Goal: Contribute content: Contribute content

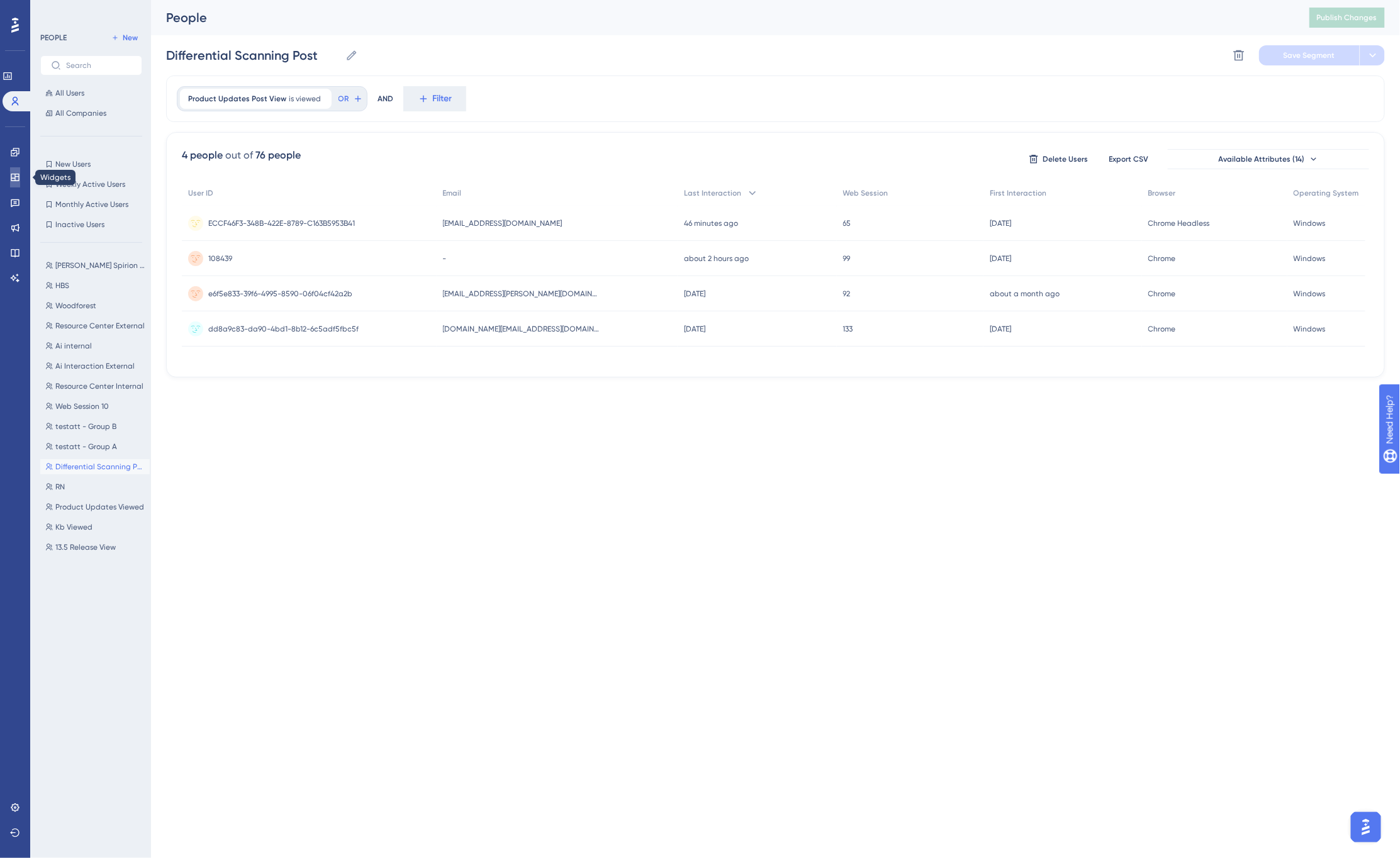
click at [14, 173] on icon at bounding box center [15, 177] width 10 height 10
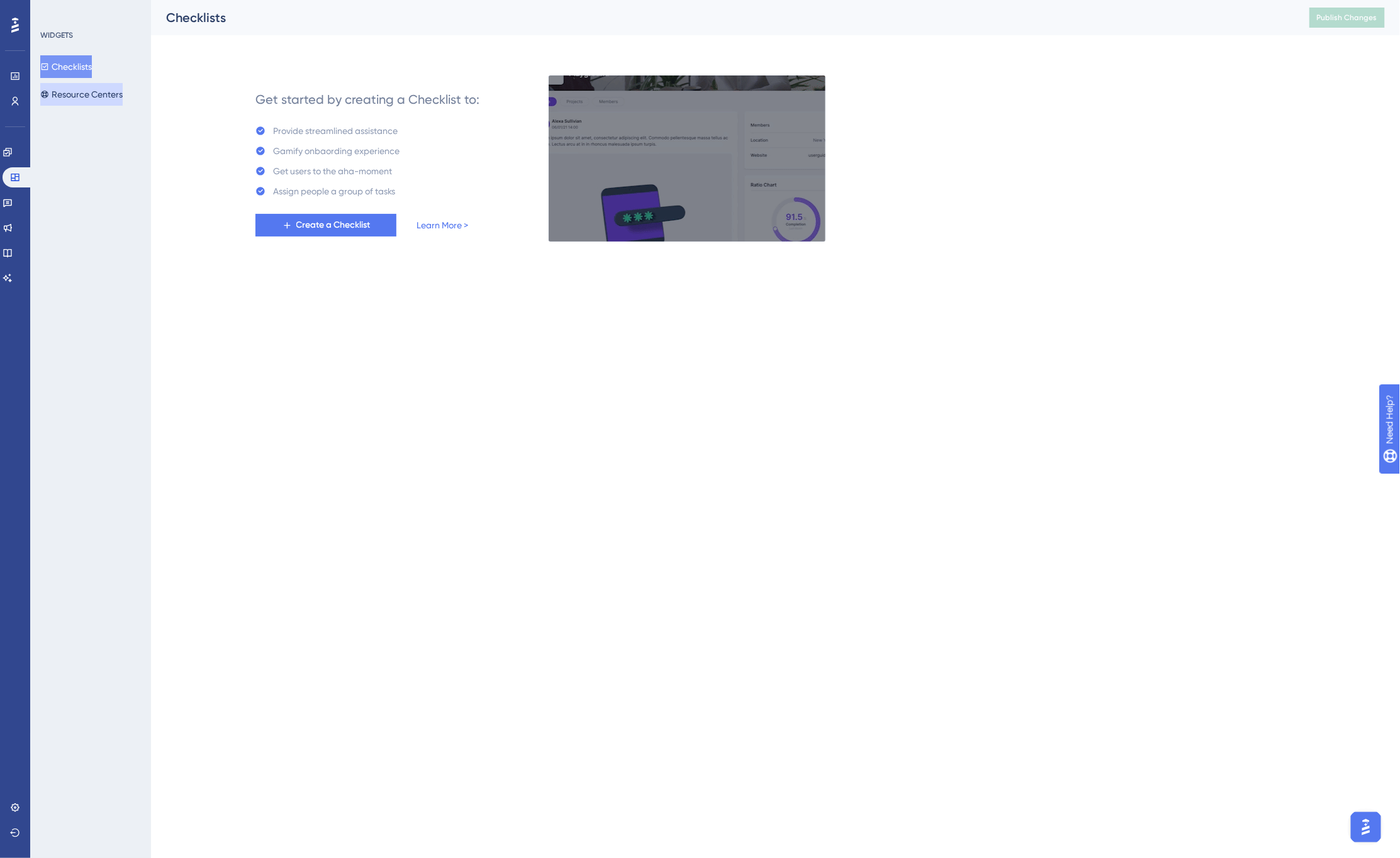
click at [89, 97] on button "Resource Centers" at bounding box center [81, 95] width 83 height 22
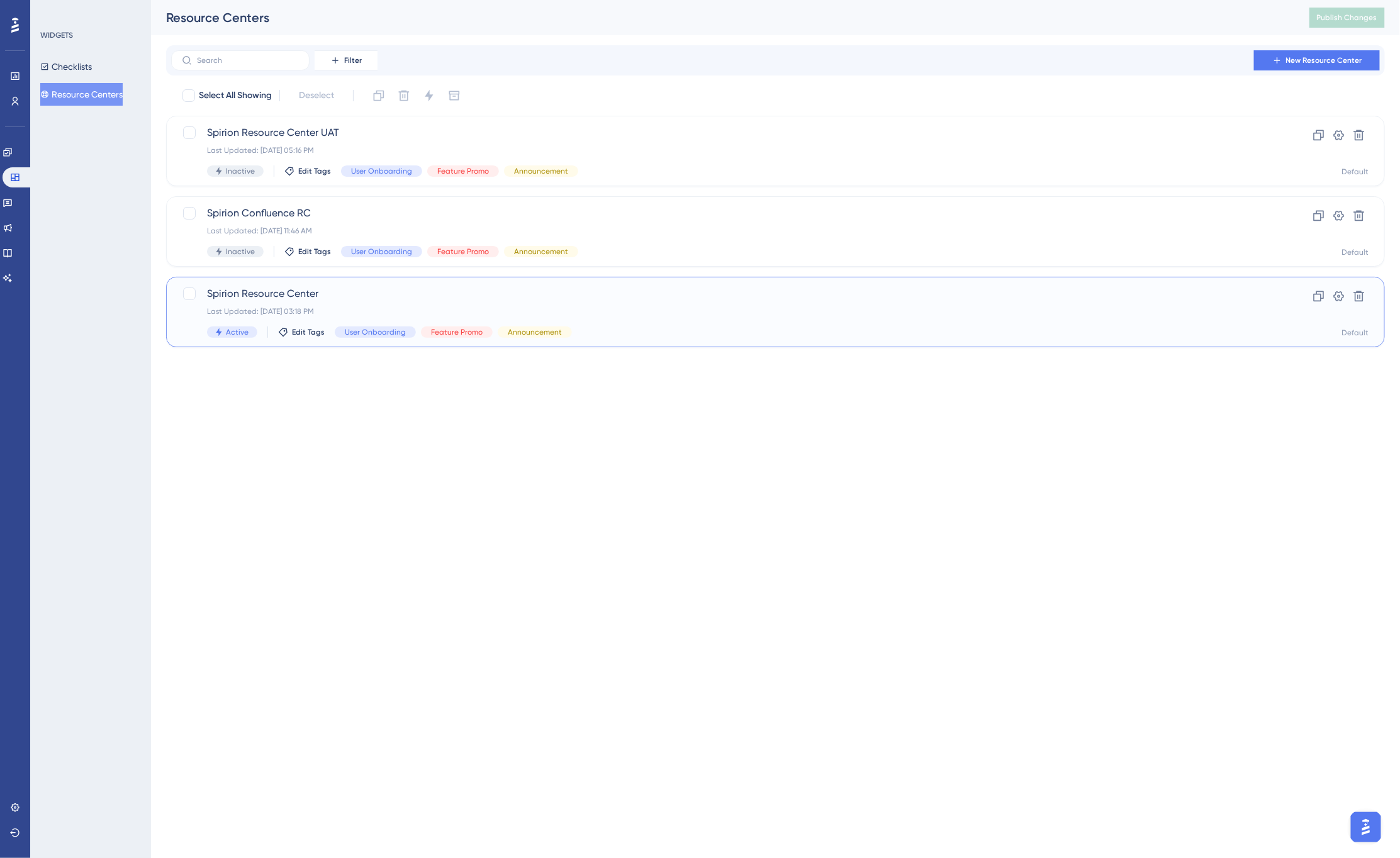
click at [372, 294] on span "Spirion Resource Center" at bounding box center [725, 293] width 1036 height 15
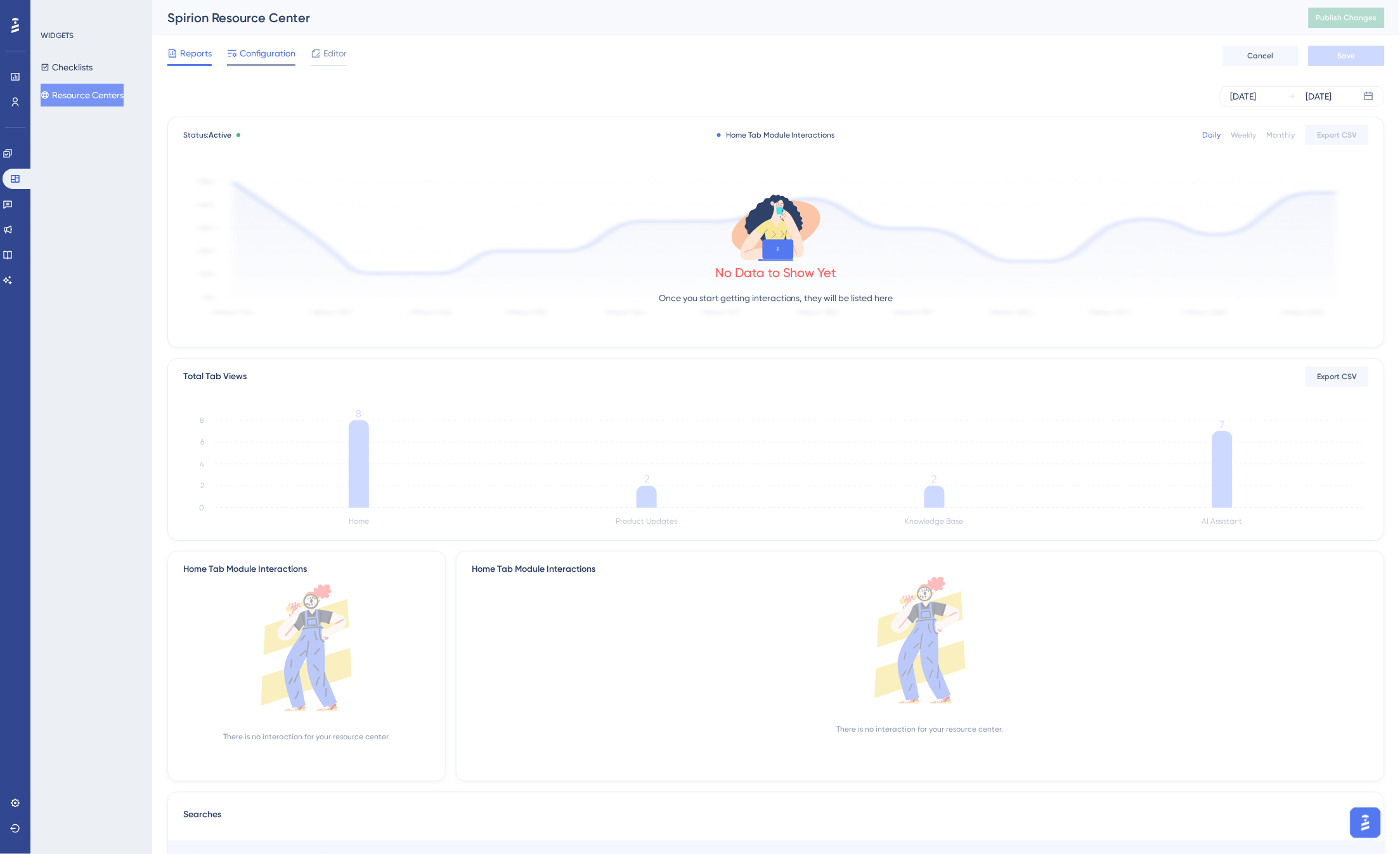
click at [257, 55] on span "Configuration" at bounding box center [268, 53] width 56 height 15
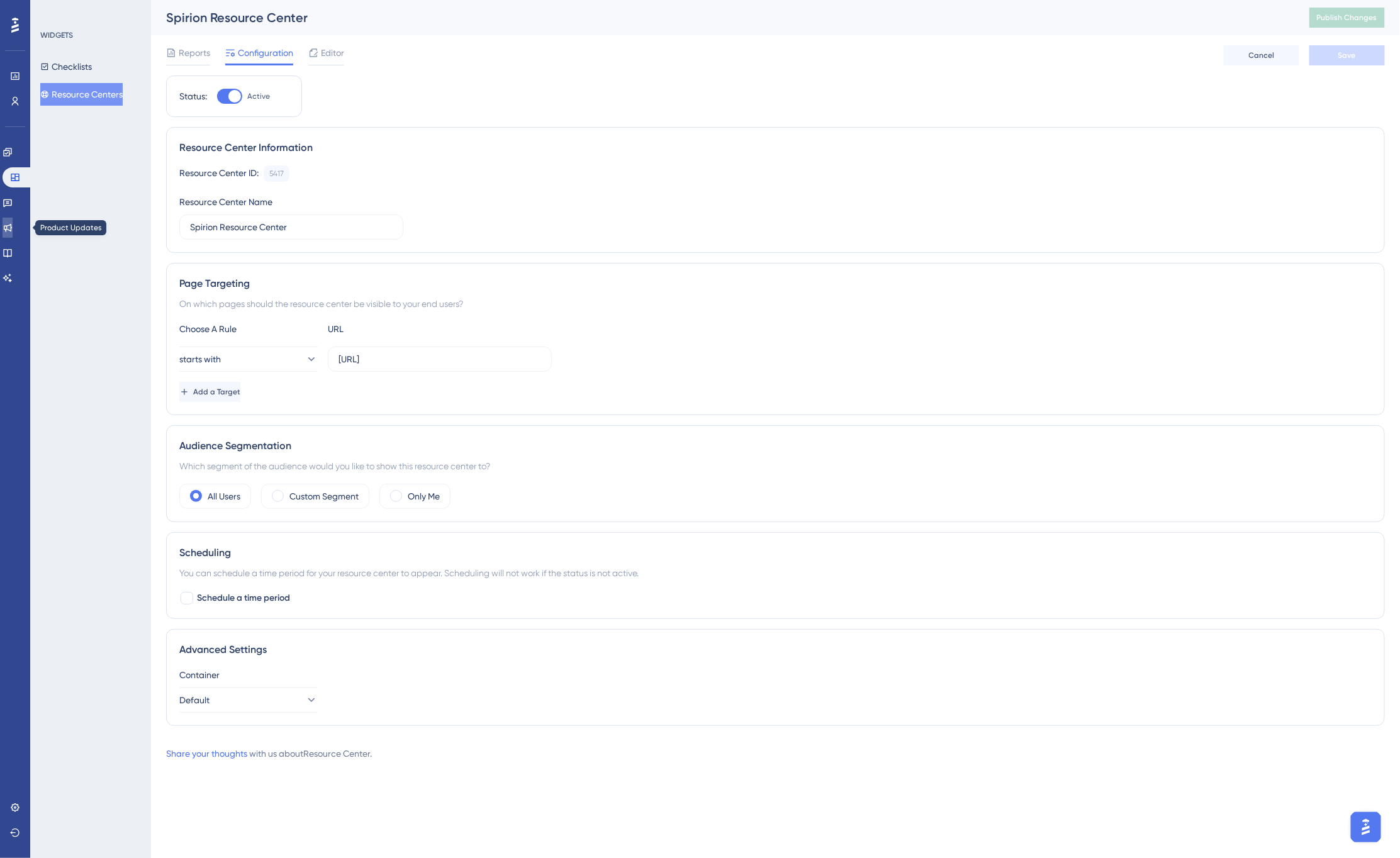
click at [13, 228] on icon at bounding box center [7, 227] width 10 height 10
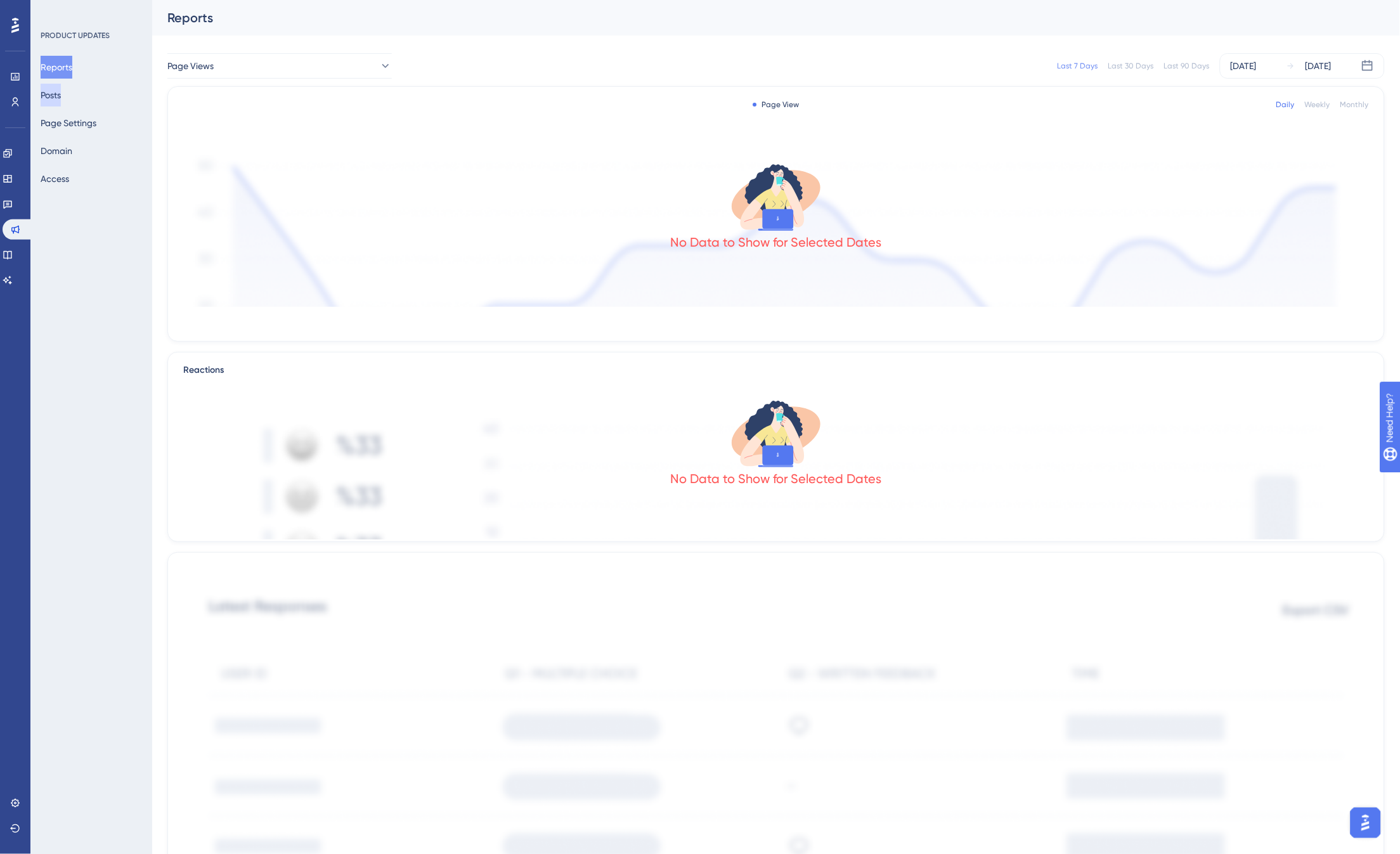
click at [61, 97] on button "Posts" at bounding box center [51, 95] width 20 height 23
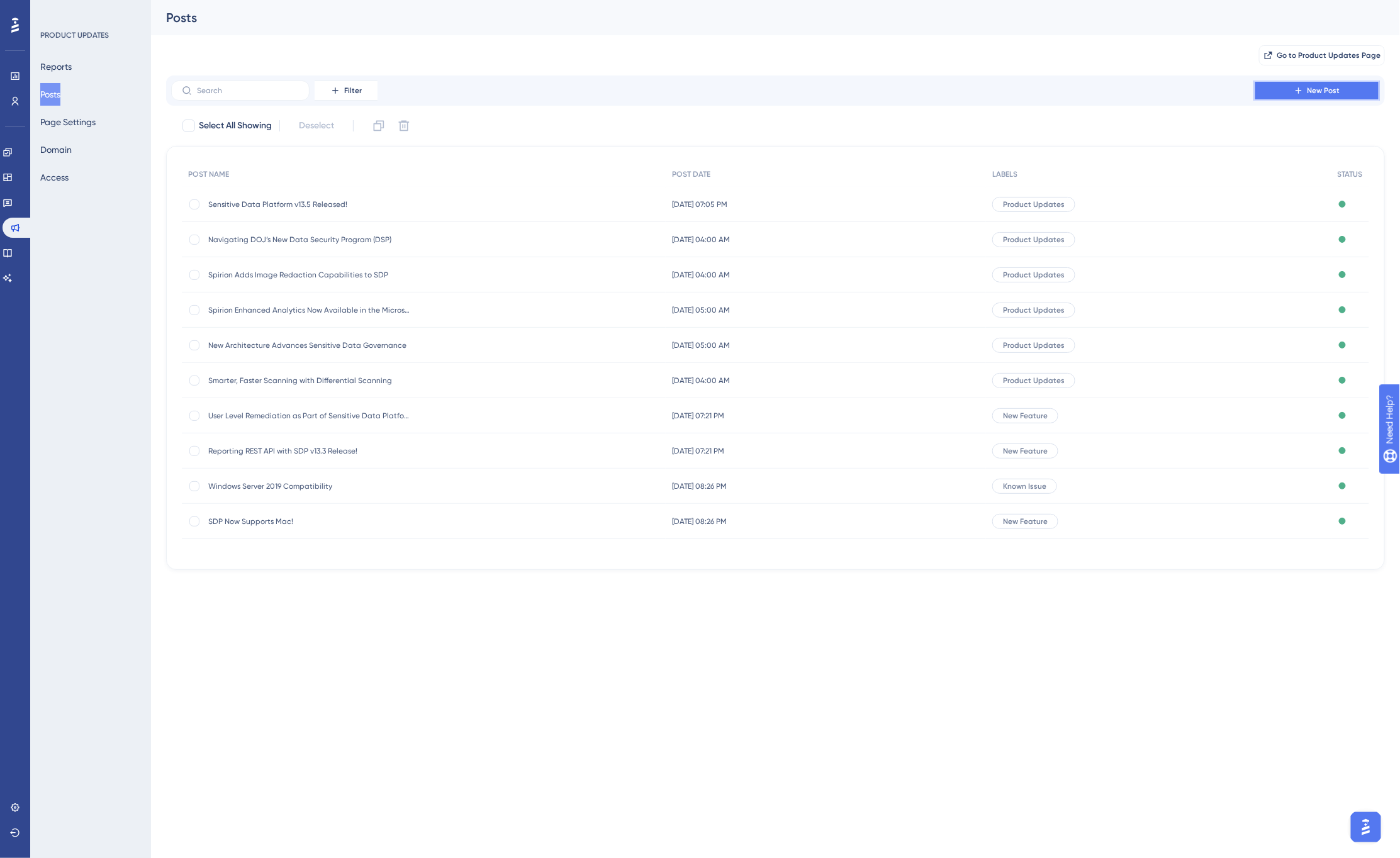
click at [1315, 86] on span "New Post" at bounding box center [1323, 90] width 32 height 10
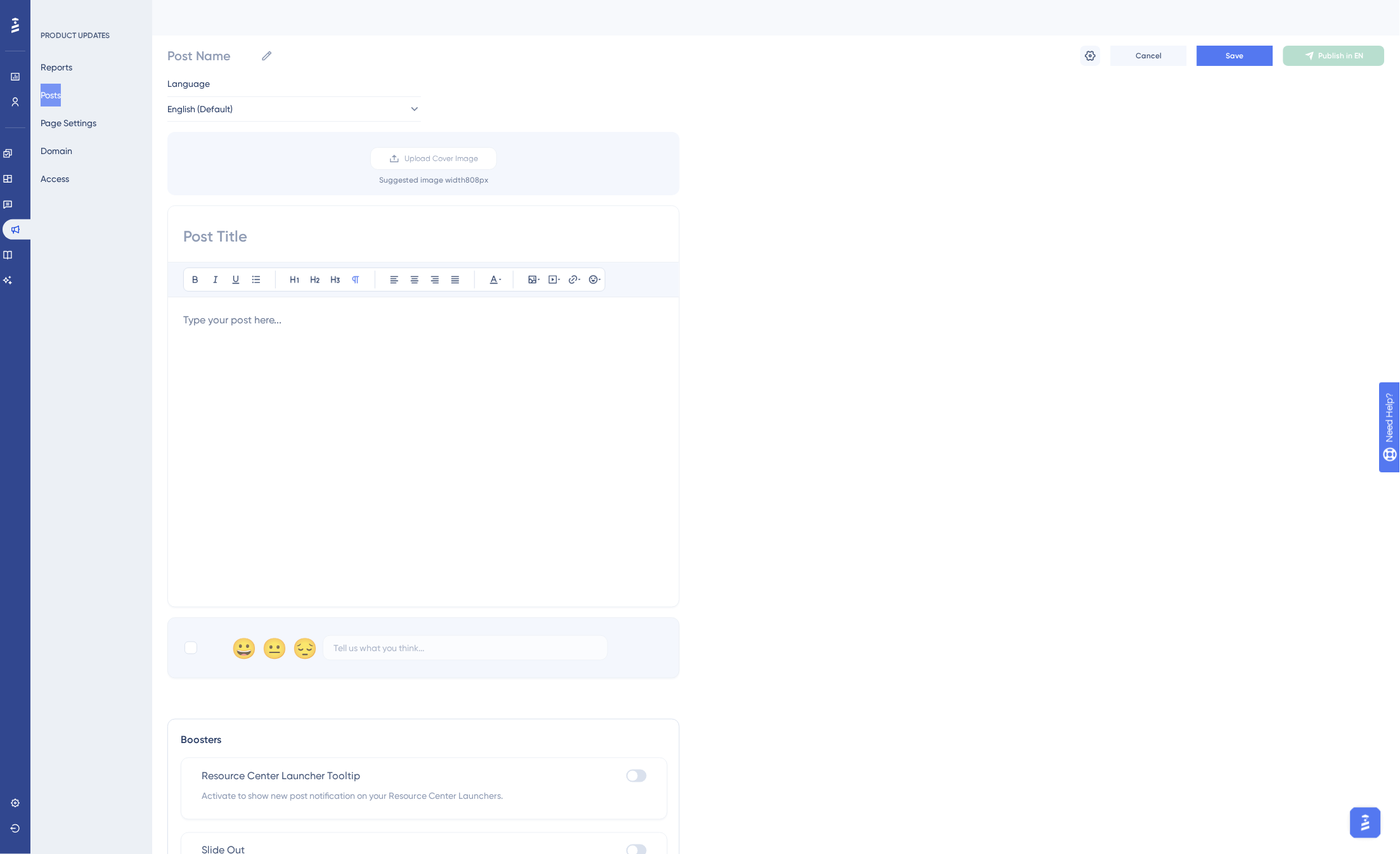
click at [346, 330] on div at bounding box center [424, 452] width 481 height 279
drag, startPoint x: 484, startPoint y: 338, endPoint x: 169, endPoint y: 310, distance: 316.2
click at [169, 310] on div "Bold Italic Underline Bullet Point Heading 1 Heading 2 Heading 3 Normal Align L…" at bounding box center [423, 406] width 512 height 402
click at [506, 326] on p "https://www.archtis.com/archtis-acquires-u-s-data-security-firm-spirion-to-acce…" at bounding box center [424, 320] width 481 height 15
drag, startPoint x: 290, startPoint y: 333, endPoint x: 112, endPoint y: 311, distance: 179.4
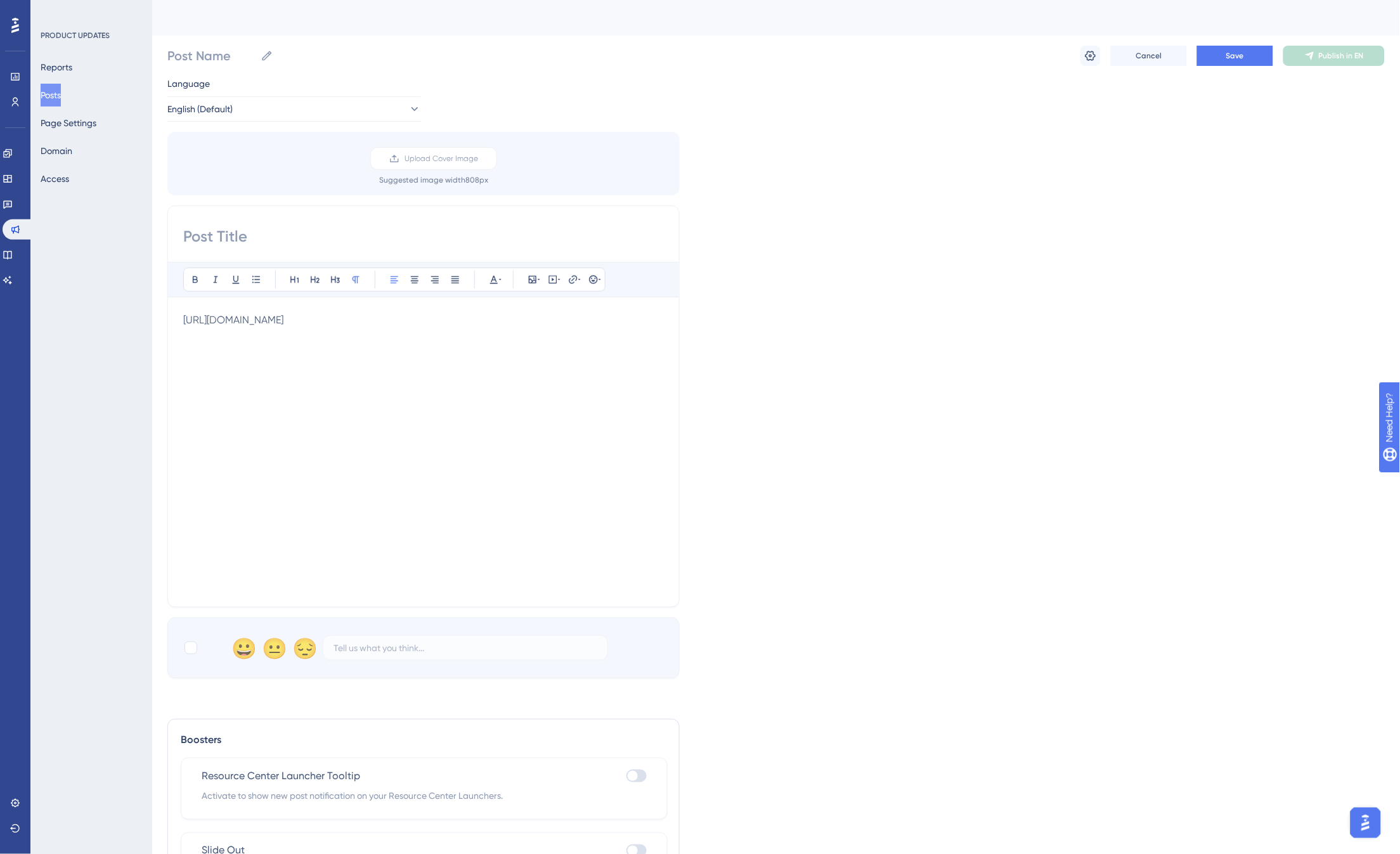
click at [152, 311] on div "Performance Users Engagement Widgets Feedback Product Updates Knowledge Base AI…" at bounding box center [775, 469] width 1247 height 939
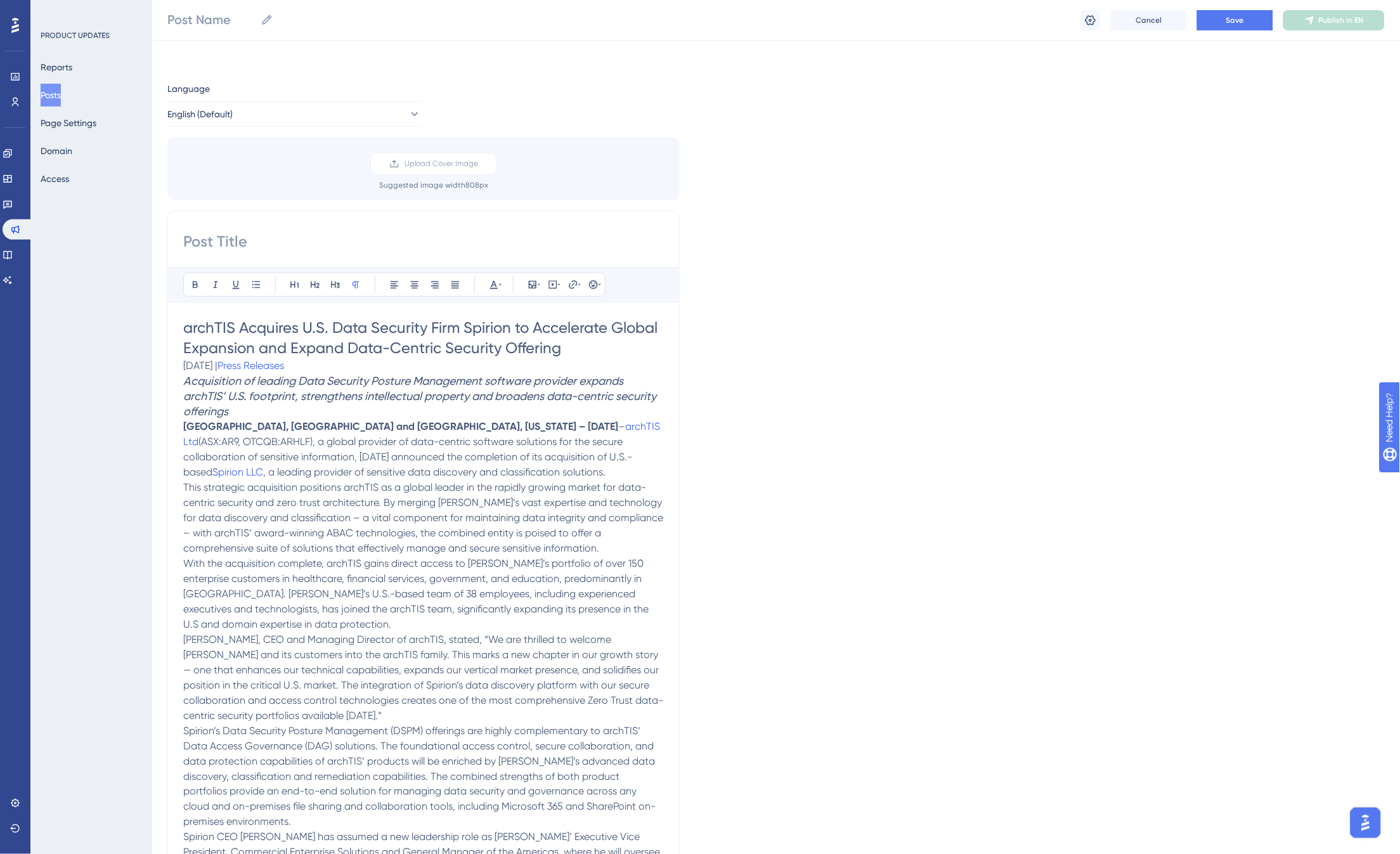
scroll to position [155, 0]
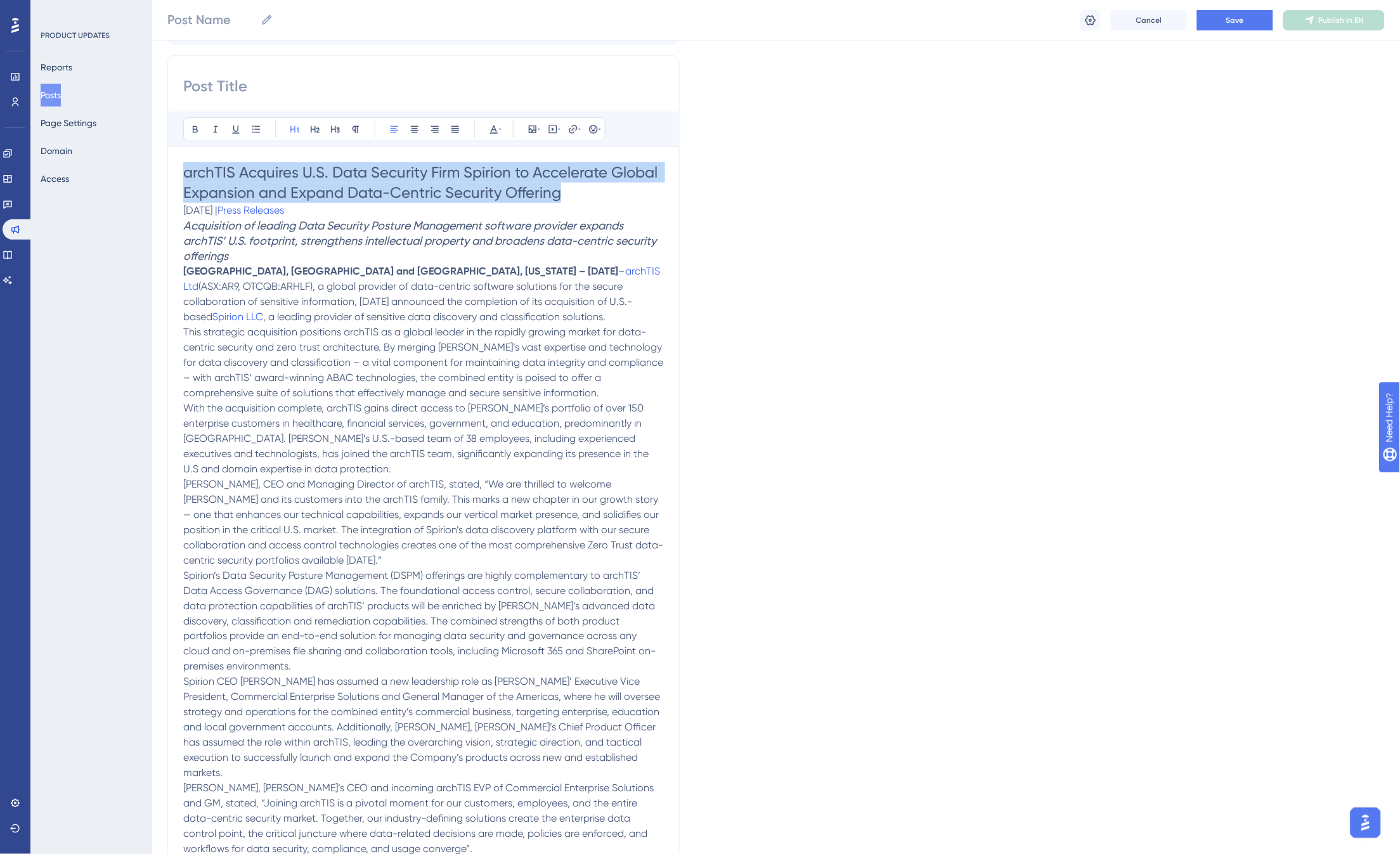
drag, startPoint x: 559, startPoint y: 191, endPoint x: 117, endPoint y: 159, distance: 443.2
click at [152, 159] on div "Performance Users Engagement Widgets Feedback Product Updates Knowledge Base AI…" at bounding box center [775, 547] width 1247 height 1405
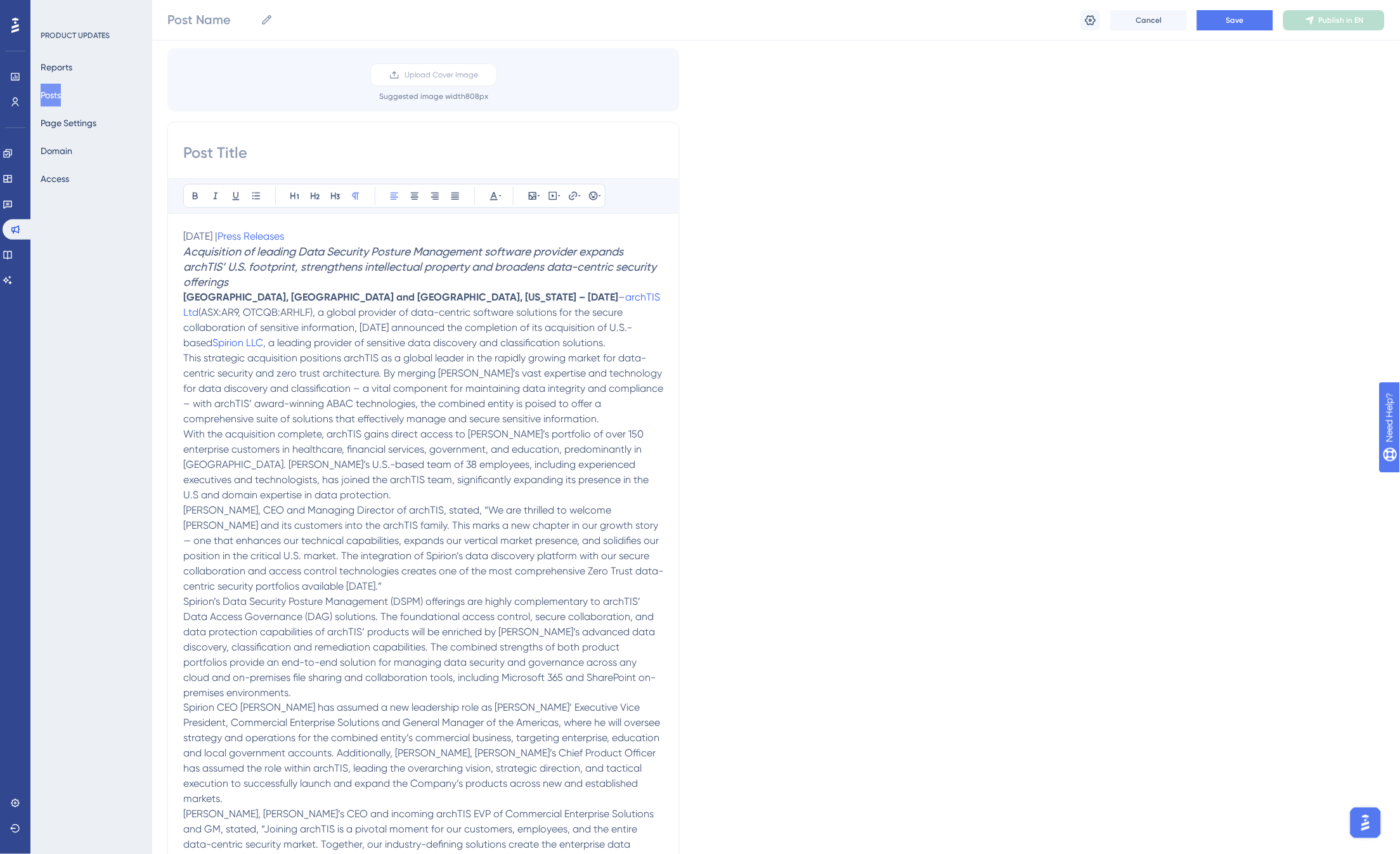
scroll to position [0, 0]
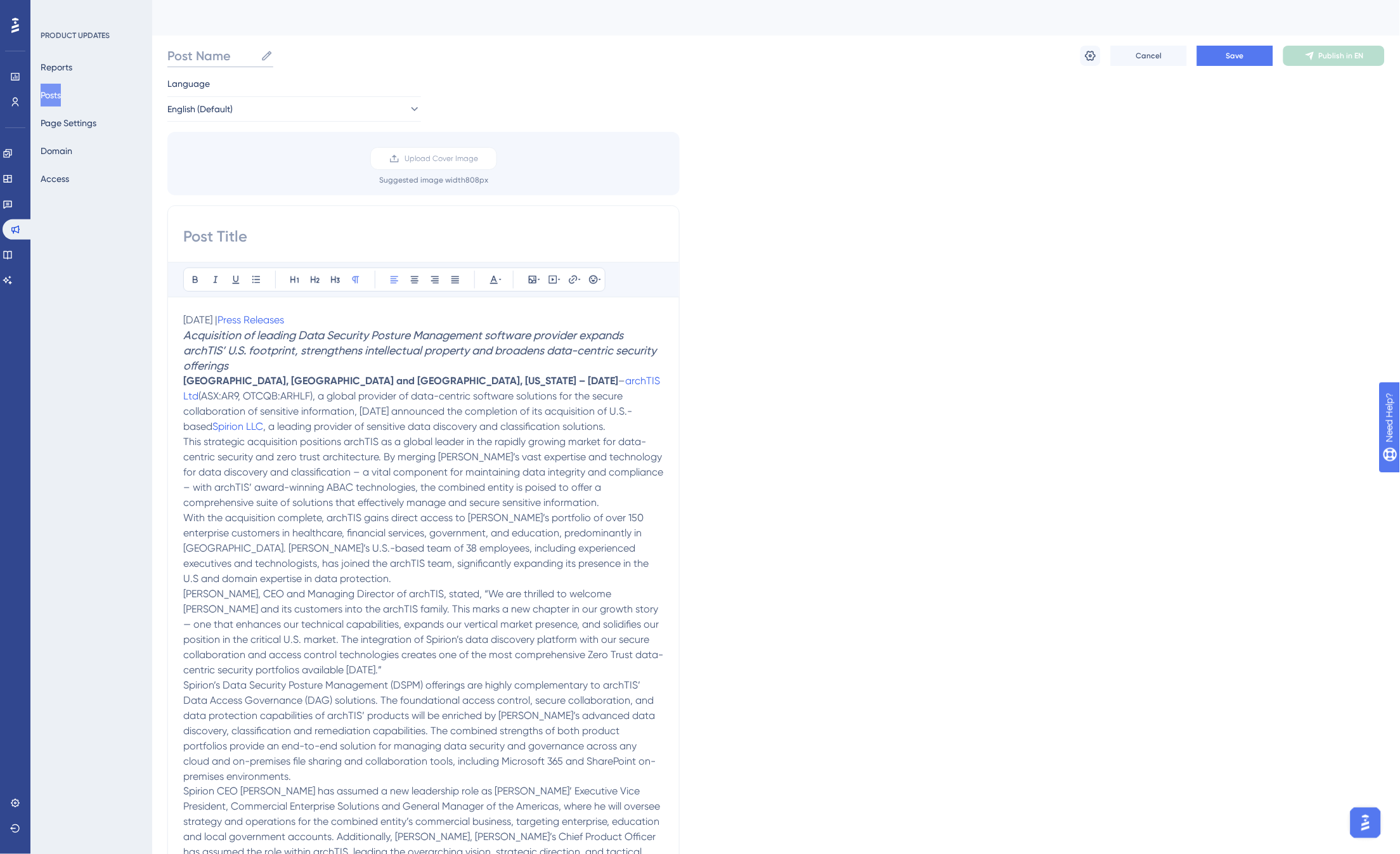
click at [231, 58] on input "Post Name" at bounding box center [211, 55] width 88 height 18
paste input "archTIS Acquires U.S. Data Security Firm Spirion to Accelerate Global Expansion…"
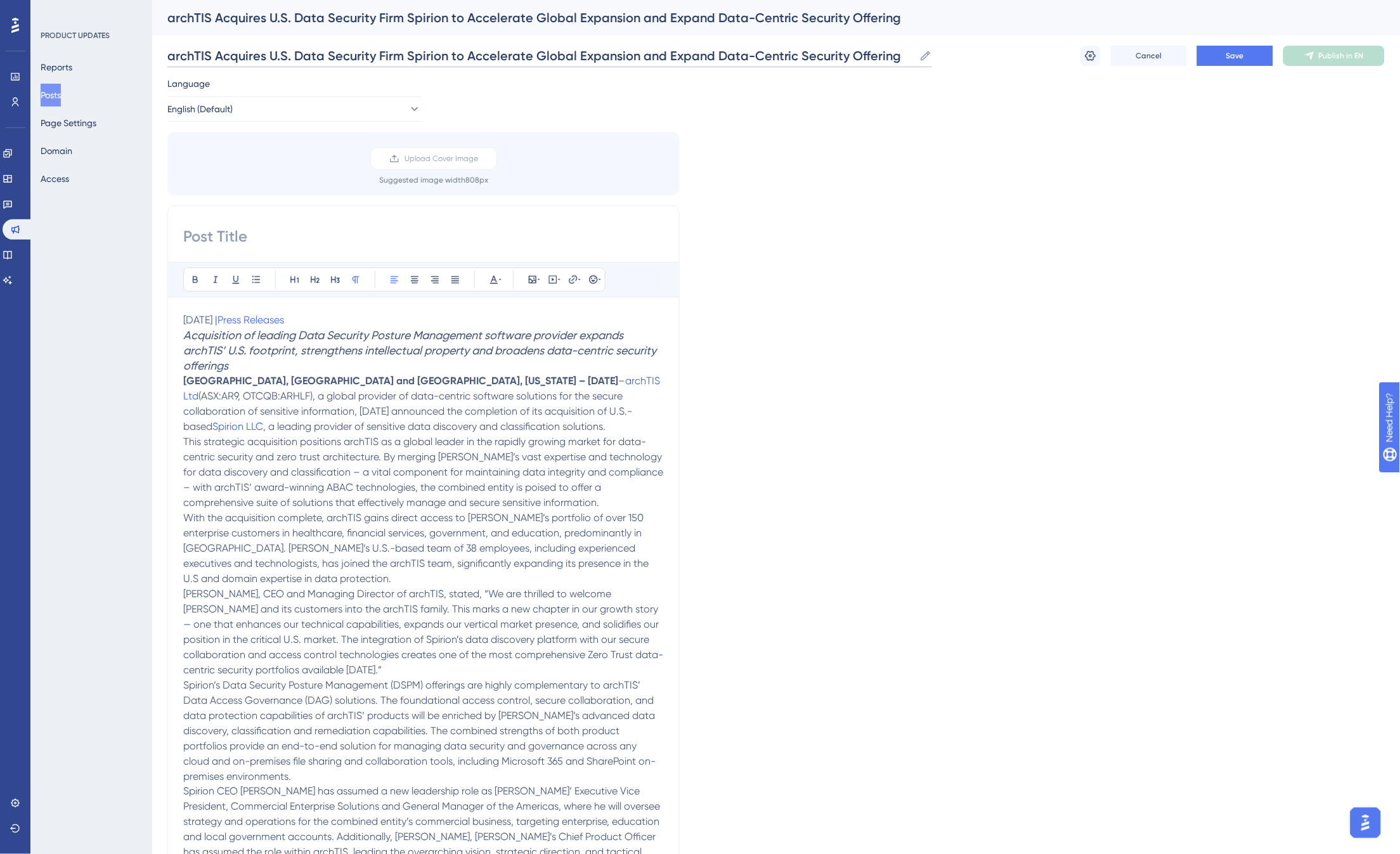
type input "archTIS Acquires U.S. Data Security Firm Spirion to Accelerate Global Expansion…"
click at [214, 236] on input at bounding box center [424, 236] width 481 height 20
paste input "archTIS Acquires U.S. Data Security Firm Spirion to Accelerate Global Expansion…"
type input "archTIS Acquires U.S. Data Security Firm Spirion to Accelerate Global Expansion…"
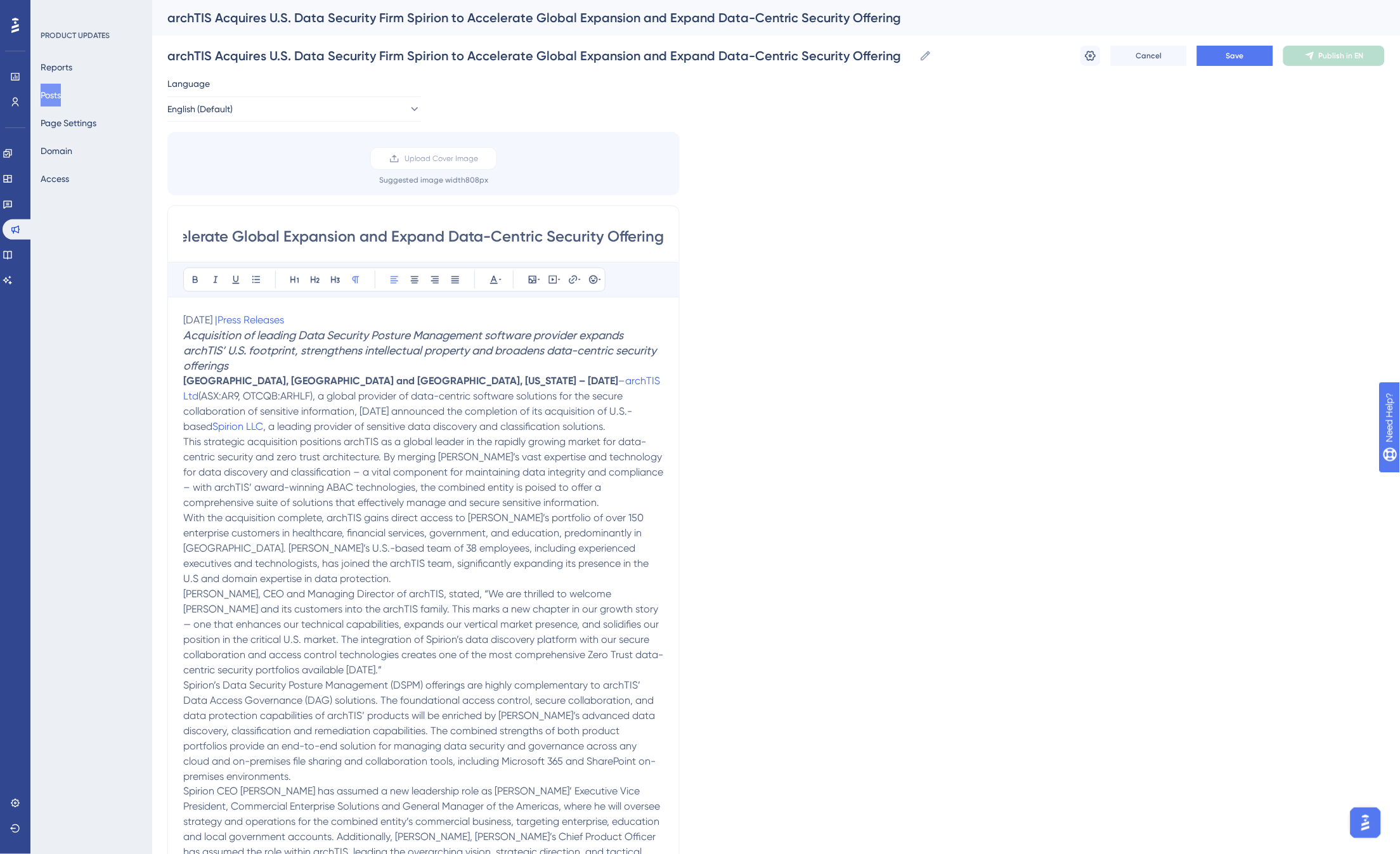
click at [832, 263] on div "Language English (Default) Upload Cover Image Suggested image width 808 px arch…" at bounding box center [776, 588] width 1218 height 1023
drag, startPoint x: 444, startPoint y: 15, endPoint x: 980, endPoint y: 19, distance: 536.0
click at [976, 13] on div "archTIS Acquires U.S. Data Security Firm Spirion to Accelerate Global Expansion…" at bounding box center [760, 17] width 1186 height 18
click at [492, 59] on input "archTIS Acquires U.S. Data Security Firm Spirion to Accelerate Global Expansion…" at bounding box center [540, 55] width 747 height 18
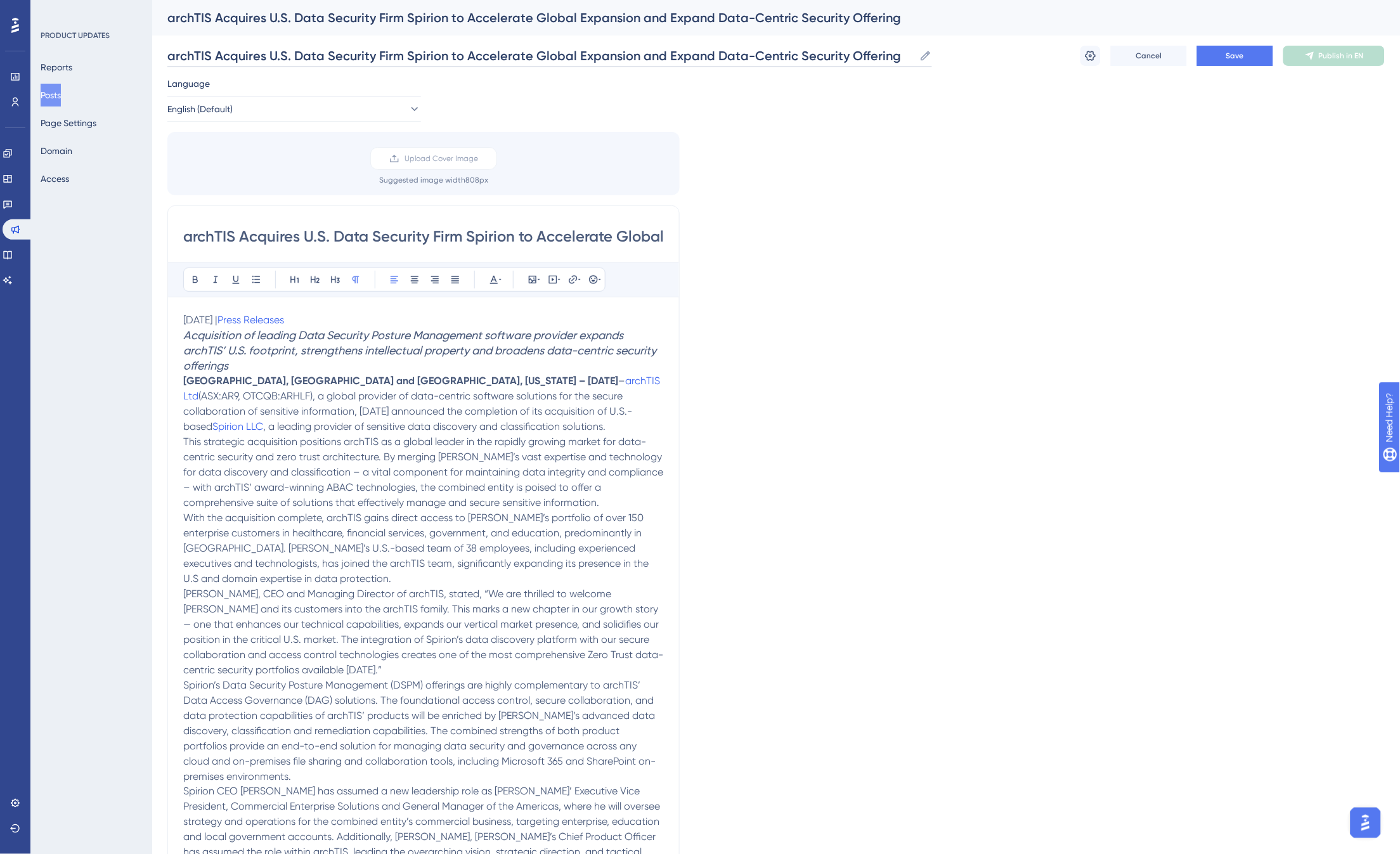
drag, startPoint x: 446, startPoint y: 55, endPoint x: 1069, endPoint y: 65, distance: 623.1
click at [1069, 65] on div "archTIS Acquires U.S. Data Security Firm Spirion to Accelerate Global Expansion…" at bounding box center [776, 55] width 1218 height 41
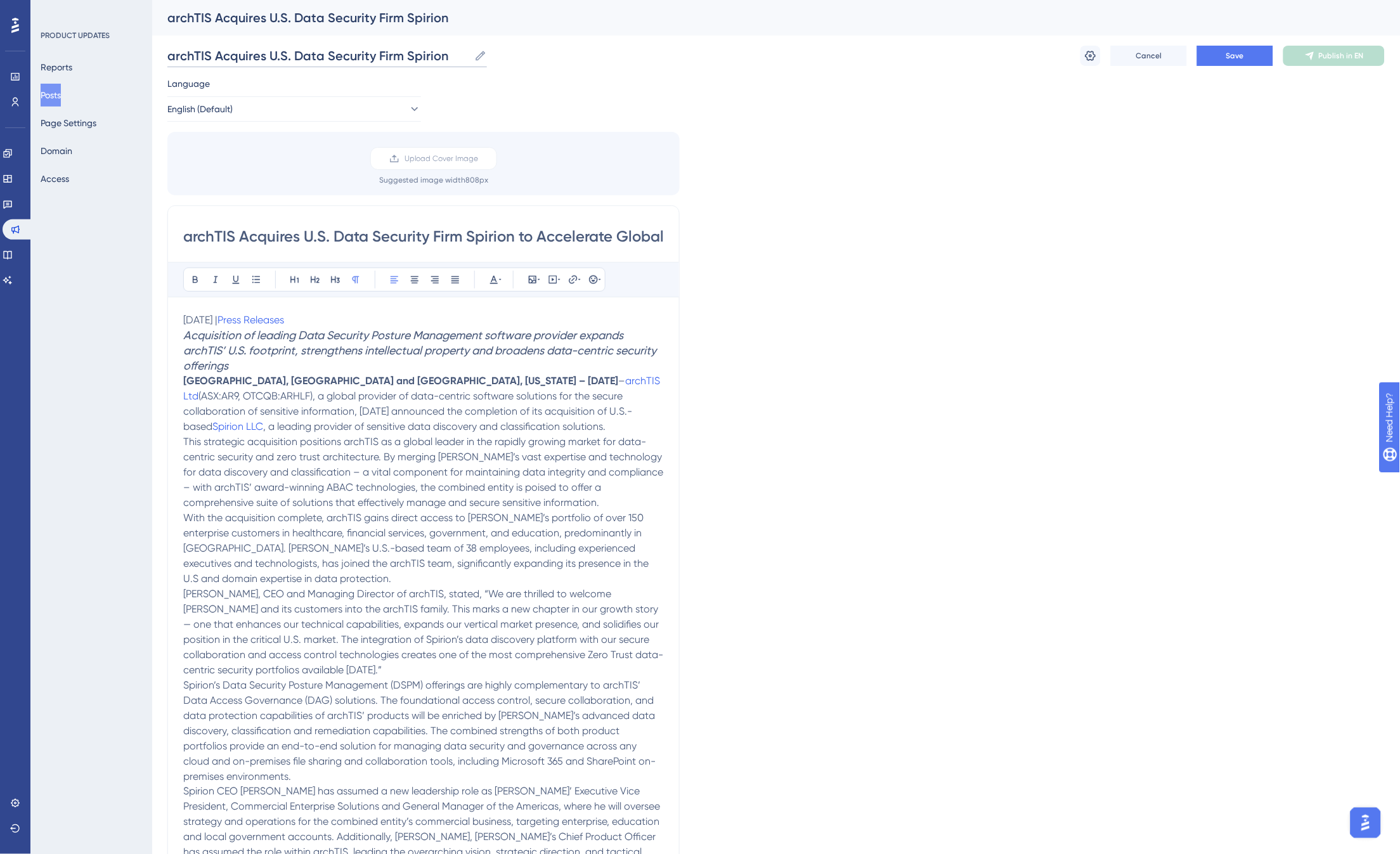
type input "archTIS Acquires U.S. Data Security Firm Spirion"
click at [1072, 262] on div "Language English (Default) Upload Cover Image Suggested image width 808 px arch…" at bounding box center [776, 588] width 1218 height 1023
click at [256, 369] on h3 "Acquisition of leading Data Security Posture Management software provider expan…" at bounding box center [424, 350] width 481 height 46
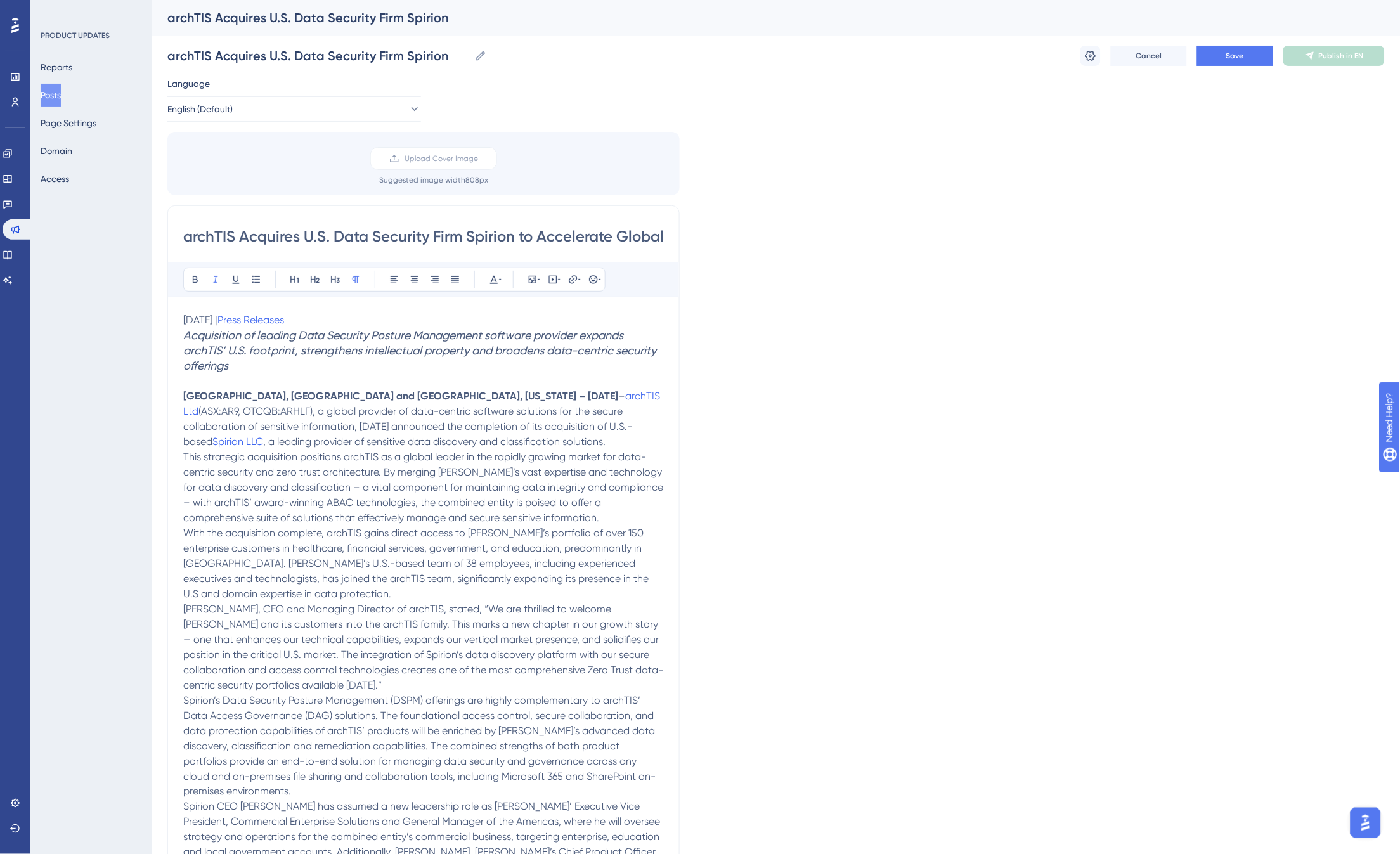
click at [438, 444] on p "Canberra, Australia and Tampa, Florida – October 1, 2025 – archTIS Ltd (ASX:AR9…" at bounding box center [424, 418] width 481 height 61
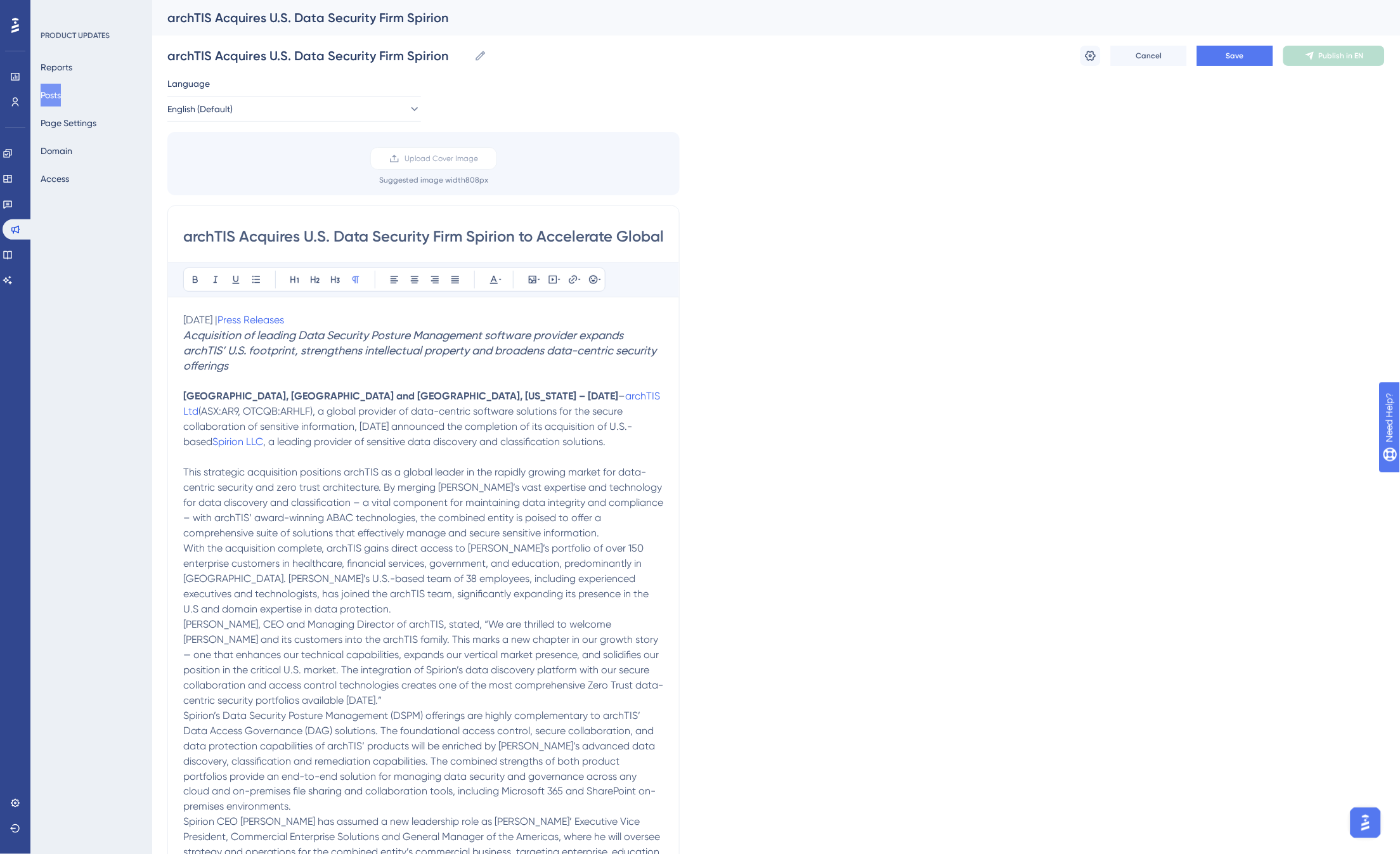
click at [537, 534] on p "This strategic acquisition positions archTIS as a global leader in the rapidly …" at bounding box center [424, 503] width 481 height 76
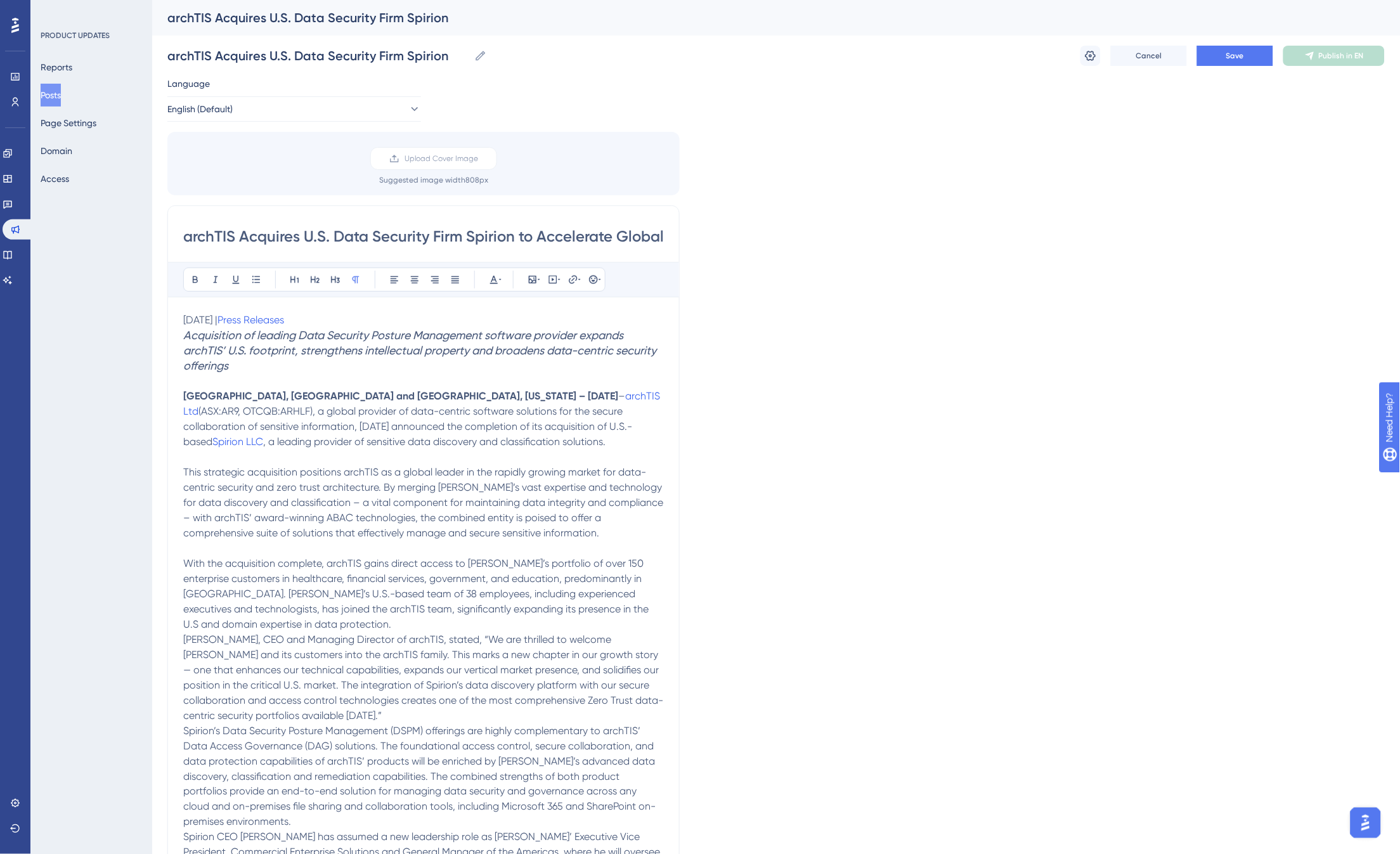
click at [335, 628] on p "With the acquisition complete, archTIS gains direct access to Spirion’s portfol…" at bounding box center [424, 594] width 481 height 76
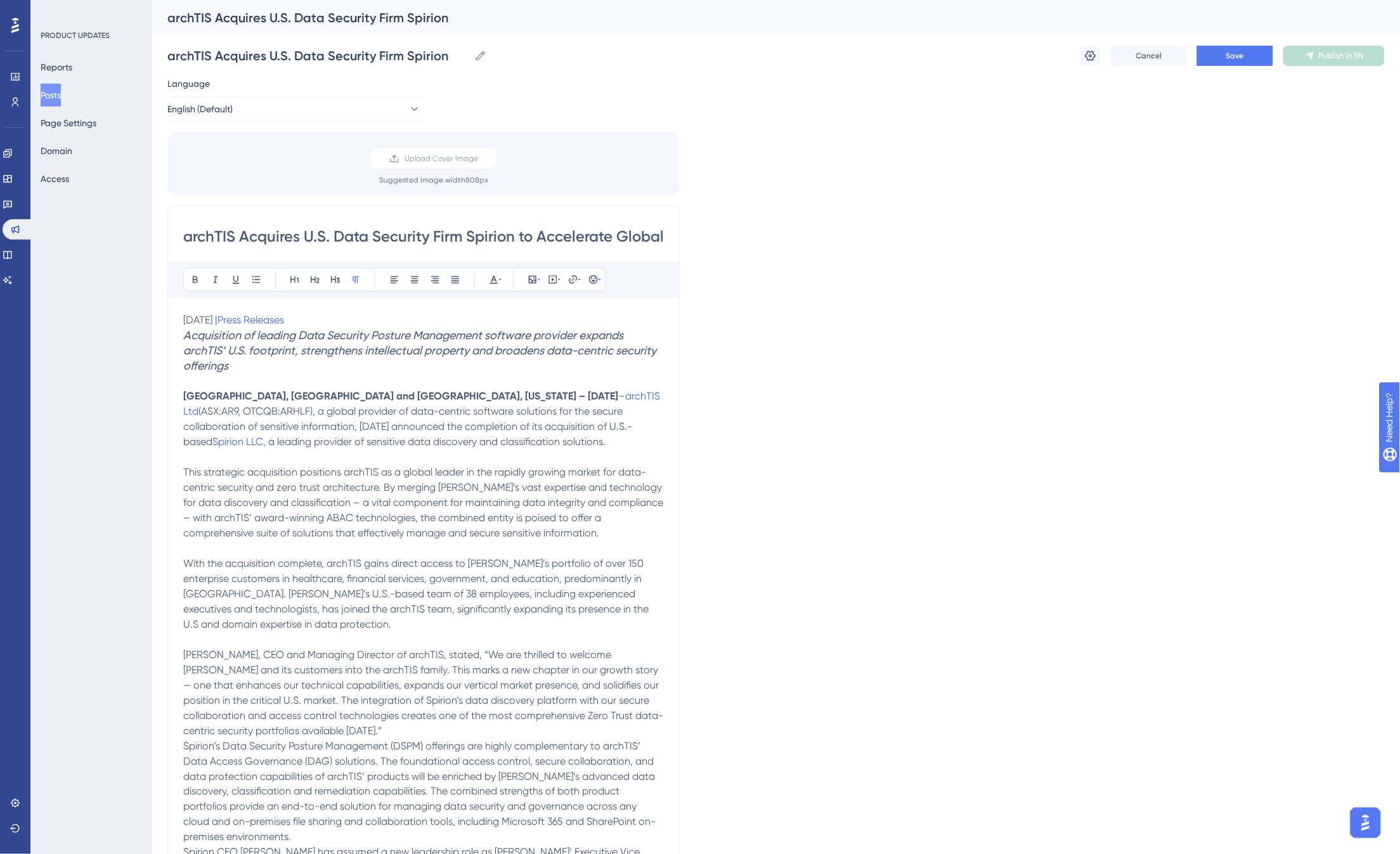
click at [448, 547] on p at bounding box center [424, 548] width 481 height 15
drag, startPoint x: 346, startPoint y: 320, endPoint x: 169, endPoint y: 326, distance: 177.1
click at [169, 326] on div "archTIS Acquires U.S. Data Security Firm Spirion to Accelerate Global Expansion…" at bounding box center [423, 647] width 512 height 884
click at [274, 376] on p at bounding box center [424, 381] width 481 height 15
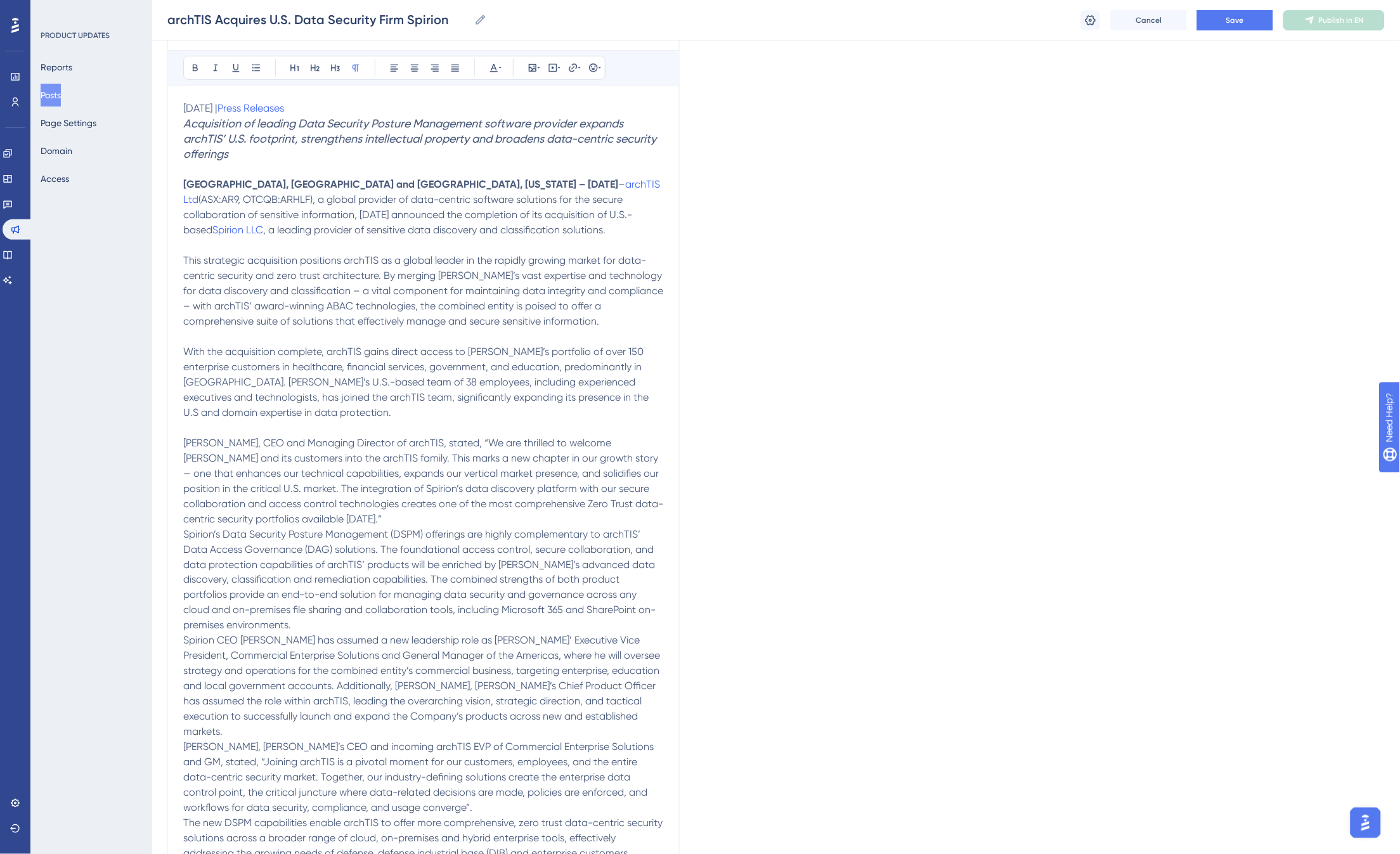
scroll to position [282, 0]
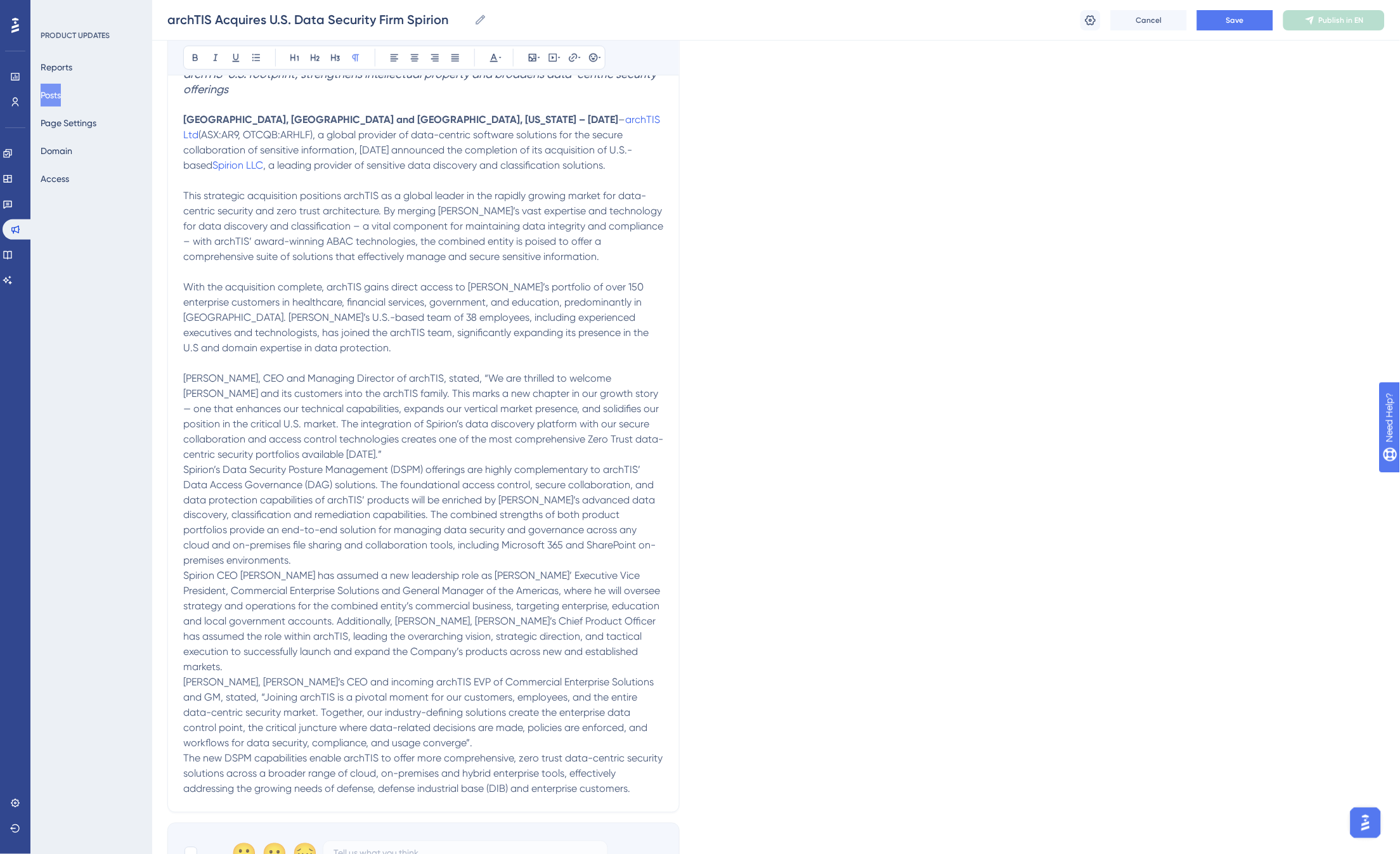
click at [331, 454] on p "Daniel Lai, CEO and Managing Director of archTIS, stated, “We are thrilled to w…" at bounding box center [424, 416] width 481 height 91
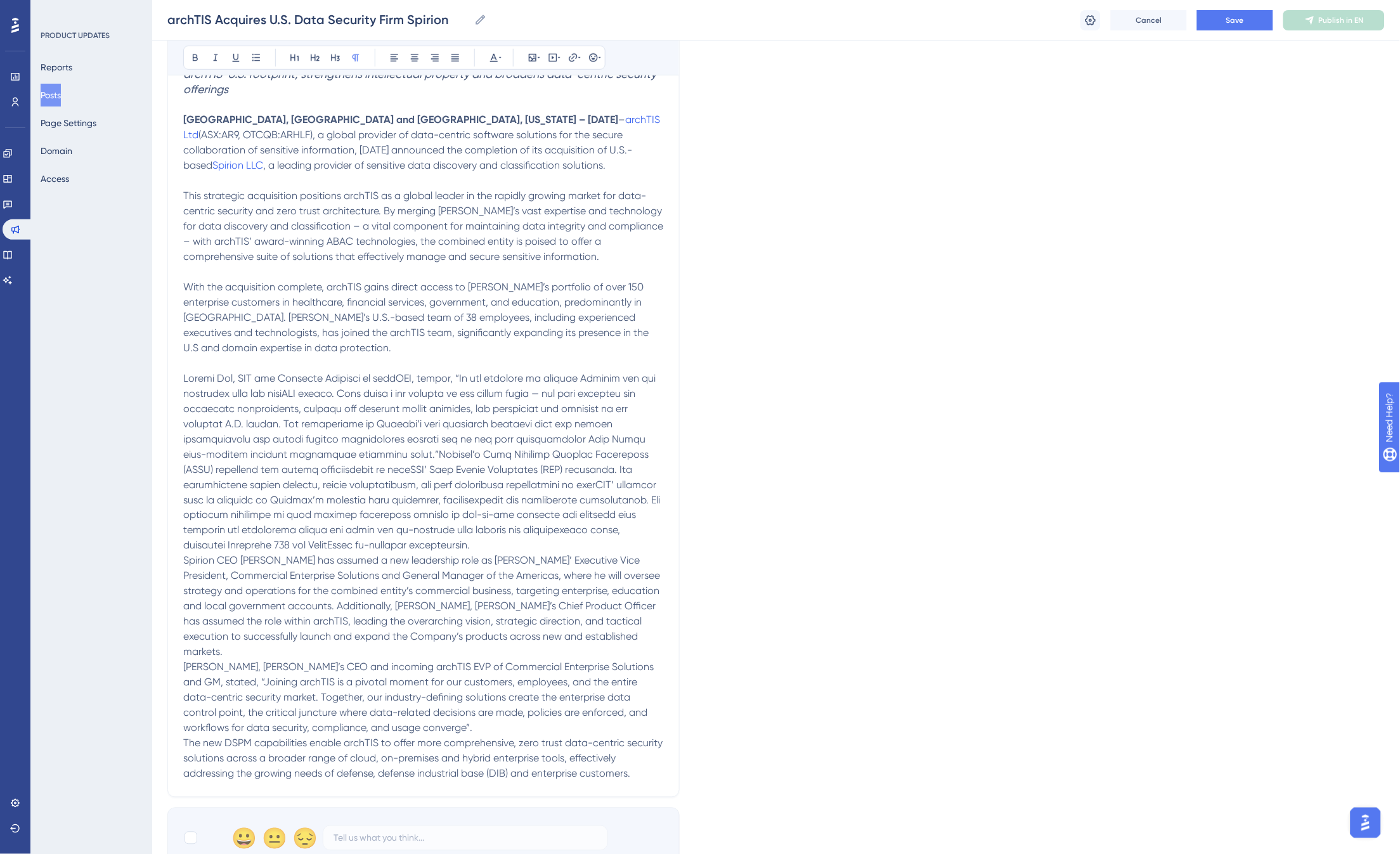
click at [357, 549] on p at bounding box center [424, 462] width 481 height 183
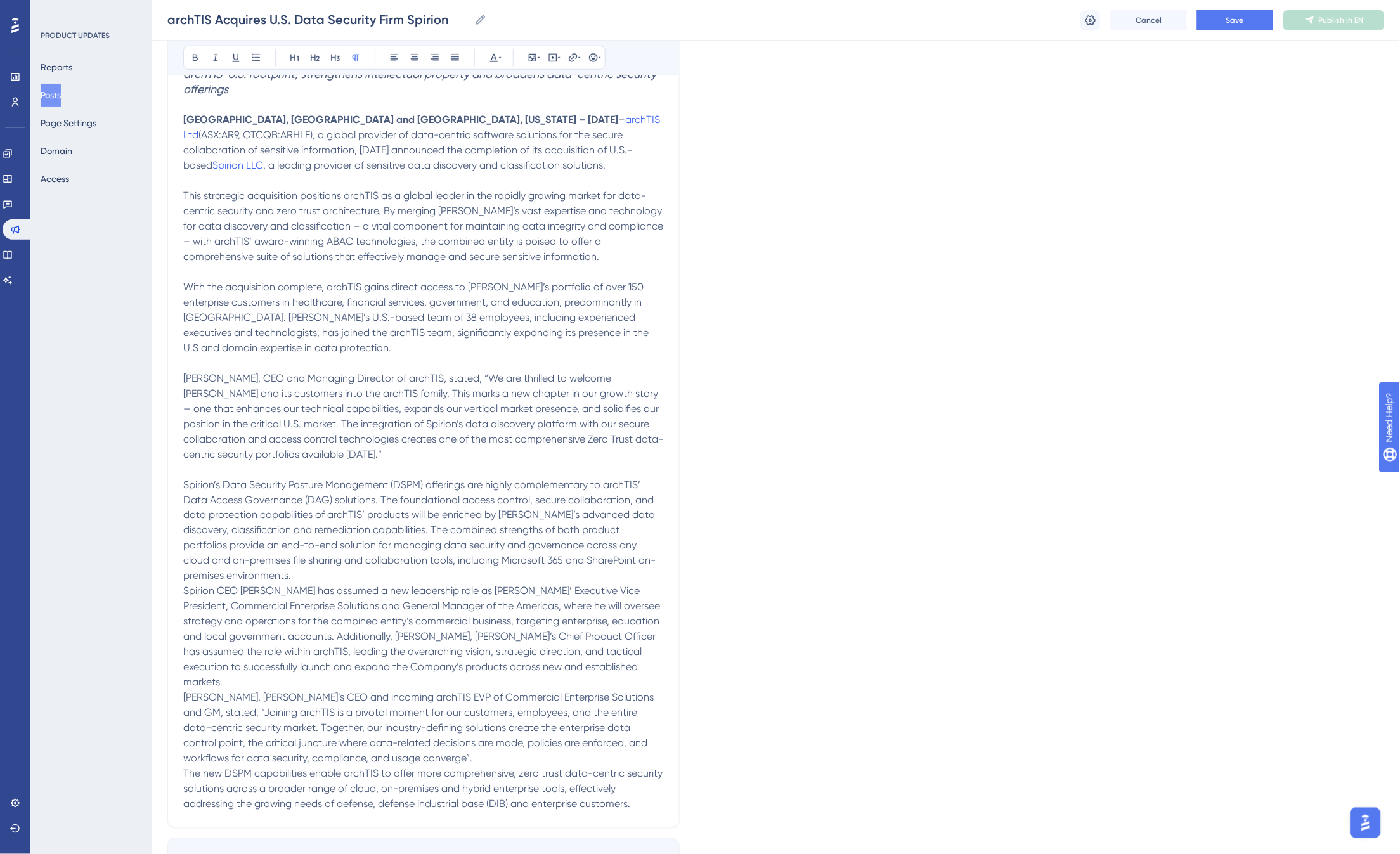
click at [575, 652] on p "Spirion CEO Kevin Coppins has assumed a new leadership role as archTIS’ Executi…" at bounding box center [424, 638] width 481 height 107
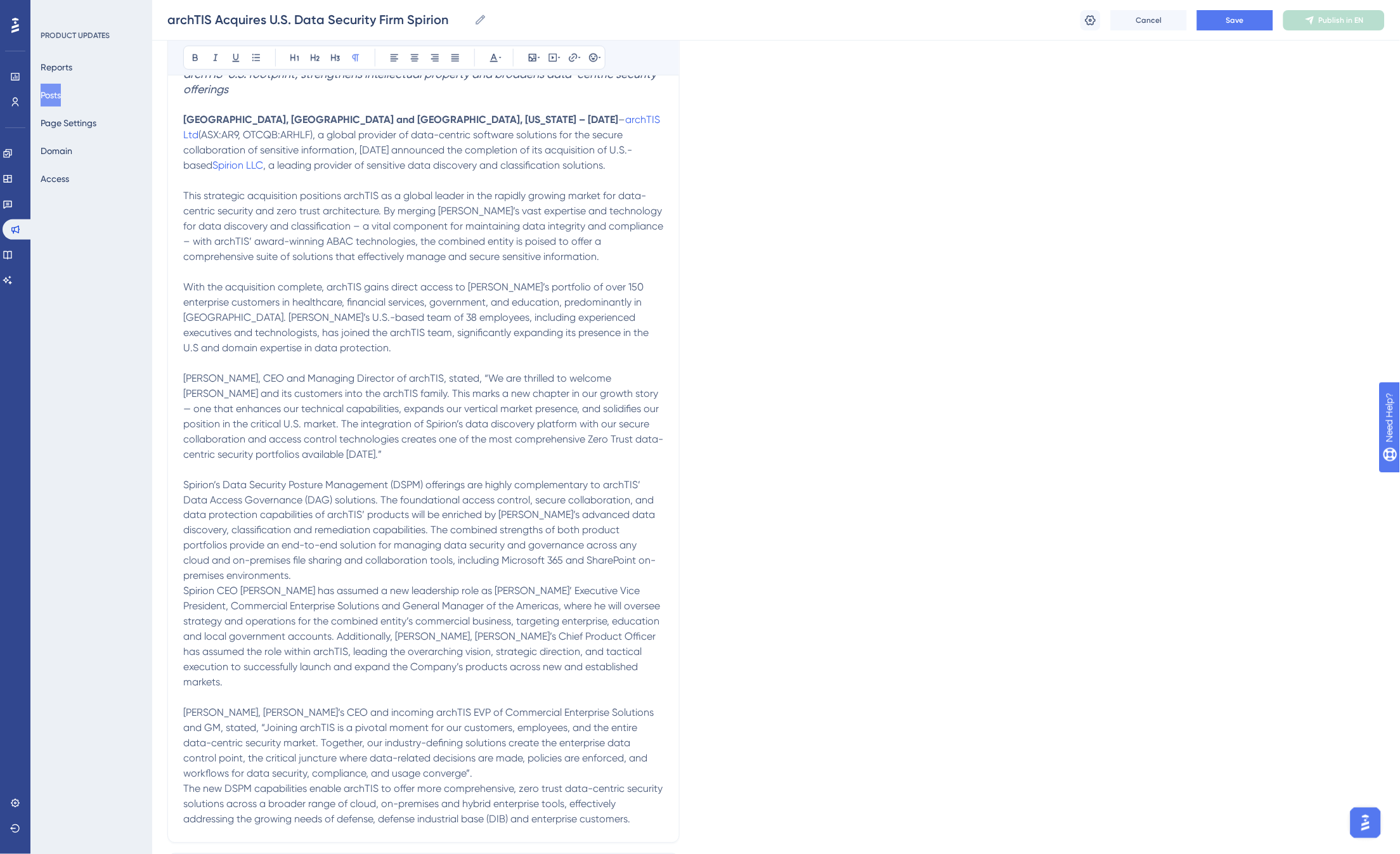
click at [436, 744] on p "Kevin Coppins, Spirion’s CEO and incoming archTIS EVP of Commercial Enterprise …" at bounding box center [424, 743] width 481 height 76
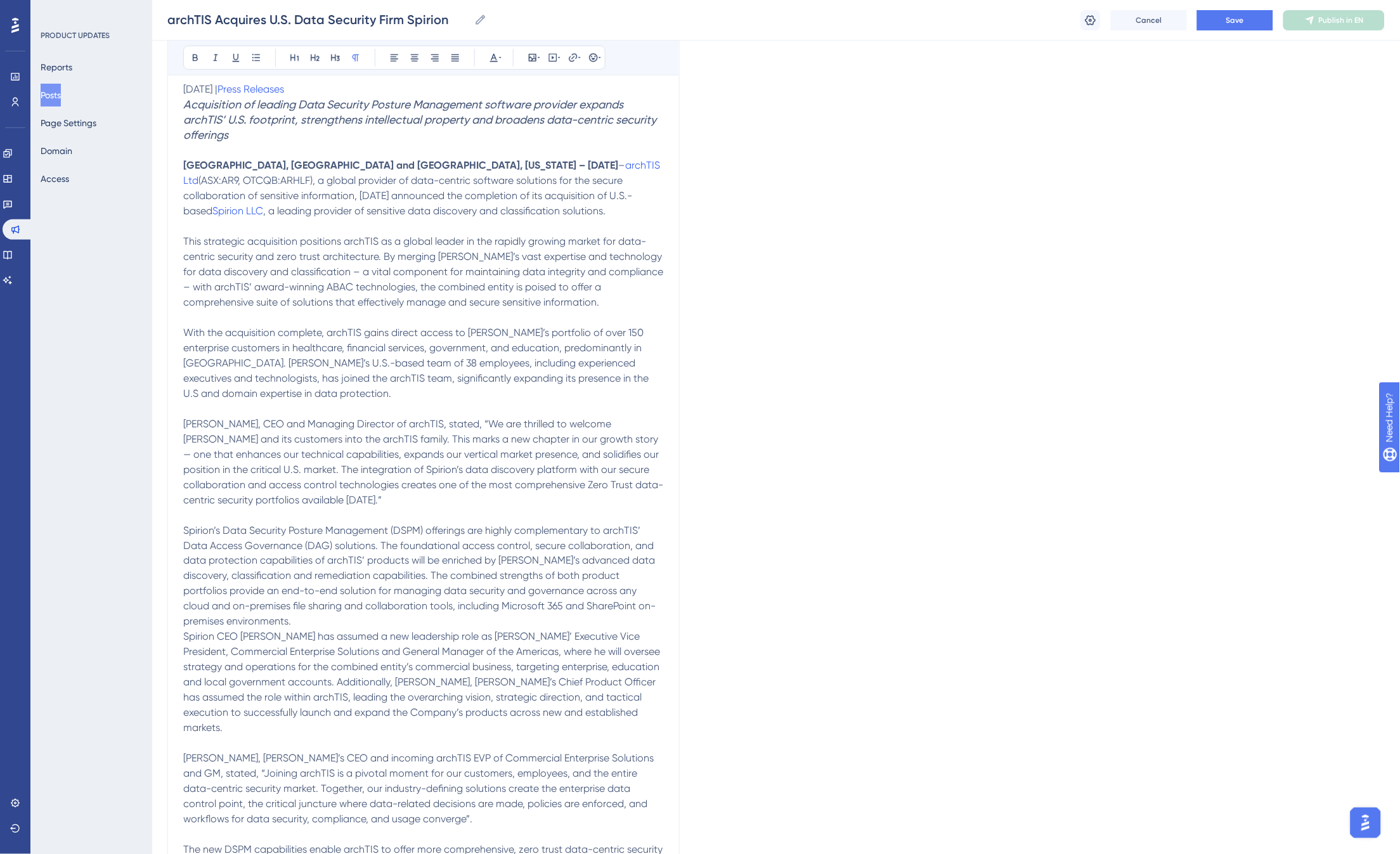
scroll to position [211, 0]
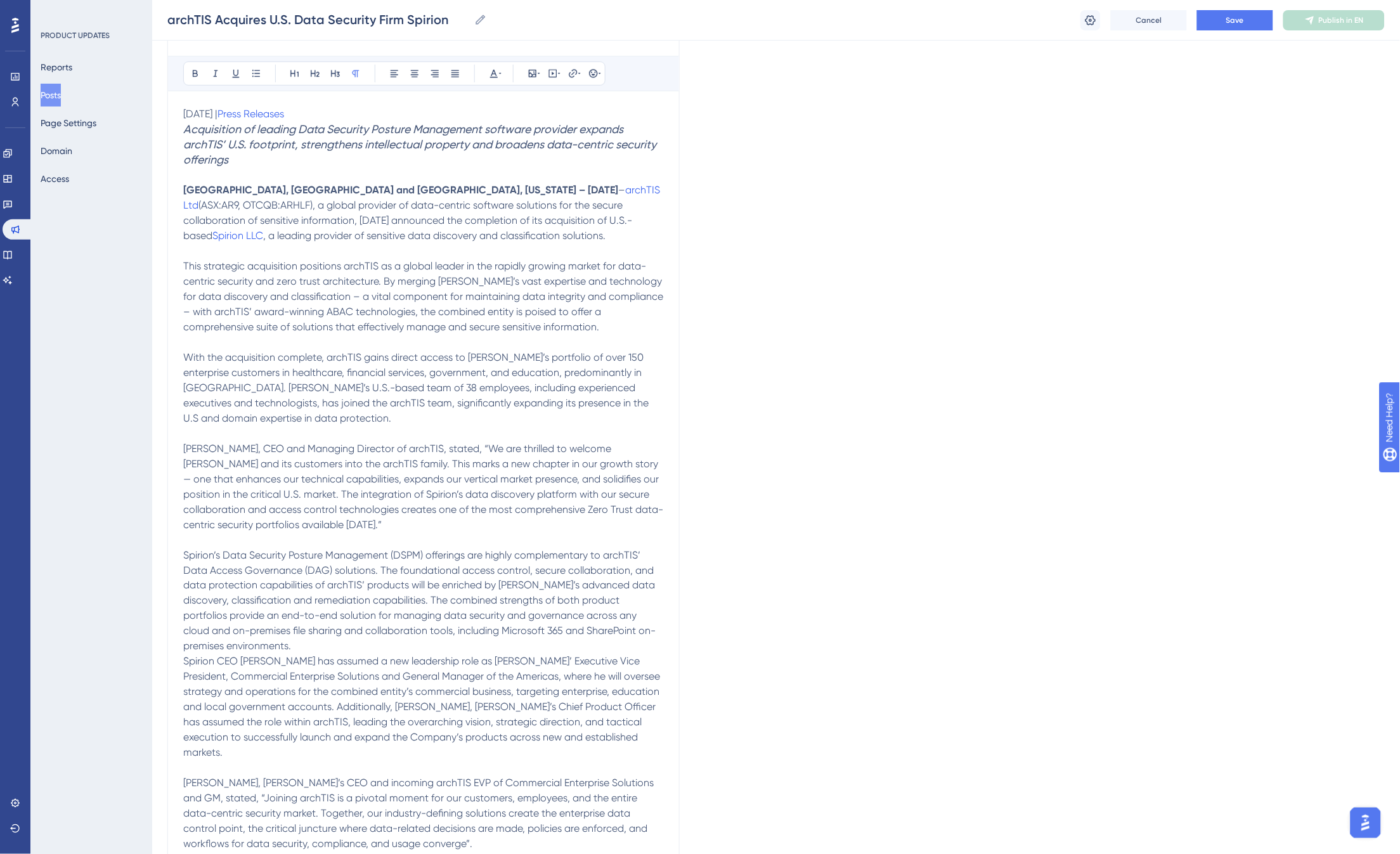
click at [186, 655] on span "Spirion CEO Kevin Coppins has assumed a new leadership role as archTIS’ Executi…" at bounding box center [423, 707] width 480 height 103
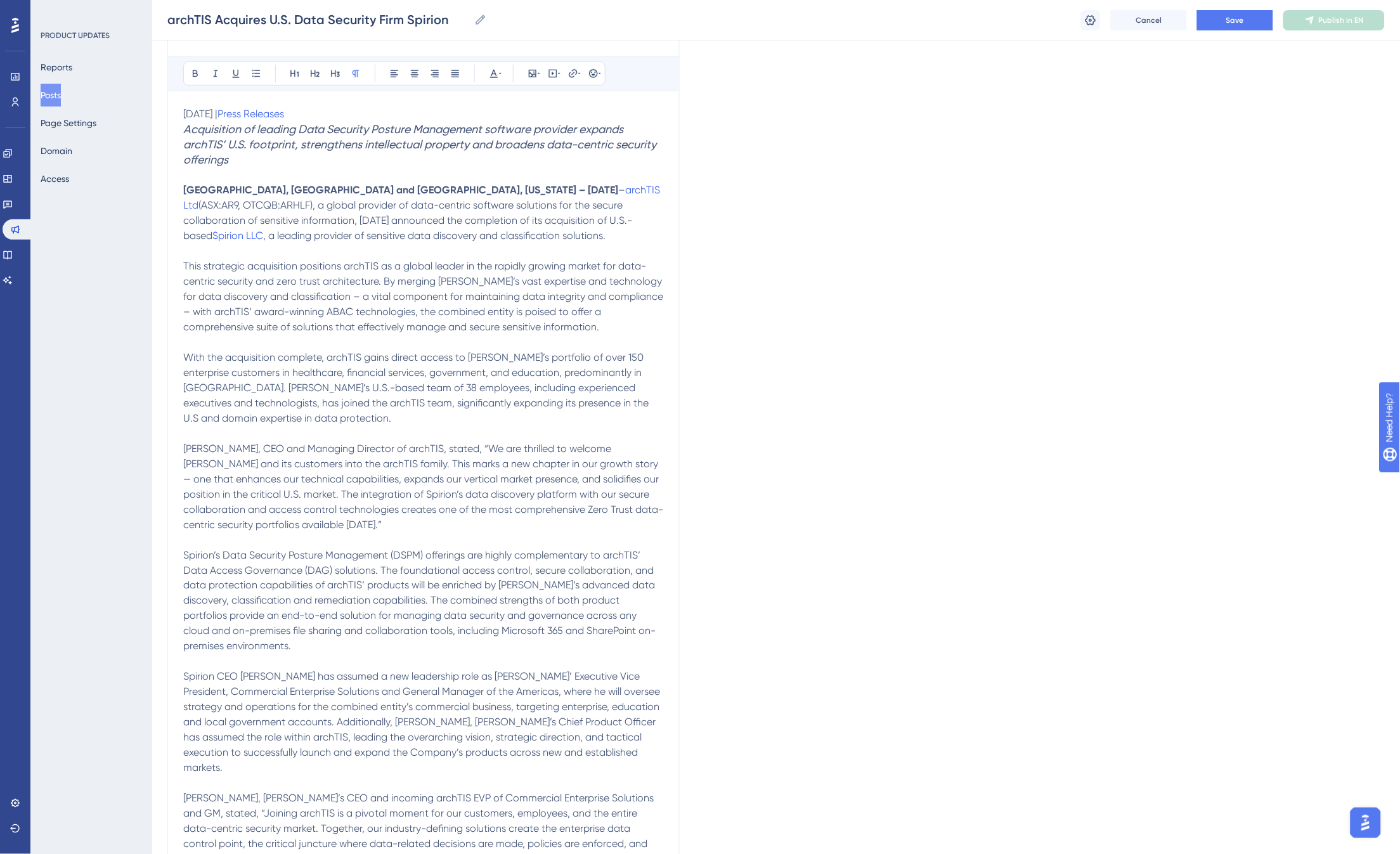
click at [374, 600] on span "Spirion’s Data Security Posture Management (DSPM) offerings are highly compleme…" at bounding box center [420, 600] width 474 height 103
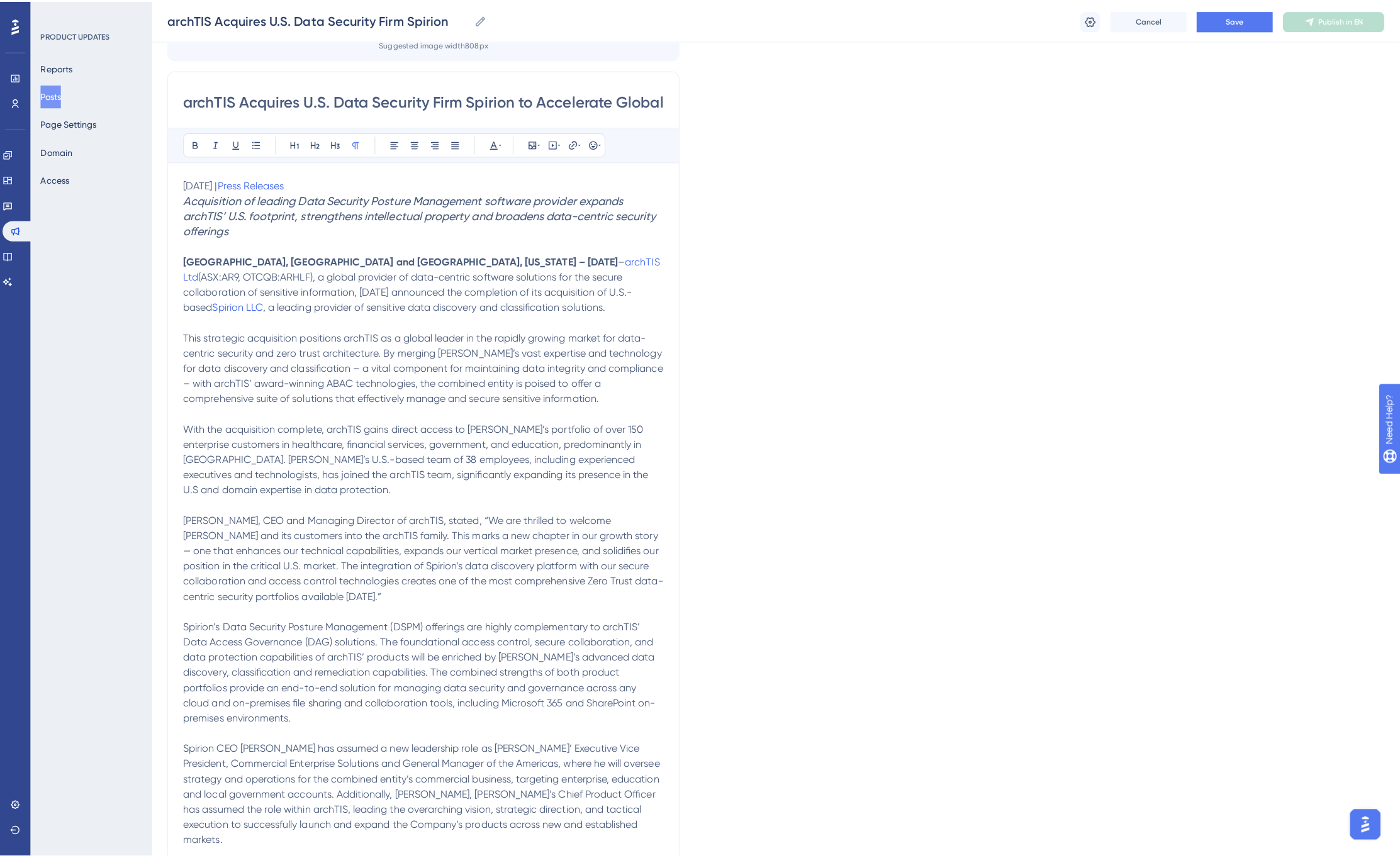
scroll to position [0, 0]
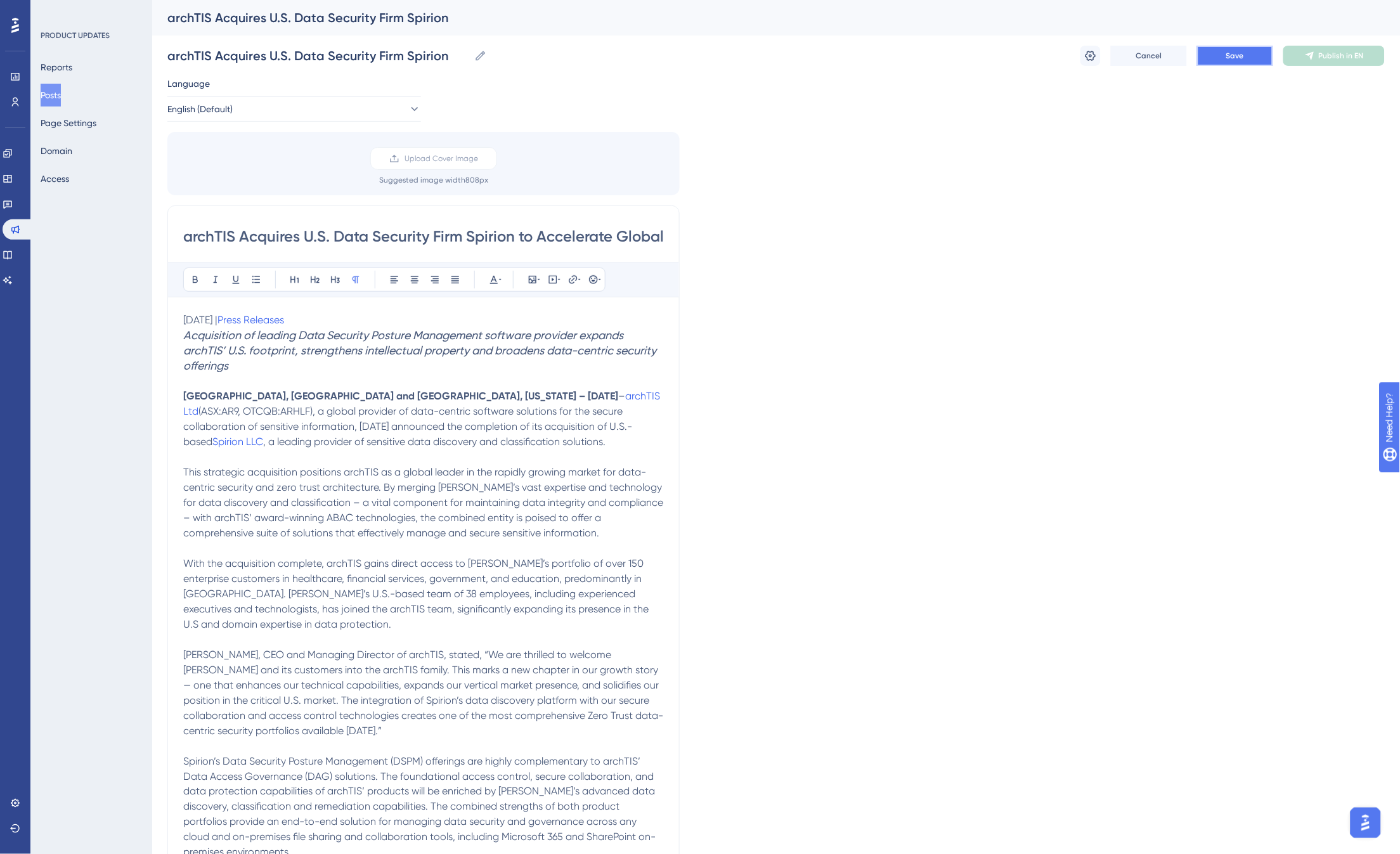
click at [1225, 58] on button "Save" at bounding box center [1235, 56] width 76 height 20
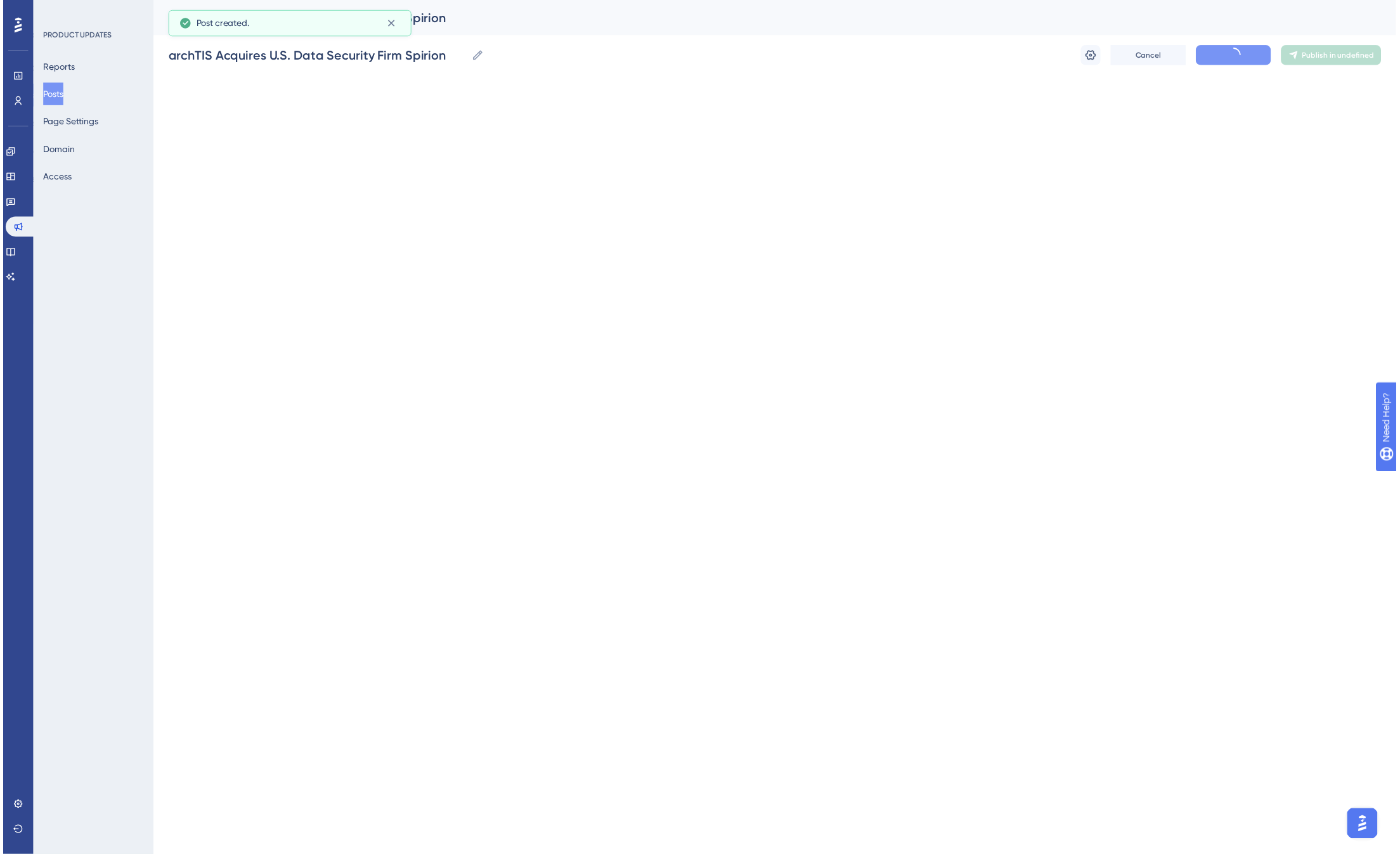
scroll to position [236, 0]
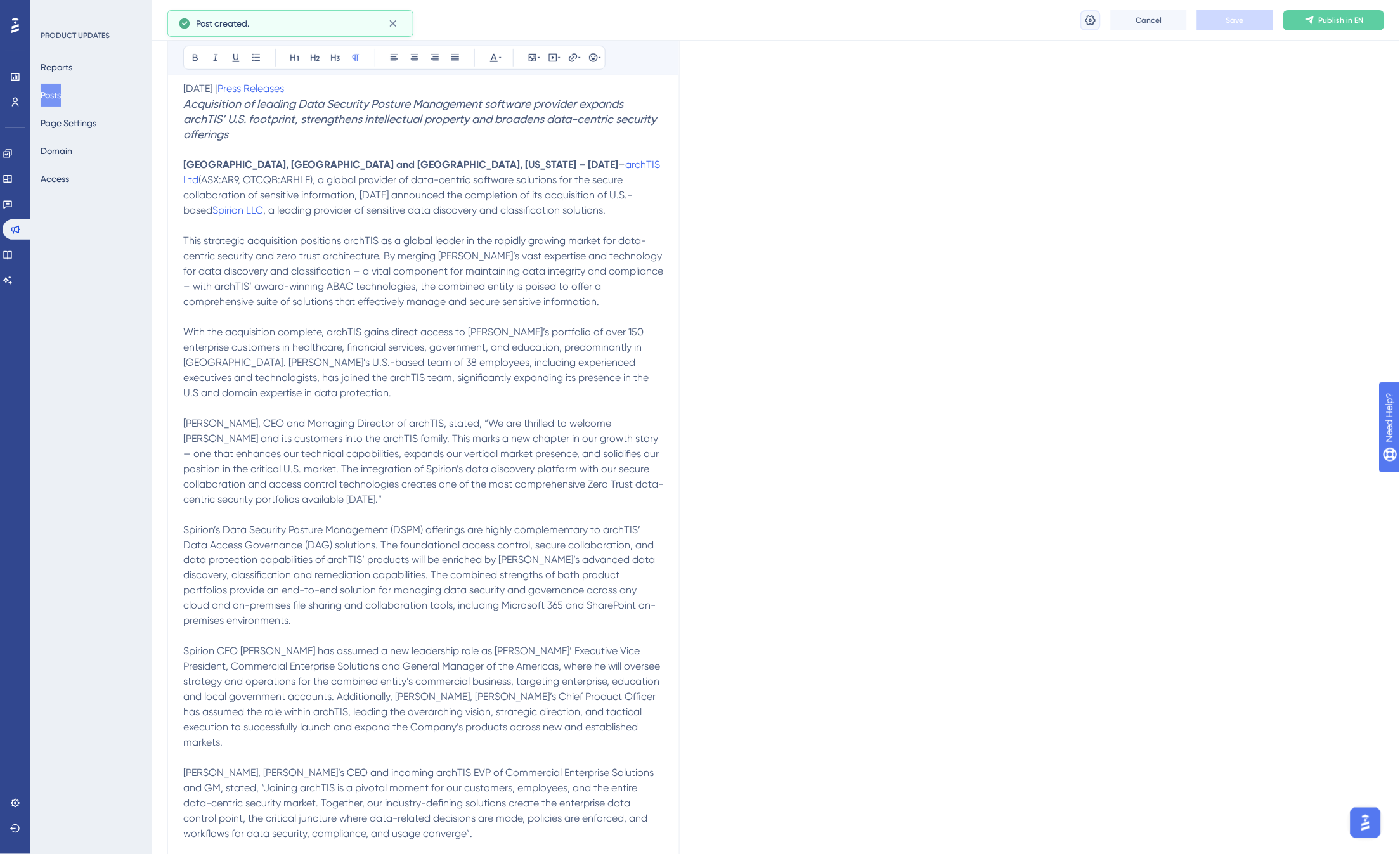
click at [1095, 27] on button at bounding box center [1090, 20] width 20 height 20
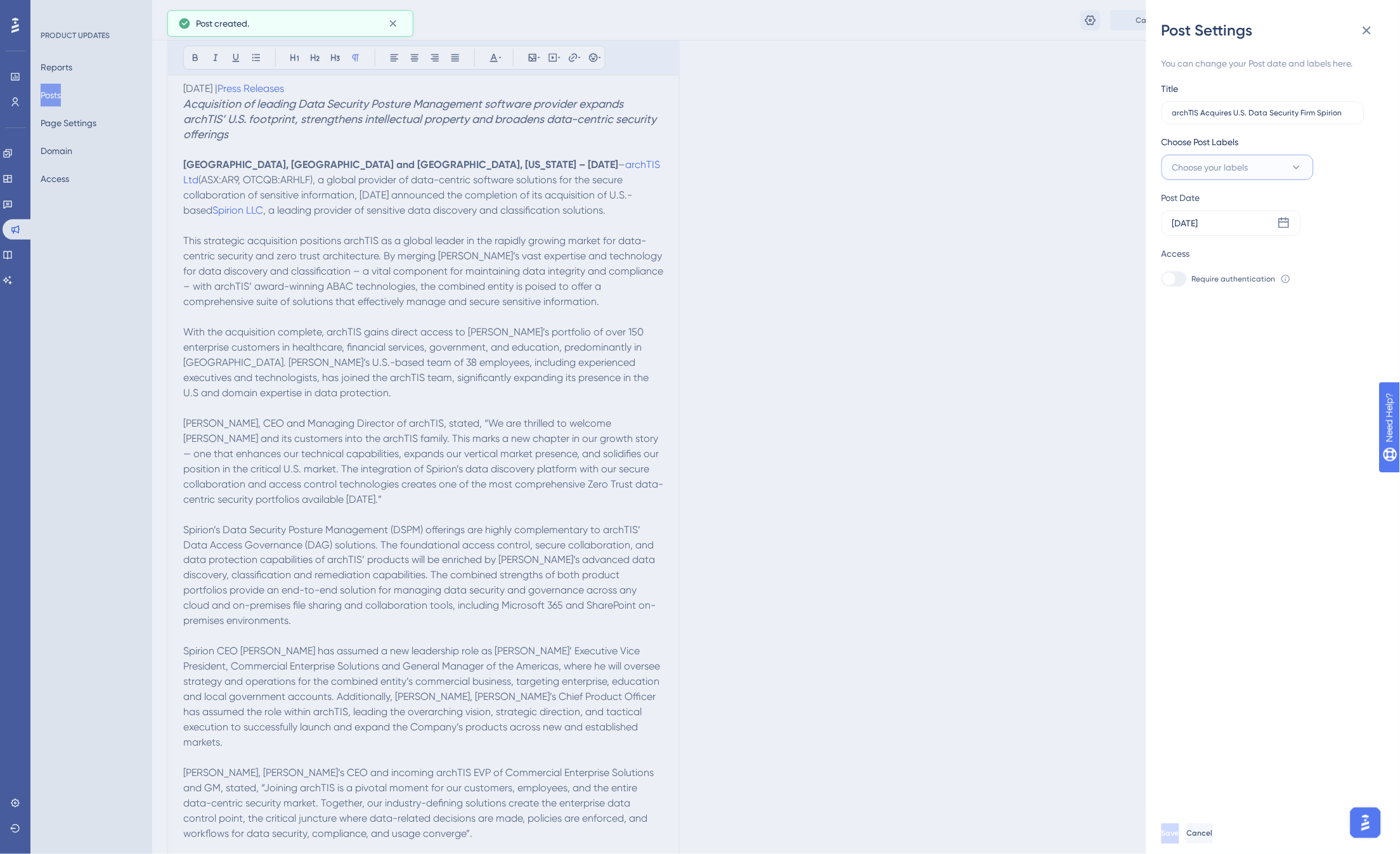
click at [1248, 169] on span "Choose your labels" at bounding box center [1210, 167] width 76 height 15
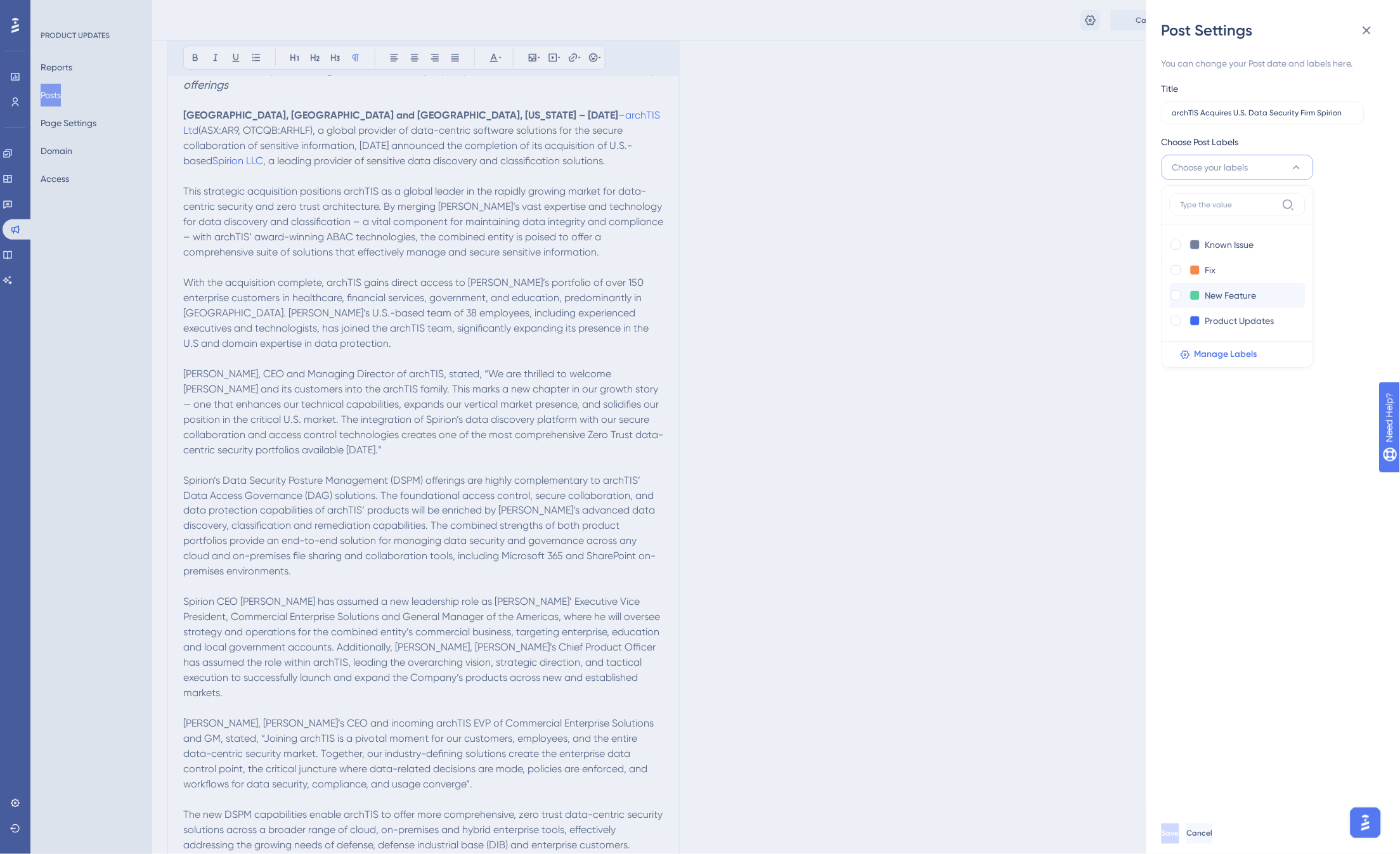
scroll to position [307, 0]
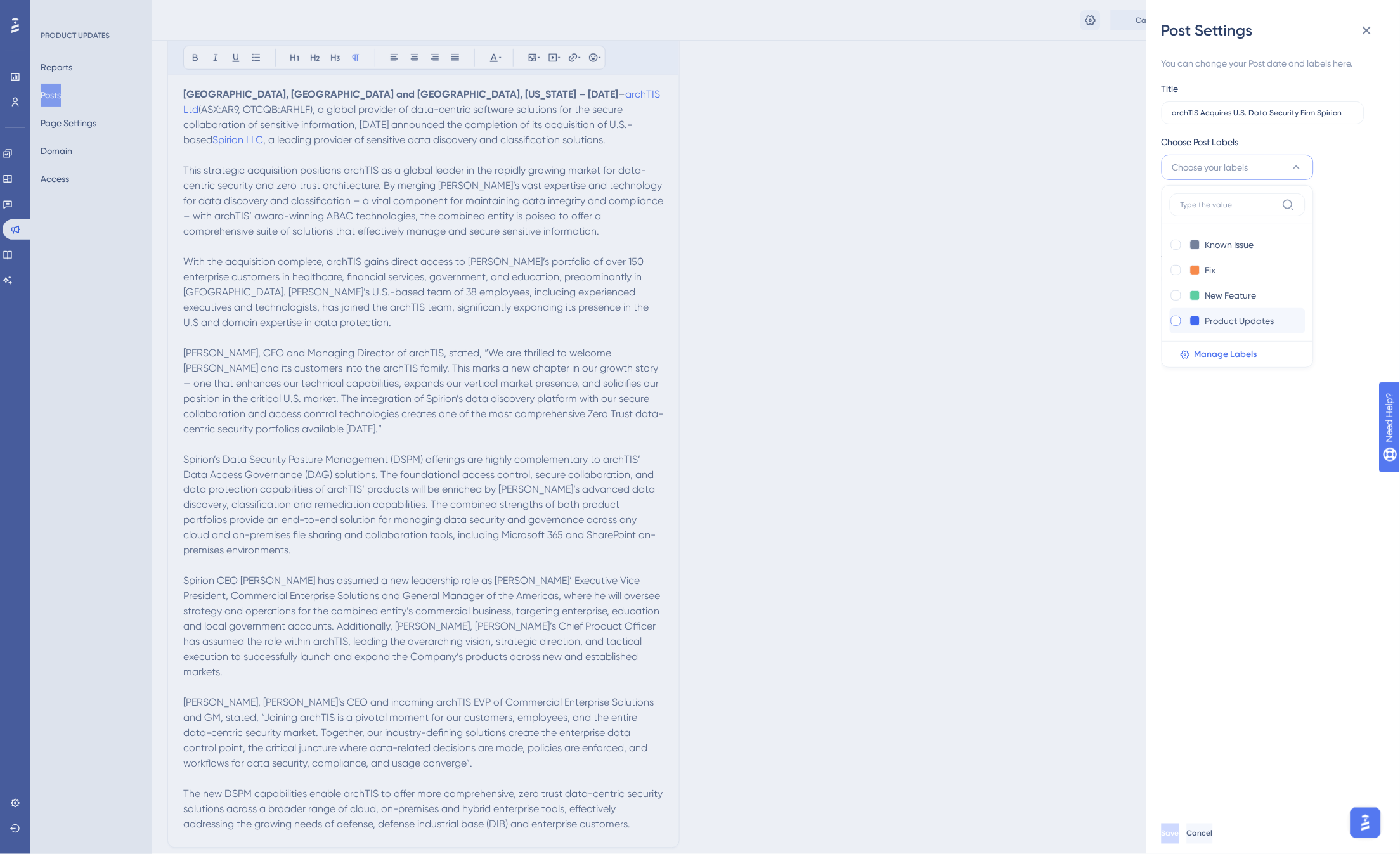
click at [1176, 322] on div at bounding box center [1176, 320] width 10 height 10
checkbox input "true"
click at [1277, 413] on div "You can change your Post date and labels here. Title archTIS Acquires U.S. Data…" at bounding box center [1278, 427] width 233 height 773
click at [1180, 839] on span "Save" at bounding box center [1172, 833] width 18 height 10
click at [1365, 28] on icon at bounding box center [1367, 31] width 8 height 8
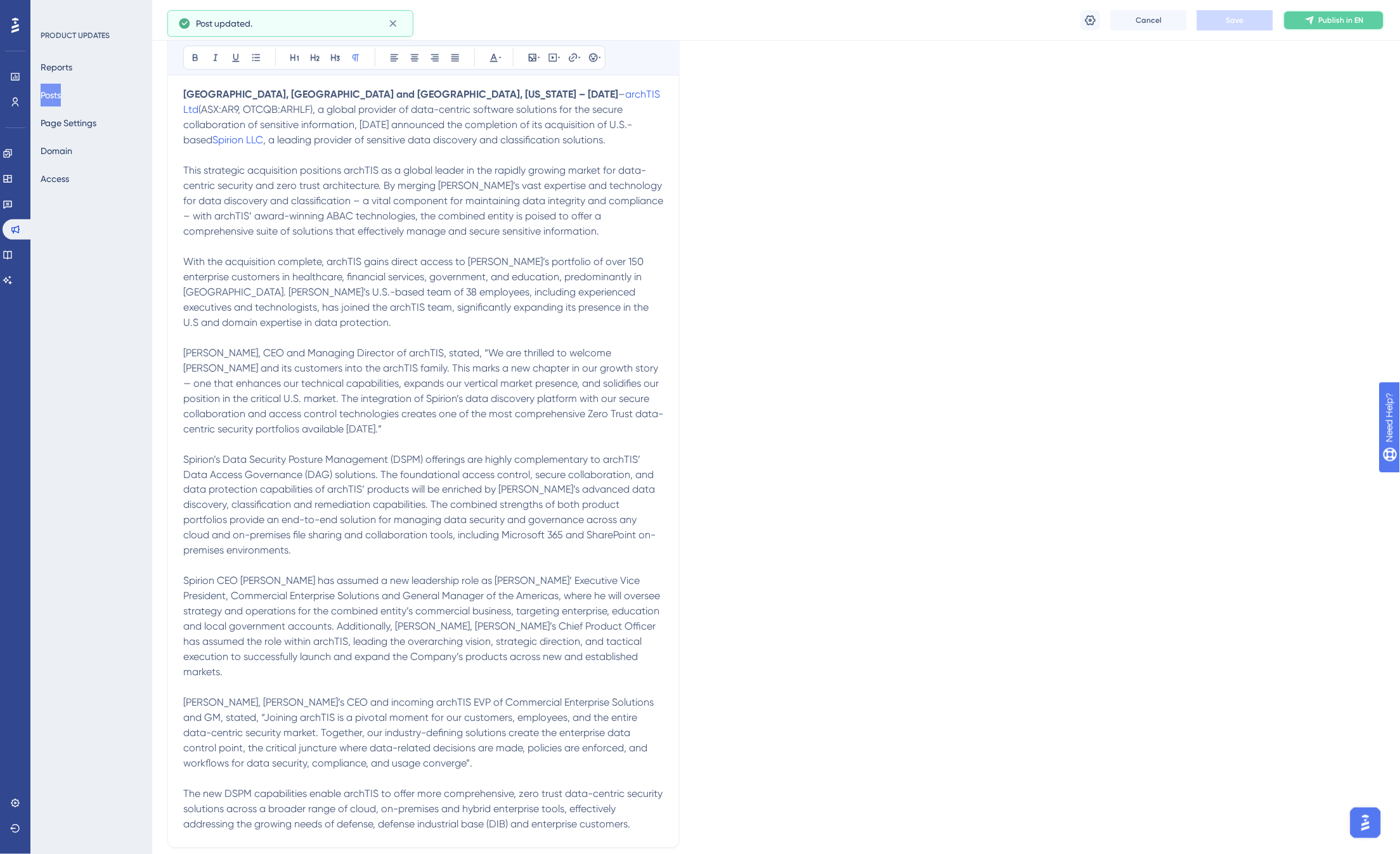
click at [1337, 21] on span "Publish in EN" at bounding box center [1341, 20] width 45 height 10
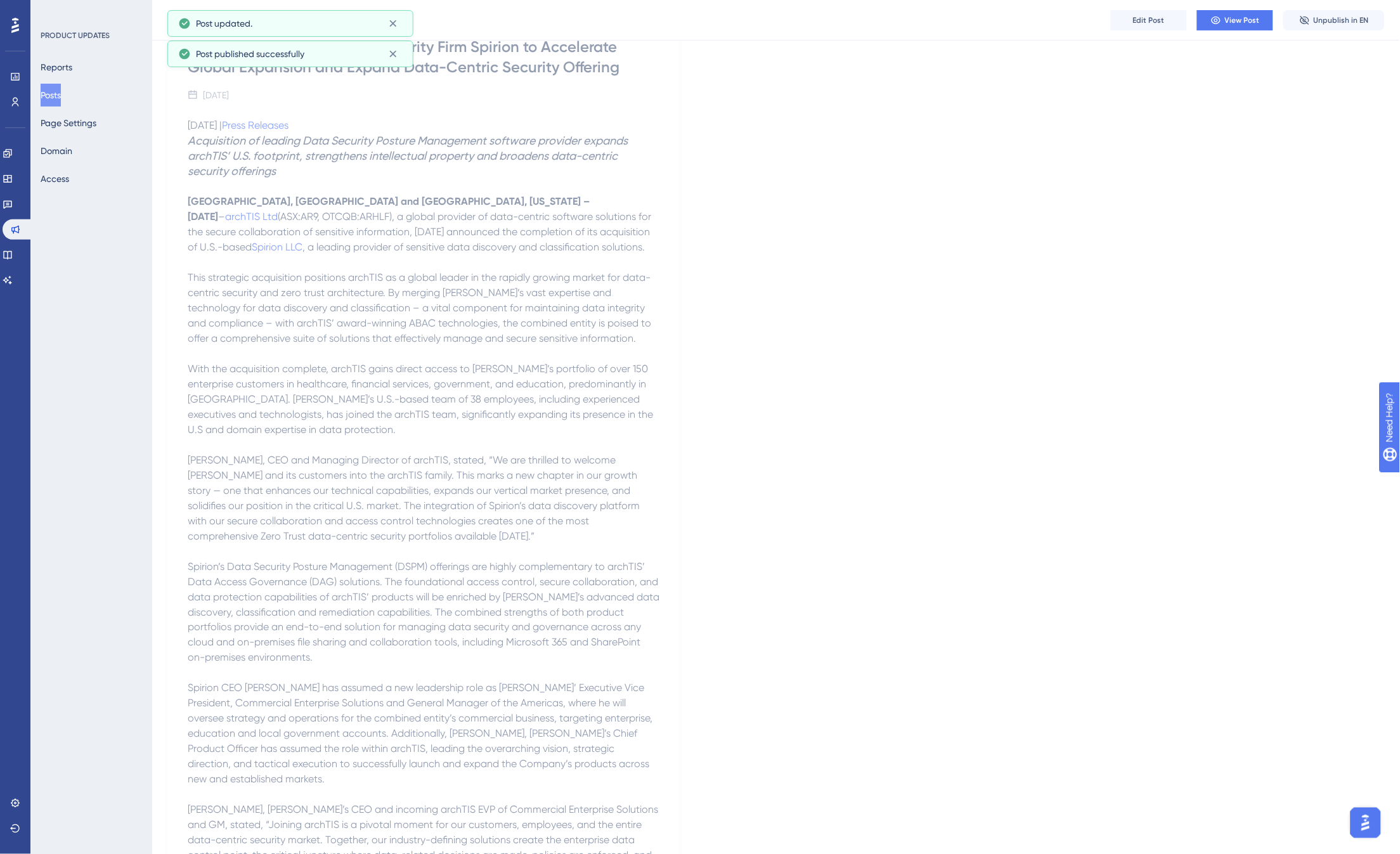
scroll to position [0, 0]
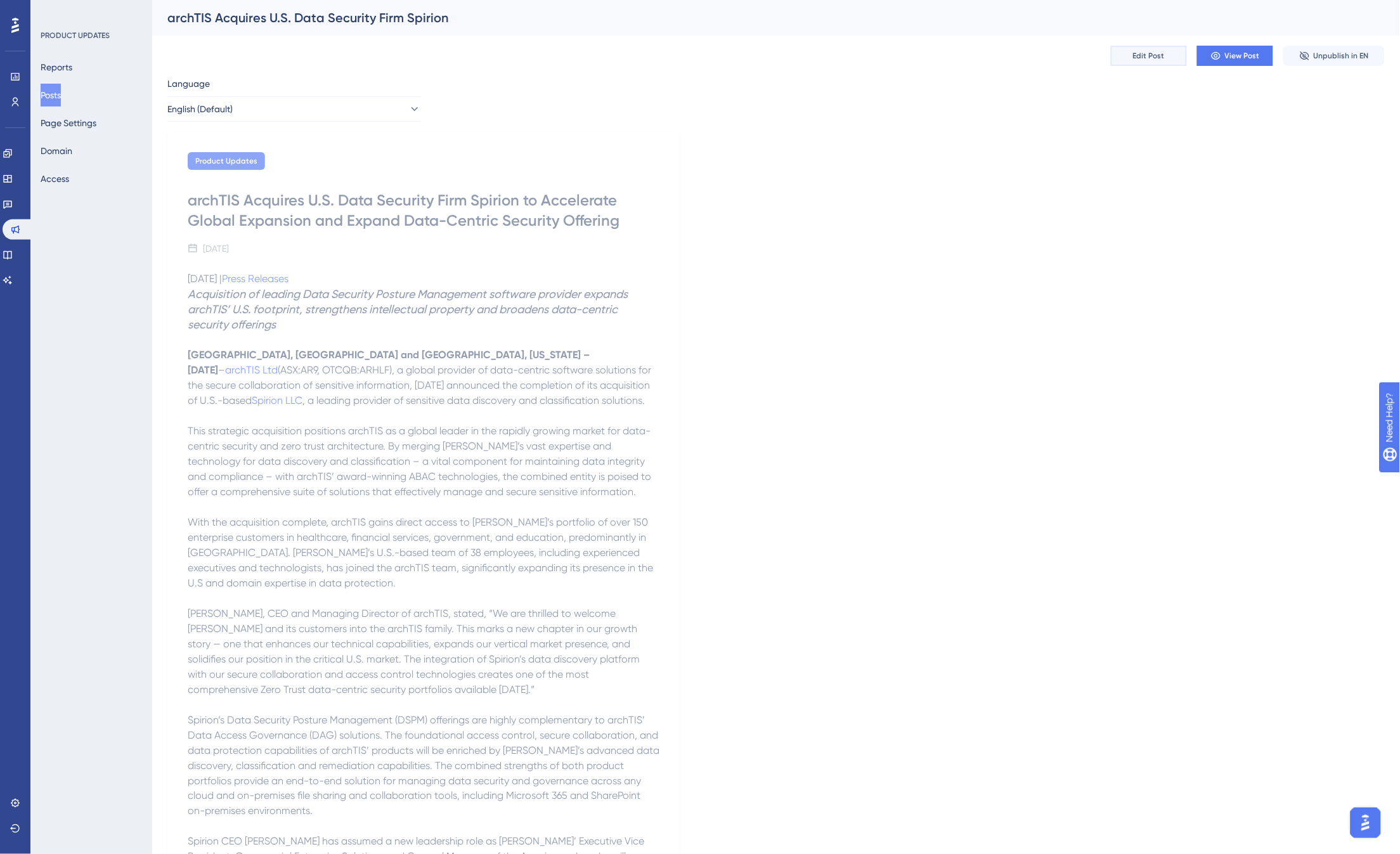
click at [1156, 53] on span "Edit Post" at bounding box center [1149, 55] width 32 height 10
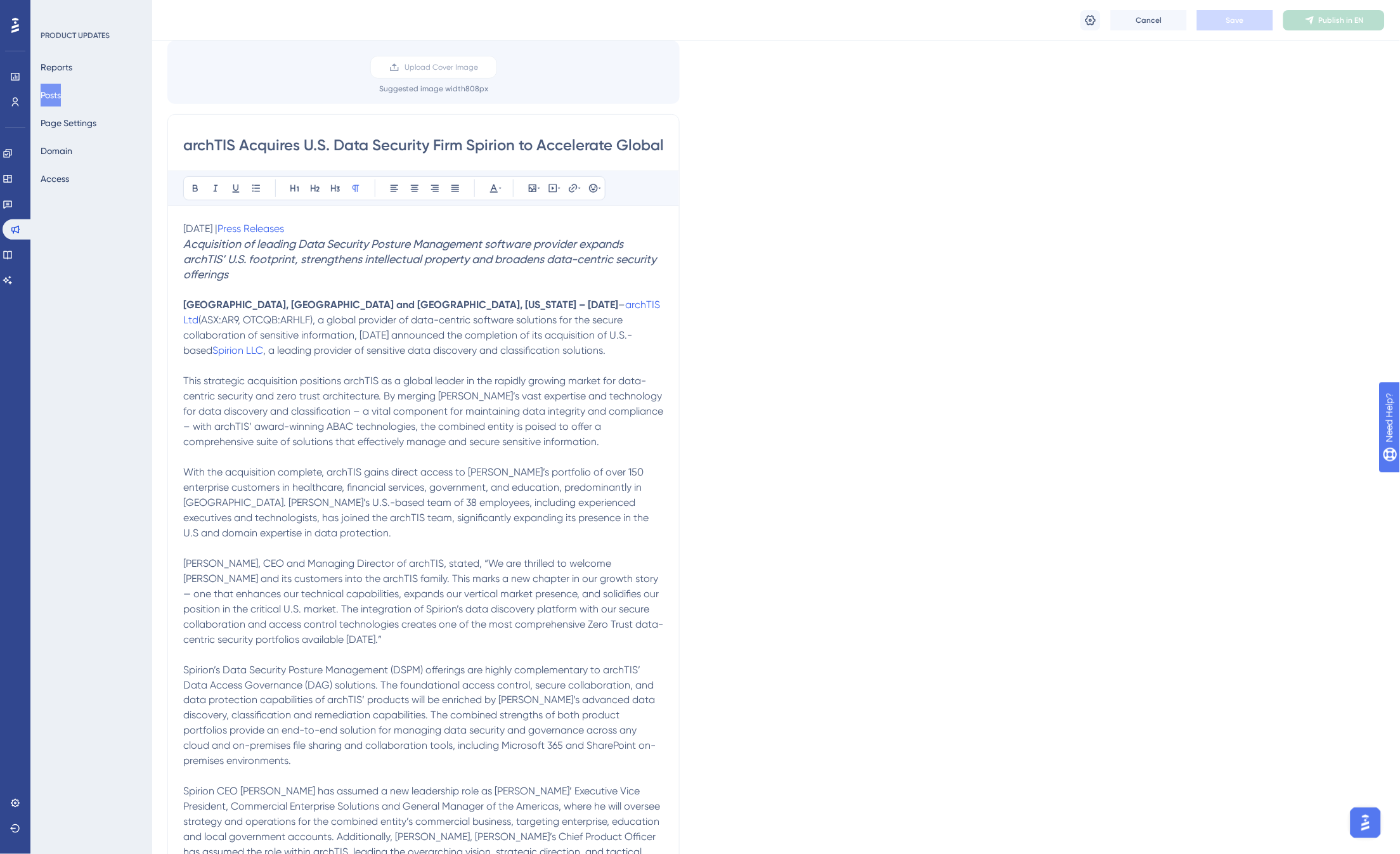
scroll to position [96, 0]
click at [531, 314] on span "(ASX:AR9, OTCQB:ARHLF), a global provider of data-centric software solutions fo…" at bounding box center [408, 336] width 449 height 43
click at [575, 187] on icon at bounding box center [573, 189] width 8 height 8
click at [541, 302] on span "Open in a new tab" at bounding box center [558, 302] width 75 height 15
checkbox input "true"
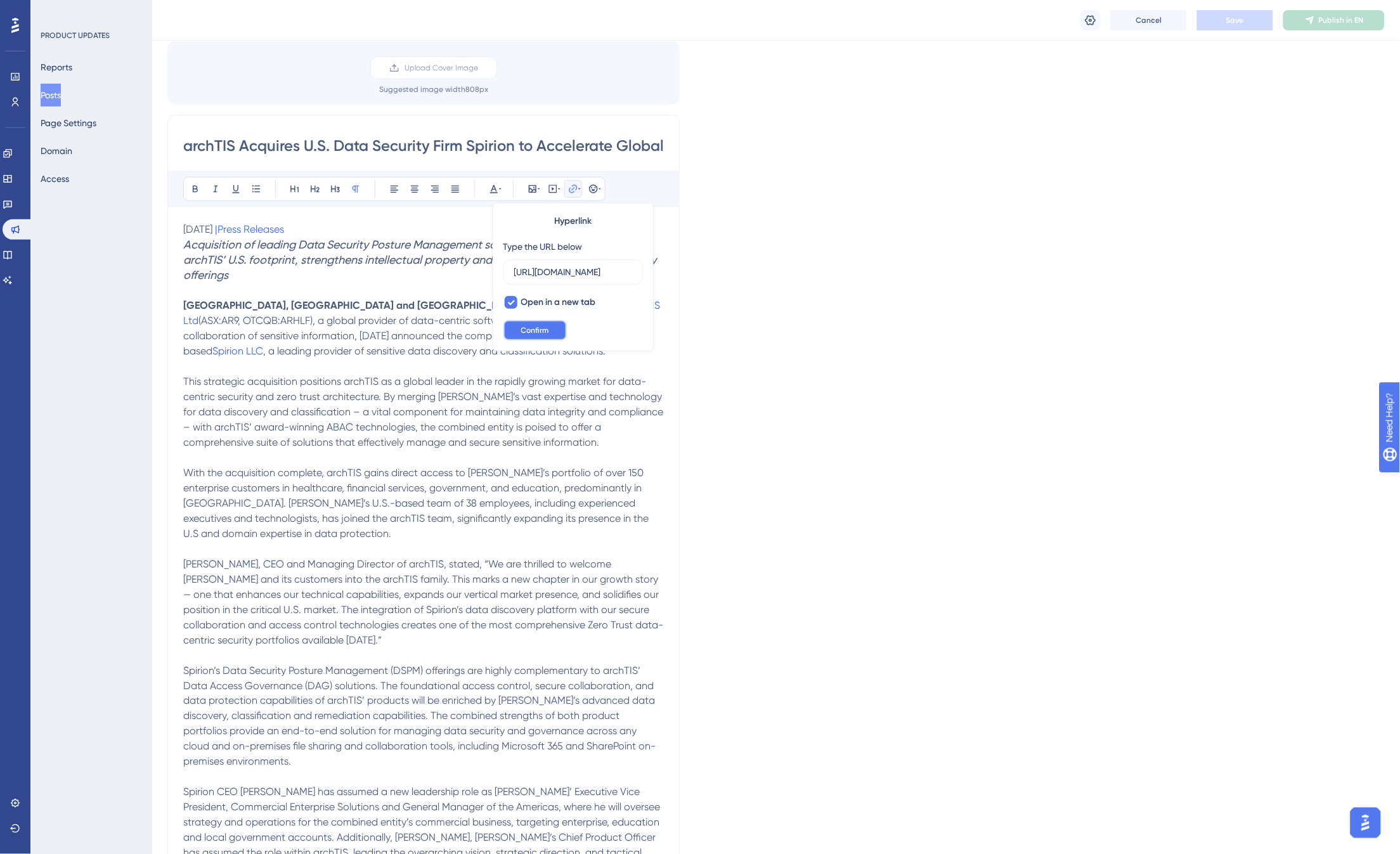
click at [541, 327] on span "Confirm" at bounding box center [535, 330] width 28 height 10
click at [553, 345] on span ", a leading provider of sensitive data discovery and classification solutions." at bounding box center [434, 351] width 342 height 12
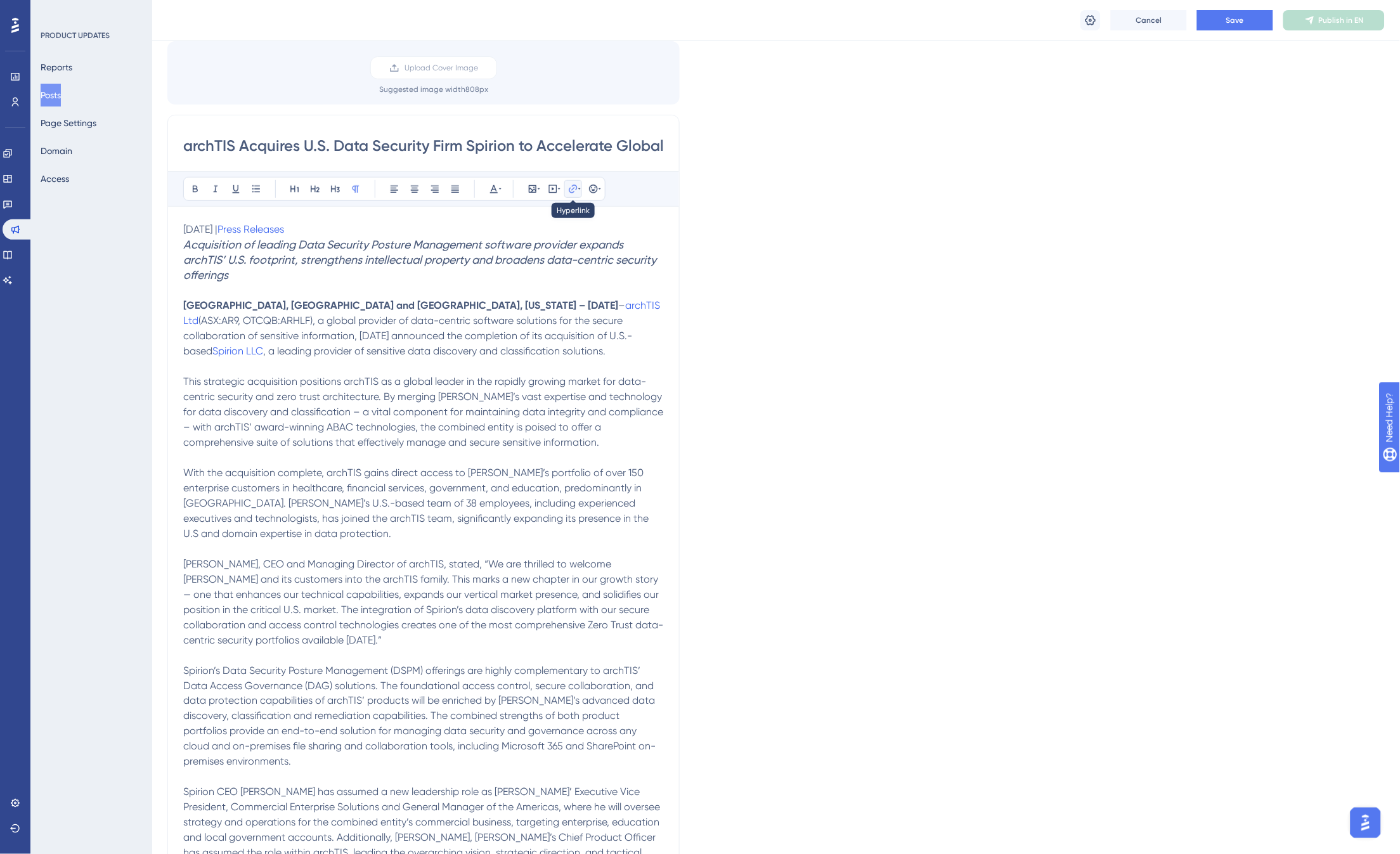
click at [574, 184] on icon at bounding box center [573, 189] width 10 height 10
click at [529, 298] on span "Open in a new tab" at bounding box center [558, 302] width 75 height 15
checkbox input "true"
click at [537, 328] on span "Confirm" at bounding box center [535, 330] width 28 height 10
click at [344, 229] on p "Sep 30, 2025 | Press Releases" at bounding box center [424, 229] width 481 height 15
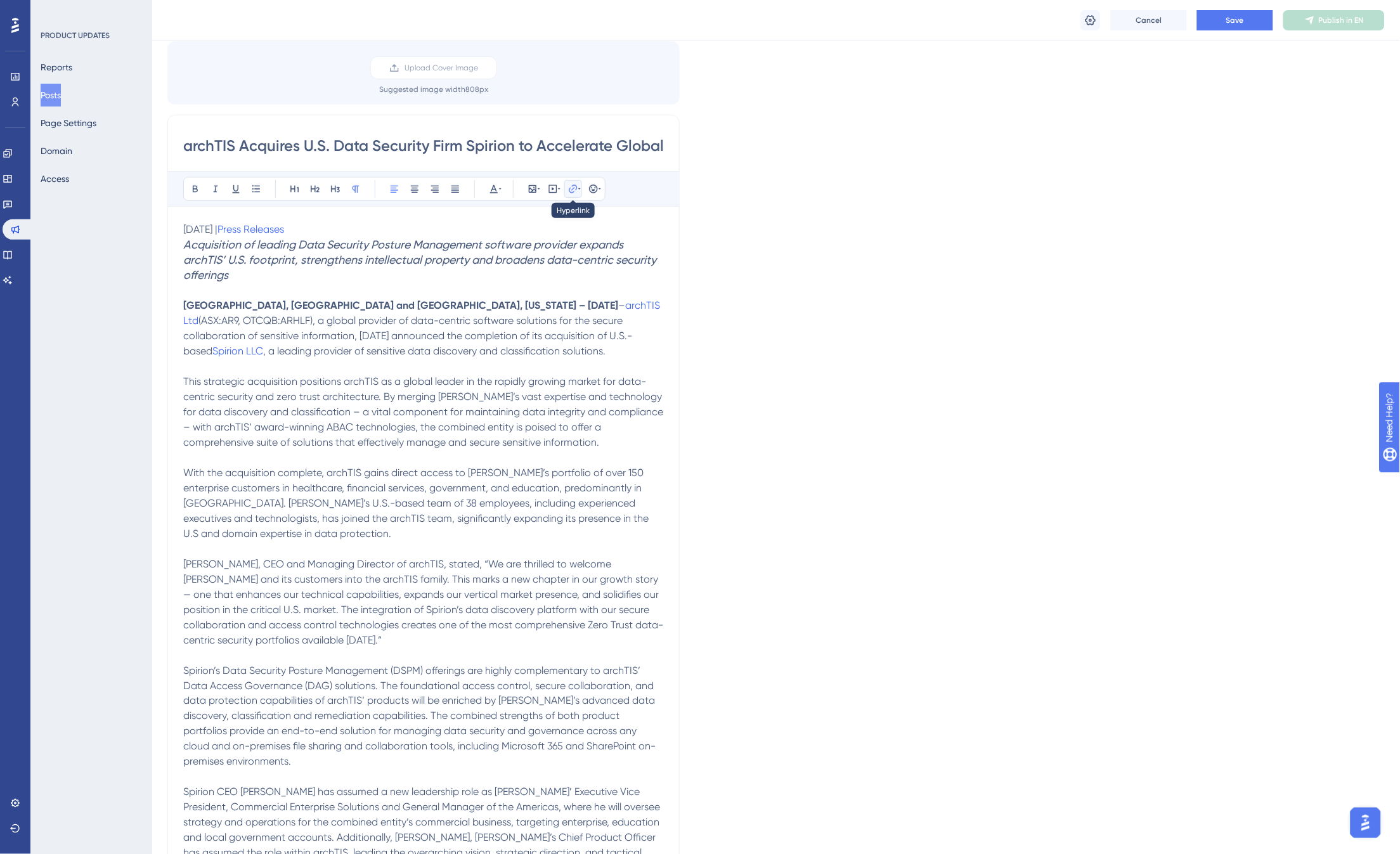
drag, startPoint x: 575, startPoint y: 187, endPoint x: 577, endPoint y: 198, distance: 11.2
click at [575, 187] on icon at bounding box center [573, 189] width 10 height 10
click at [553, 302] on span "Open in a new tab" at bounding box center [558, 302] width 75 height 15
checkbox input "true"
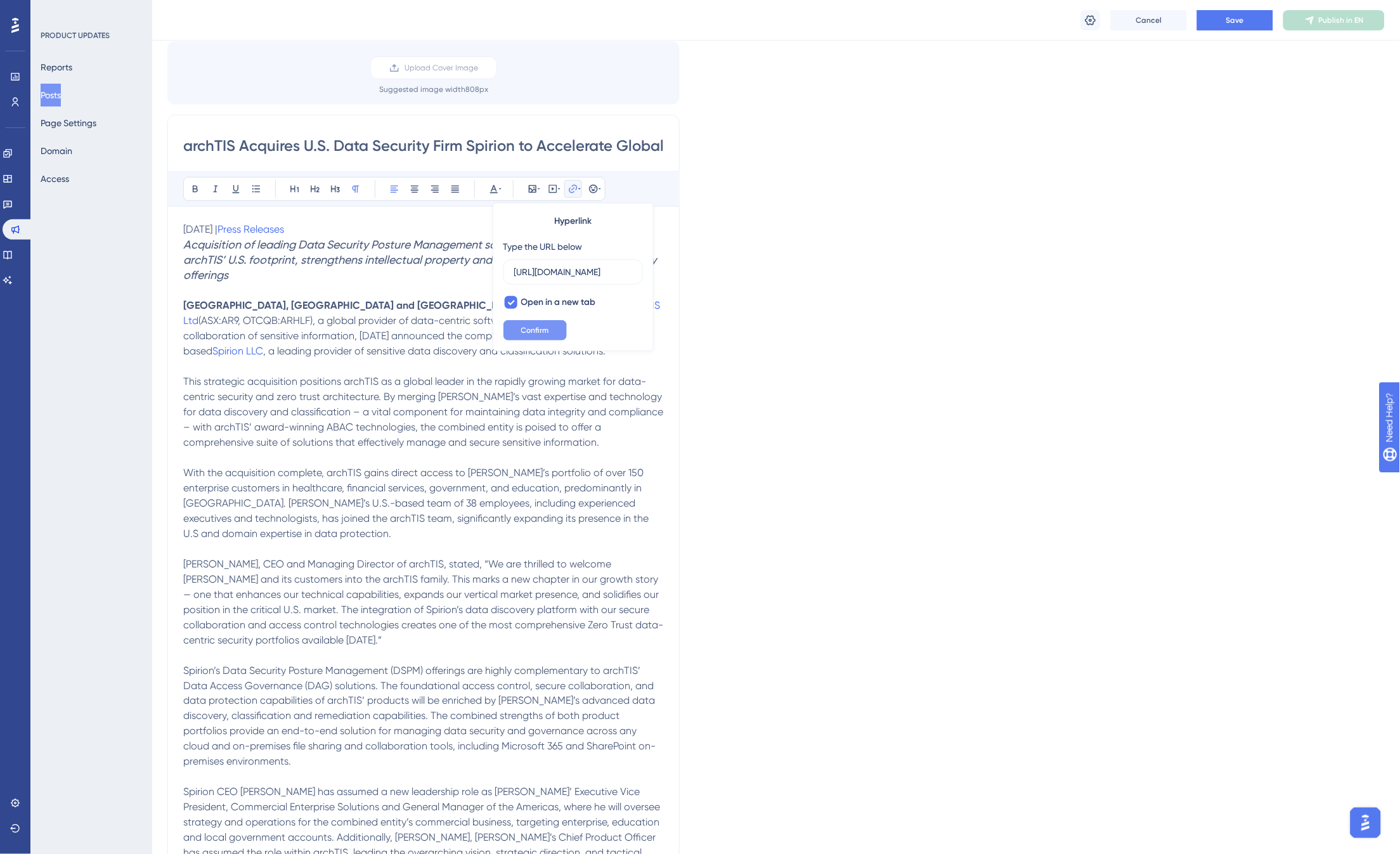
scroll to position [0, 0]
click at [539, 331] on span "Confirm" at bounding box center [535, 330] width 28 height 10
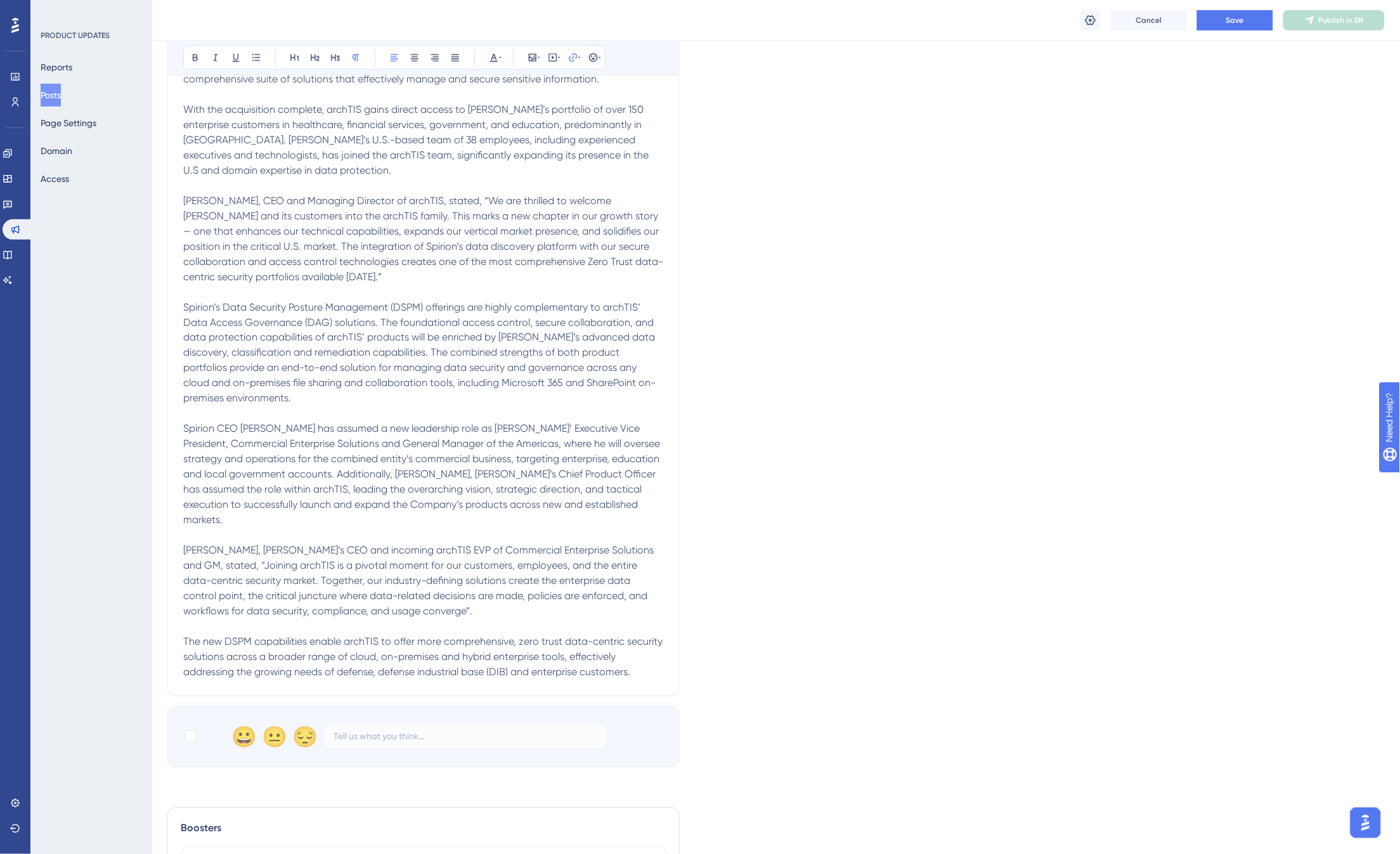
scroll to position [518, 0]
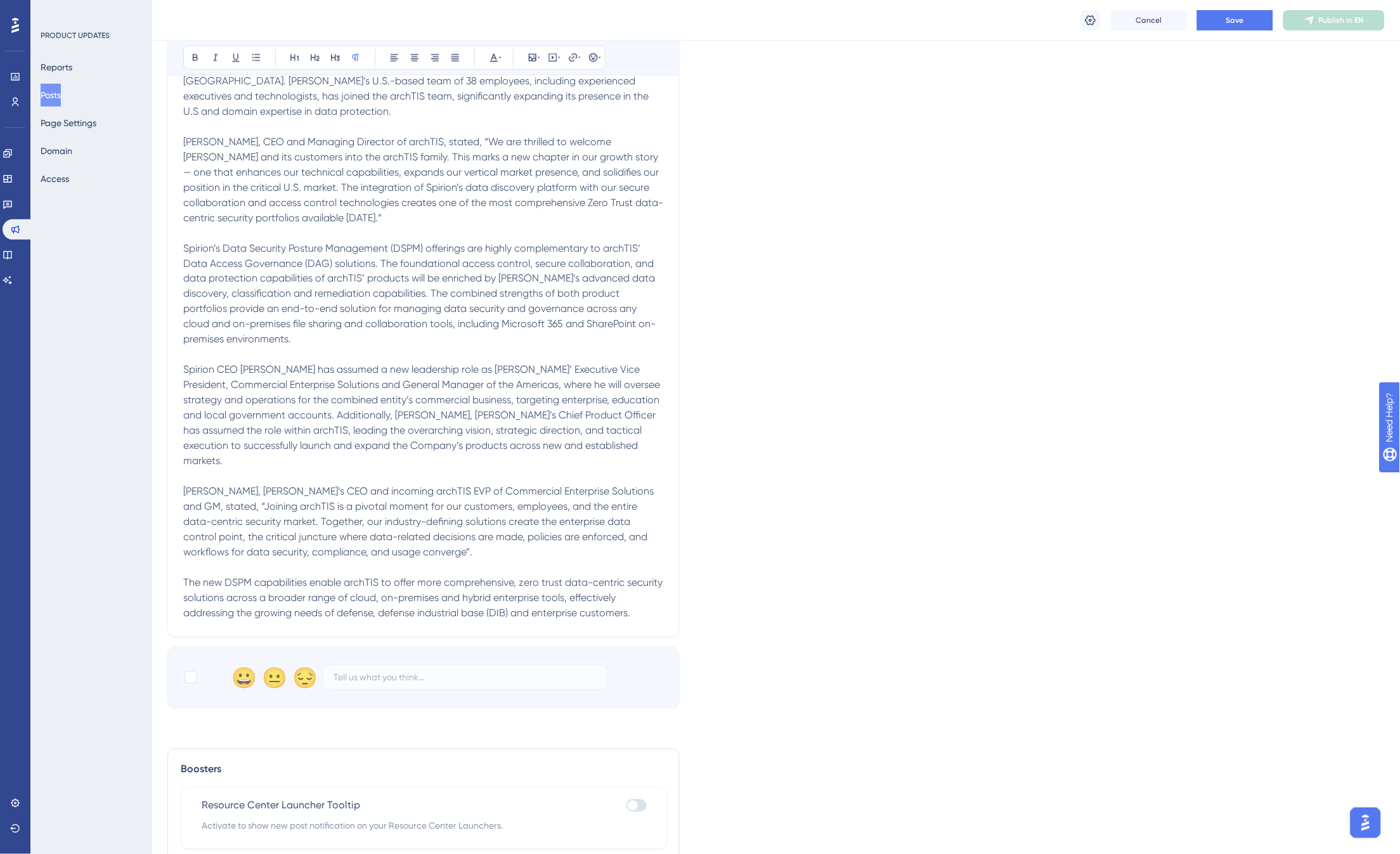
click at [416, 396] on span "Spirion CEO Kevin Coppins has assumed a new leadership role as archTIS’ Executi…" at bounding box center [423, 415] width 480 height 103
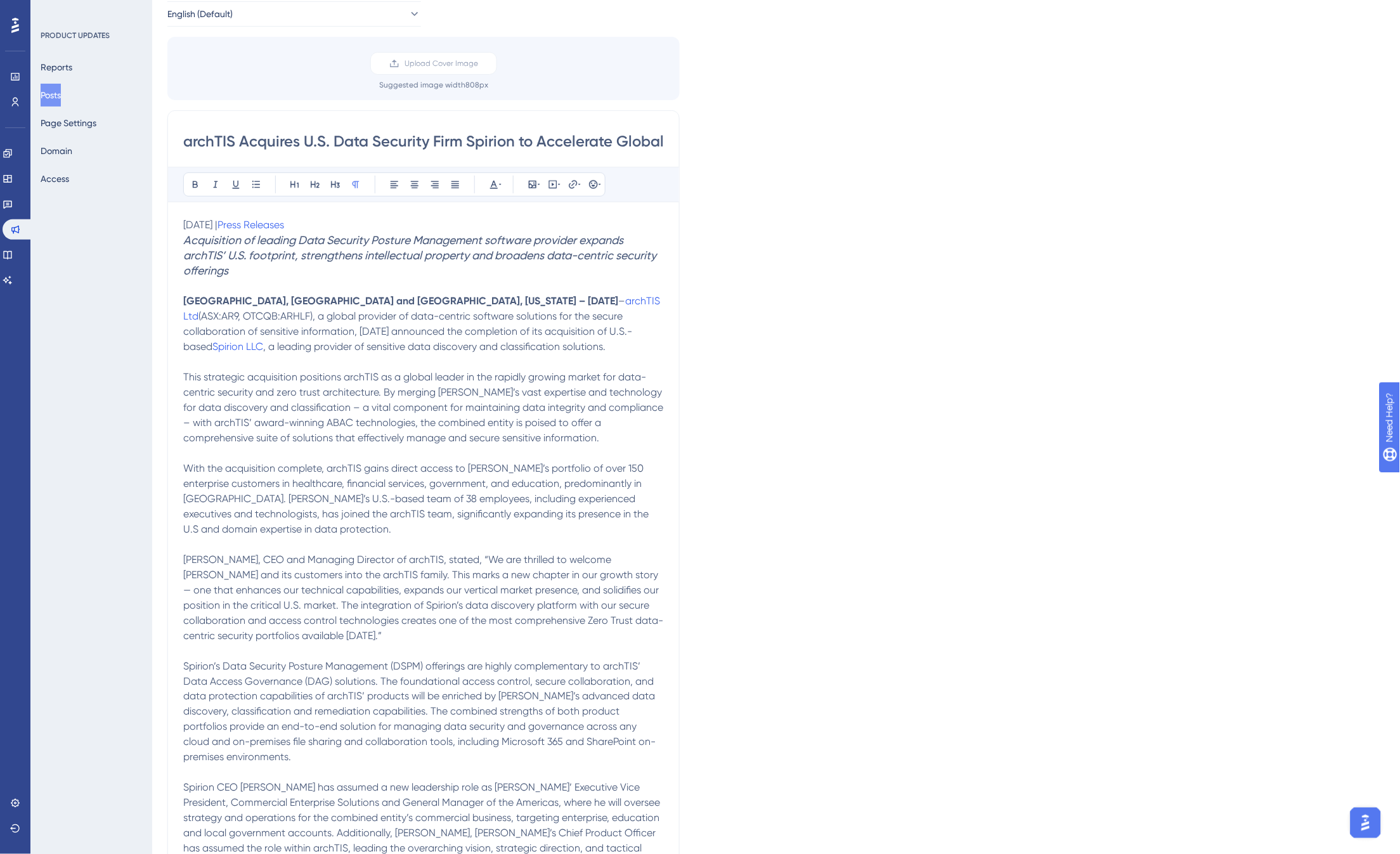
scroll to position [0, 0]
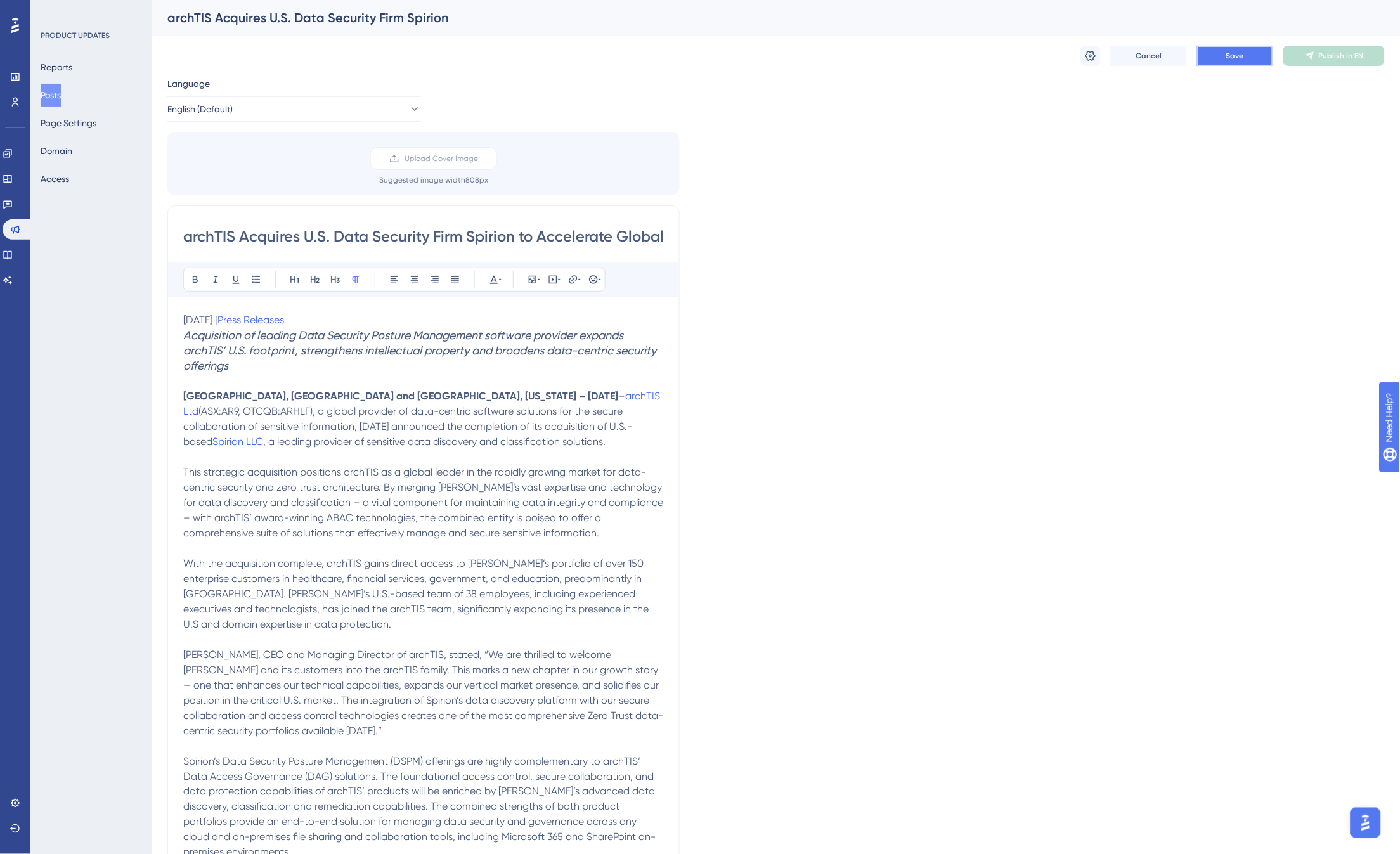
click at [1232, 46] on button "Save" at bounding box center [1235, 56] width 76 height 20
click at [1341, 59] on span "Publish in EN" at bounding box center [1341, 55] width 45 height 10
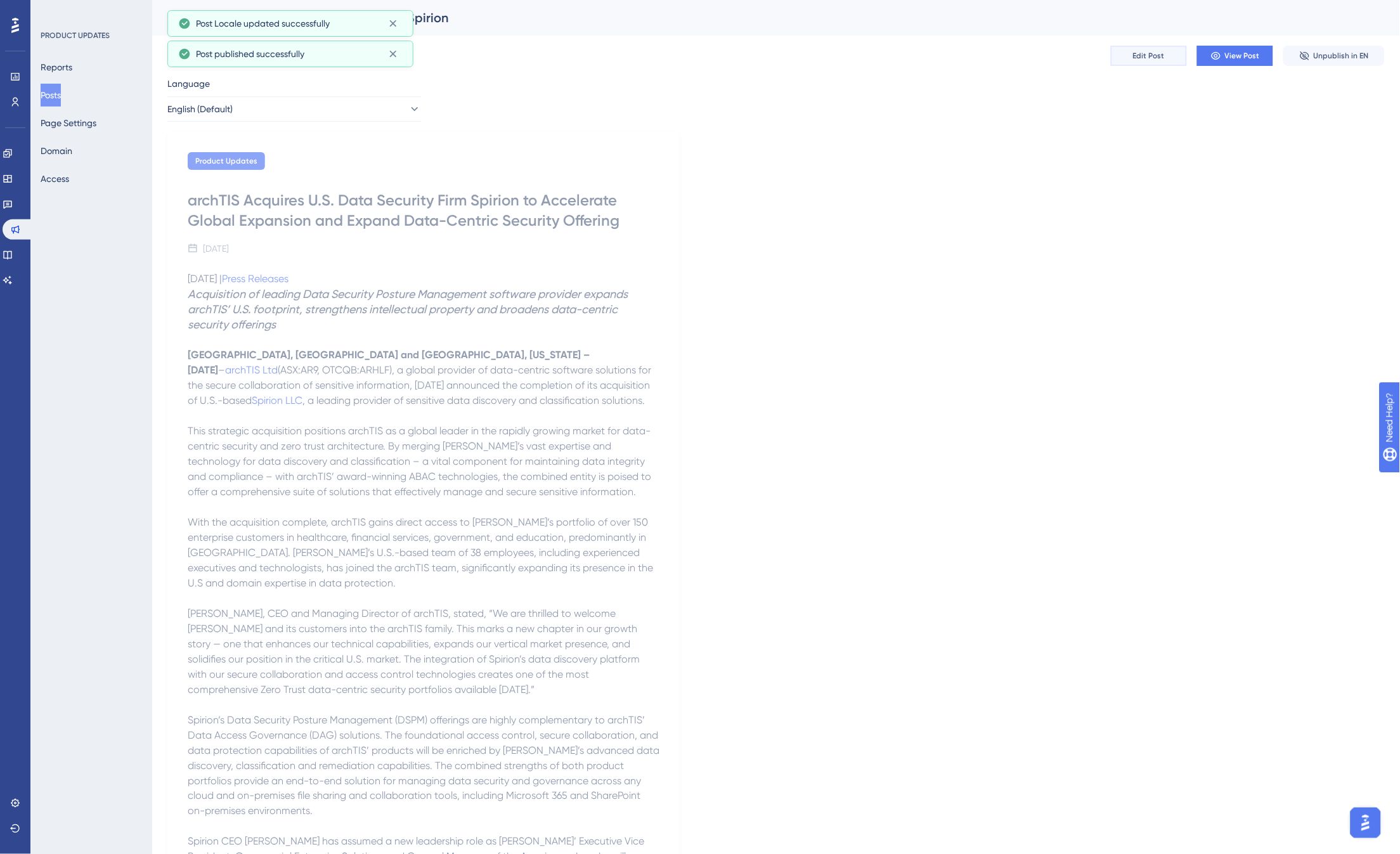
click at [1158, 57] on span "Edit Post" at bounding box center [1149, 55] width 32 height 10
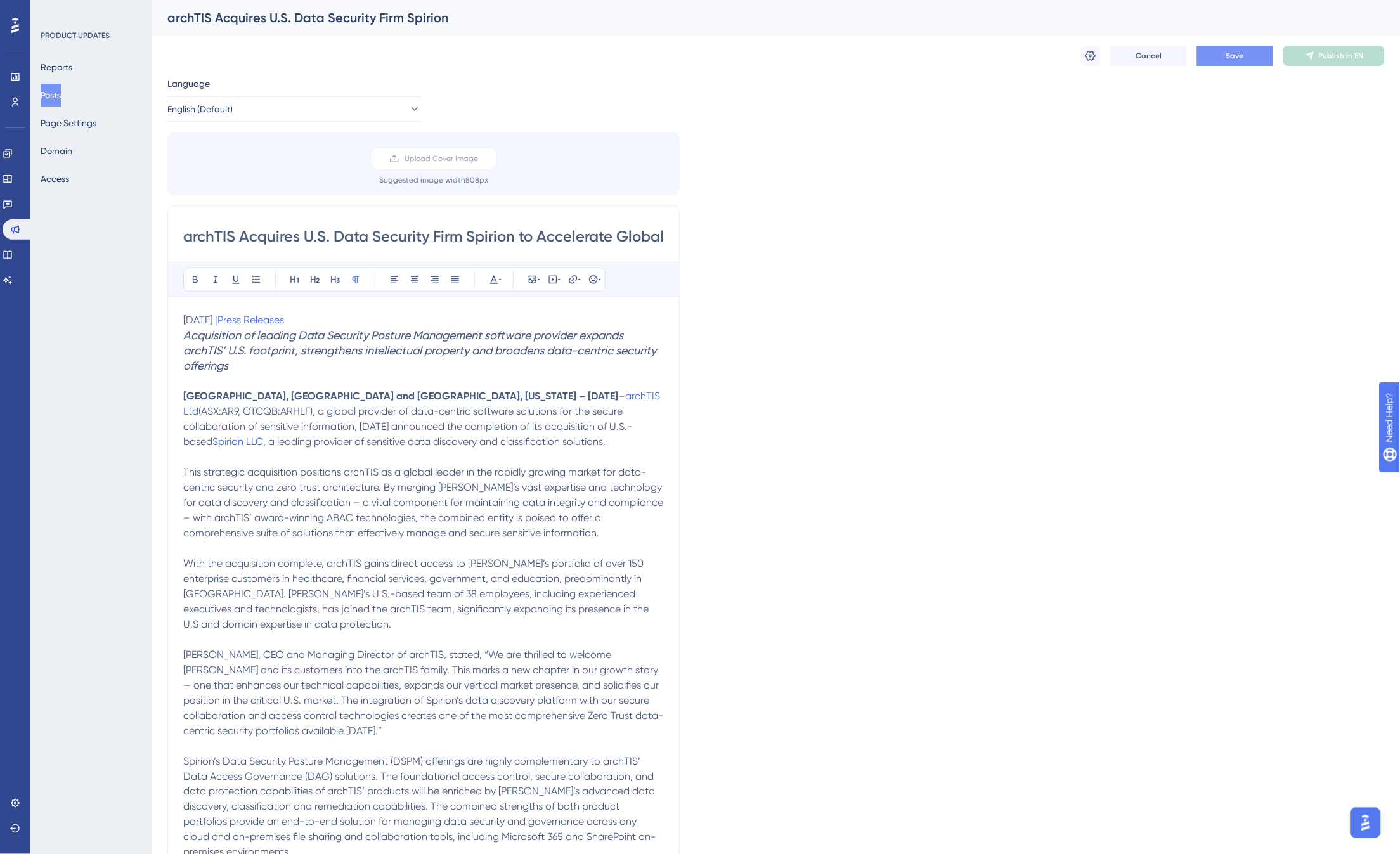
click at [1241, 55] on span "Save" at bounding box center [1235, 55] width 18 height 10
click at [1338, 55] on span "Publish in EN" at bounding box center [1341, 55] width 45 height 10
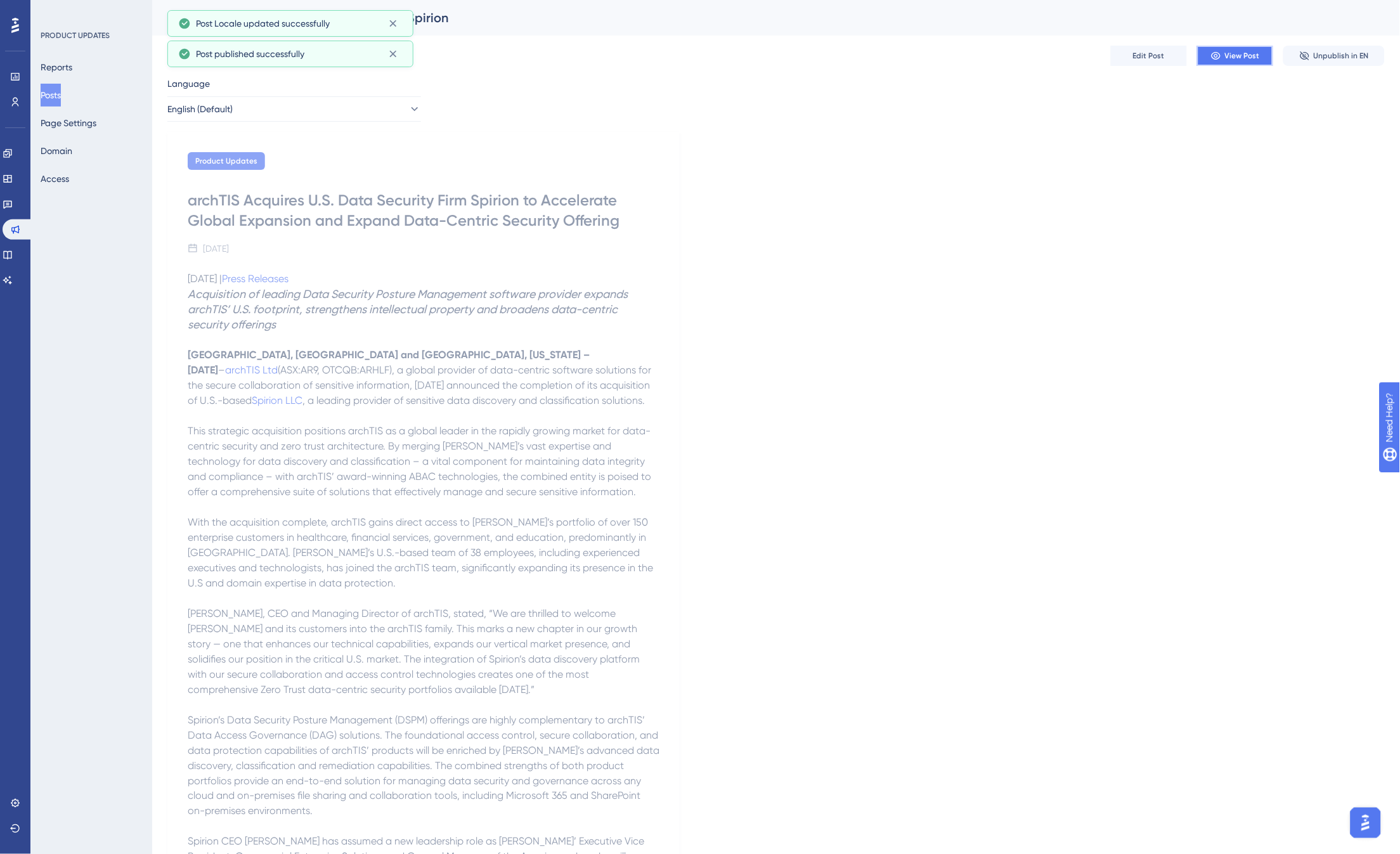
click at [1238, 57] on span "View Post" at bounding box center [1242, 55] width 35 height 10
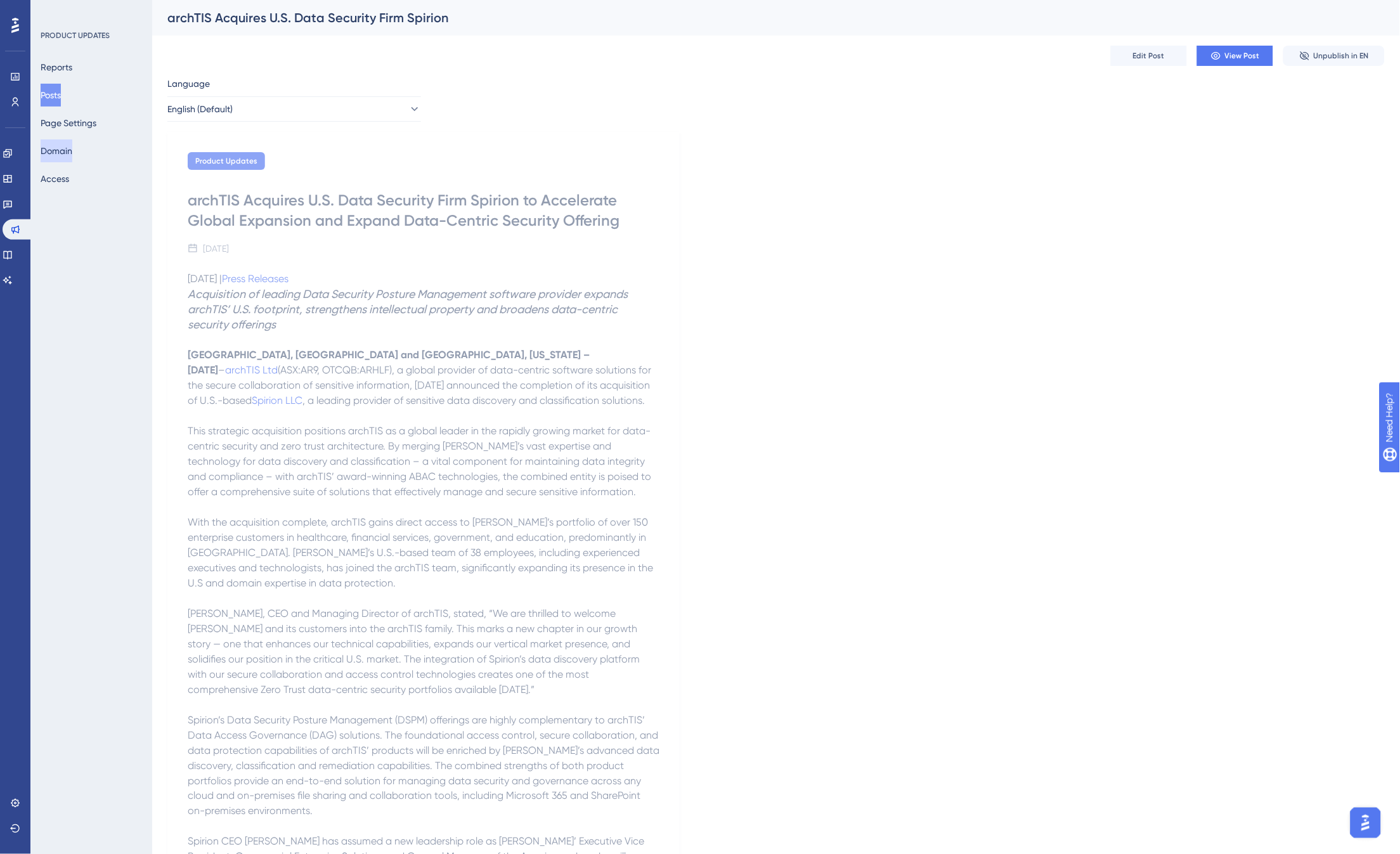
click at [67, 153] on button "Domain" at bounding box center [57, 151] width 32 height 23
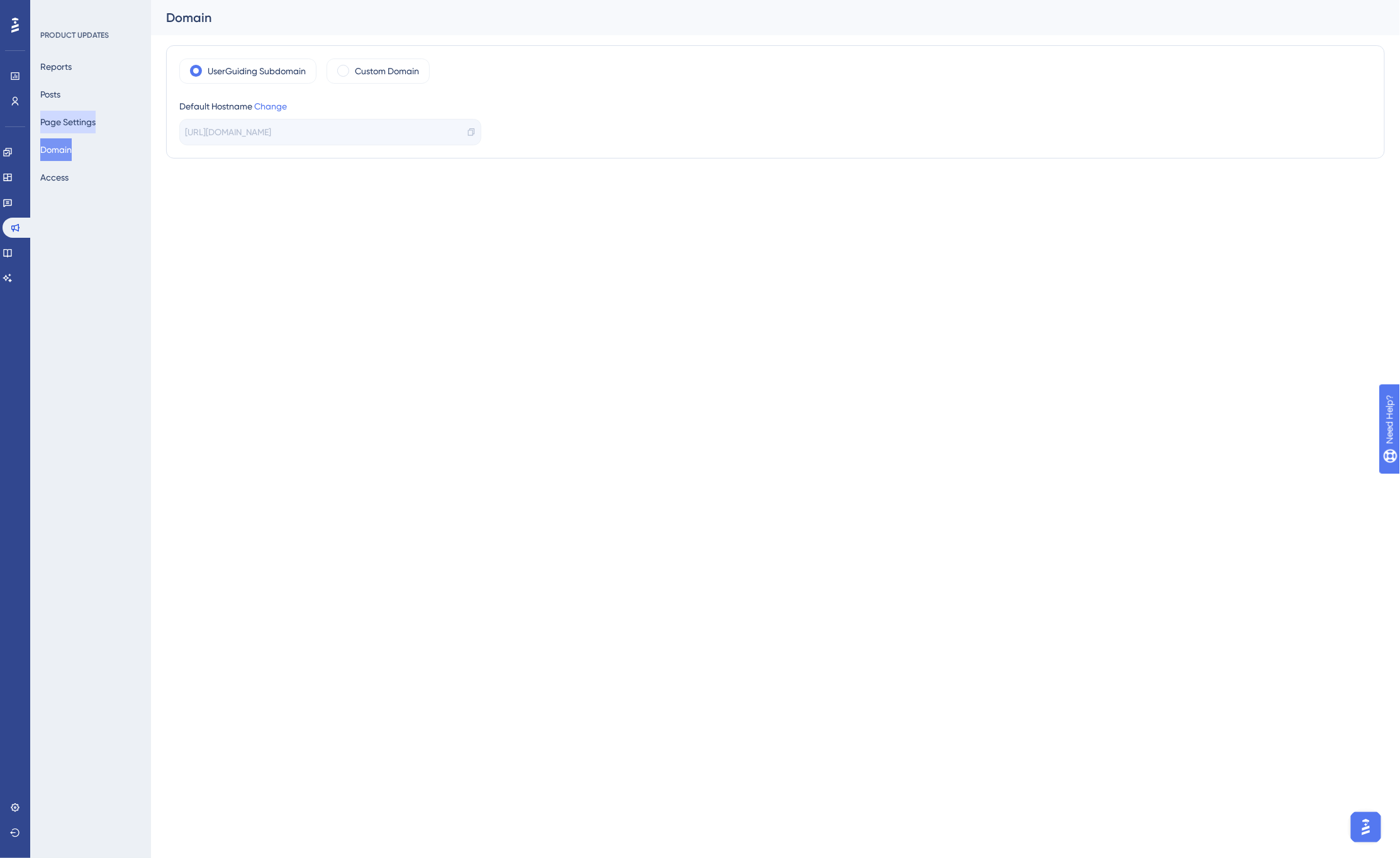
click at [73, 126] on button "Page Settings" at bounding box center [68, 122] width 56 height 22
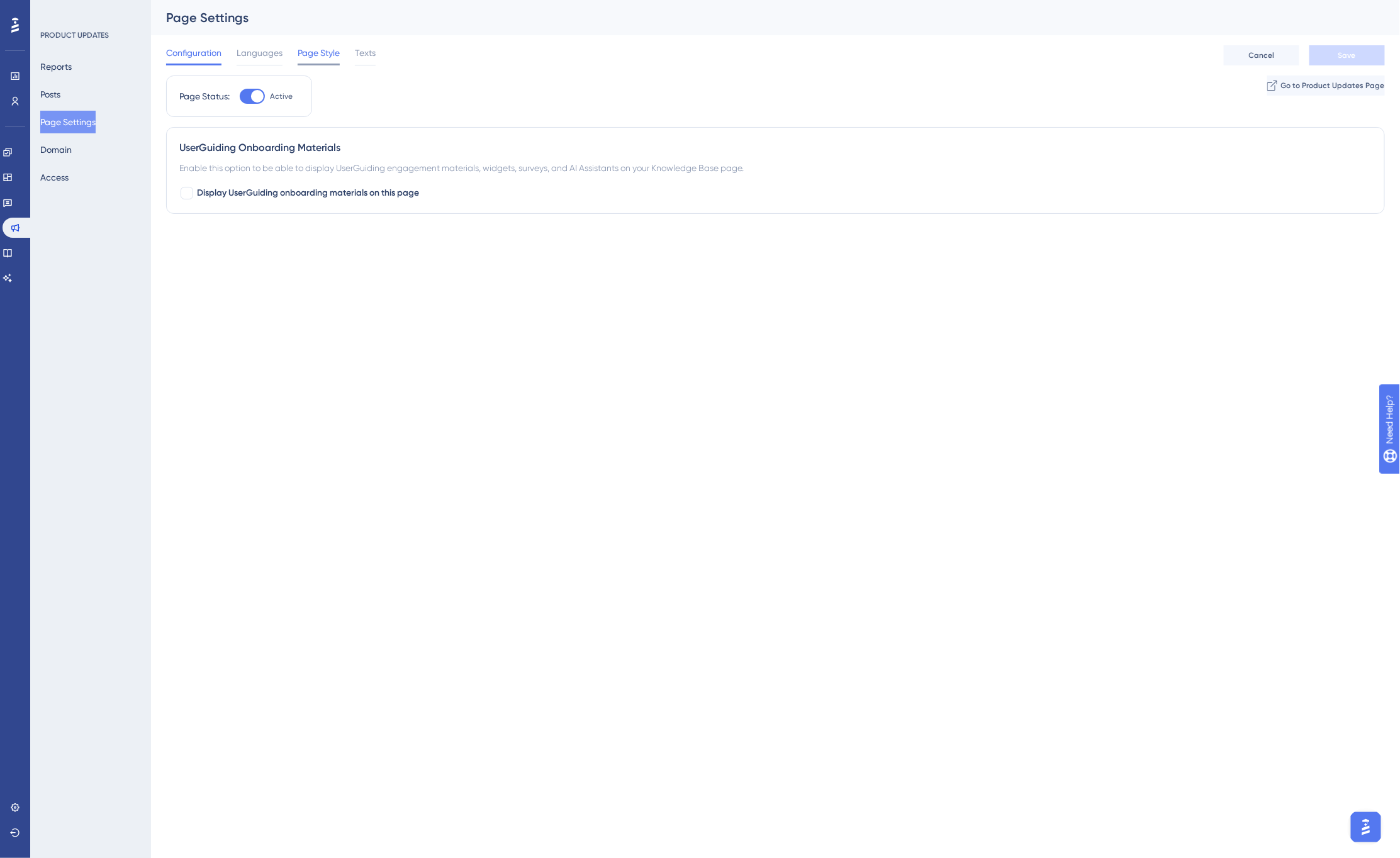
click at [333, 52] on span "Page Style" at bounding box center [319, 53] width 42 height 15
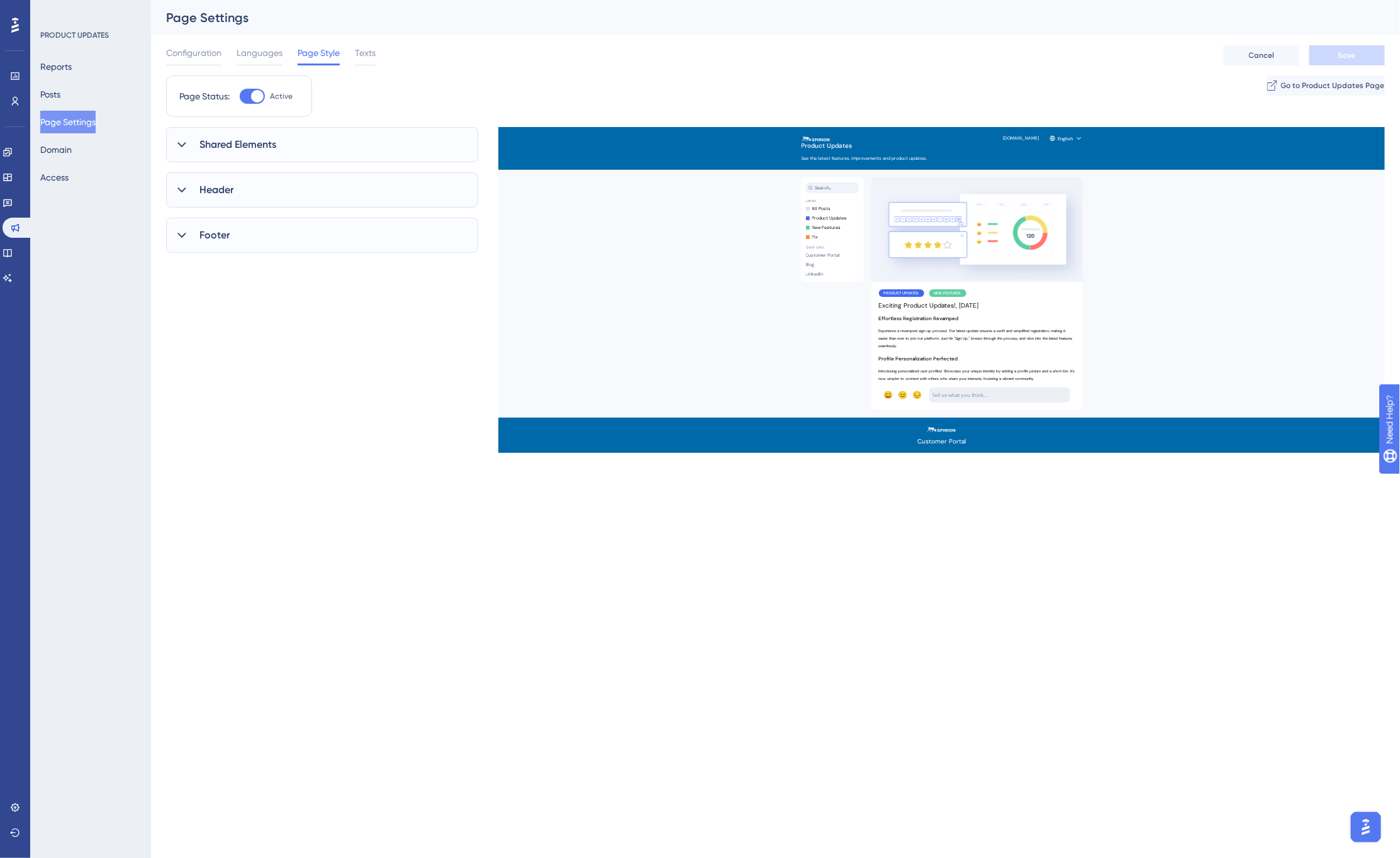
click at [184, 143] on icon at bounding box center [181, 145] width 8 height 5
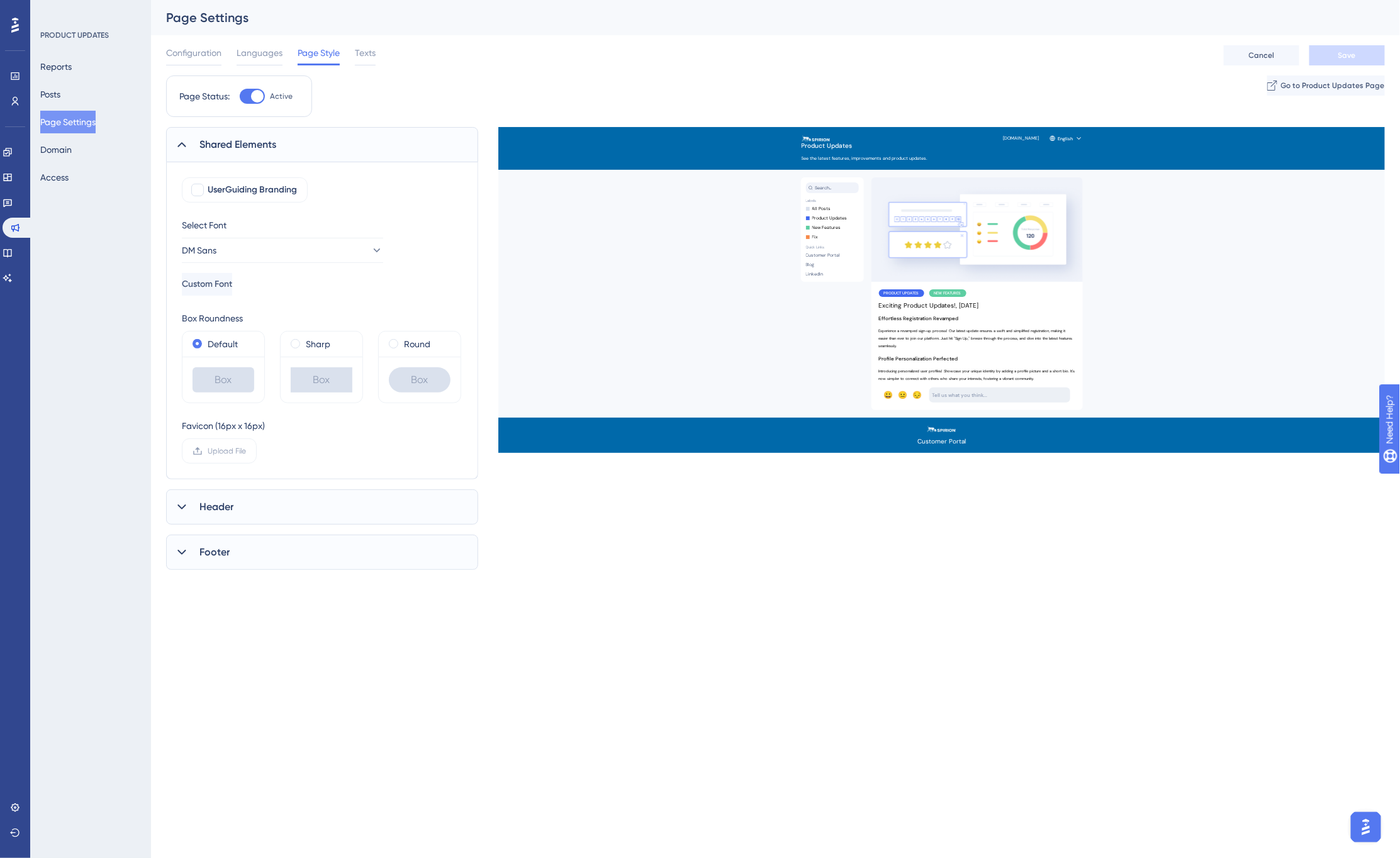
click at [243, 506] on div "Header" at bounding box center [322, 507] width 312 height 35
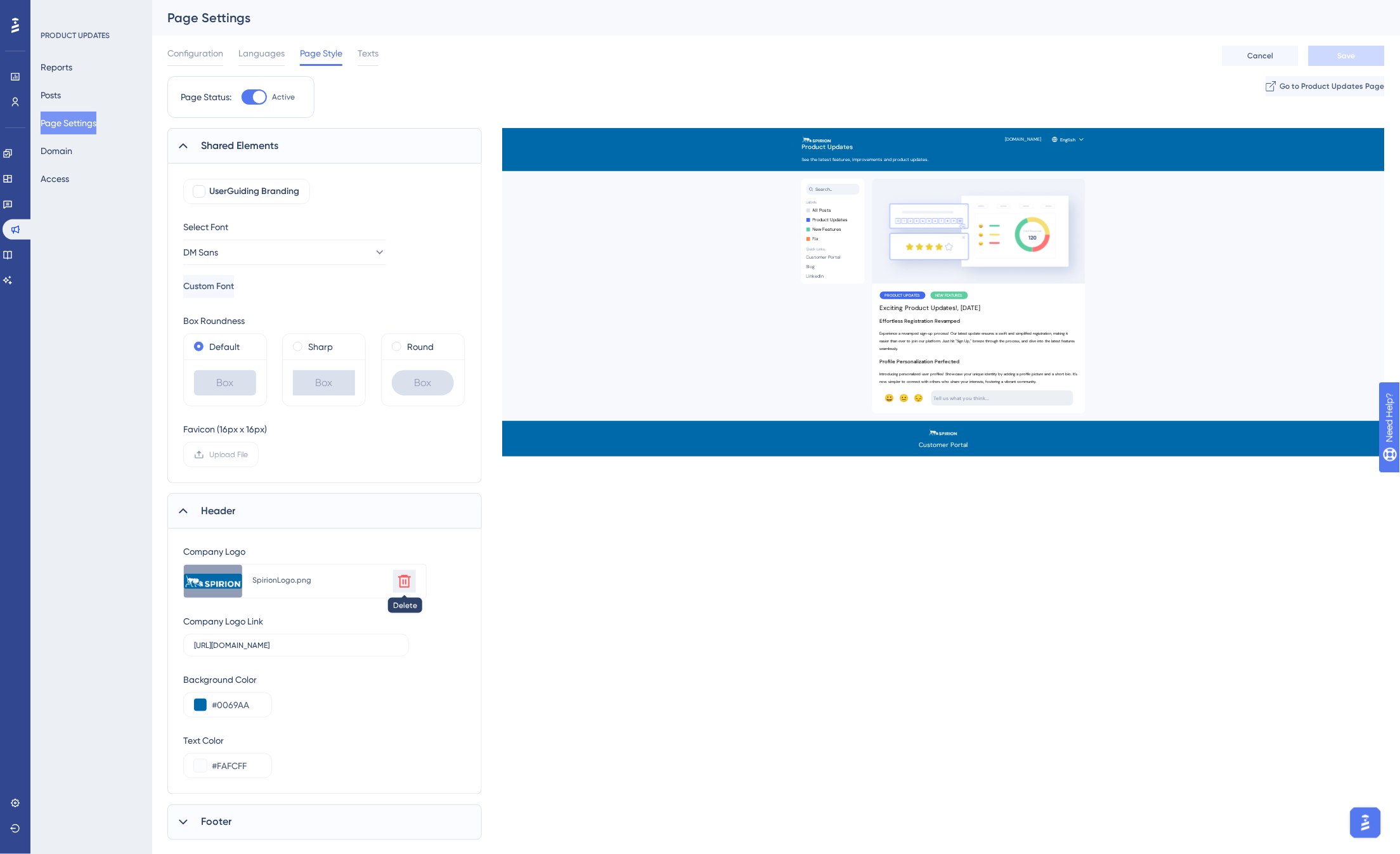
click at [407, 580] on icon at bounding box center [404, 581] width 15 height 15
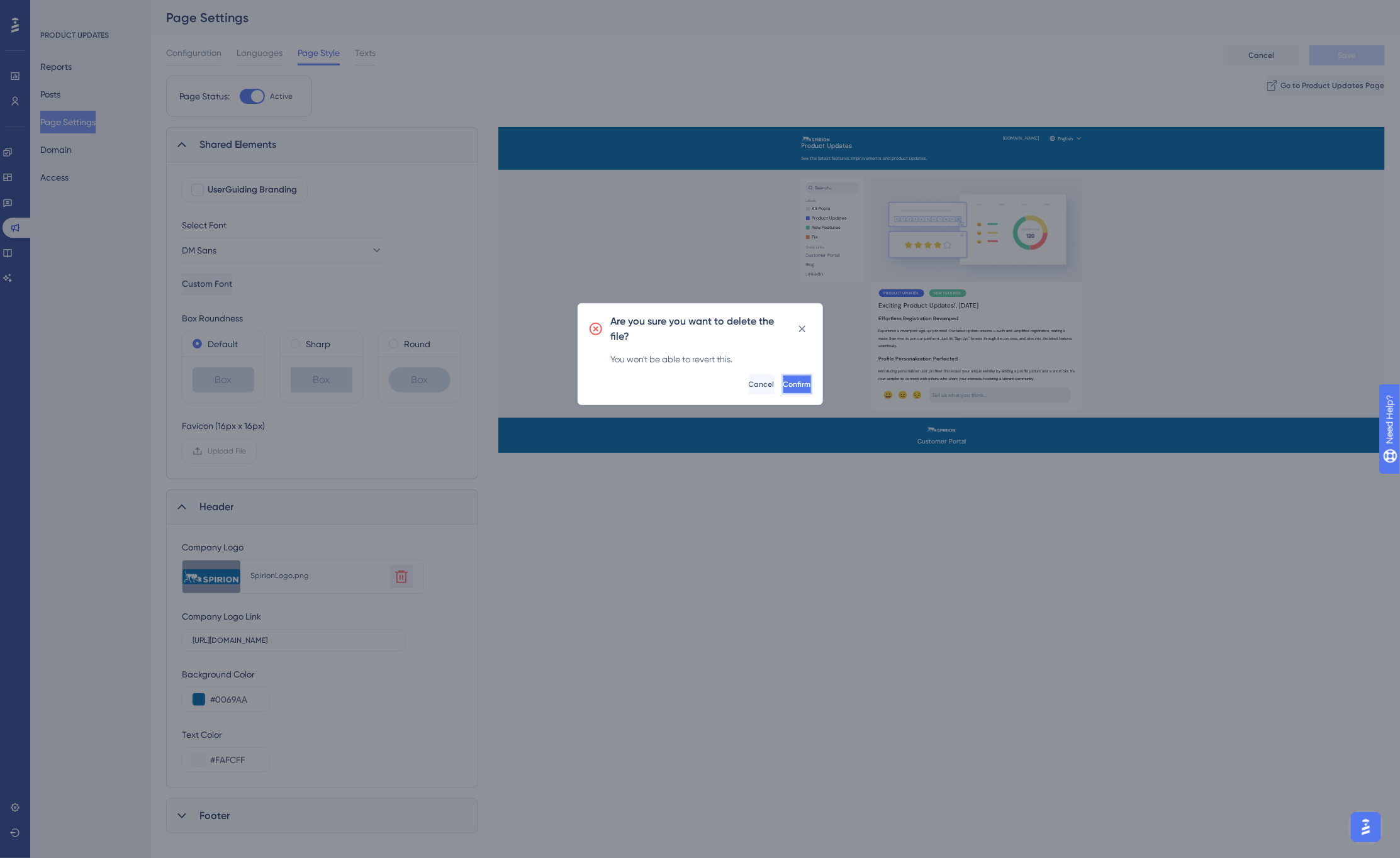
click at [783, 382] on span "Confirm" at bounding box center [797, 384] width 28 height 10
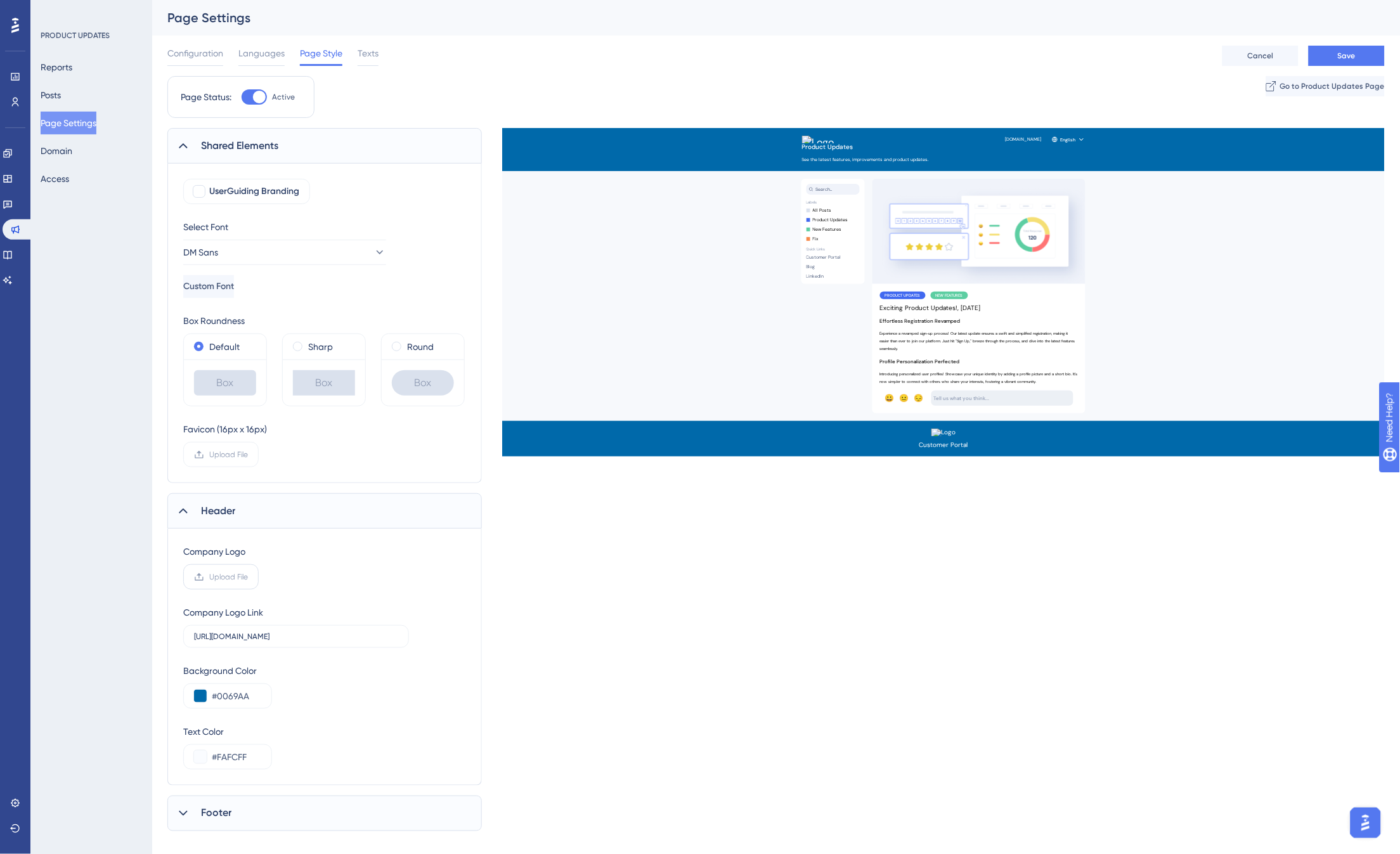
click at [230, 574] on span "Upload File" at bounding box center [228, 577] width 39 height 10
click at [248, 577] on input "Upload File" at bounding box center [248, 577] width 0 height 0
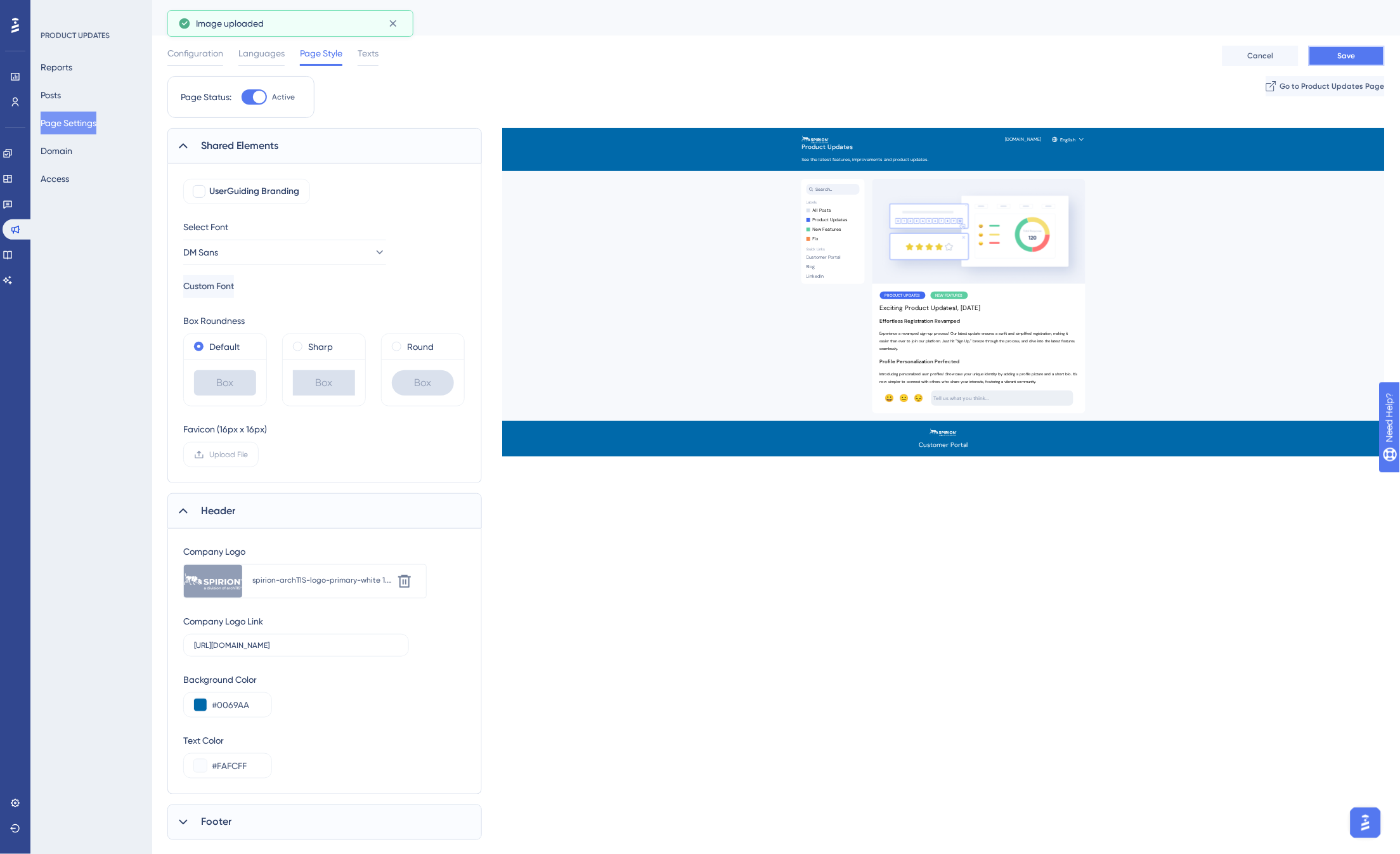
click at [1344, 53] on span "Save" at bounding box center [1346, 55] width 18 height 10
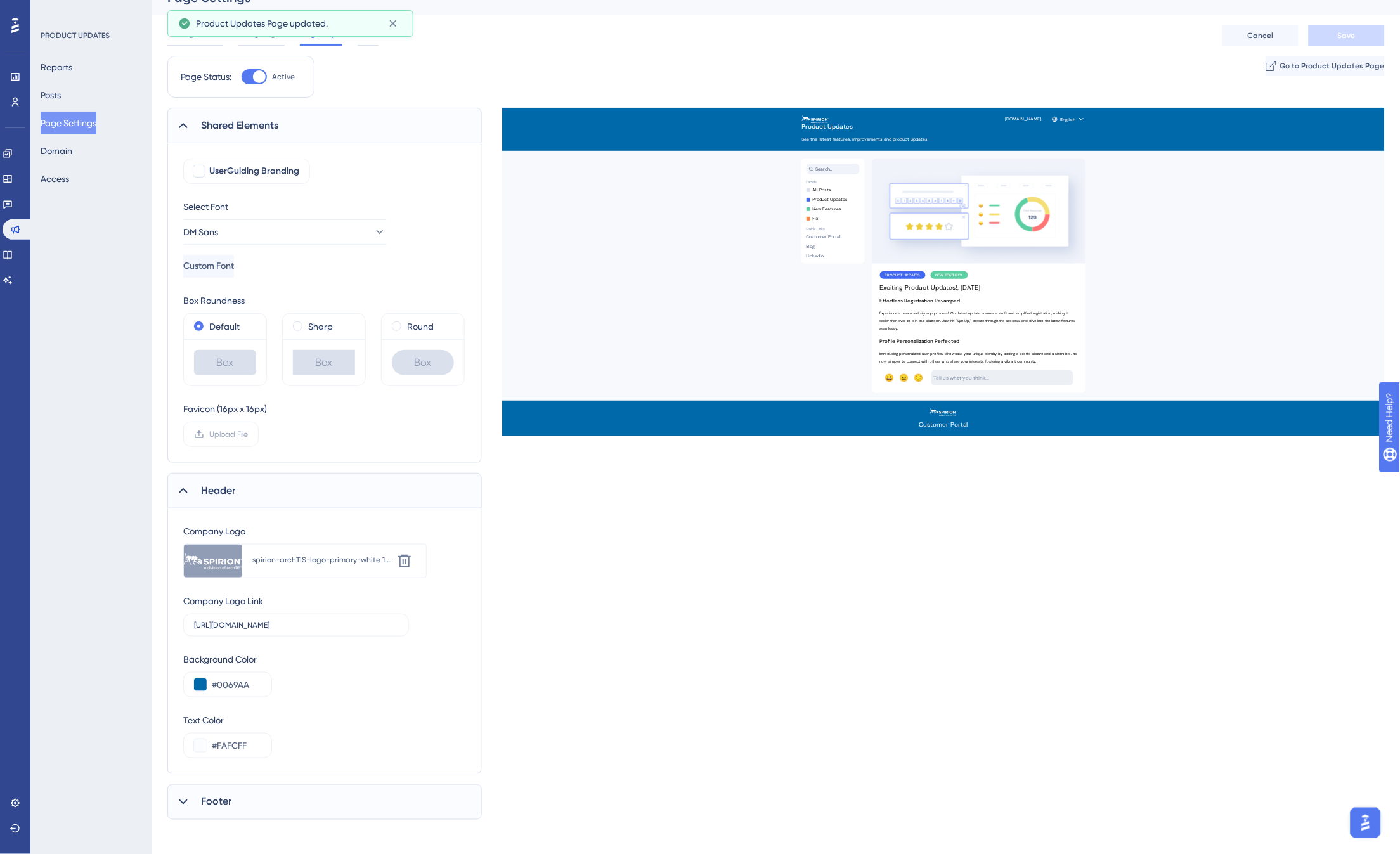
scroll to position [26, 0]
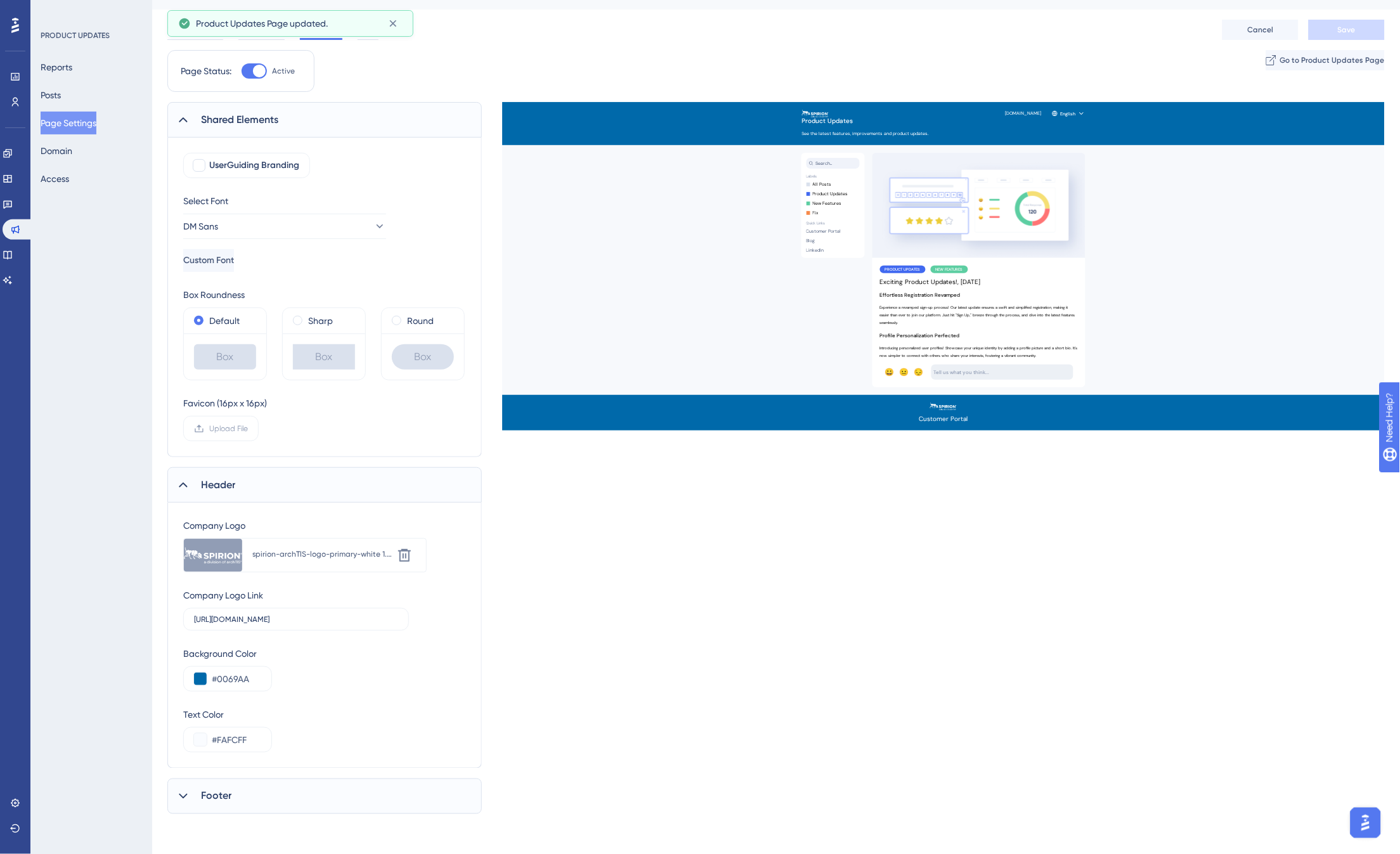
click at [204, 796] on span "Footer" at bounding box center [216, 796] width 31 height 15
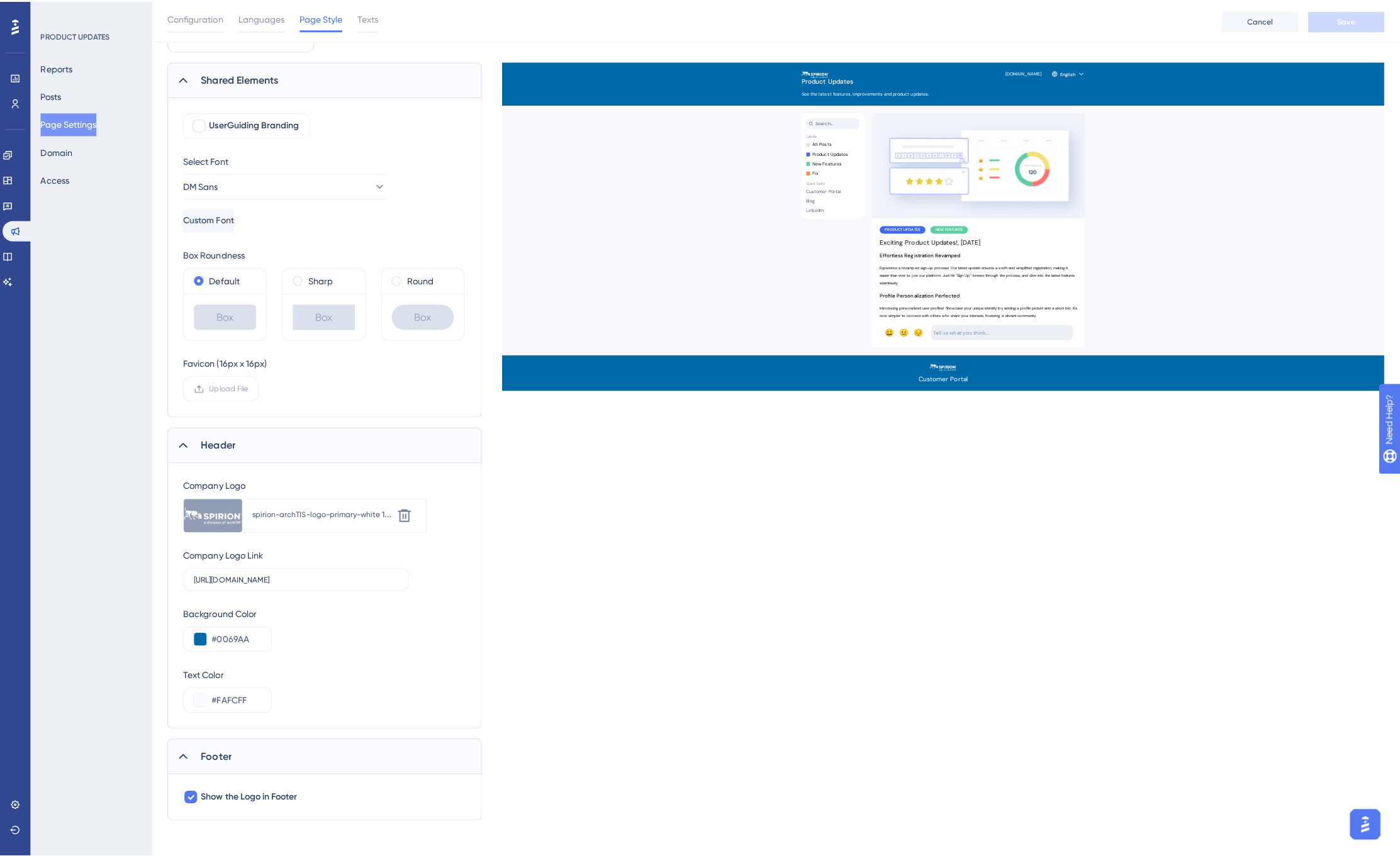
scroll to position [0, 0]
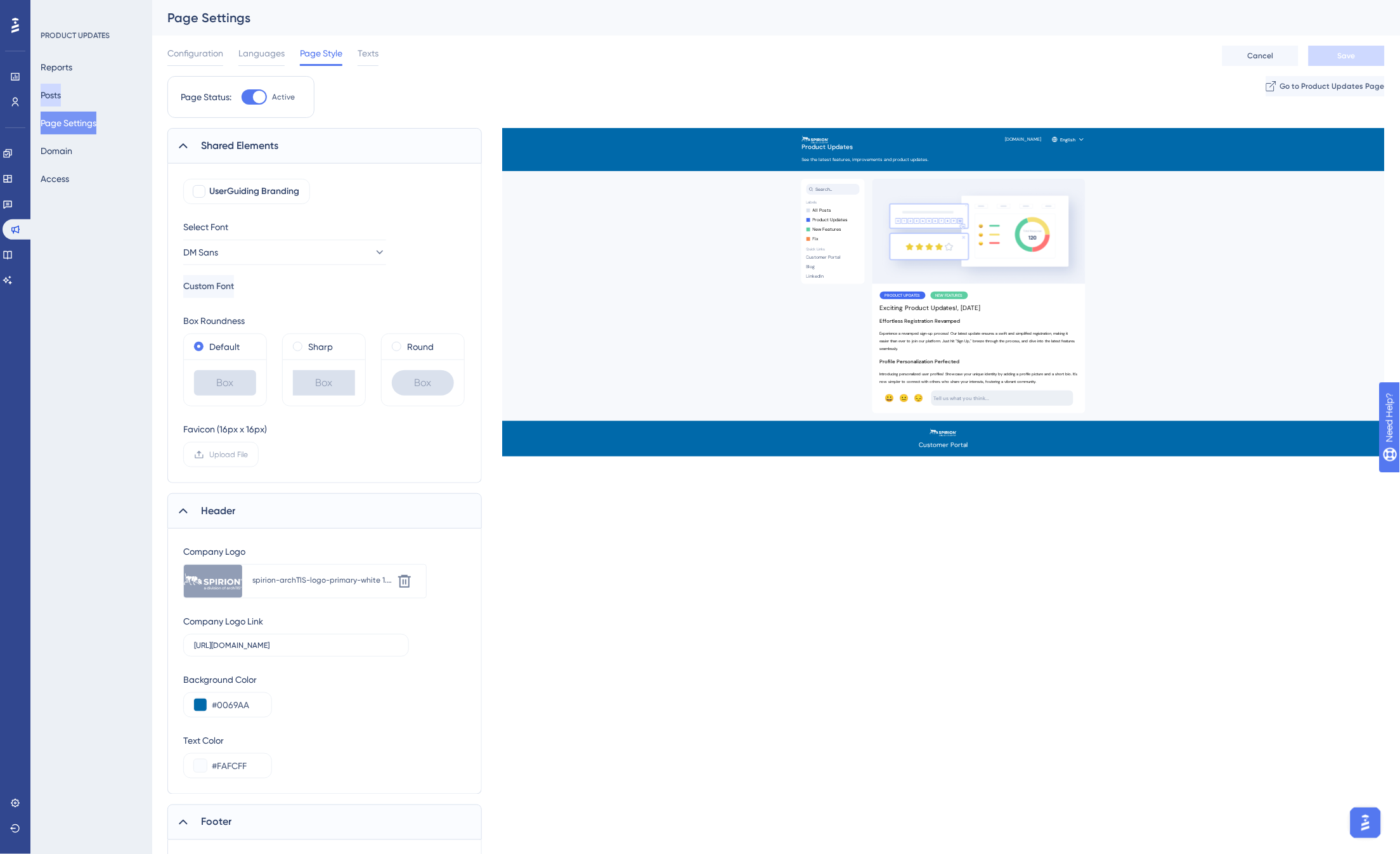
click at [61, 94] on button "Posts" at bounding box center [51, 95] width 20 height 23
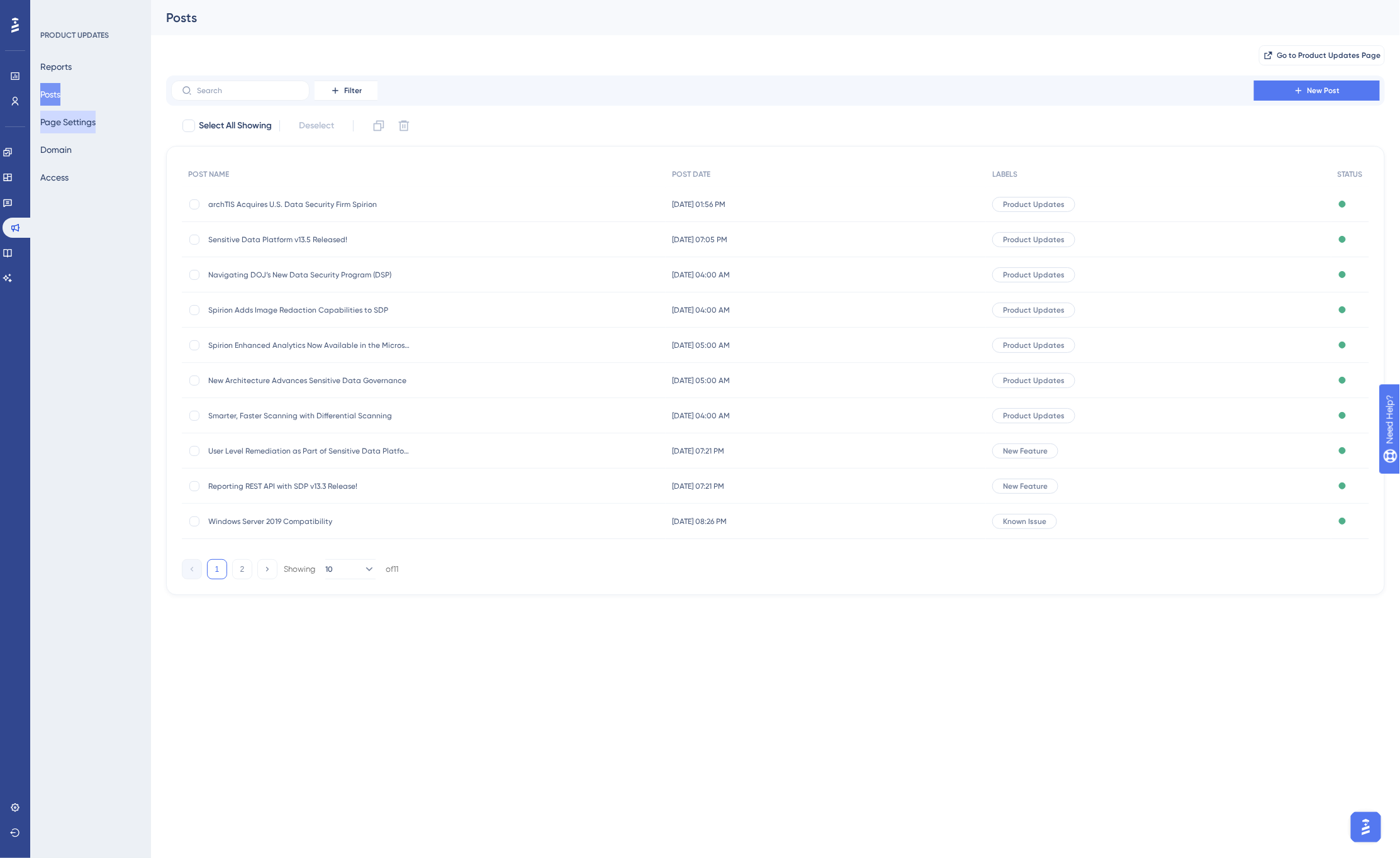
click at [71, 127] on button "Page Settings" at bounding box center [68, 122] width 56 height 22
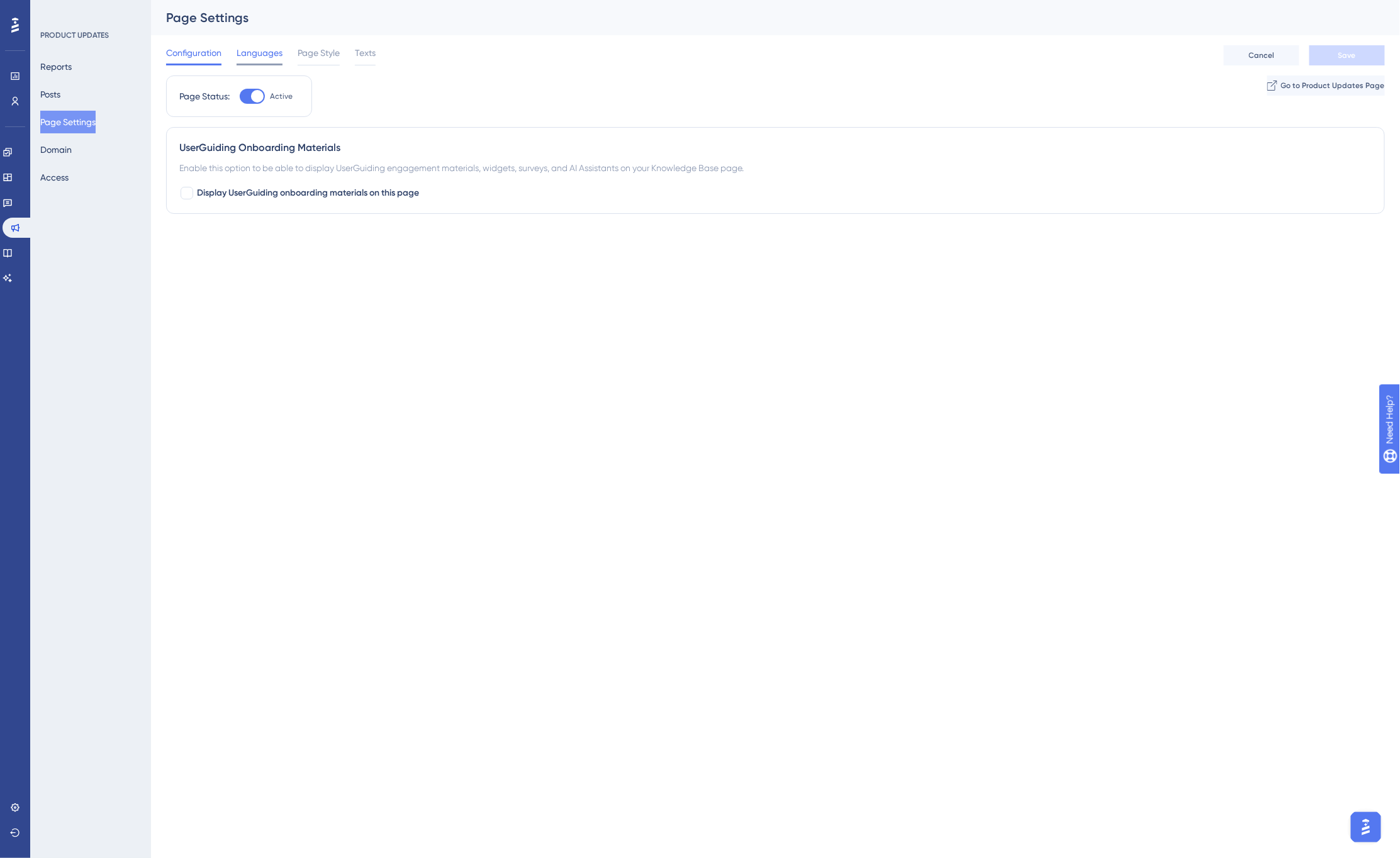
click at [260, 57] on span "Languages" at bounding box center [259, 53] width 46 height 15
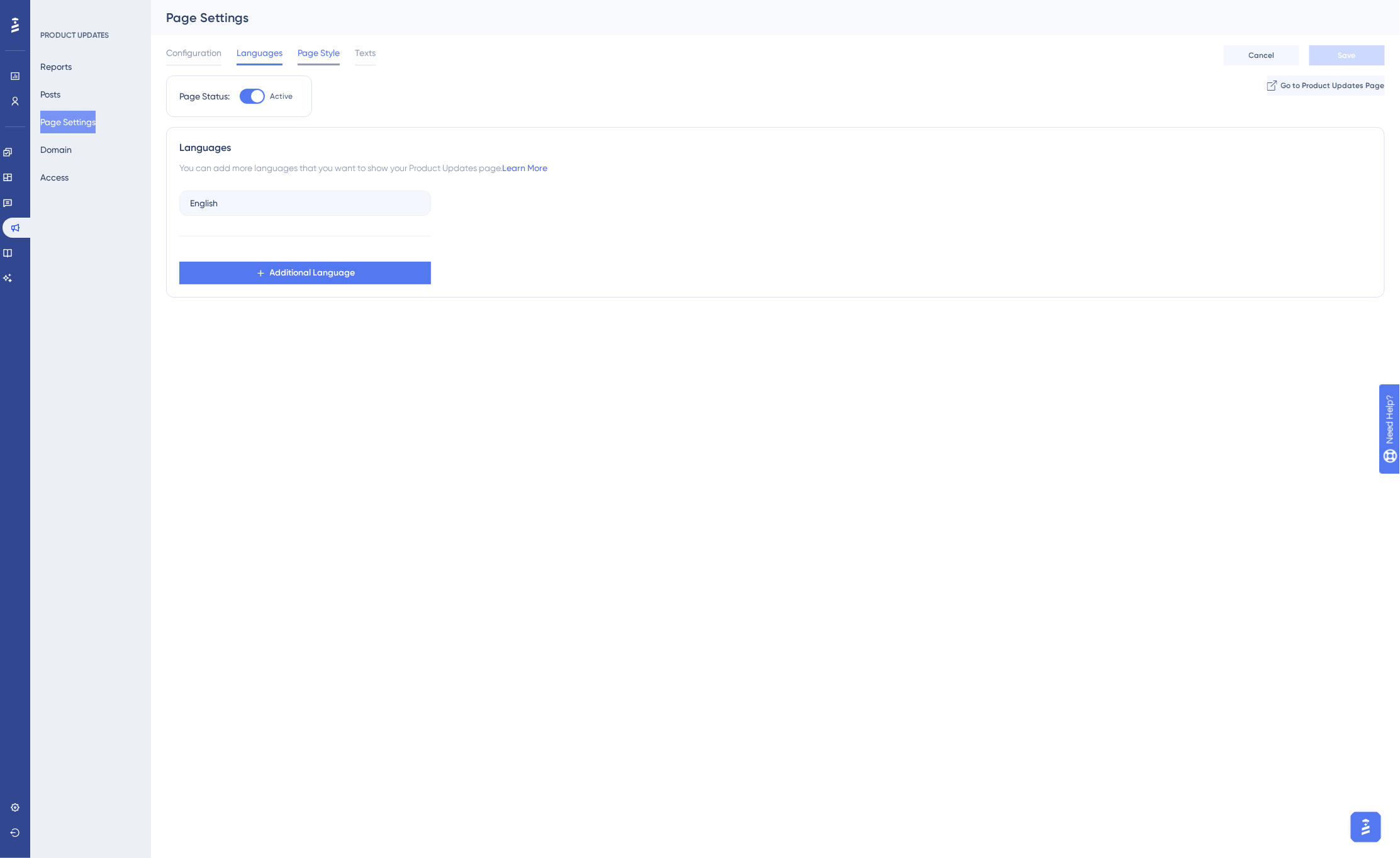
click at [309, 54] on span "Page Style" at bounding box center [319, 53] width 42 height 15
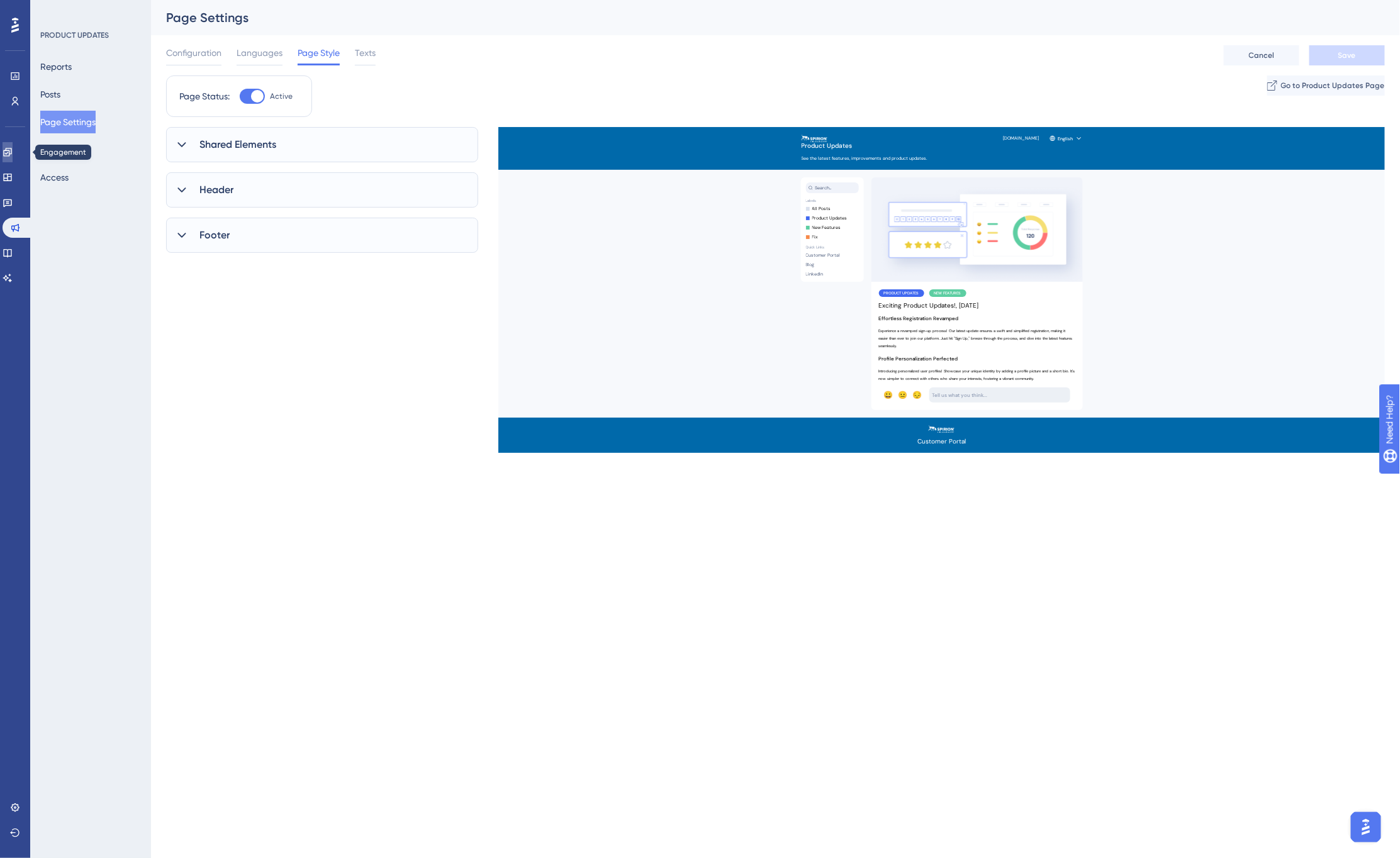
click at [13, 151] on icon at bounding box center [7, 152] width 10 height 10
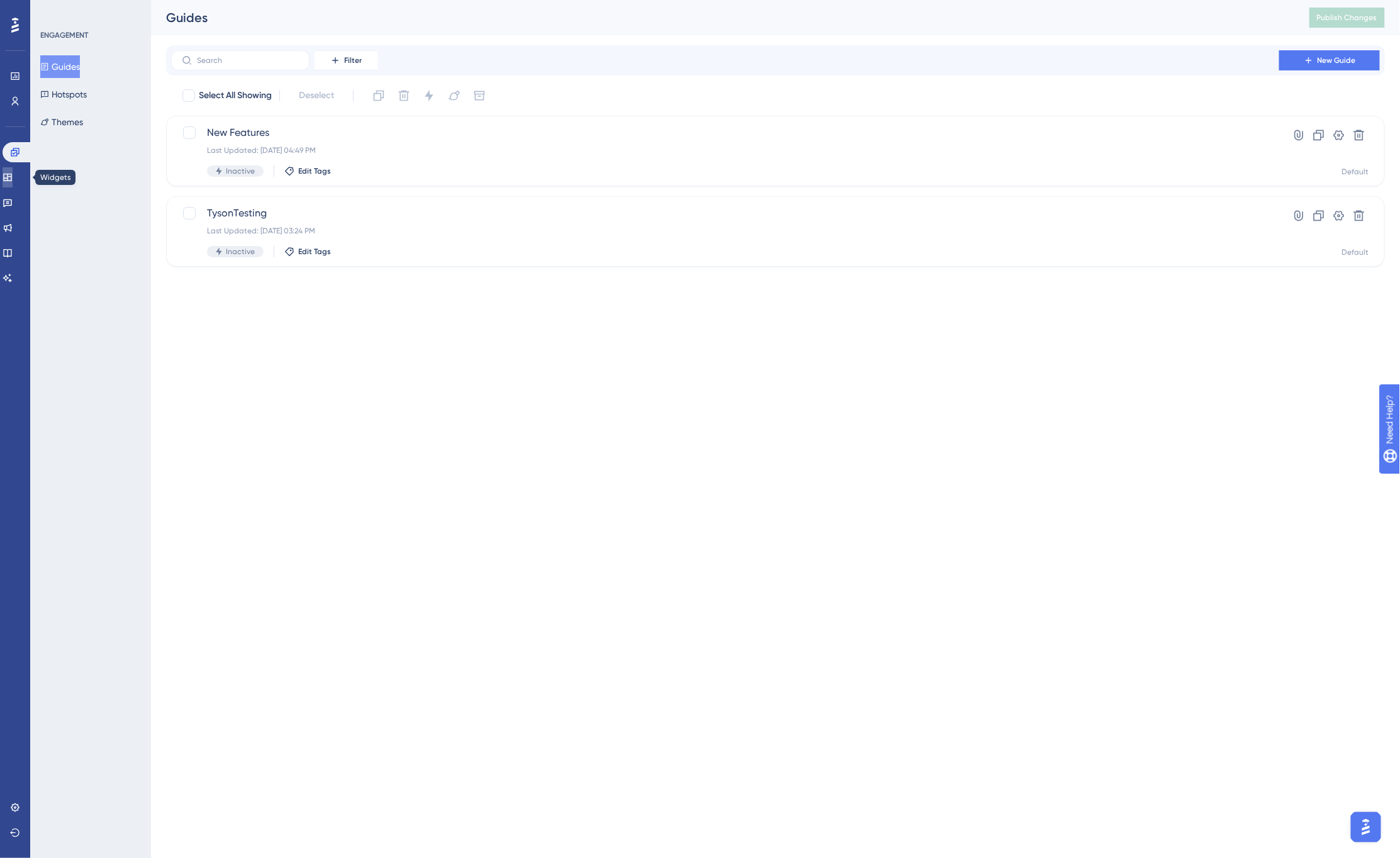
click at [13, 171] on link at bounding box center [7, 177] width 10 height 20
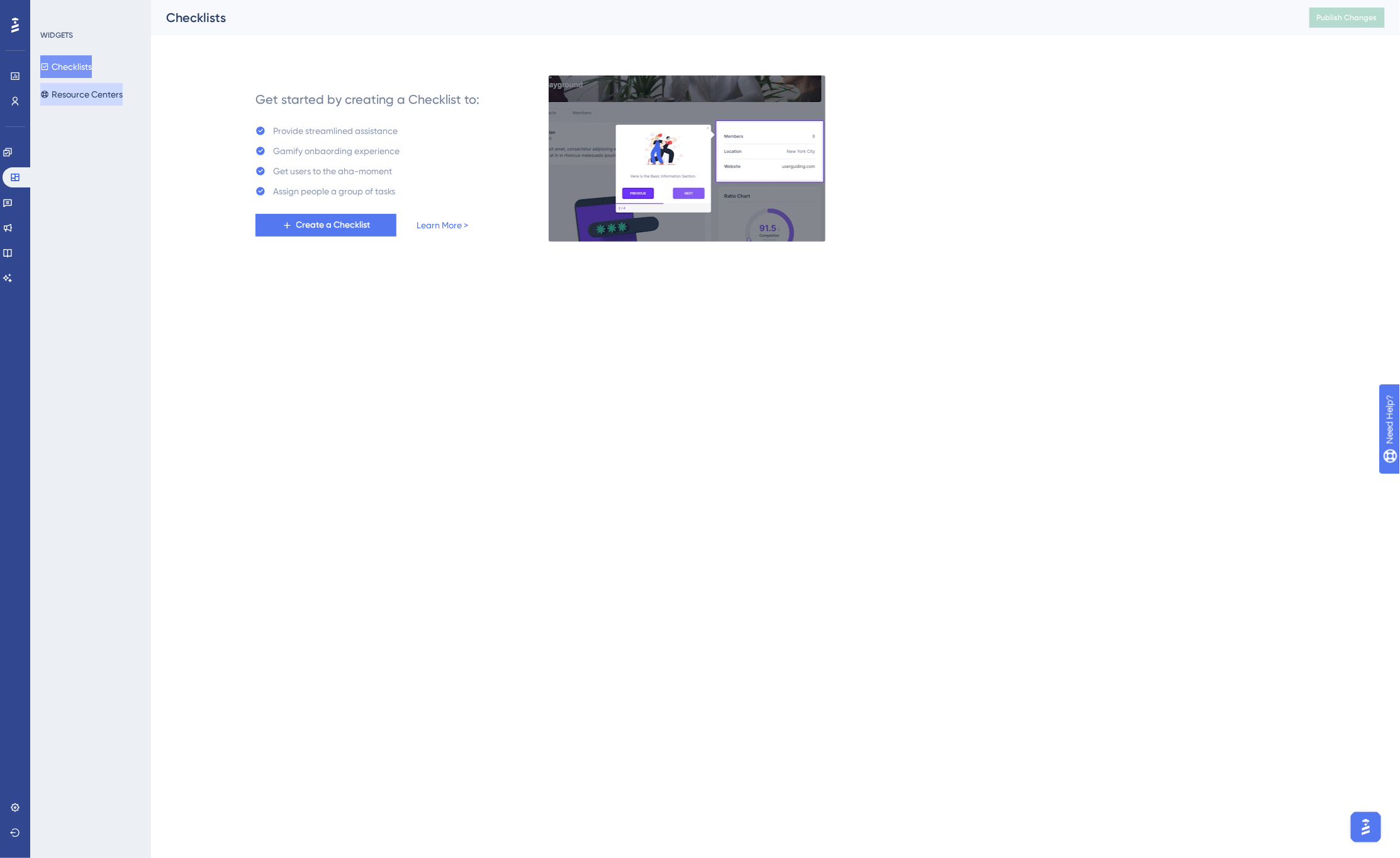
click at [114, 92] on button "Resource Centers" at bounding box center [81, 95] width 83 height 22
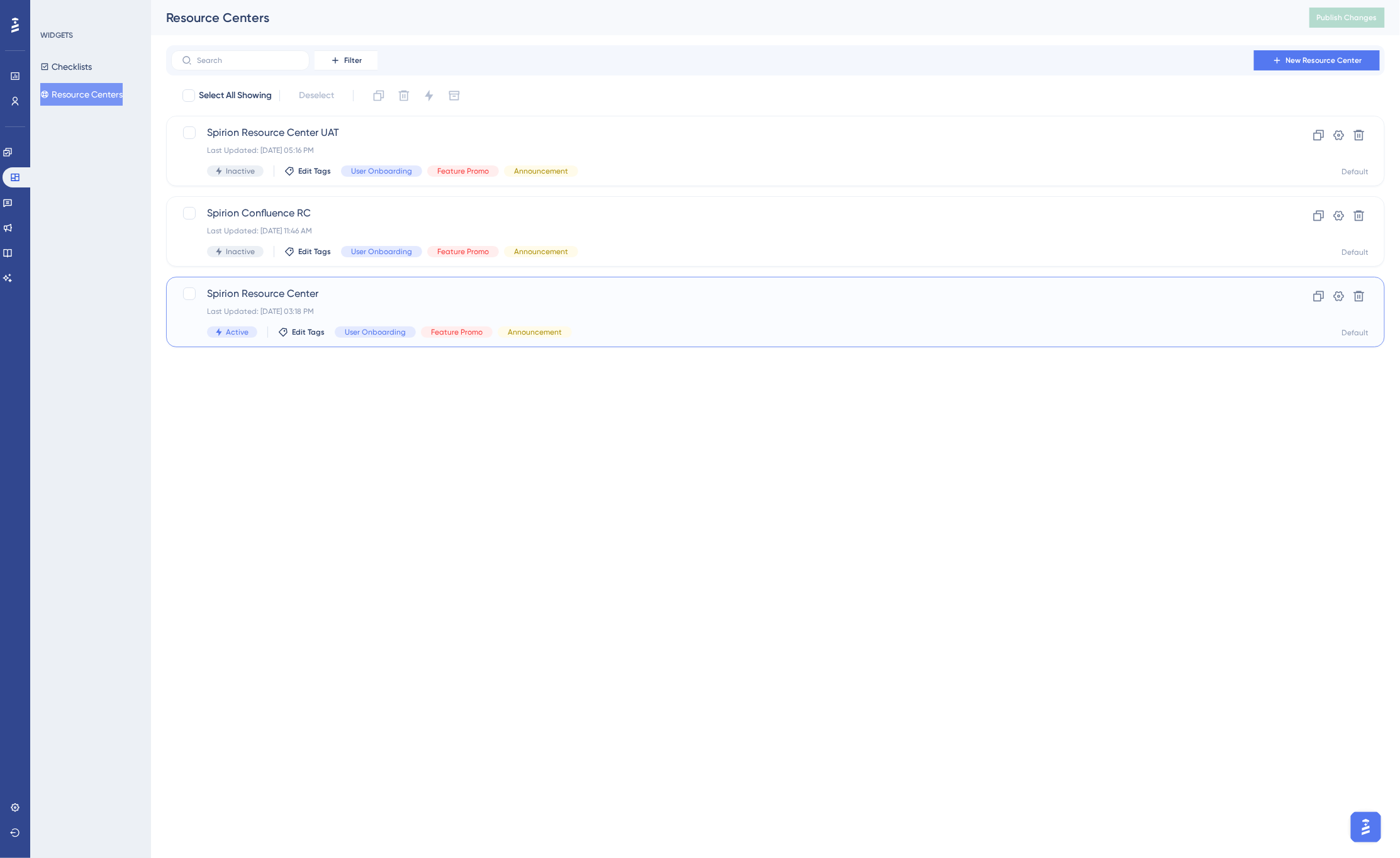
click at [303, 319] on div "Spirion Resource Center Last Updated: Sep 30 2025, 03:18 PM Active Edit Tags Us…" at bounding box center [725, 312] width 1036 height 52
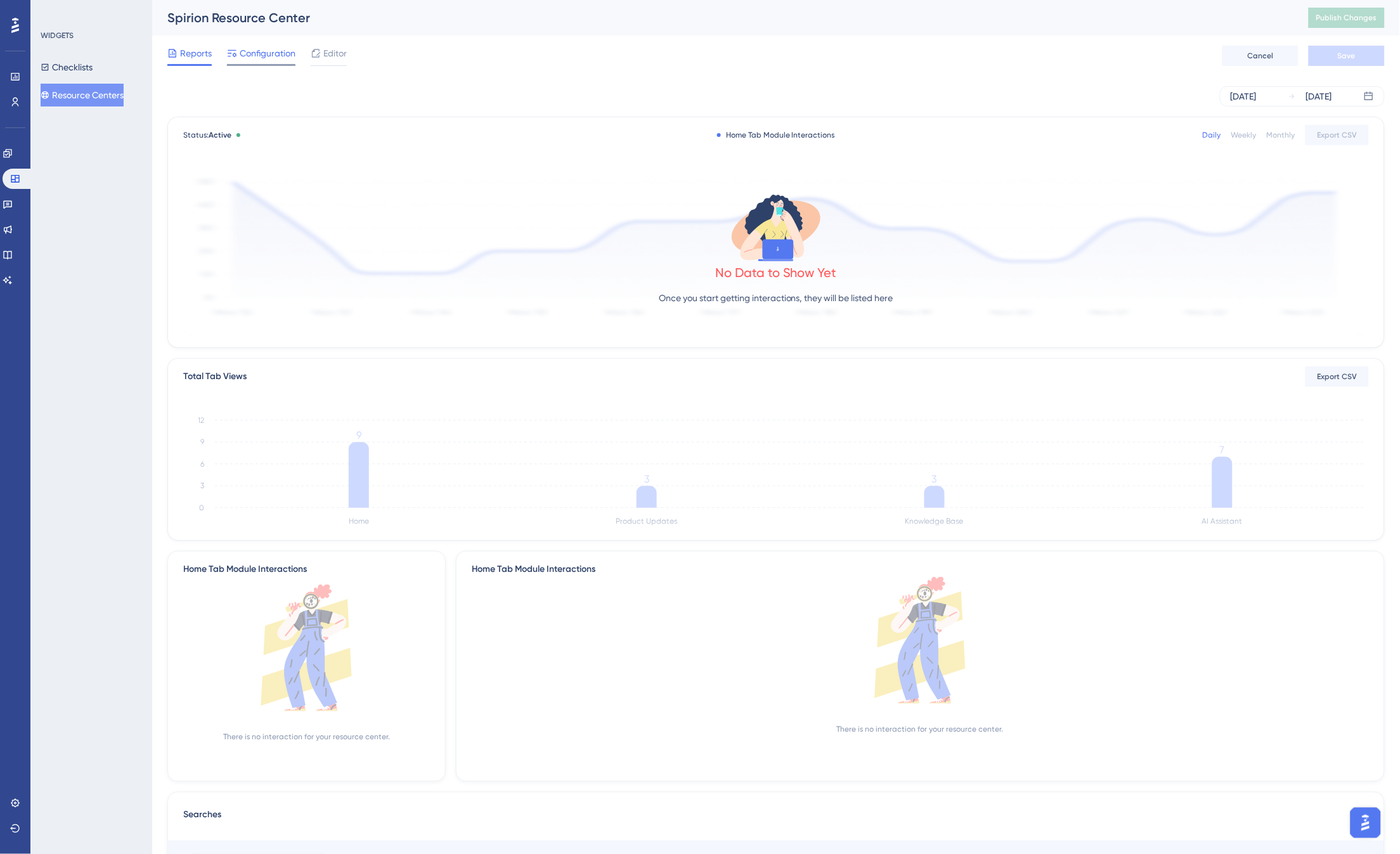
click at [270, 47] on span "Configuration" at bounding box center [268, 53] width 56 height 15
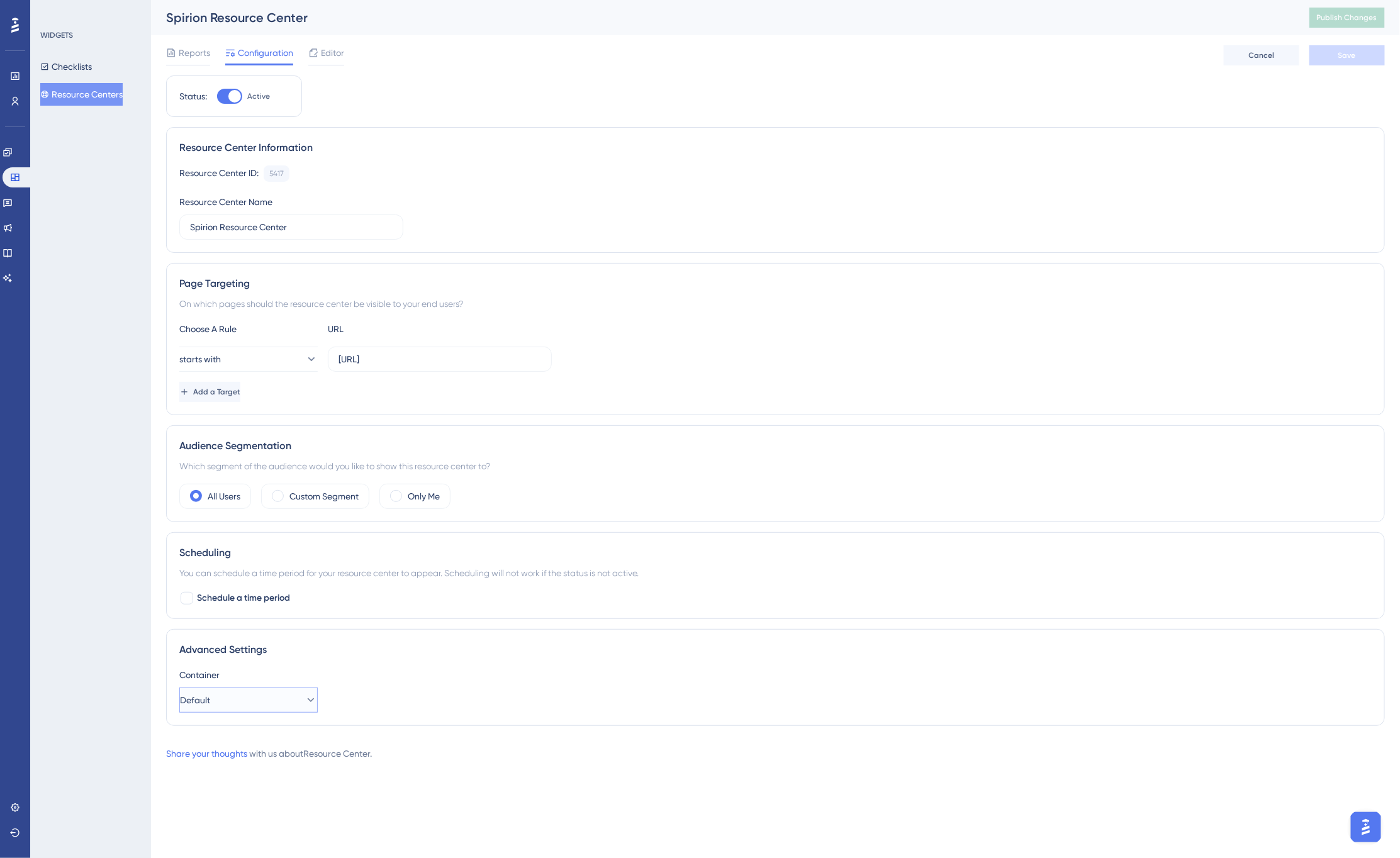
click at [288, 700] on button "Default" at bounding box center [248, 700] width 138 height 25
click at [412, 685] on div "Container Default Default Default" at bounding box center [775, 690] width 1192 height 46
click at [334, 63] on div at bounding box center [326, 64] width 36 height 2
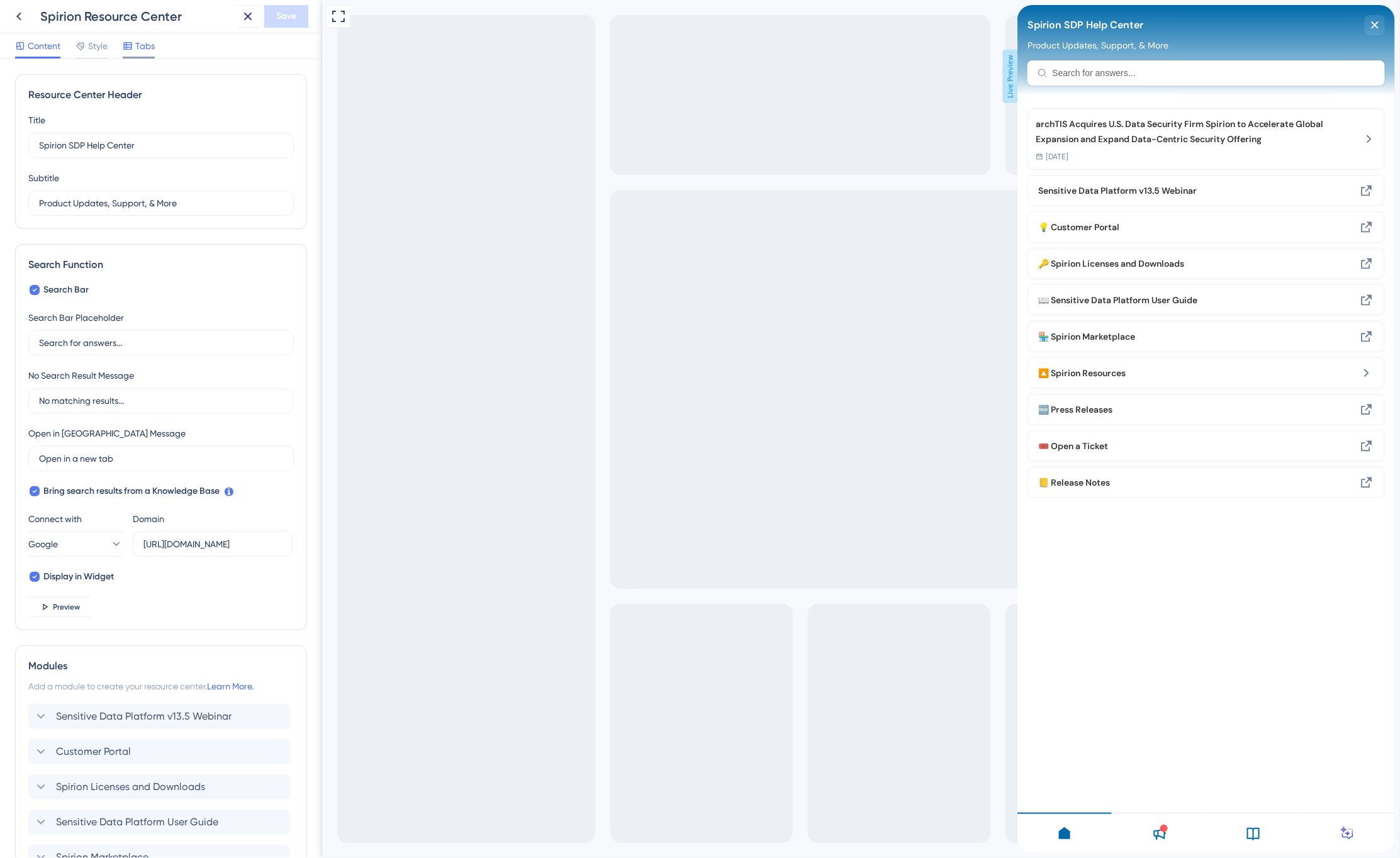
click at [145, 48] on span "Tabs" at bounding box center [145, 46] width 20 height 15
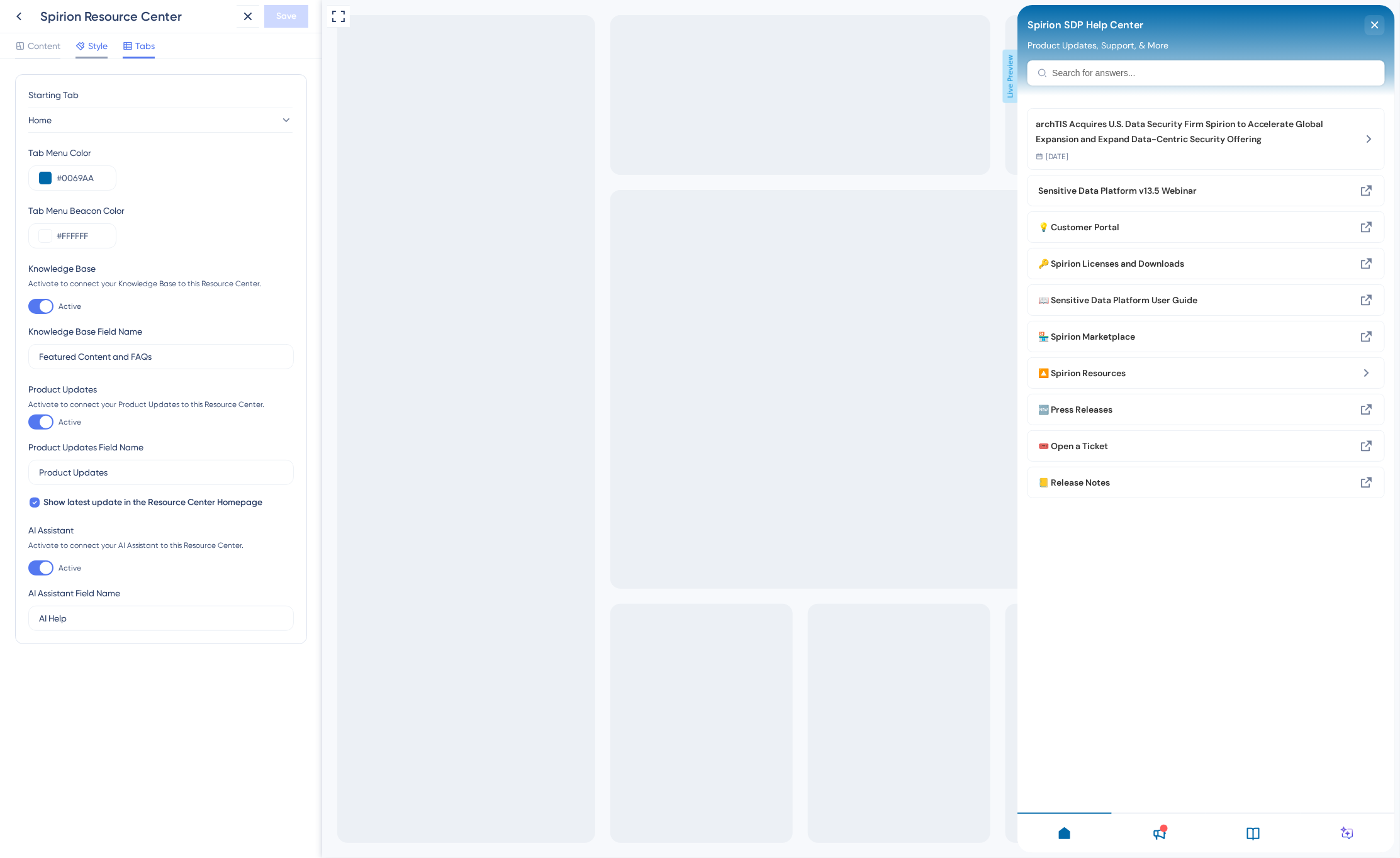
click at [93, 46] on span "Style" at bounding box center [98, 46] width 20 height 15
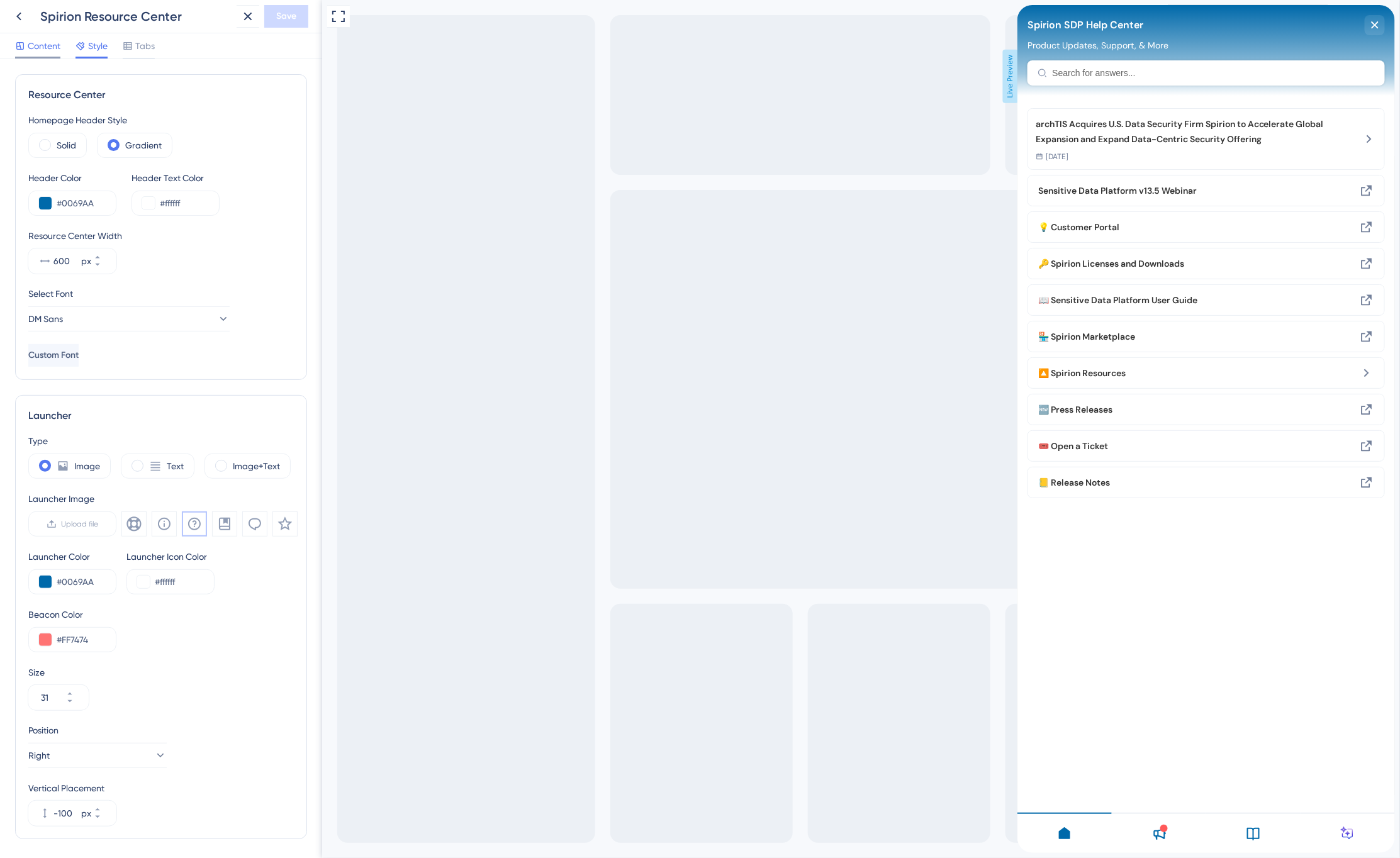
click at [44, 52] on span "Content" at bounding box center [44, 46] width 32 height 15
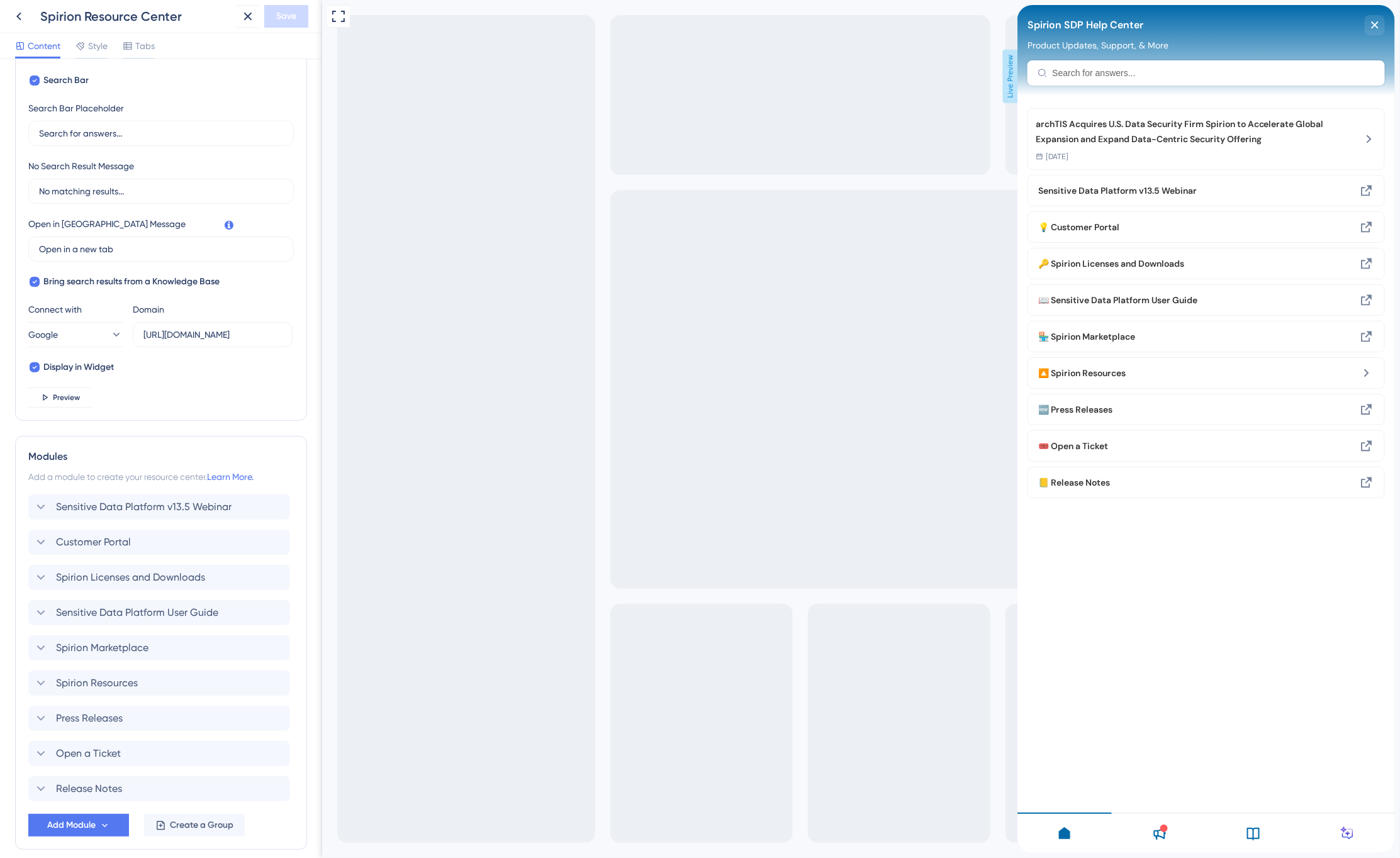
scroll to position [266, 0]
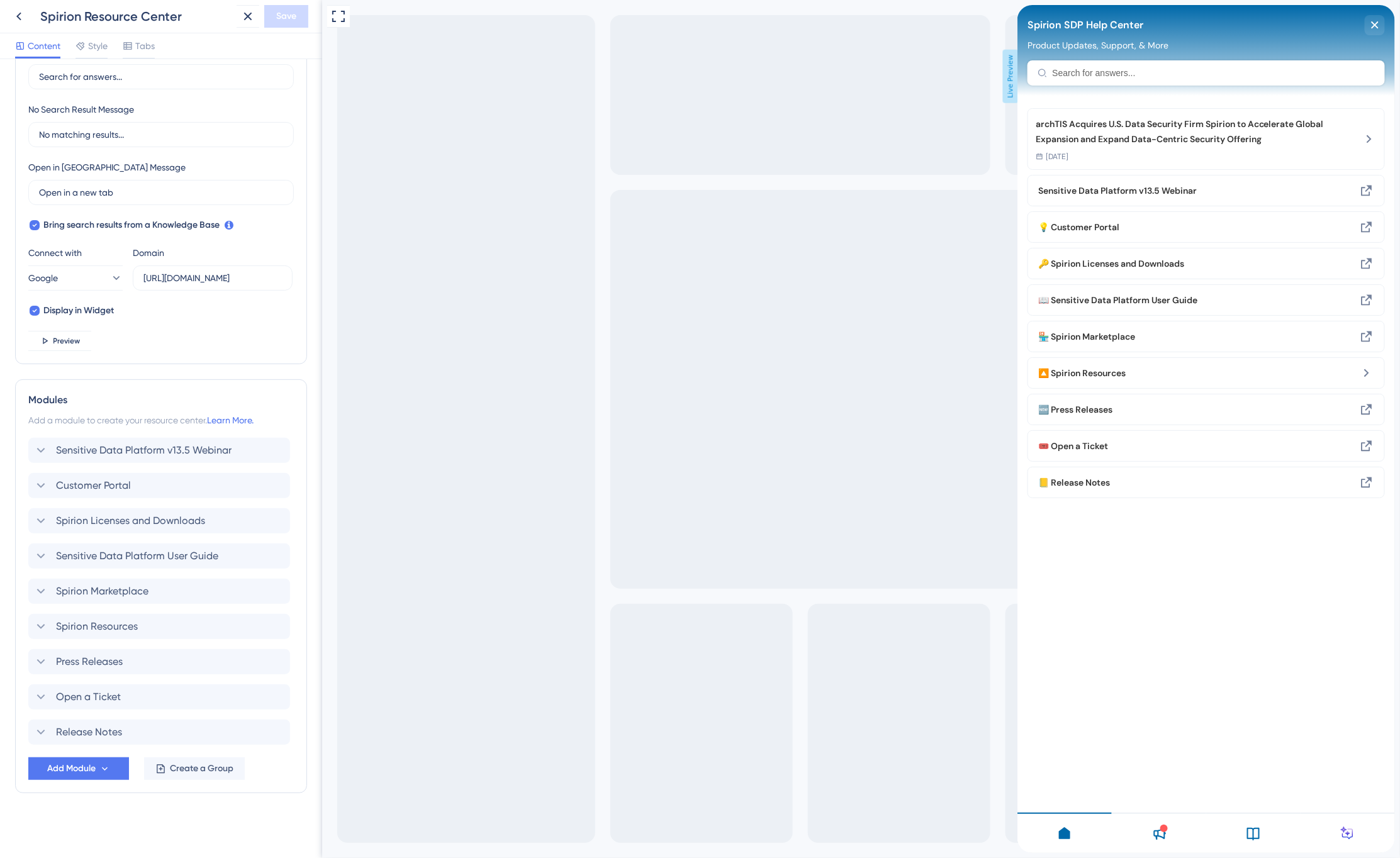
click at [1157, 830] on icon at bounding box center [1158, 834] width 15 height 15
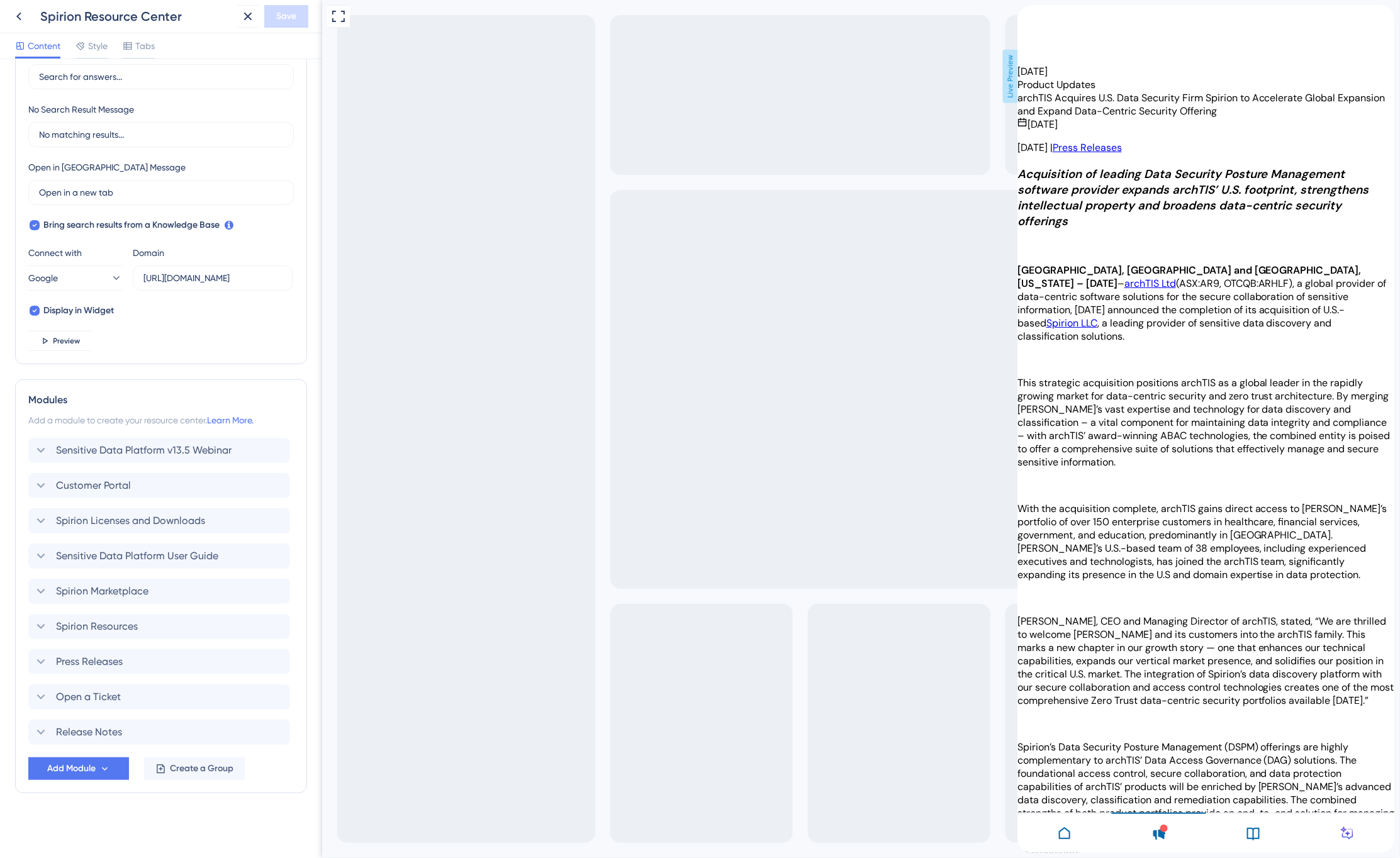
click at [1255, 829] on icon at bounding box center [1253, 834] width 13 height 13
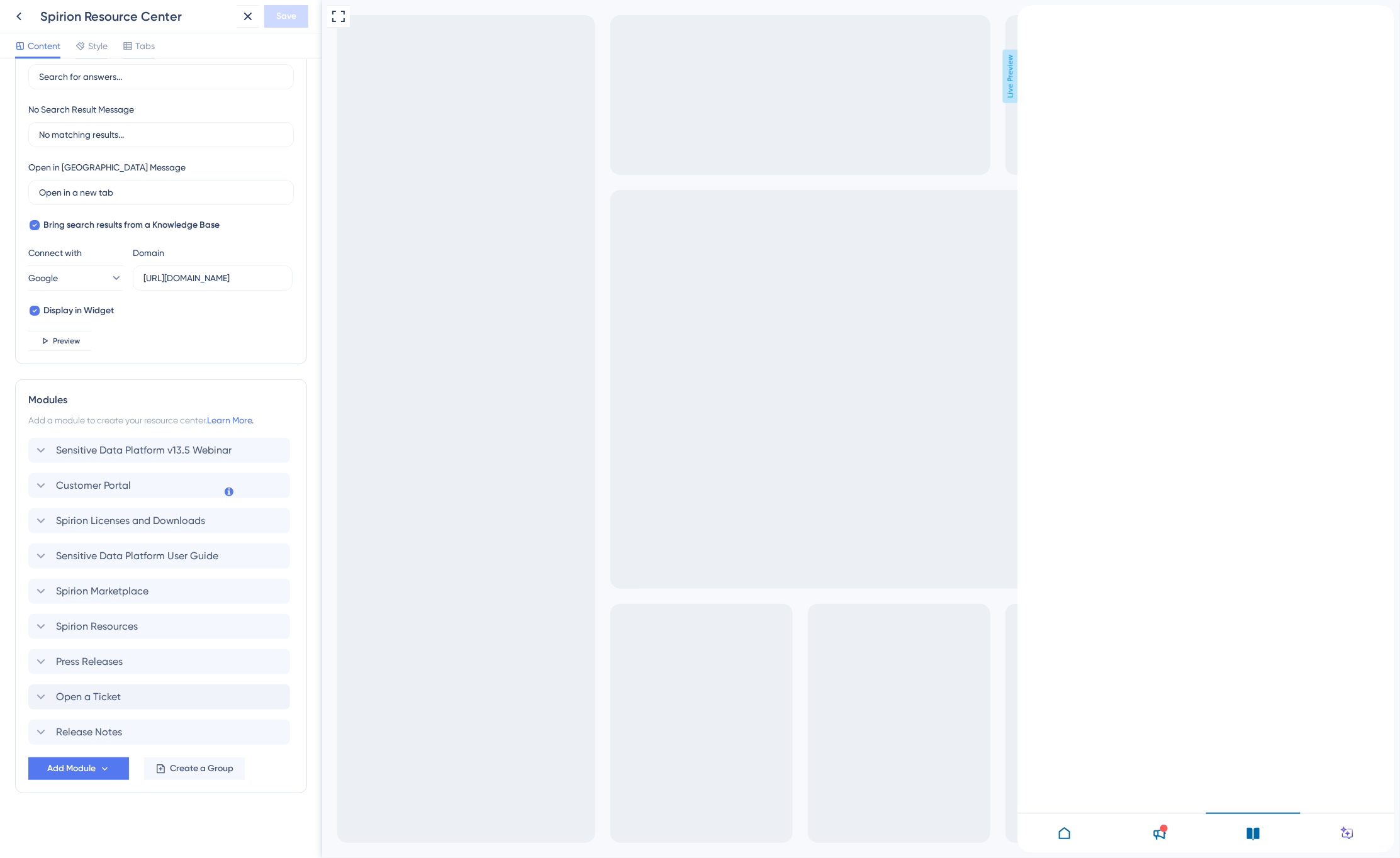
scroll to position [0, 0]
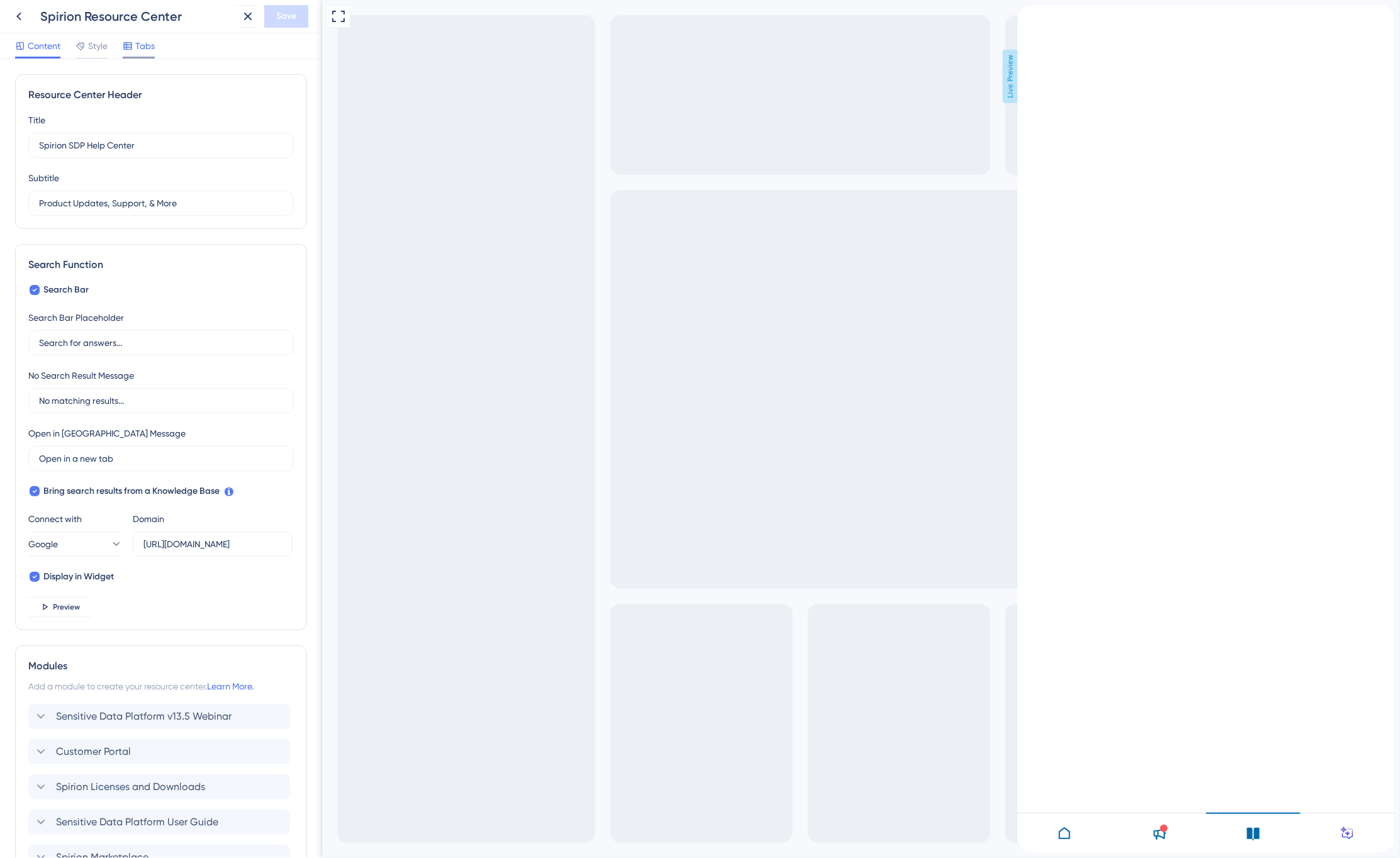
click at [155, 48] on span "Tabs" at bounding box center [145, 46] width 20 height 15
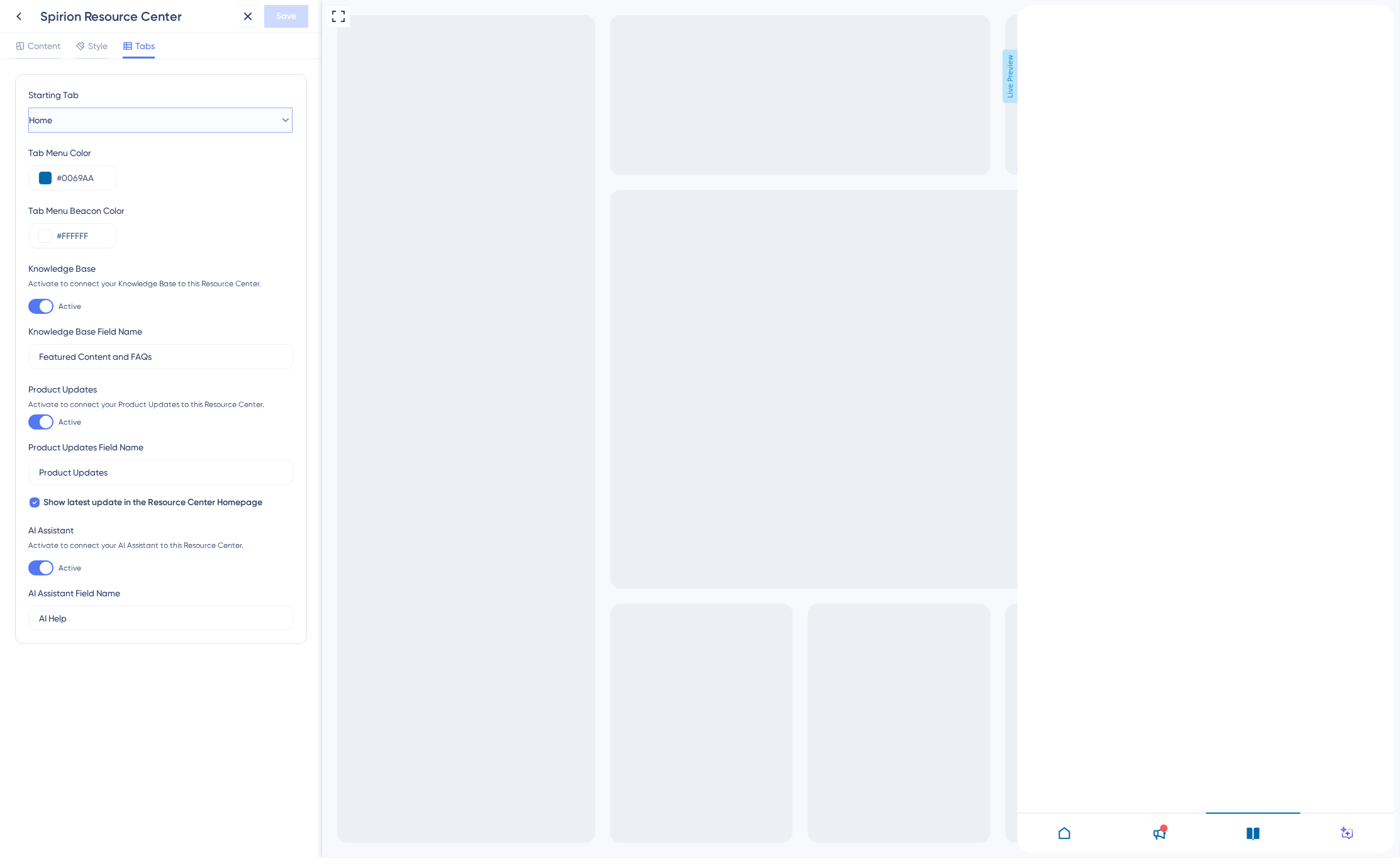
click at [217, 120] on button "Home" at bounding box center [161, 120] width 264 height 25
click at [19, 19] on icon at bounding box center [19, 16] width 15 height 15
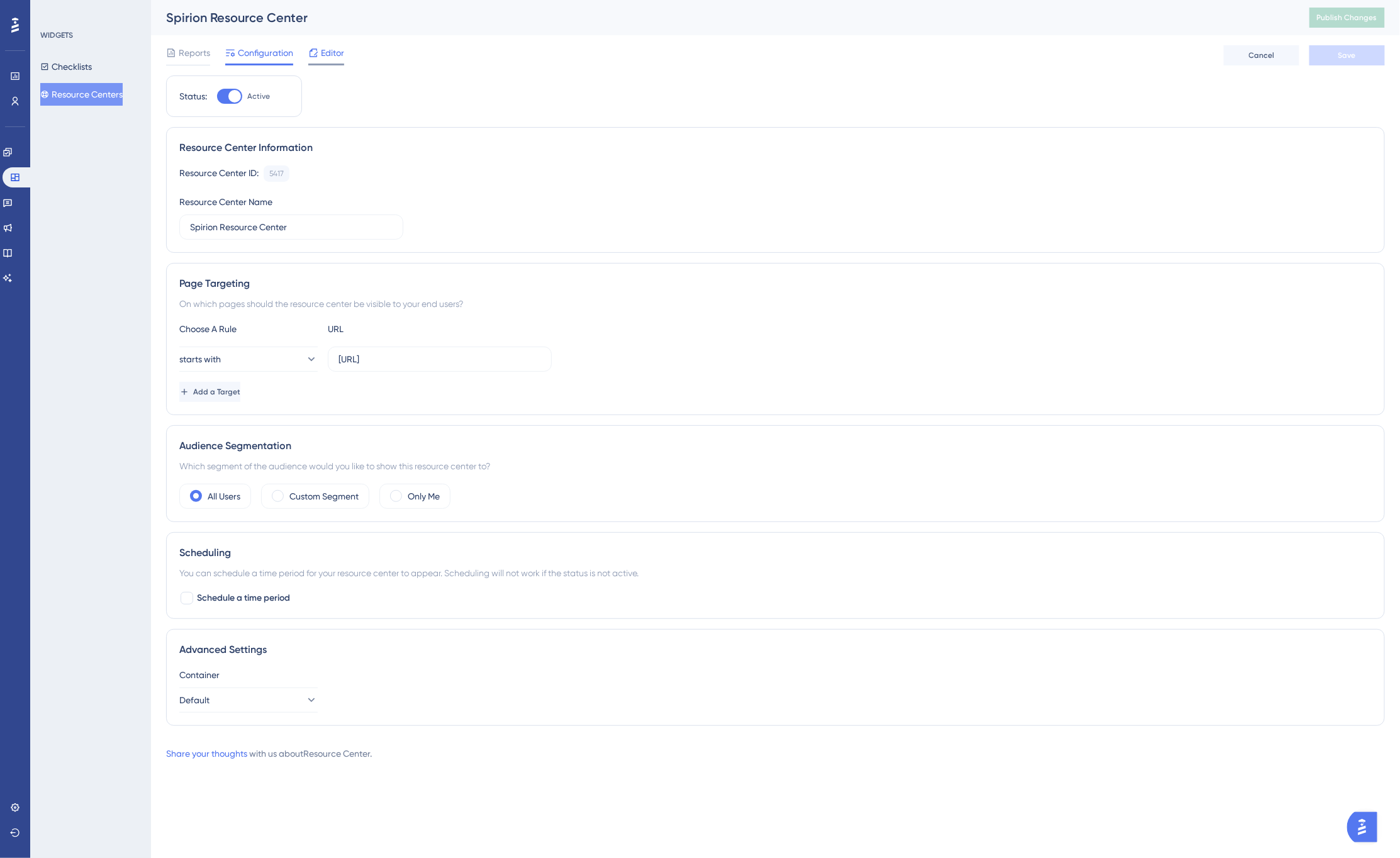
click at [333, 54] on span "Editor" at bounding box center [332, 53] width 23 height 15
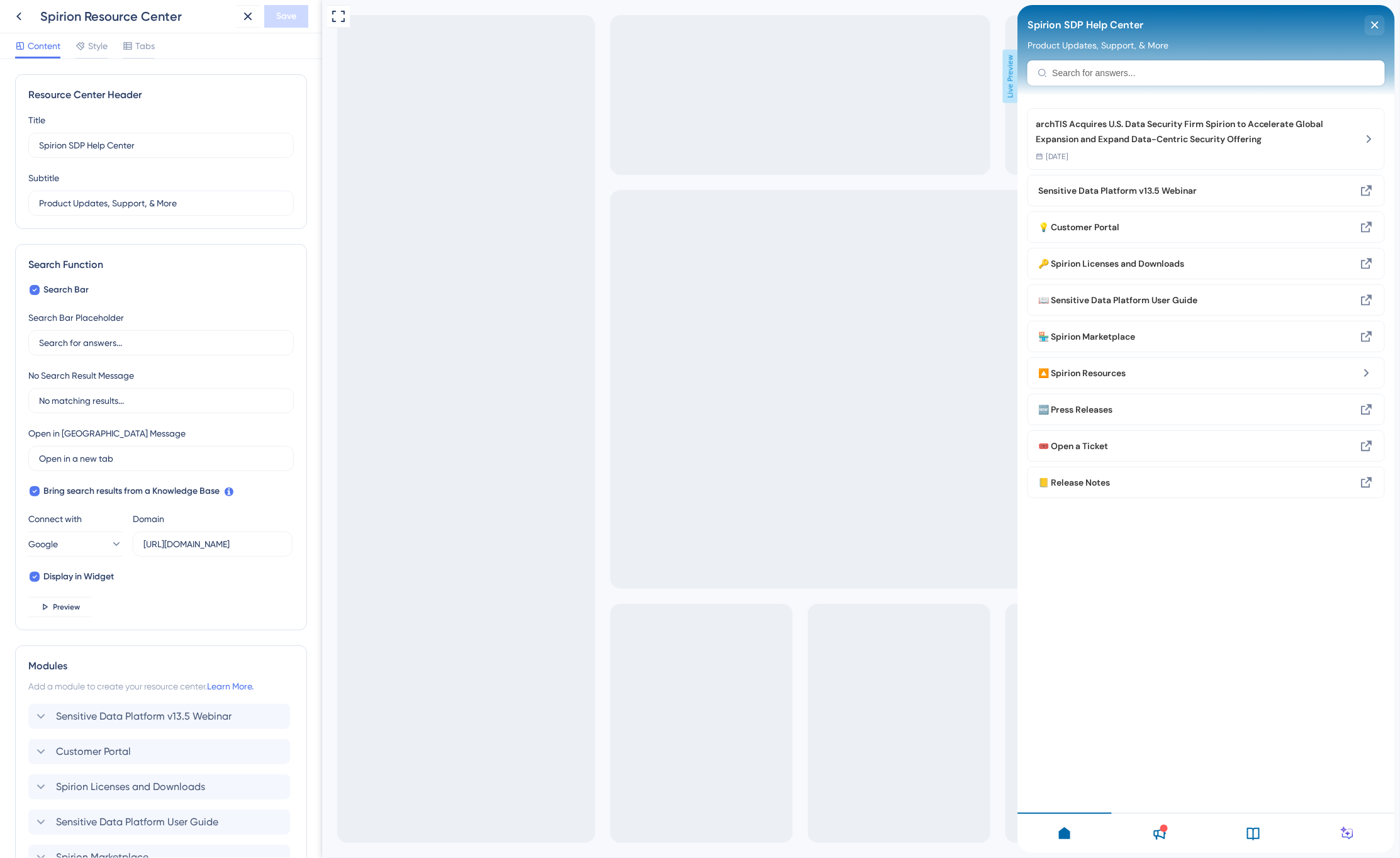
scroll to position [266, 0]
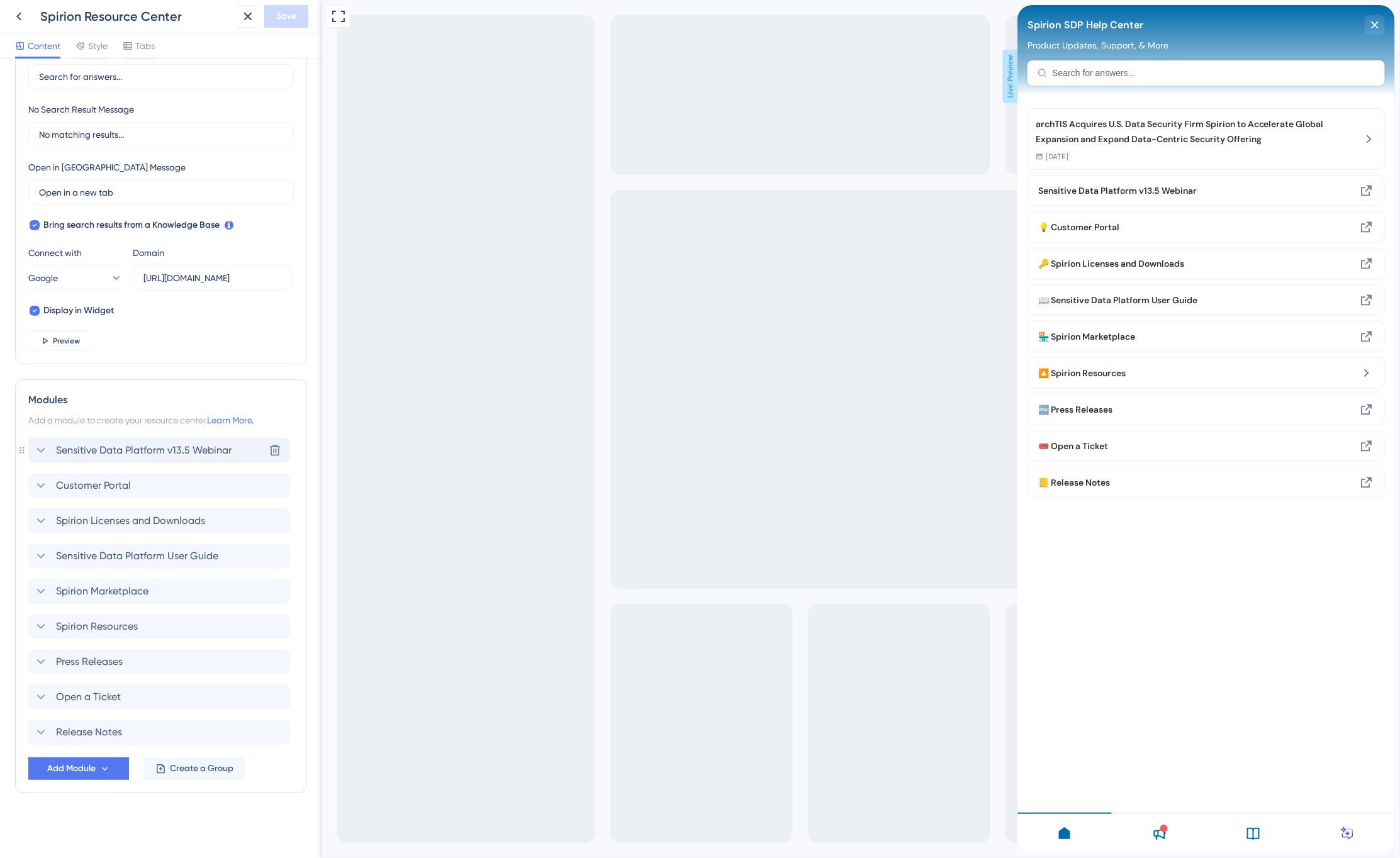
click at [47, 447] on icon at bounding box center [40, 450] width 15 height 15
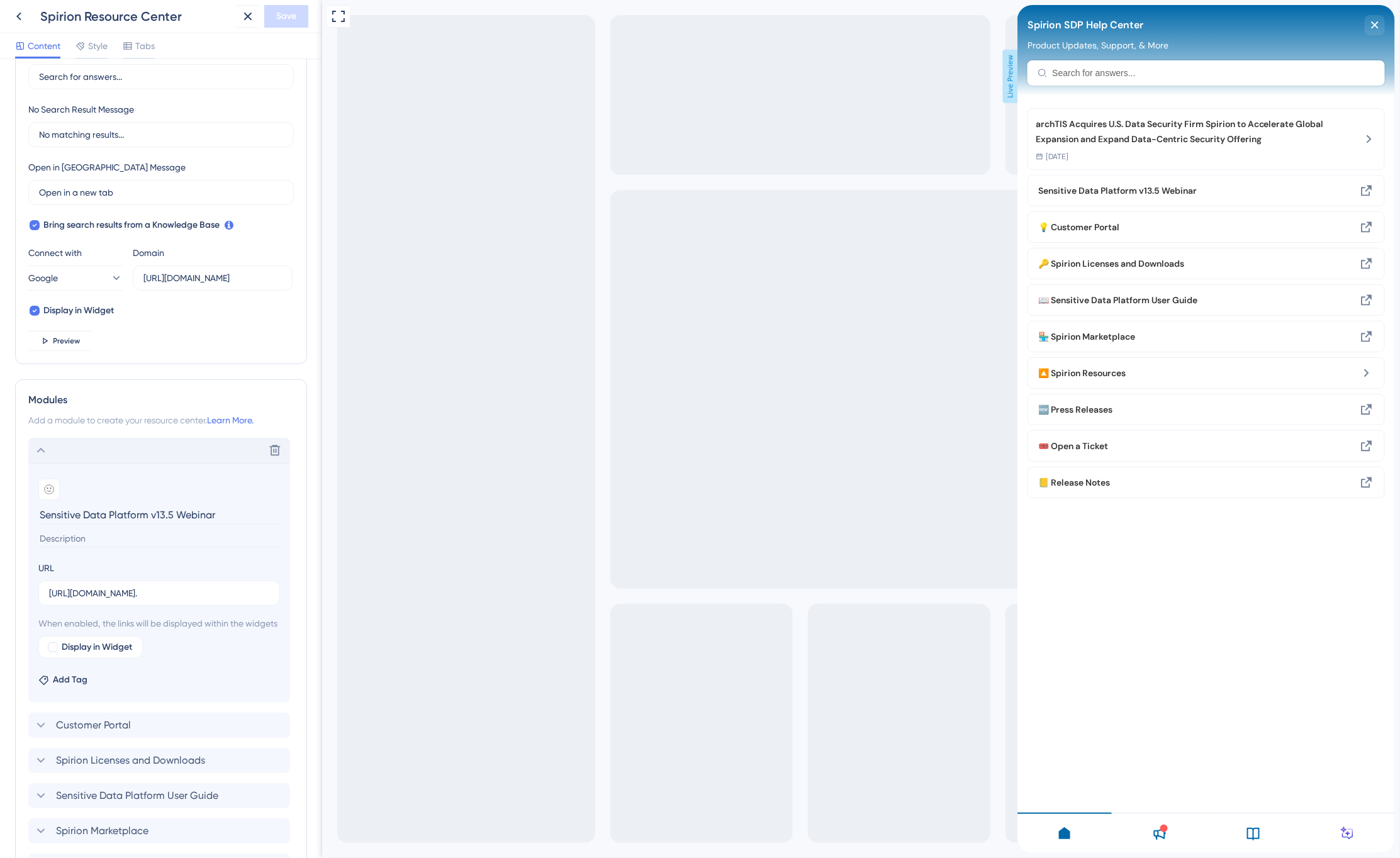
click at [41, 447] on icon at bounding box center [40, 450] width 15 height 15
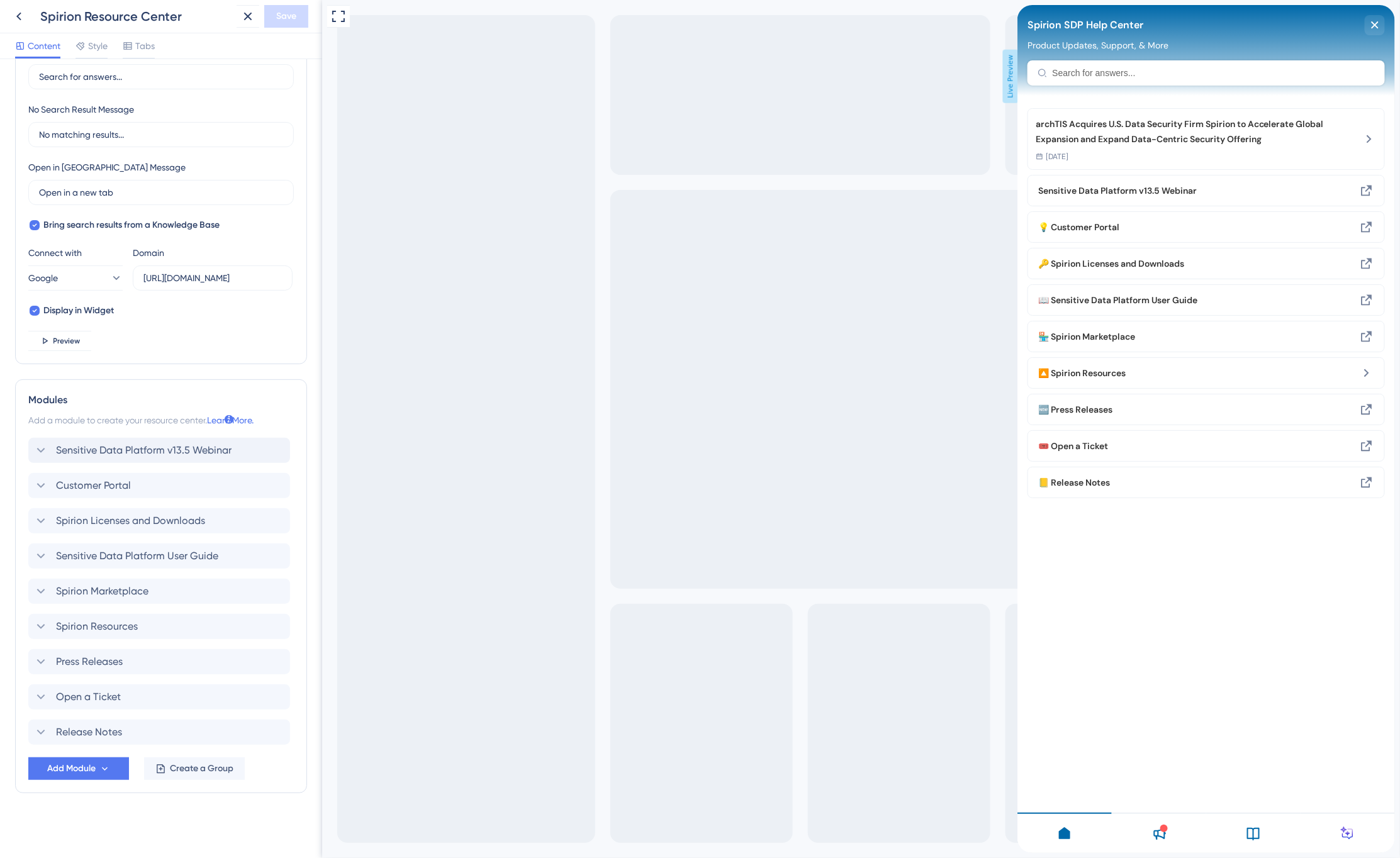
scroll to position [0, 0]
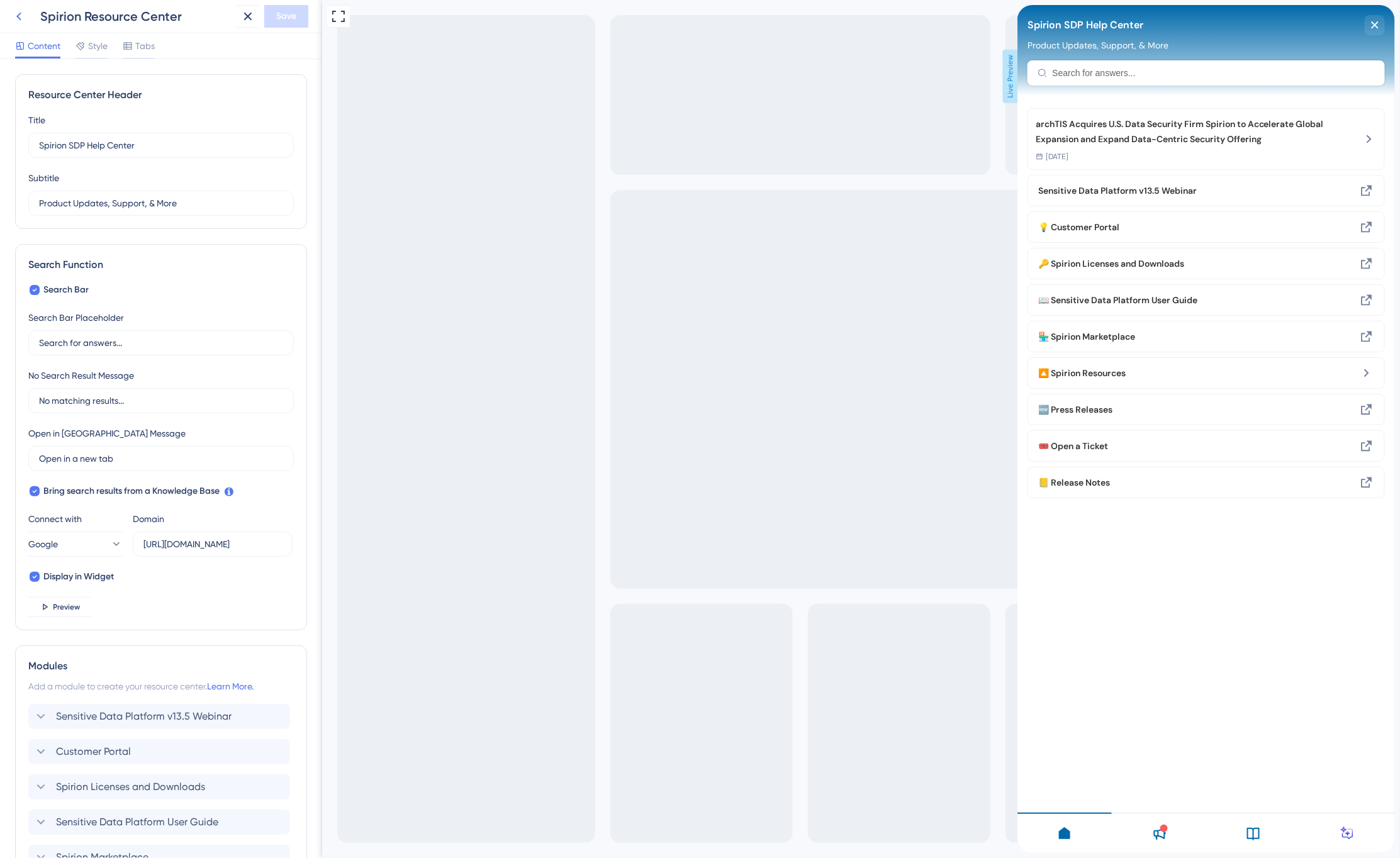
click at [20, 15] on icon at bounding box center [19, 17] width 5 height 8
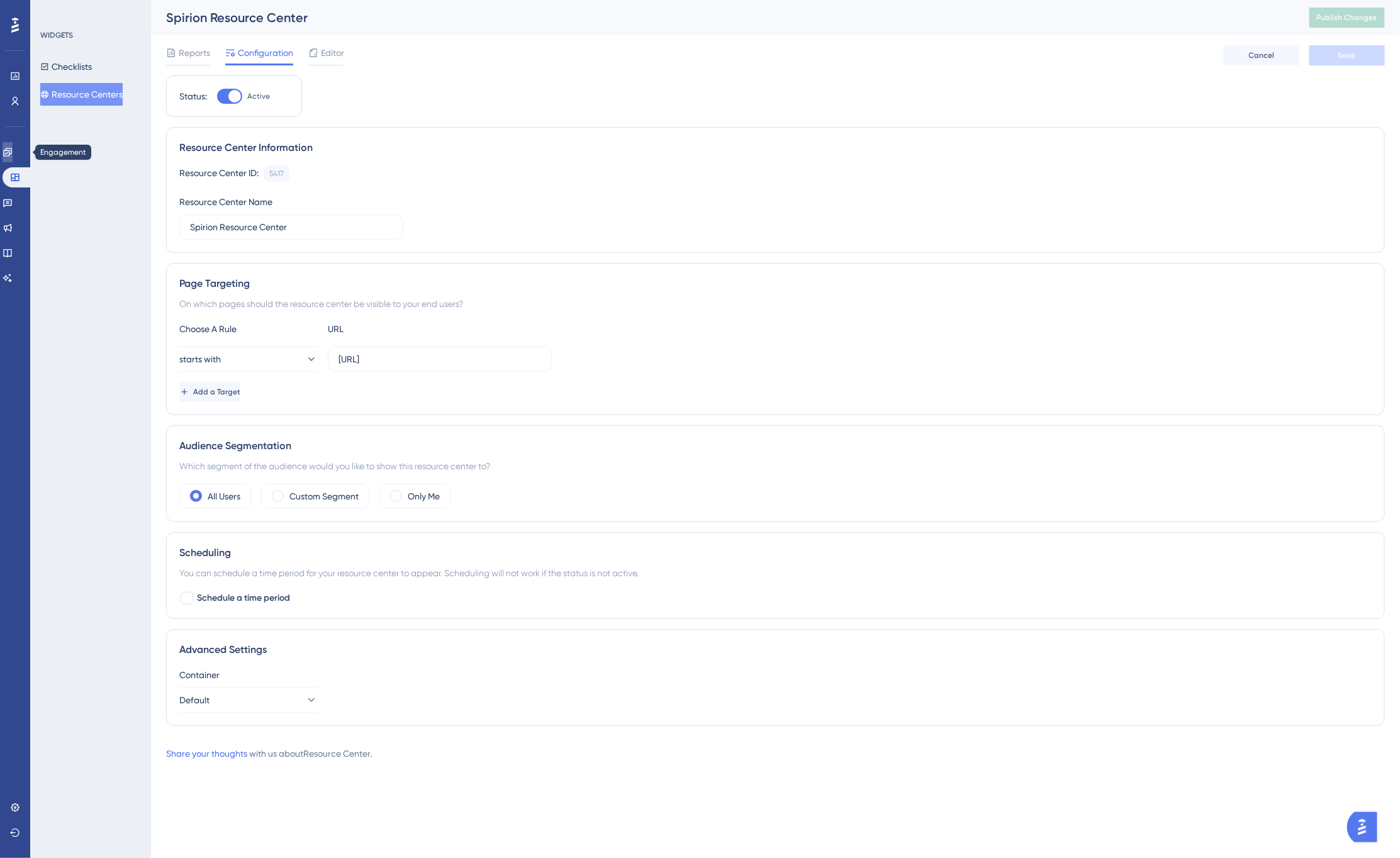
click at [13, 147] on icon at bounding box center [7, 152] width 10 height 10
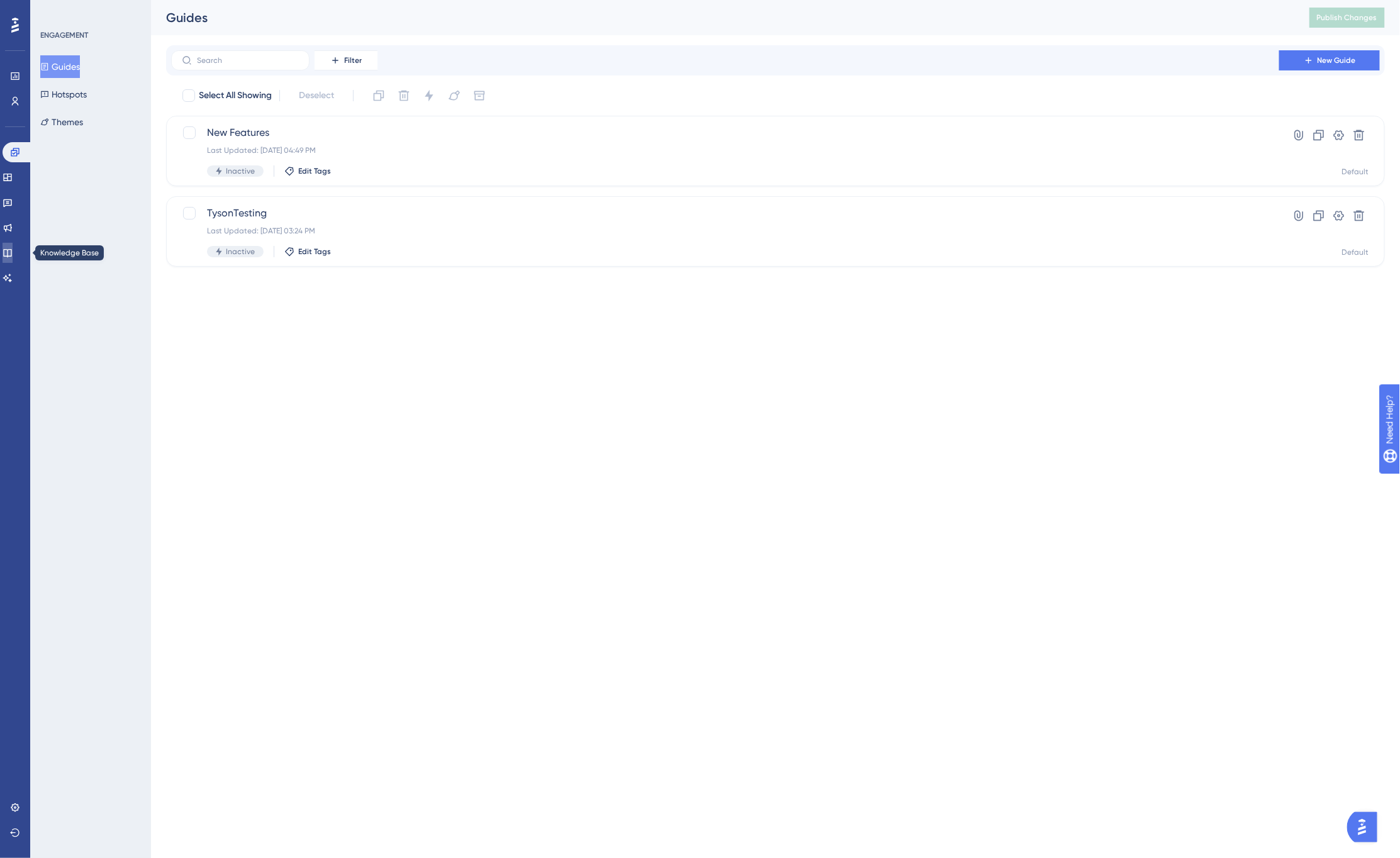
click at [10, 256] on icon at bounding box center [7, 253] width 10 height 10
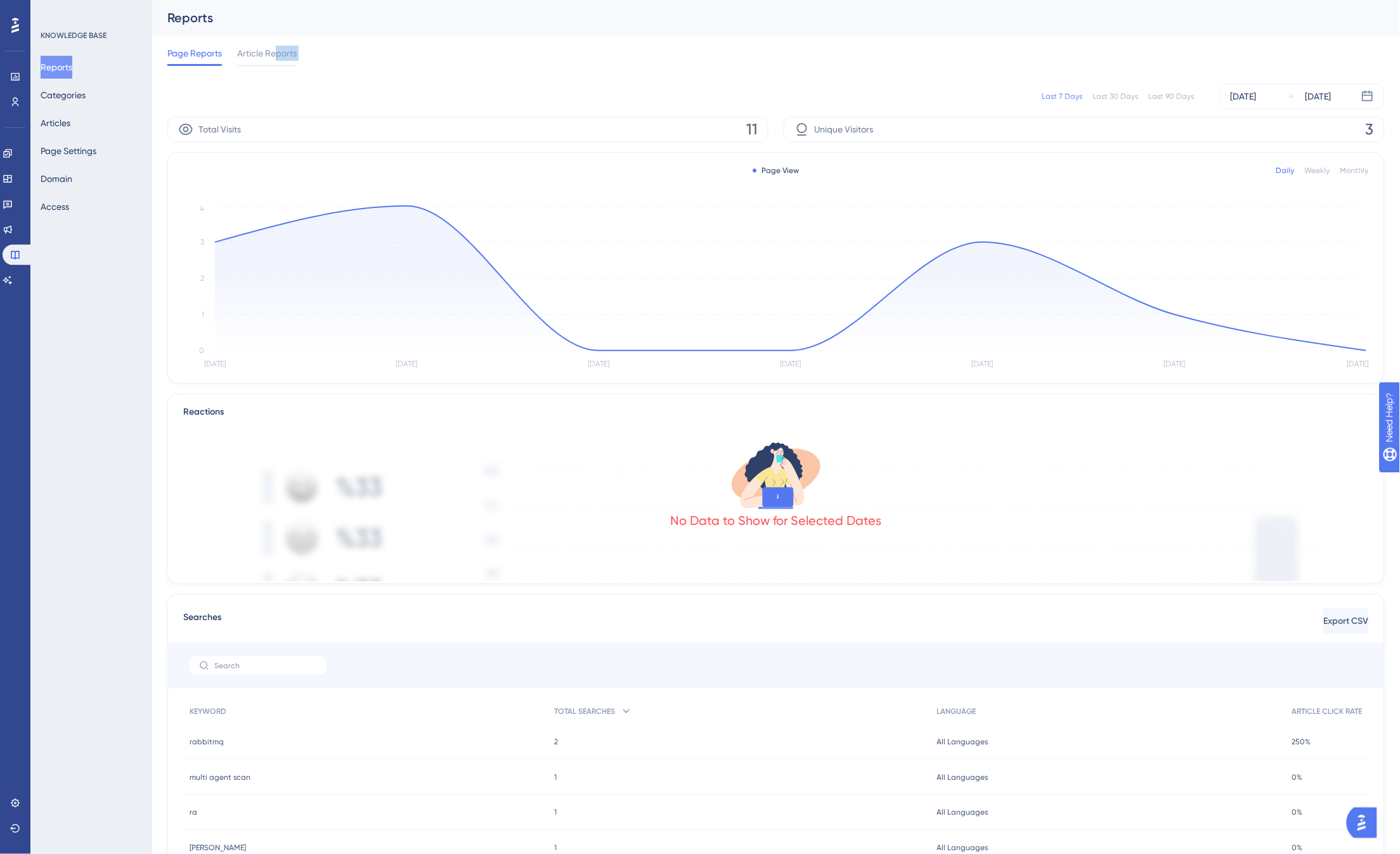
drag, startPoint x: 274, startPoint y: 55, endPoint x: 232, endPoint y: 83, distance: 50.5
click at [232, 83] on div "Performance Users Engagement Widgets Feedback Product Updates Knowledge Base AI…" at bounding box center [775, 494] width 1247 height 989
click at [381, 83] on div "Last 7 Days Last 30 Days Last 90 Days Sep 25 2025 Oct 01 2025" at bounding box center [776, 96] width 1218 height 41
click at [1163, 97] on div "Last 90 Days" at bounding box center [1172, 96] width 46 height 10
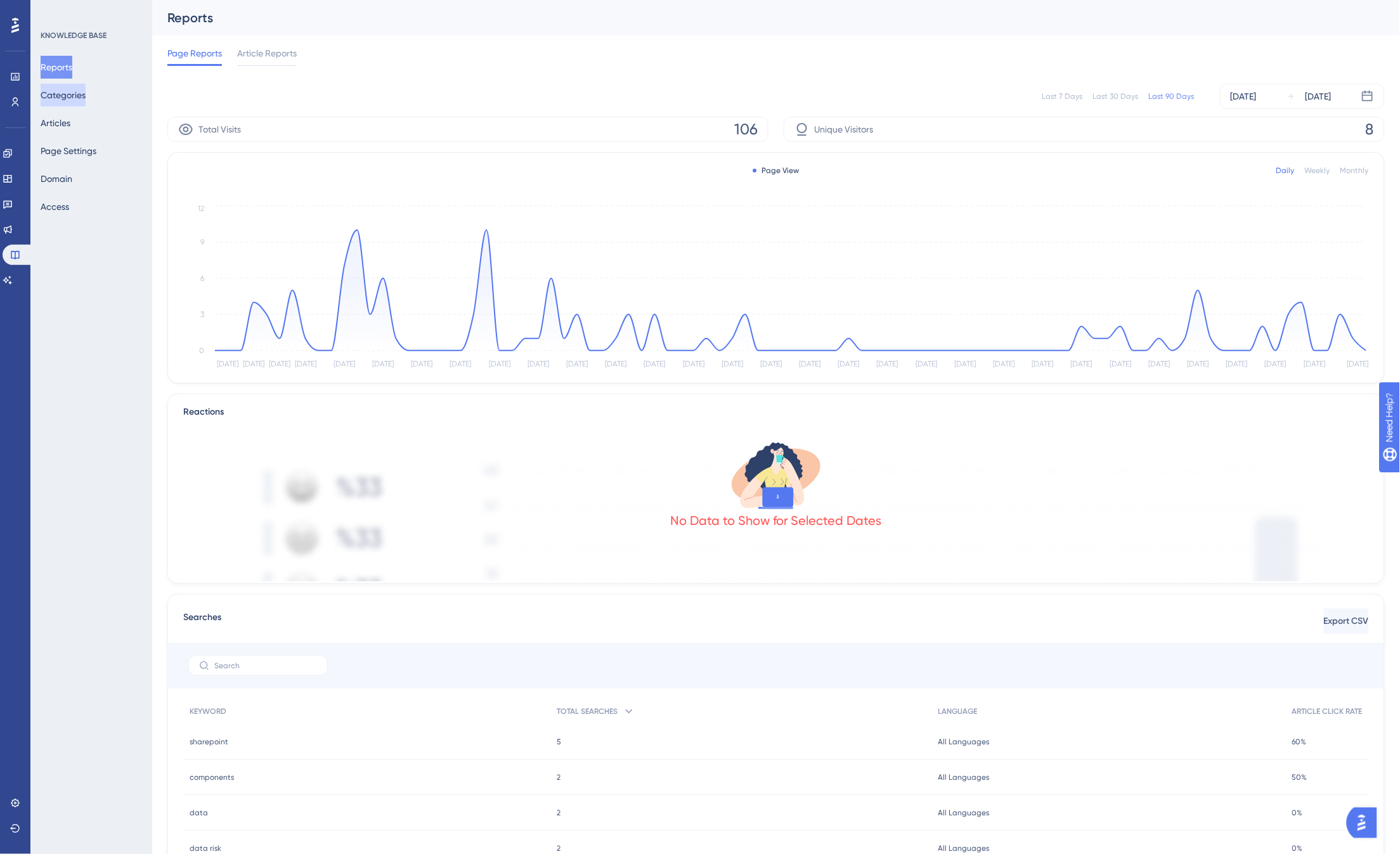
click at [73, 89] on button "Categories" at bounding box center [63, 95] width 45 height 23
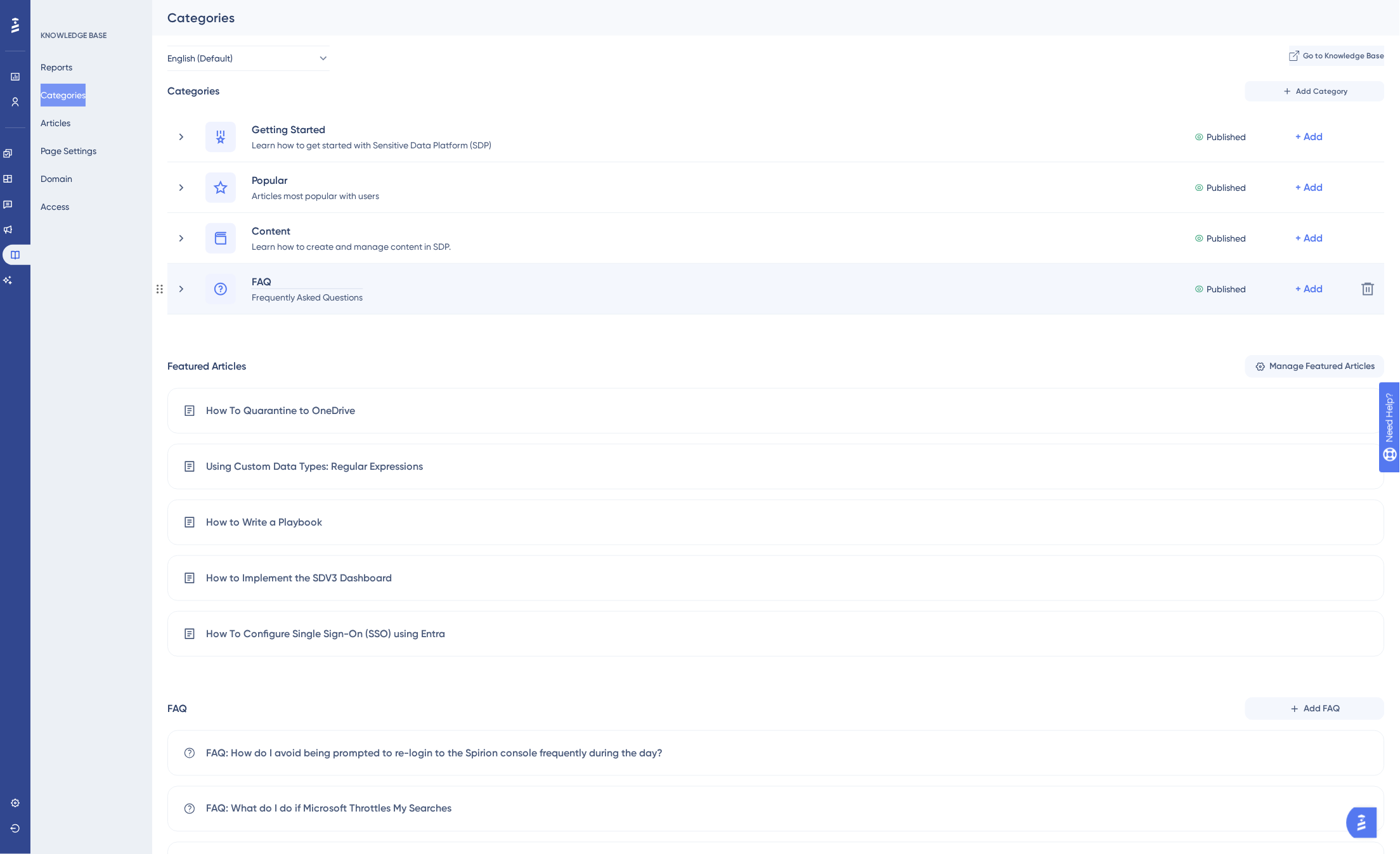
click at [270, 281] on div "FAQ" at bounding box center [307, 281] width 112 height 15
click at [184, 290] on icon at bounding box center [181, 289] width 13 height 13
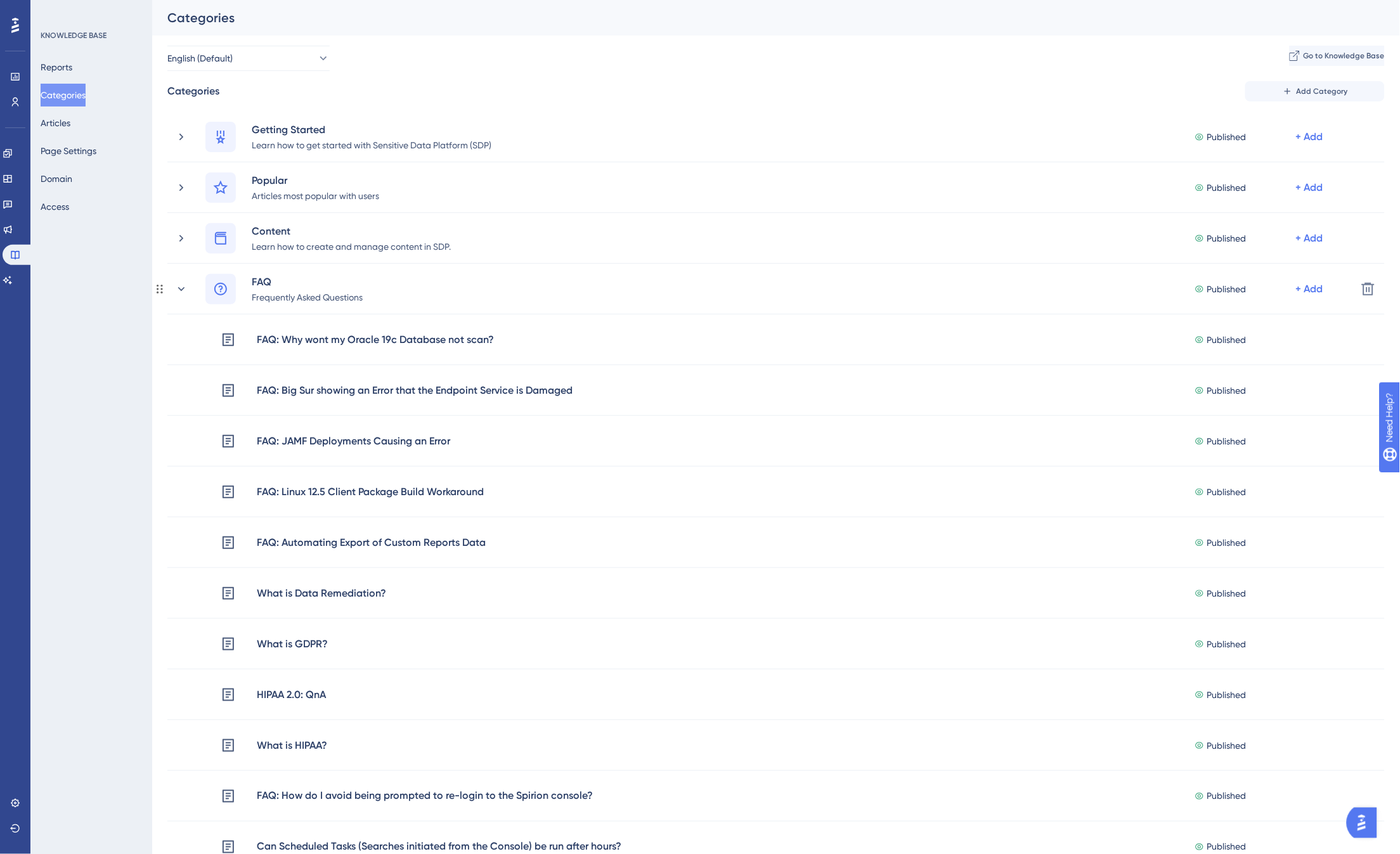
click at [178, 290] on icon at bounding box center [181, 289] width 13 height 13
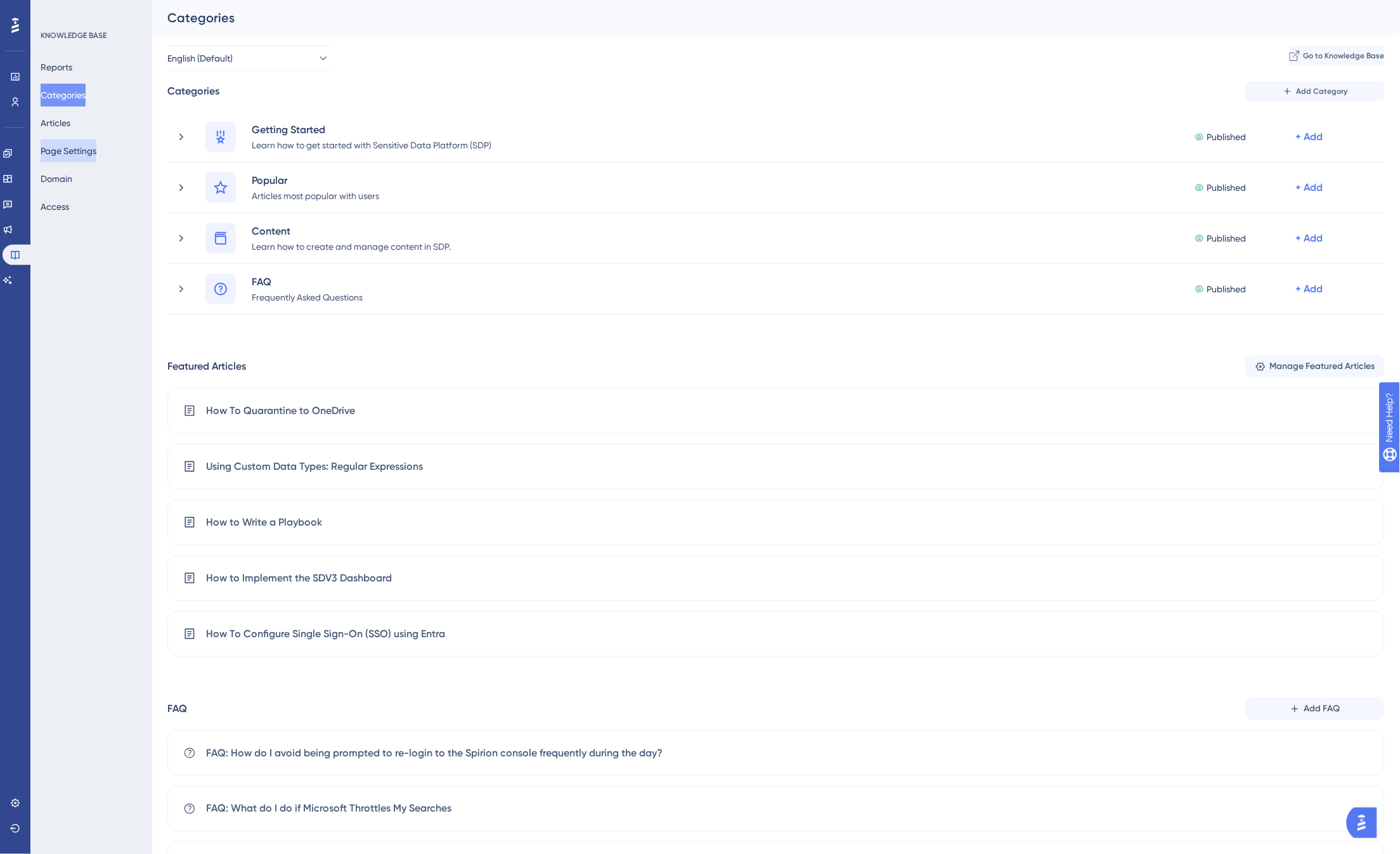
click at [74, 149] on button "Page Settings" at bounding box center [69, 151] width 56 height 23
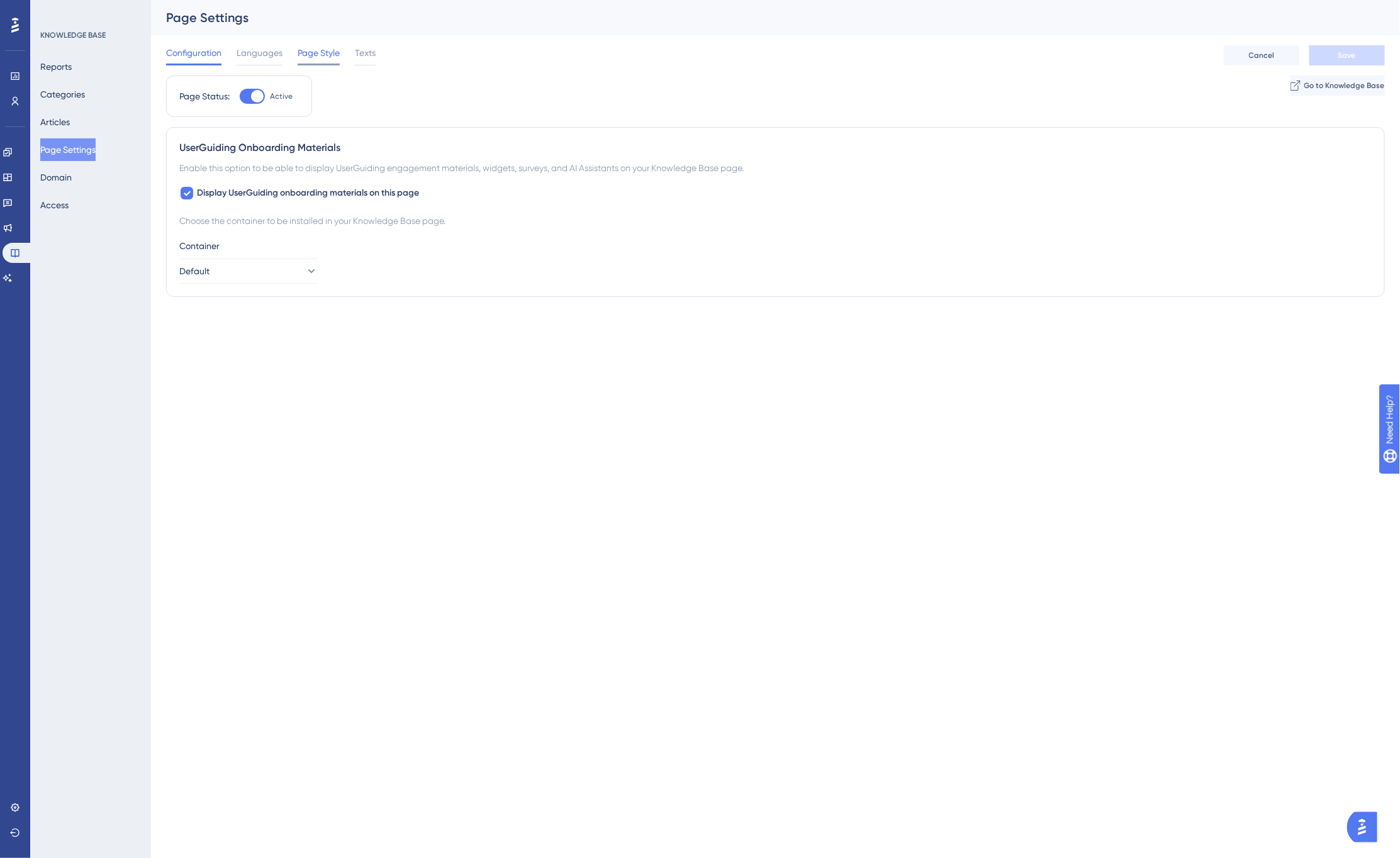
click at [320, 55] on span "Page Style" at bounding box center [319, 53] width 42 height 15
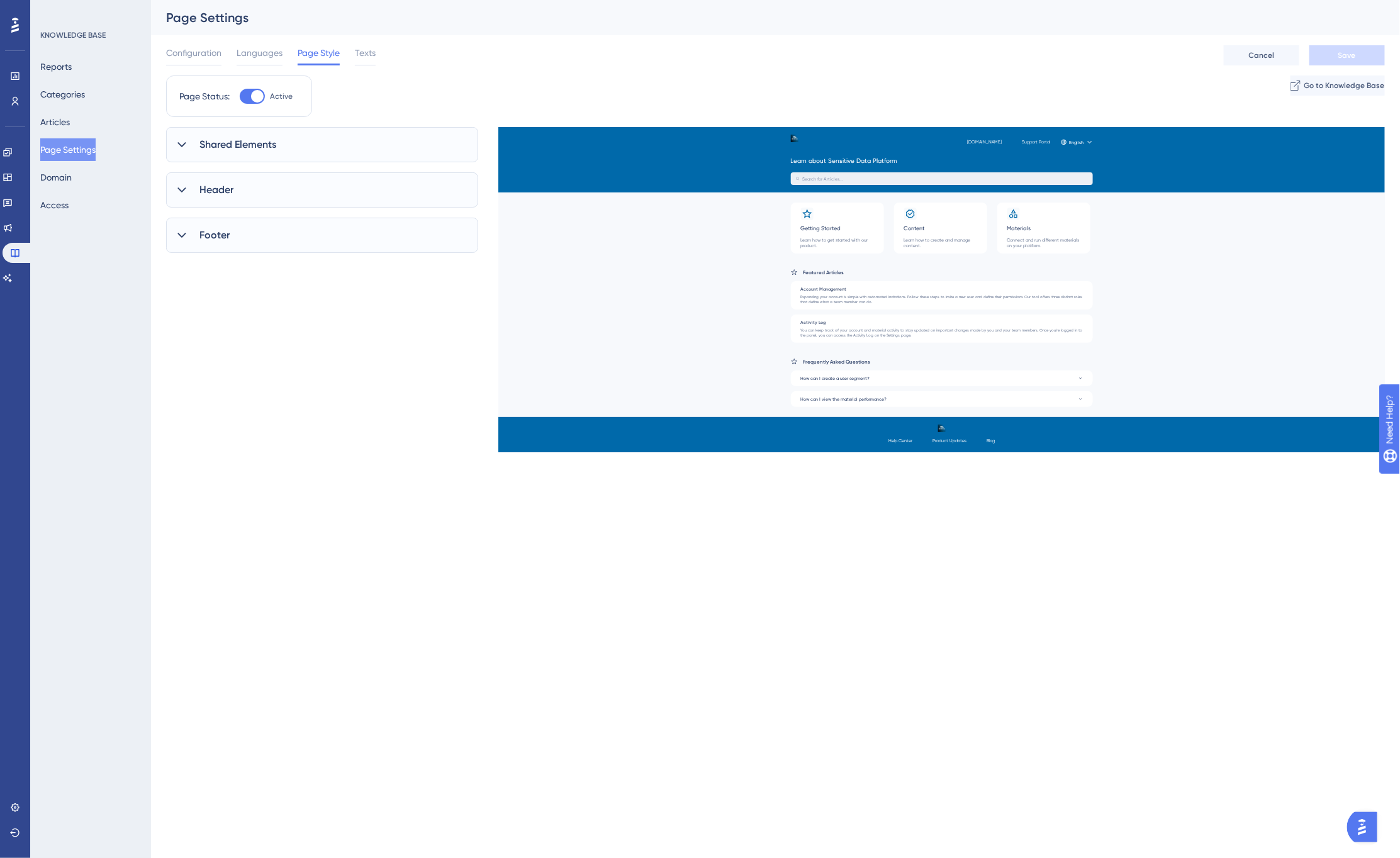
click at [180, 147] on icon at bounding box center [182, 144] width 13 height 13
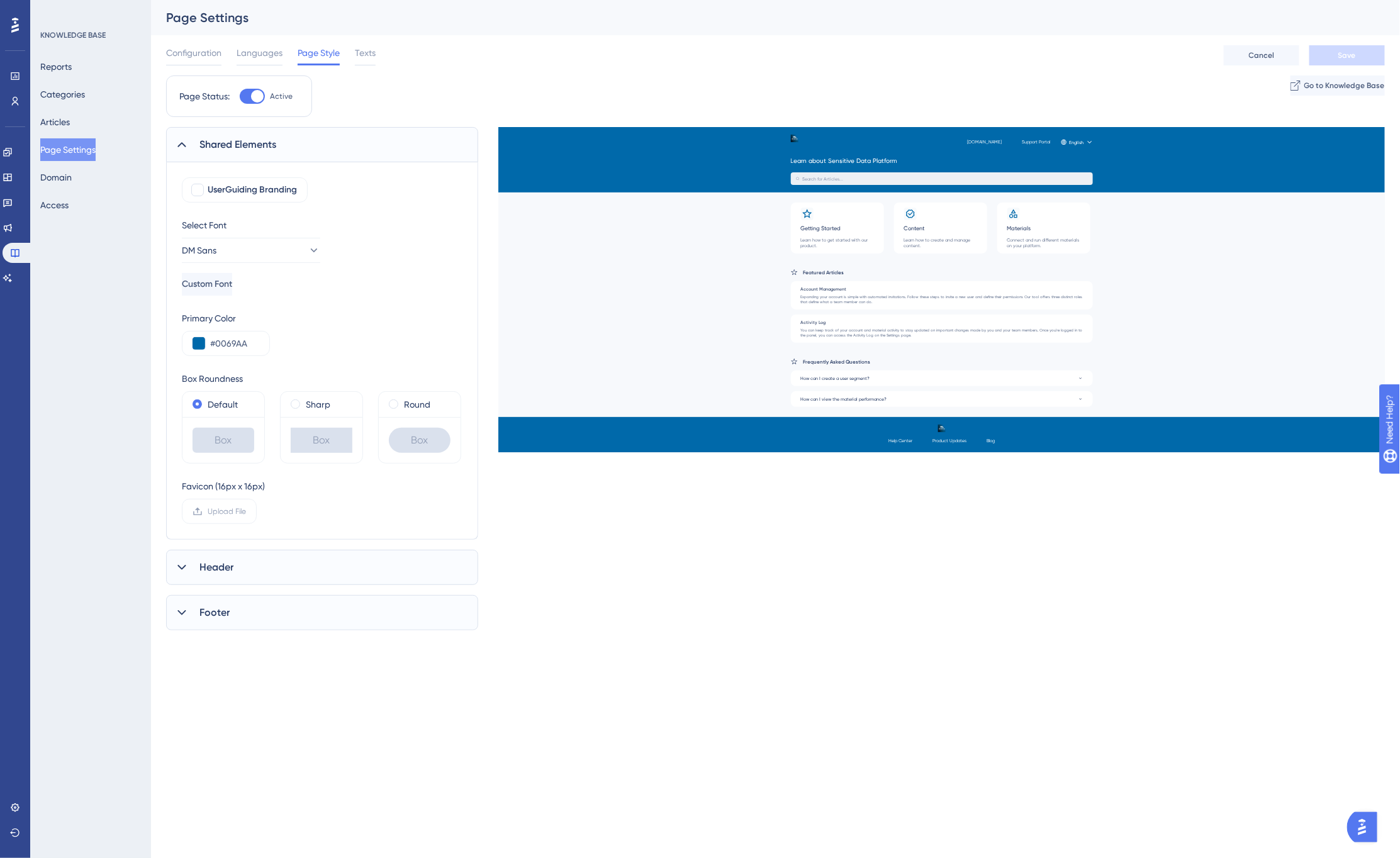
click at [180, 563] on icon at bounding box center [182, 567] width 13 height 13
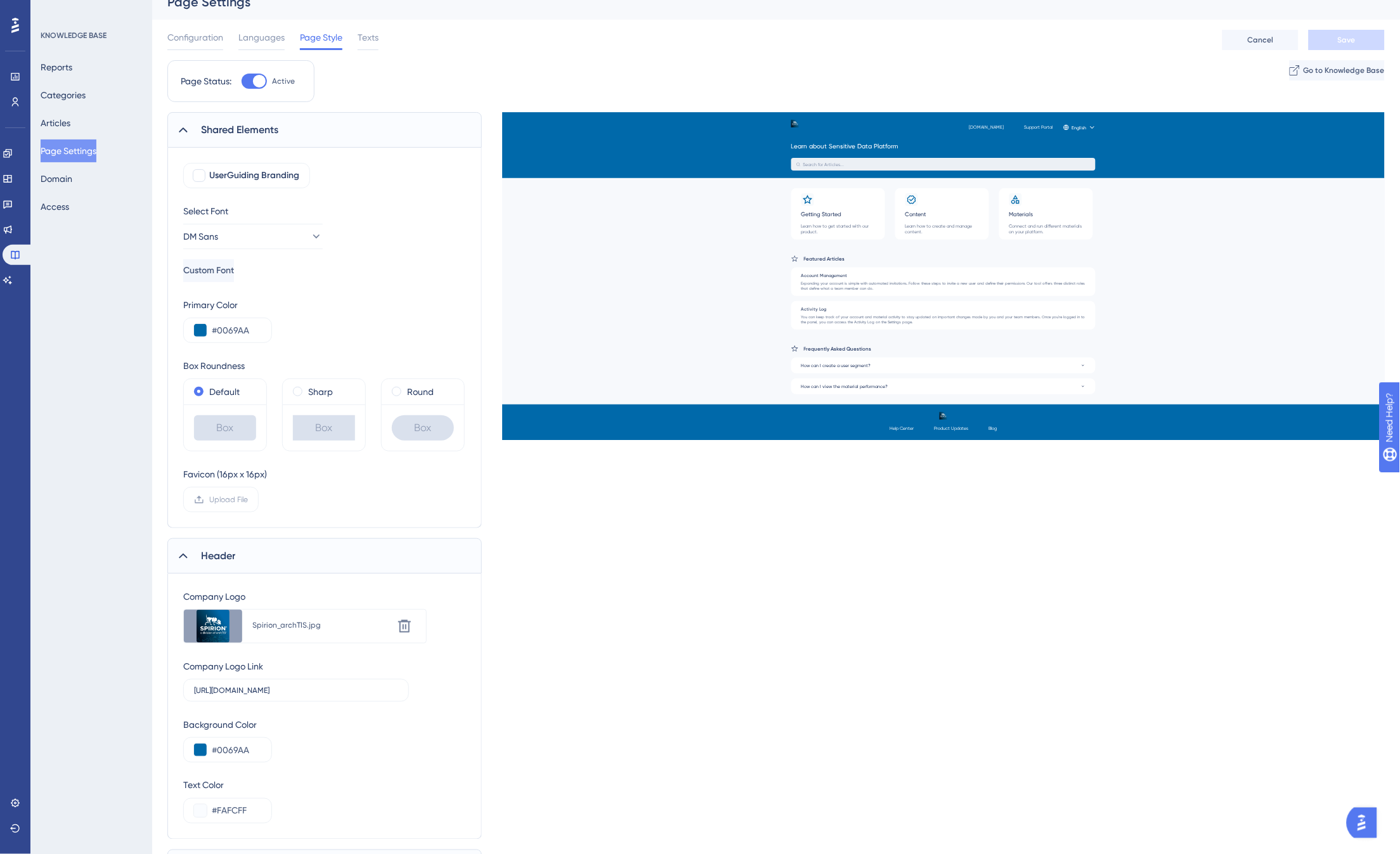
scroll to position [71, 0]
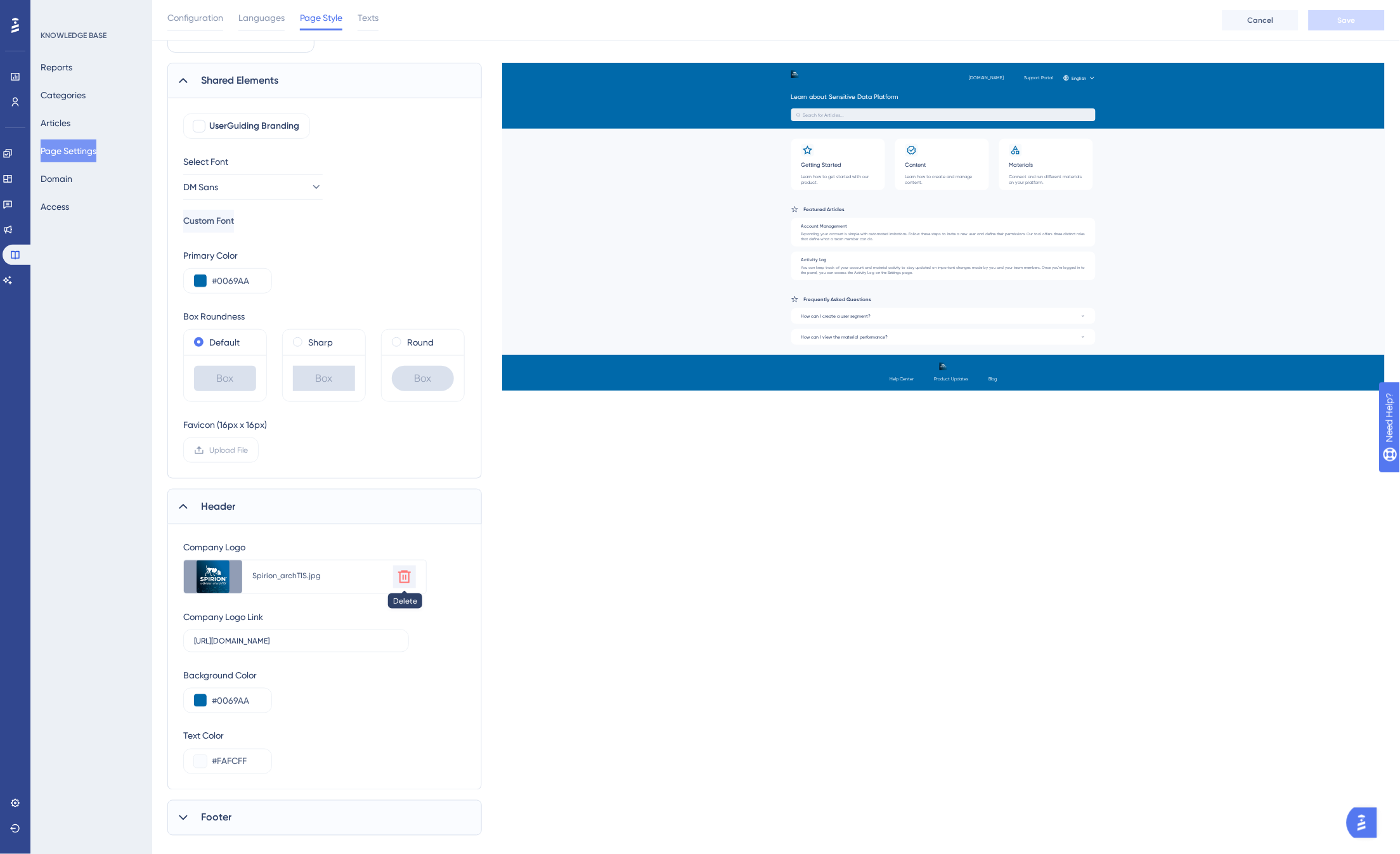
click at [406, 580] on icon at bounding box center [404, 577] width 15 height 15
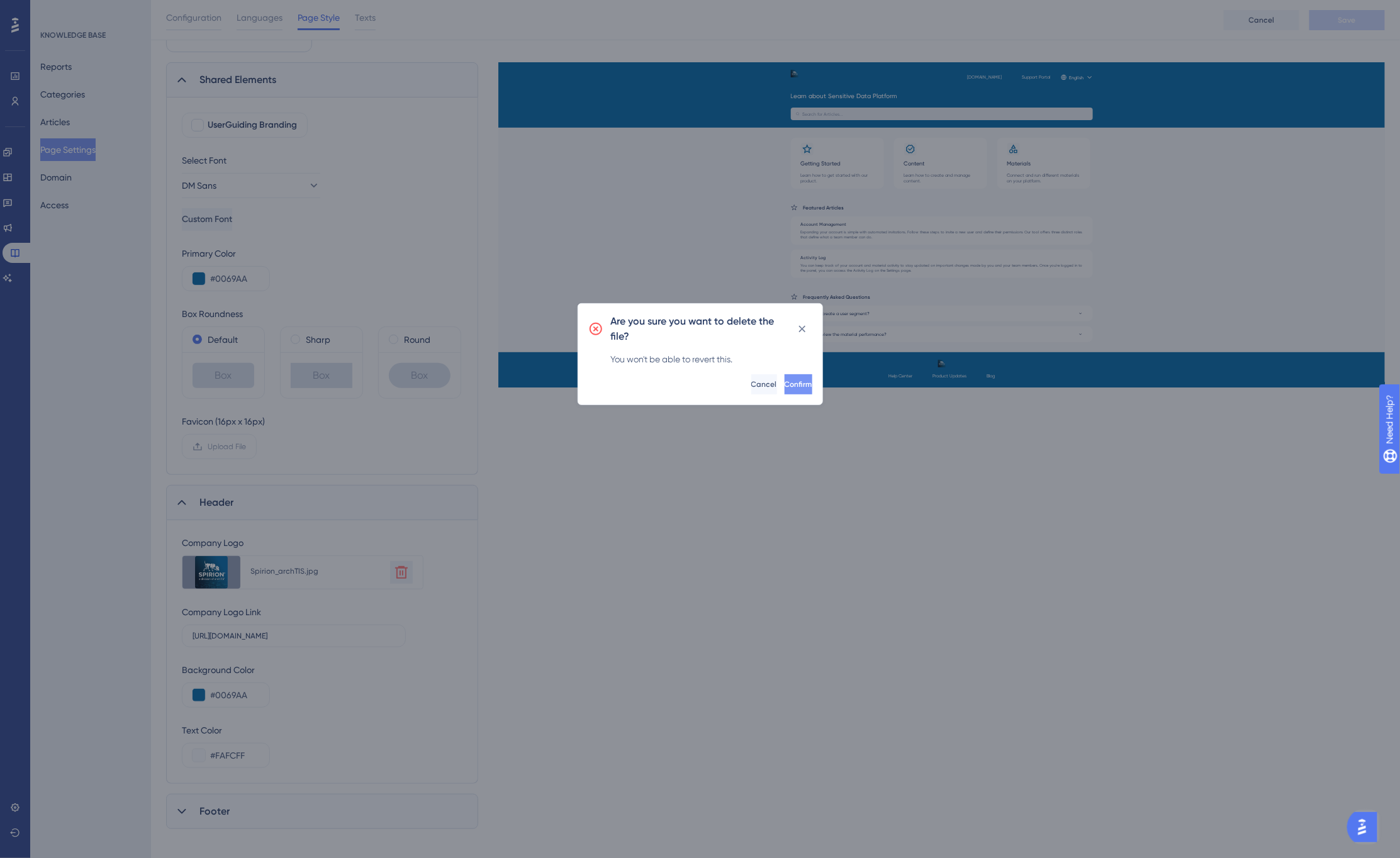
click at [787, 381] on span "Confirm" at bounding box center [798, 384] width 28 height 10
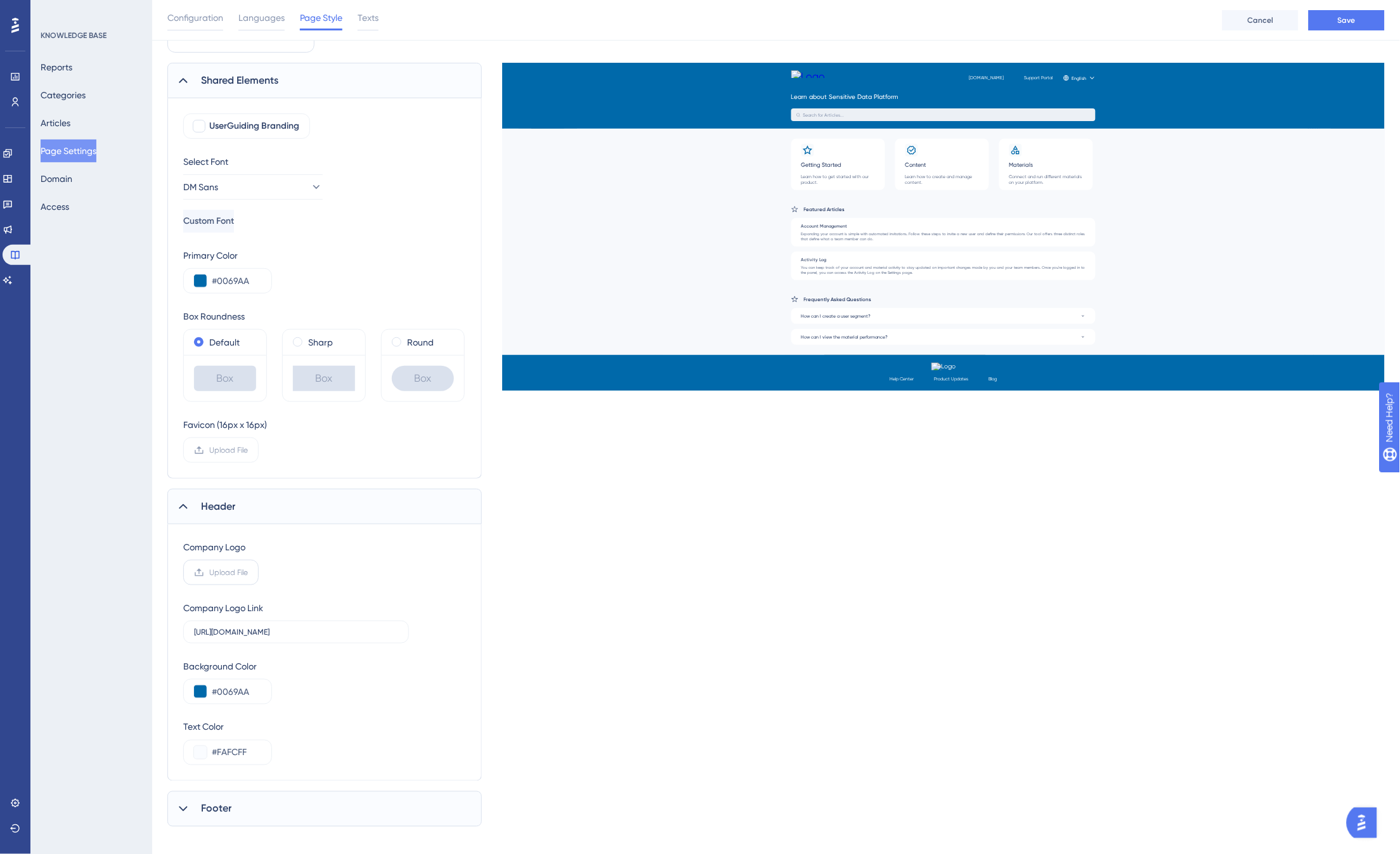
click at [219, 573] on span "Upload File" at bounding box center [228, 572] width 39 height 10
click at [248, 573] on input "Upload File" at bounding box center [248, 573] width 0 height 0
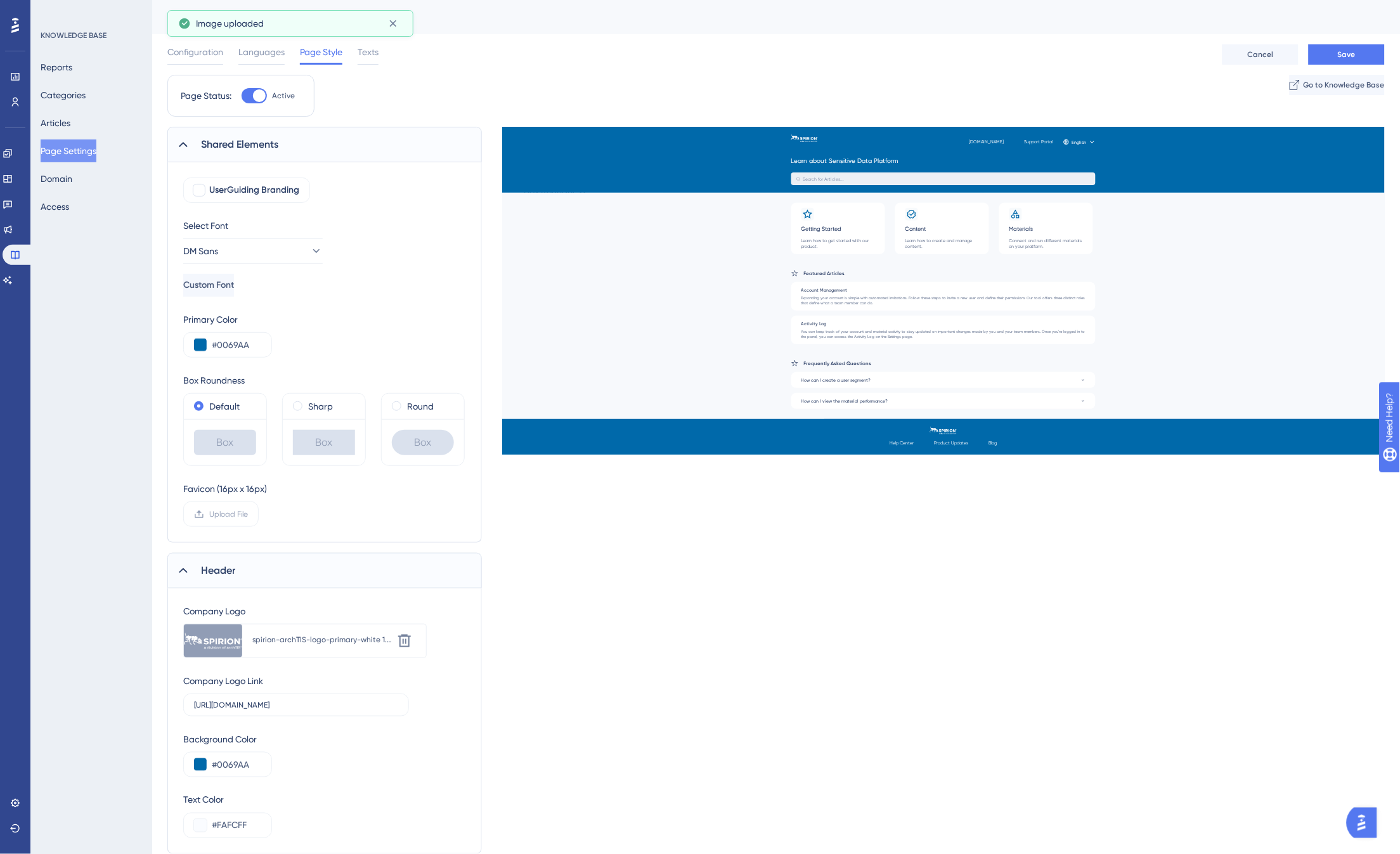
scroll to position [0, 0]
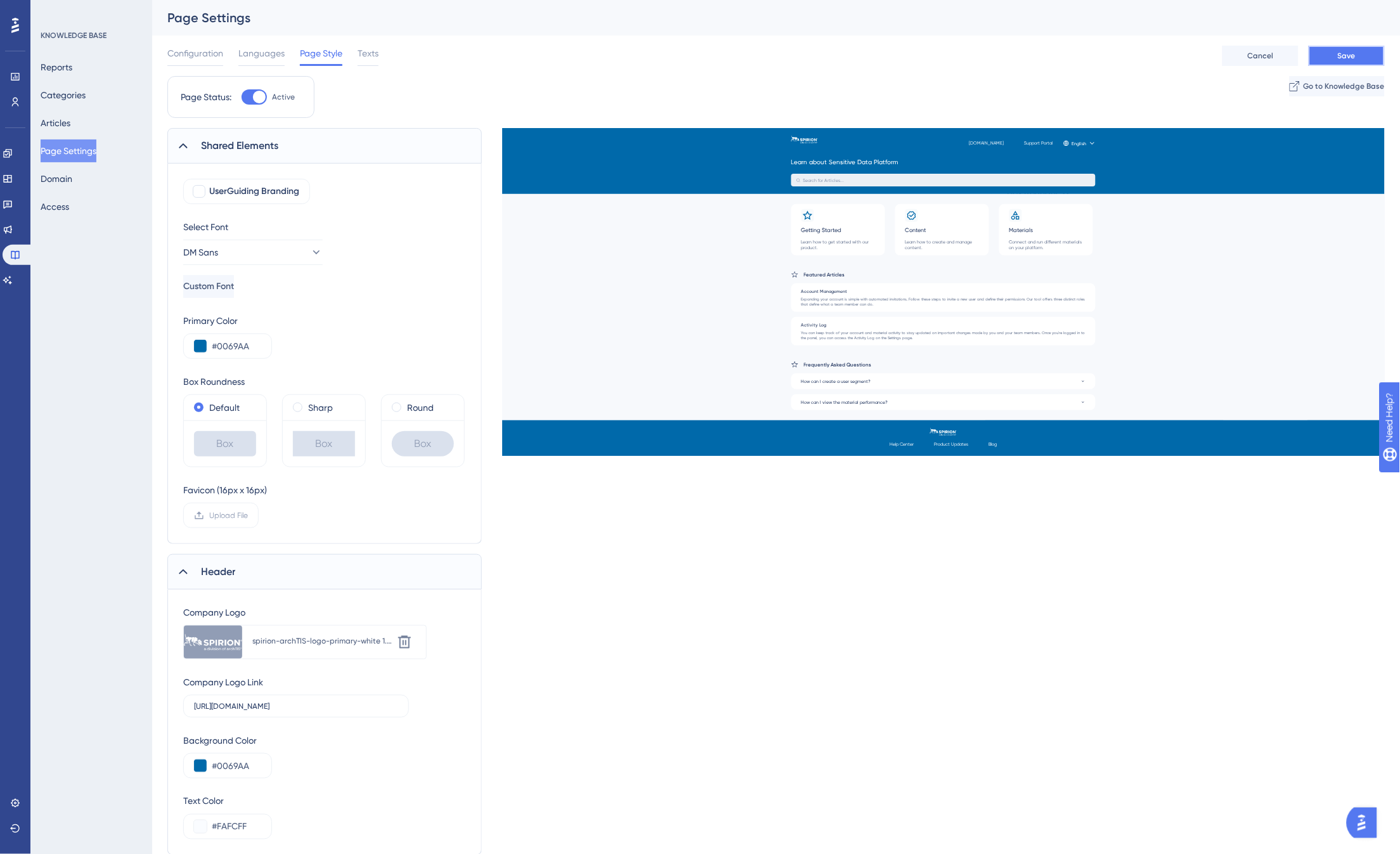
click at [1357, 51] on button "Save" at bounding box center [1347, 56] width 76 height 20
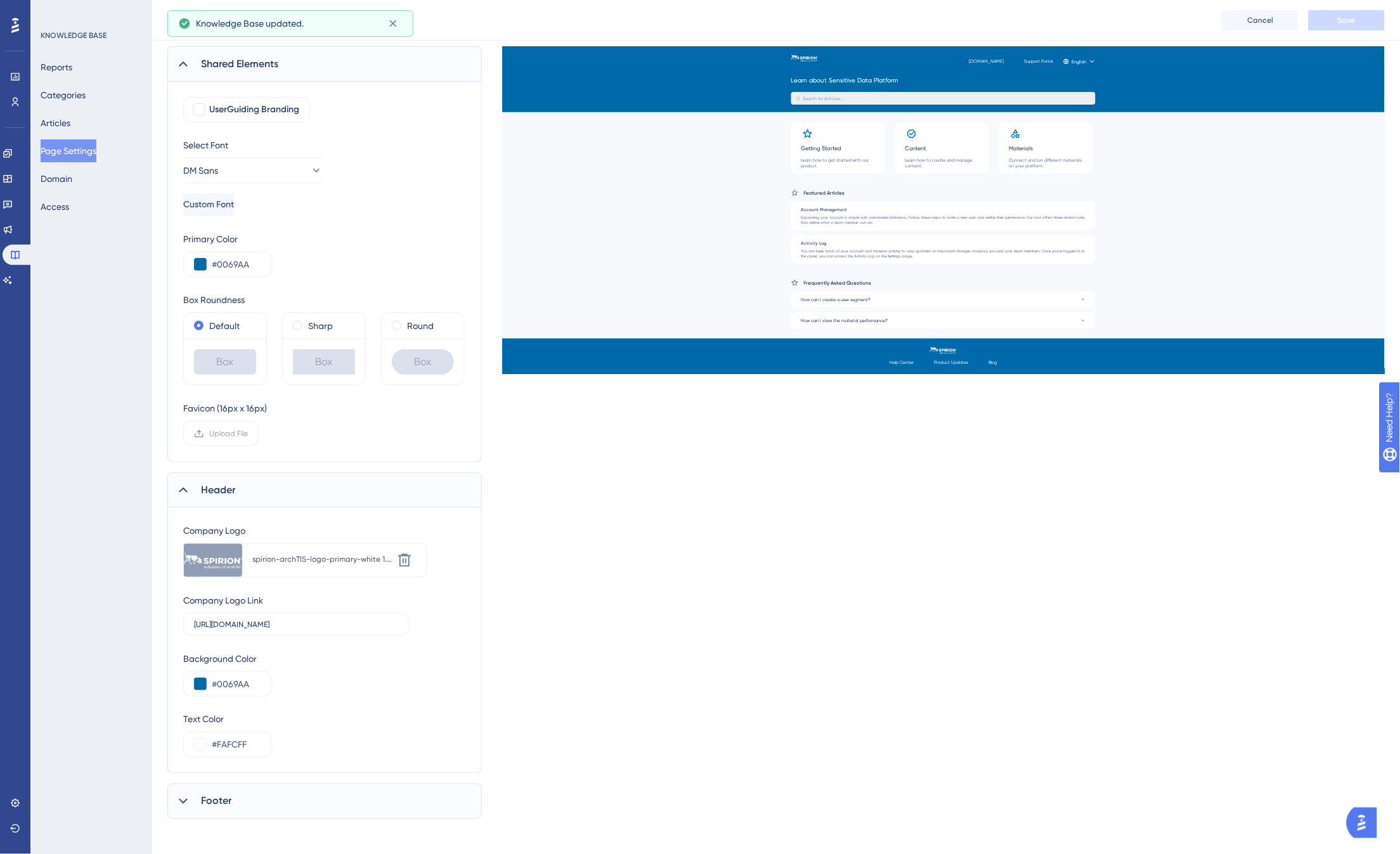
click at [261, 803] on div "Footer" at bounding box center [324, 801] width 314 height 35
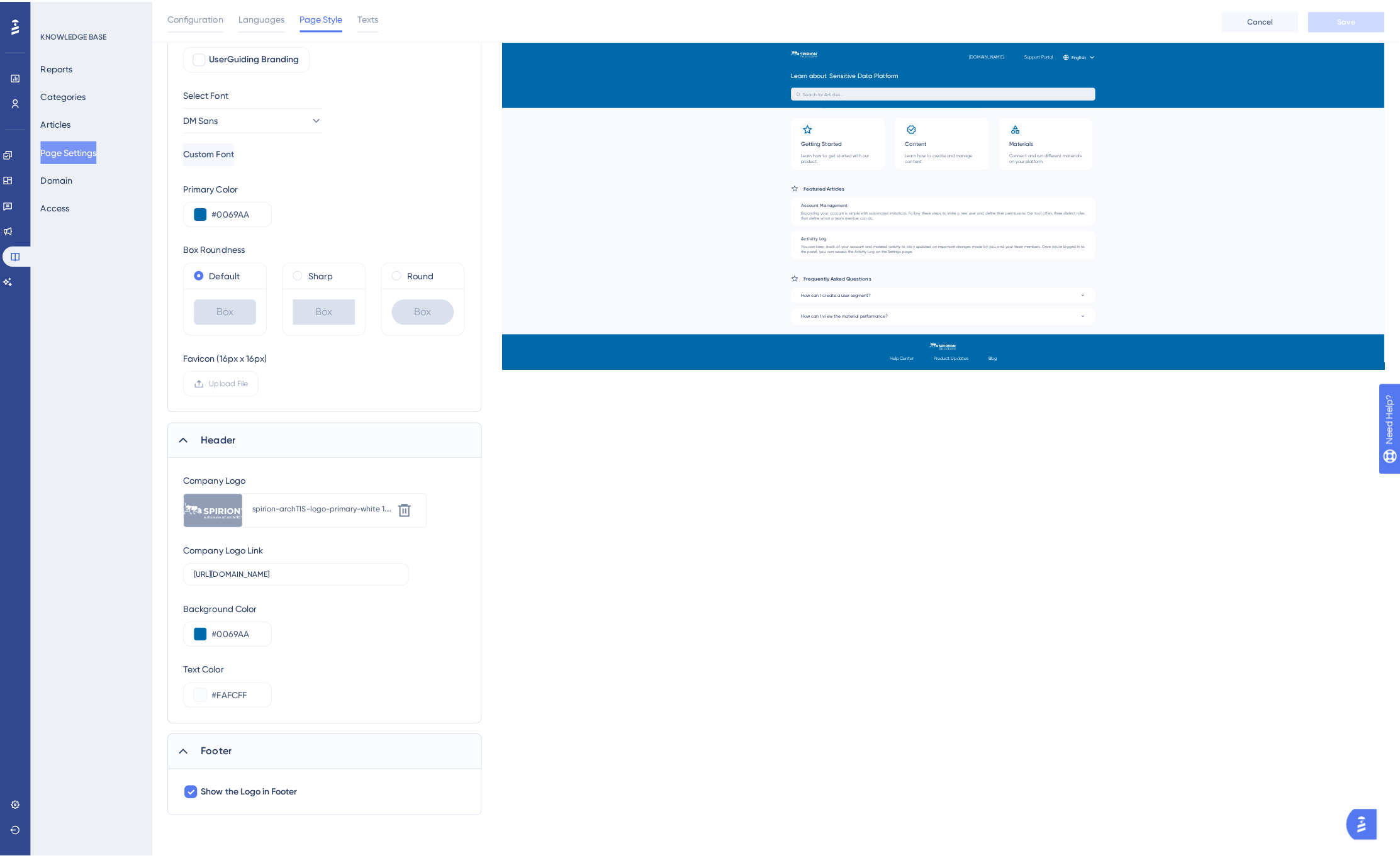
scroll to position [0, 0]
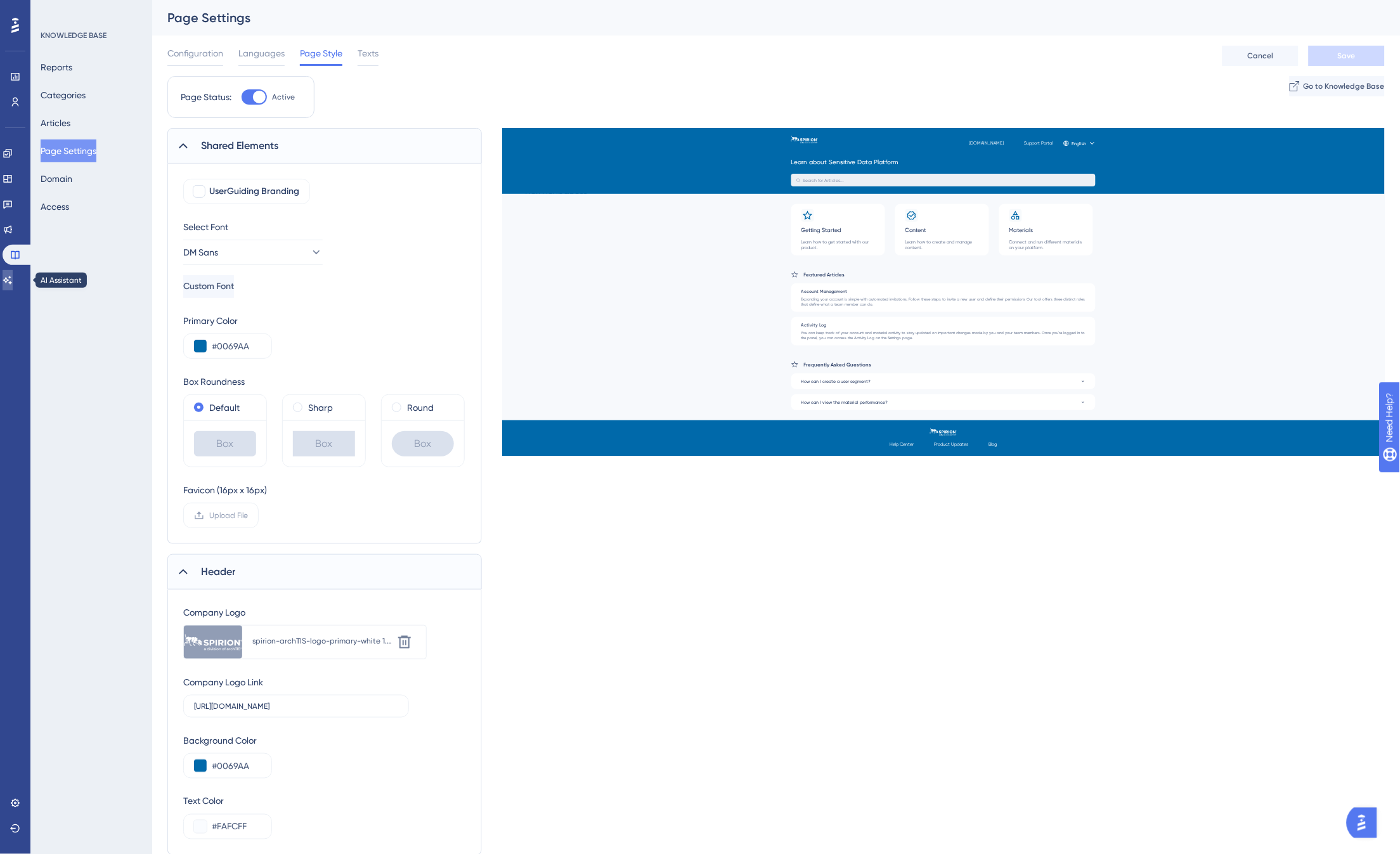
click at [13, 280] on icon at bounding box center [7, 280] width 10 height 10
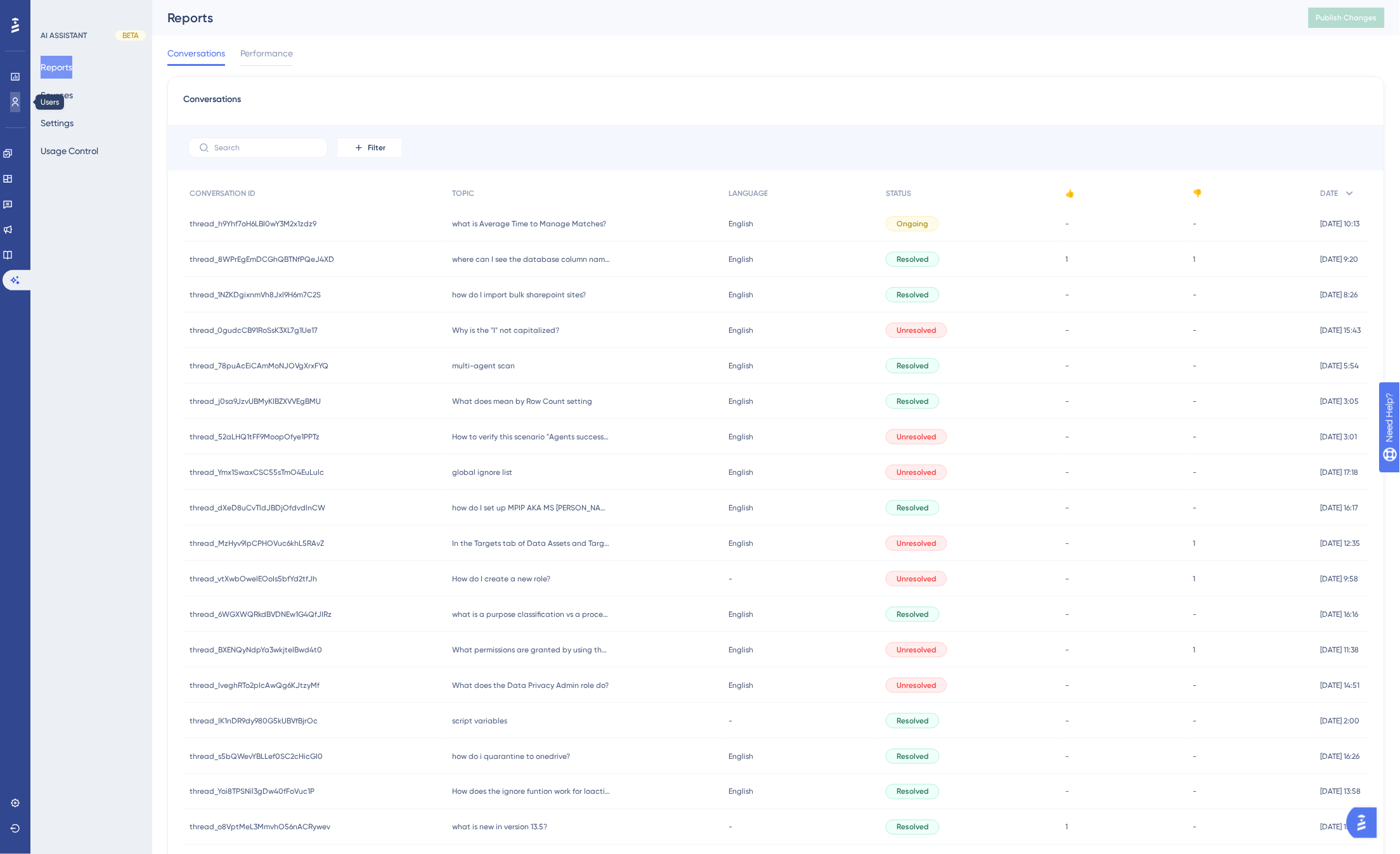
click at [15, 106] on icon at bounding box center [15, 102] width 10 height 10
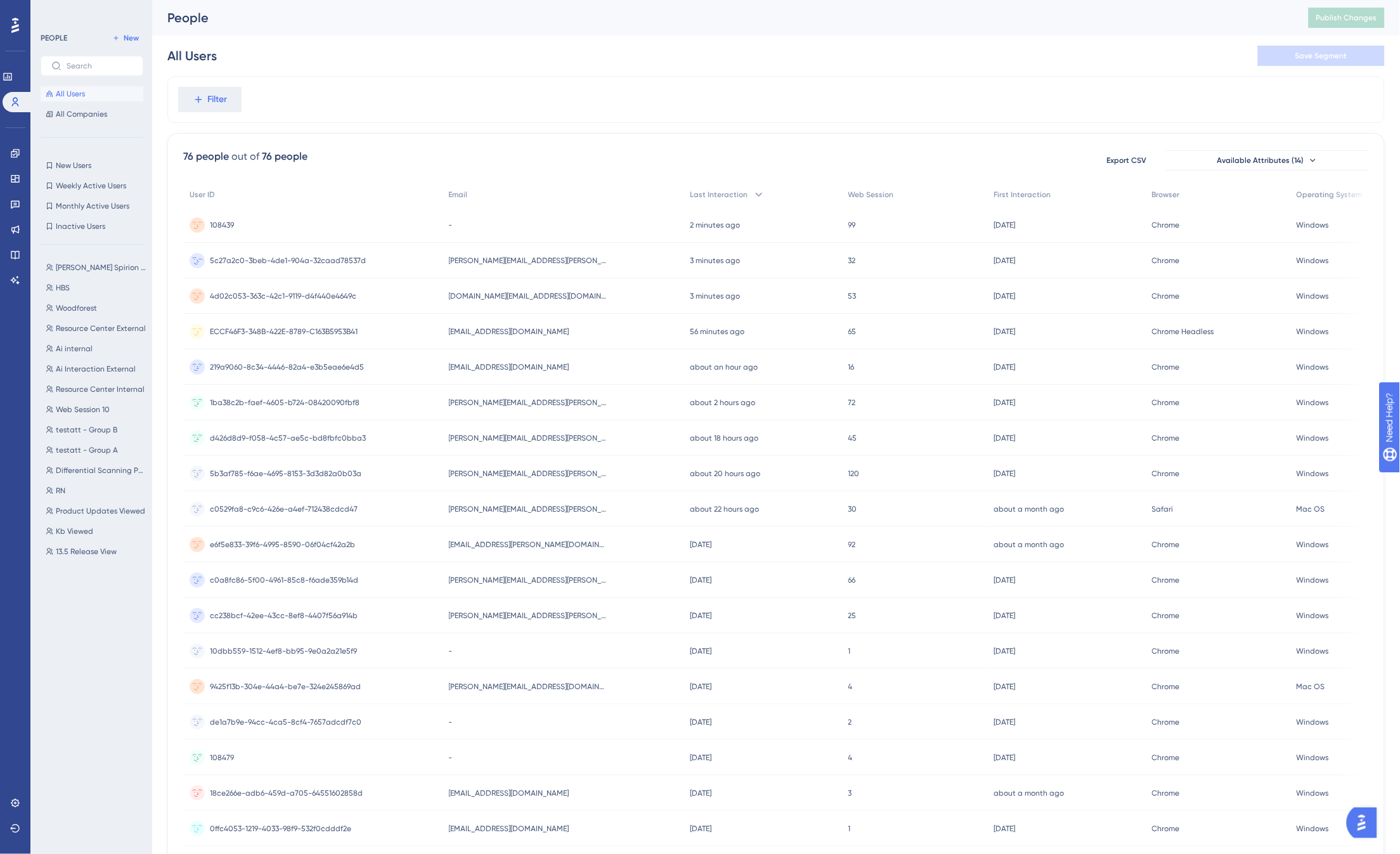
click at [522, 261] on span "kay.brewer@spirion.com" at bounding box center [528, 260] width 159 height 10
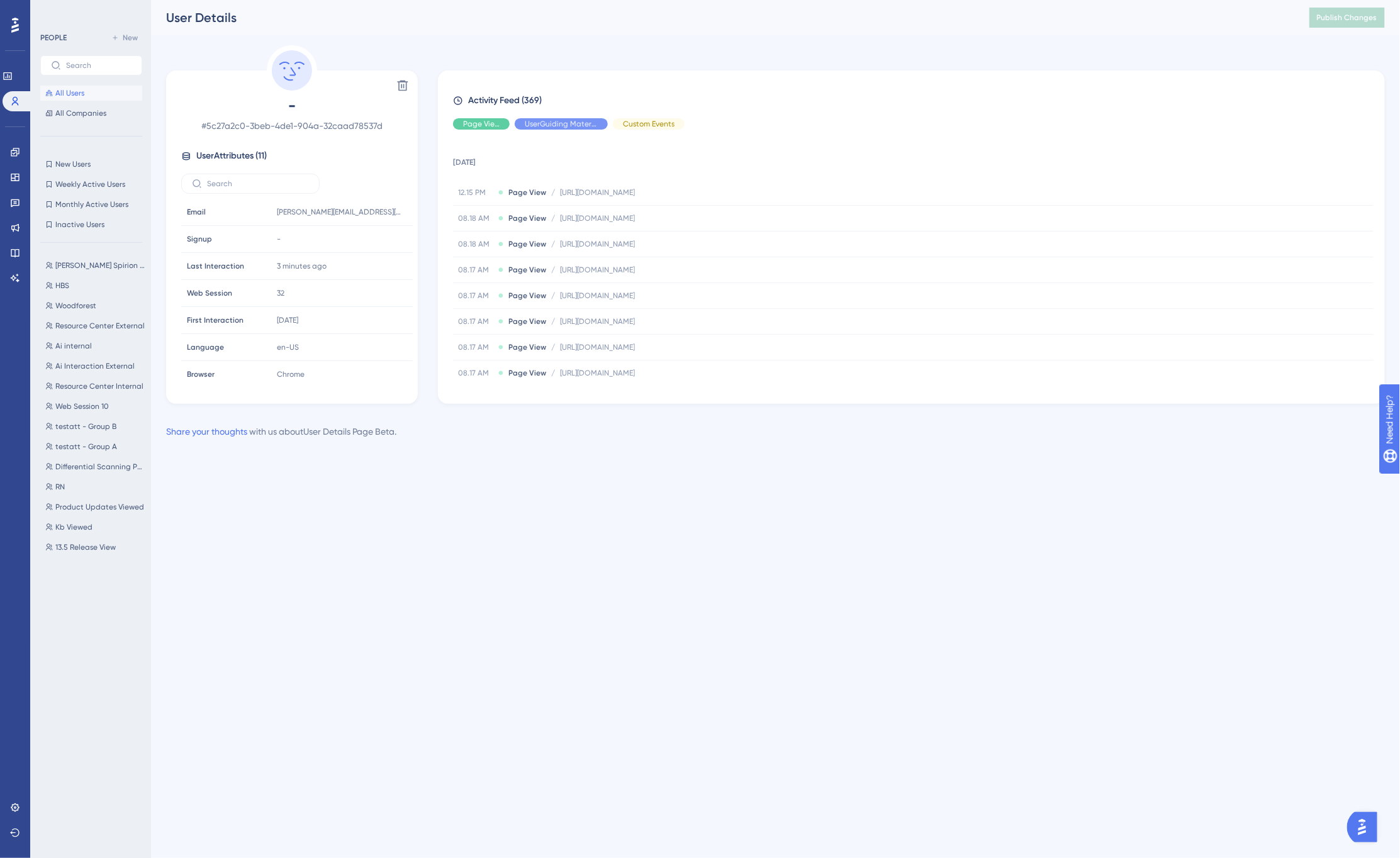
click at [608, 36] on div "Performance Users Engagement Widgets Feedback Product Updates Knowledge Base AI…" at bounding box center [775, 229] width 1249 height 459
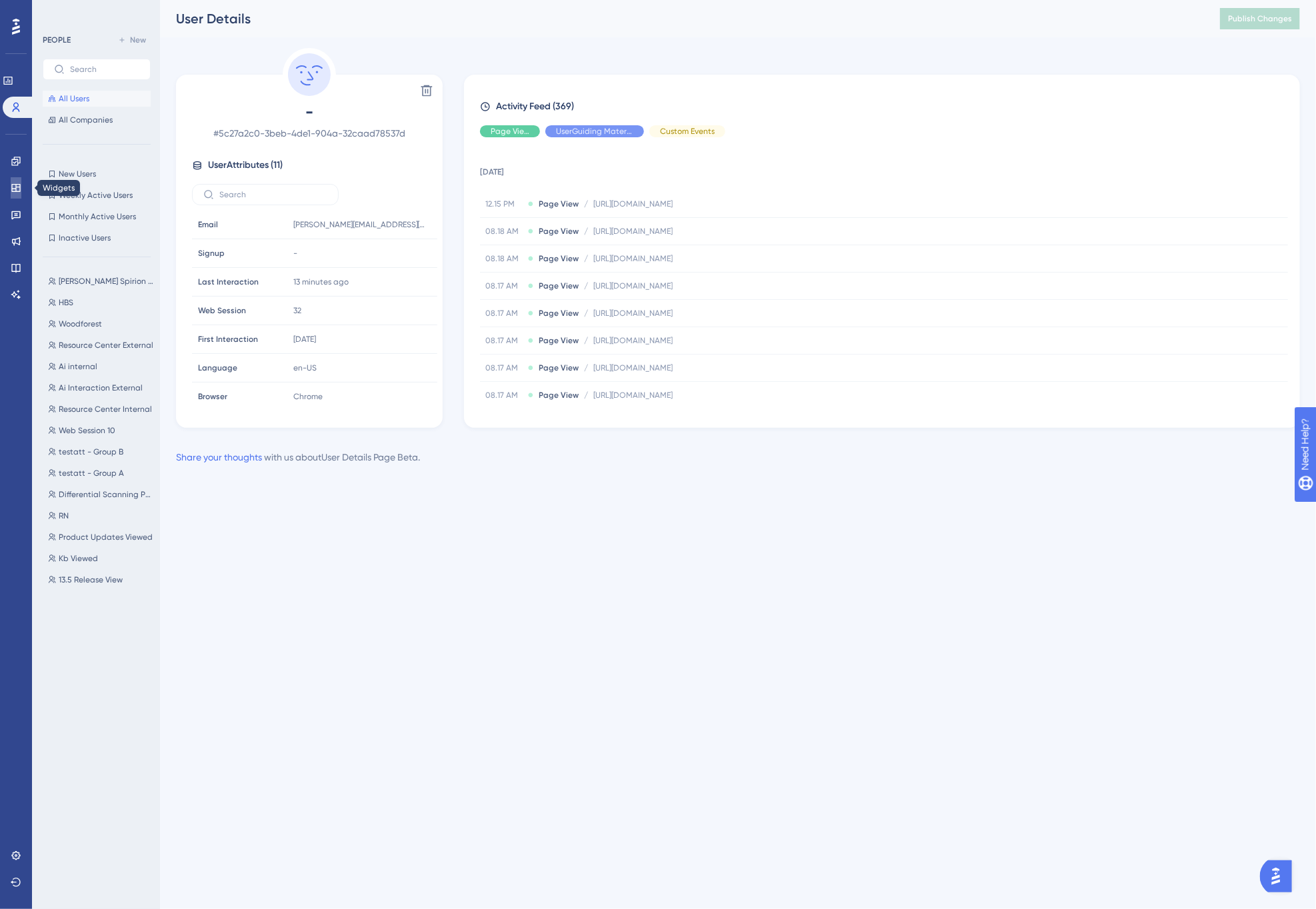
click at [18, 186] on icon at bounding box center [15, 188] width 11 height 11
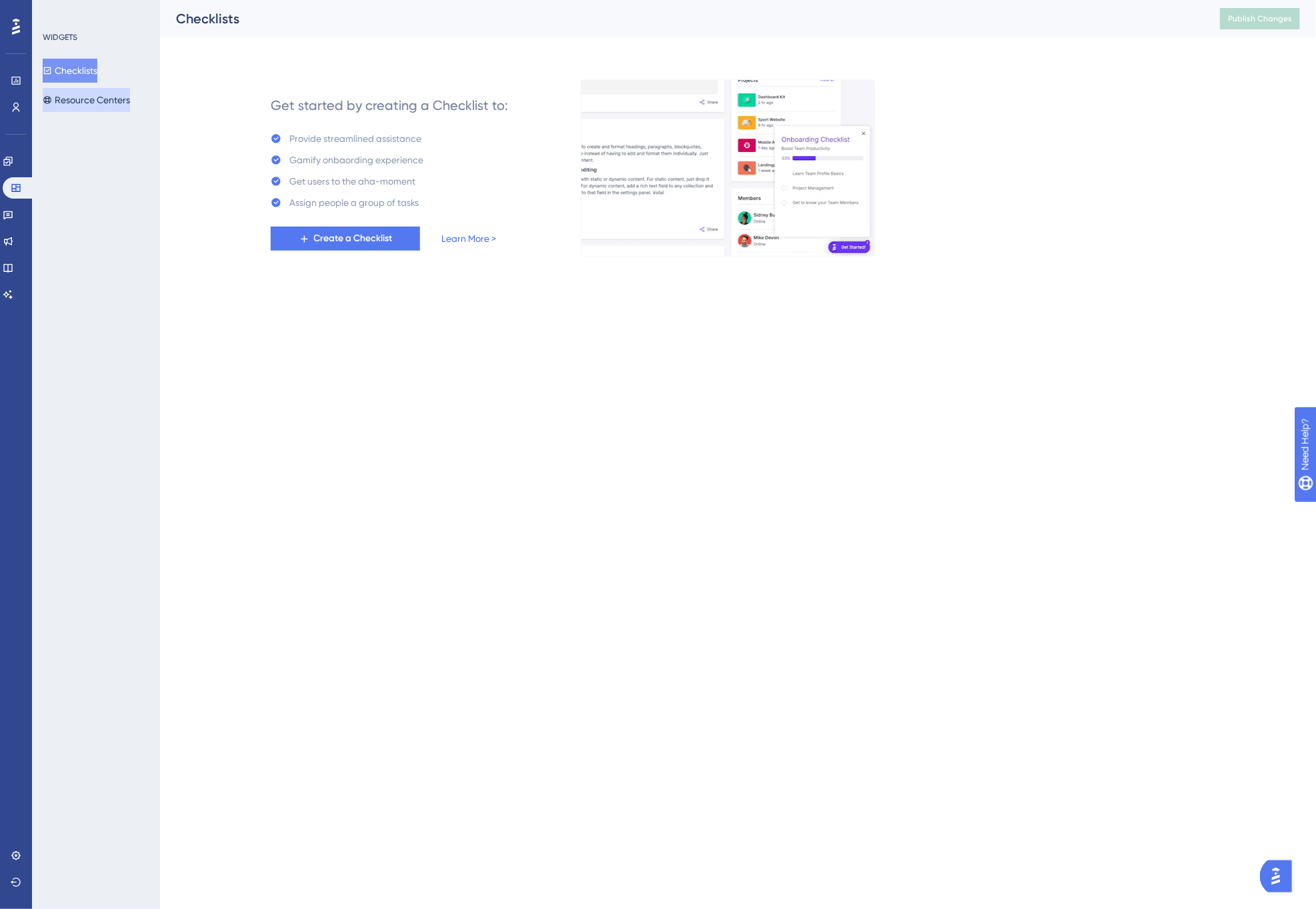
click at [92, 93] on button "Resource Centers" at bounding box center [86, 100] width 88 height 24
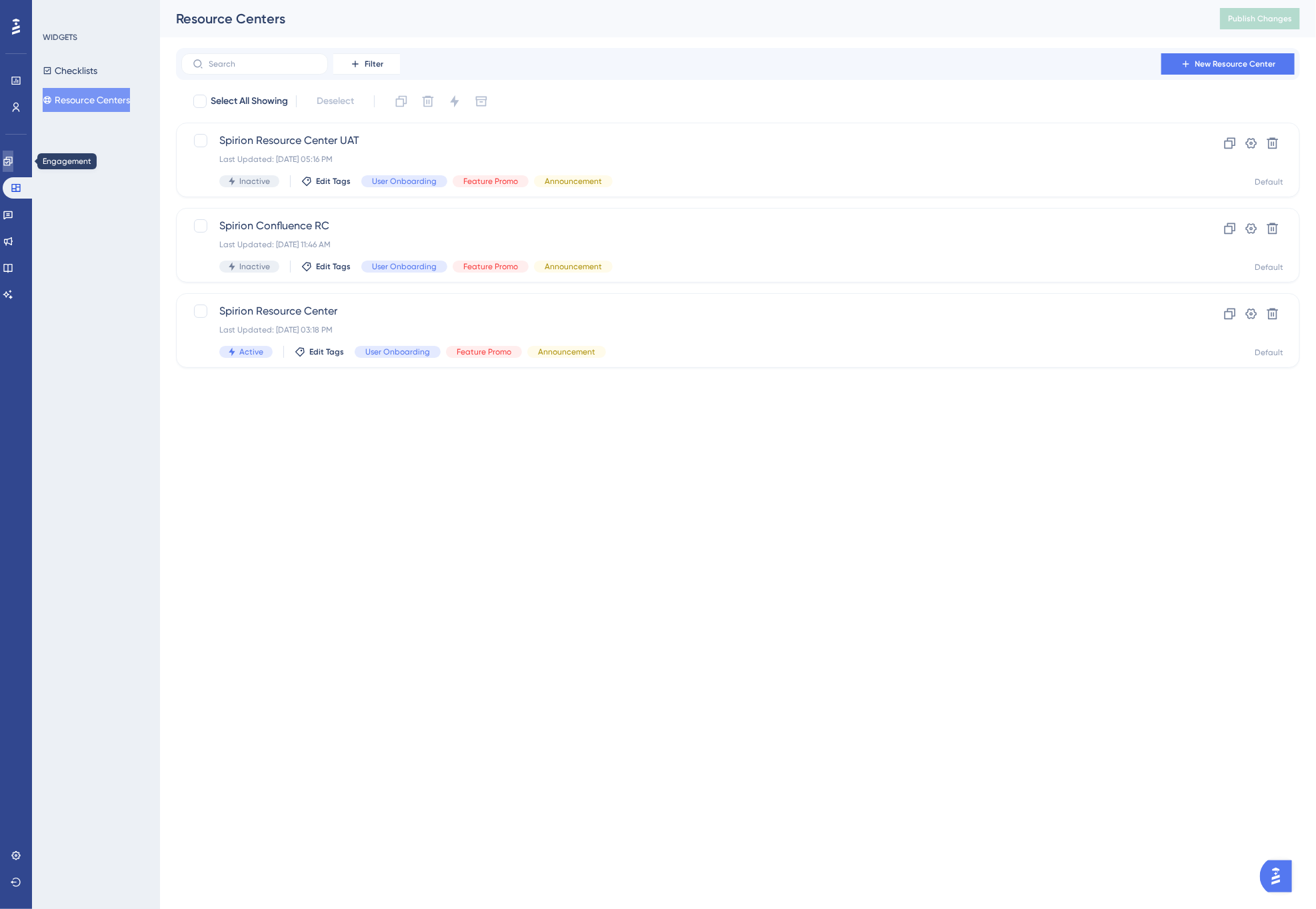
click at [13, 165] on icon at bounding box center [8, 161] width 11 height 11
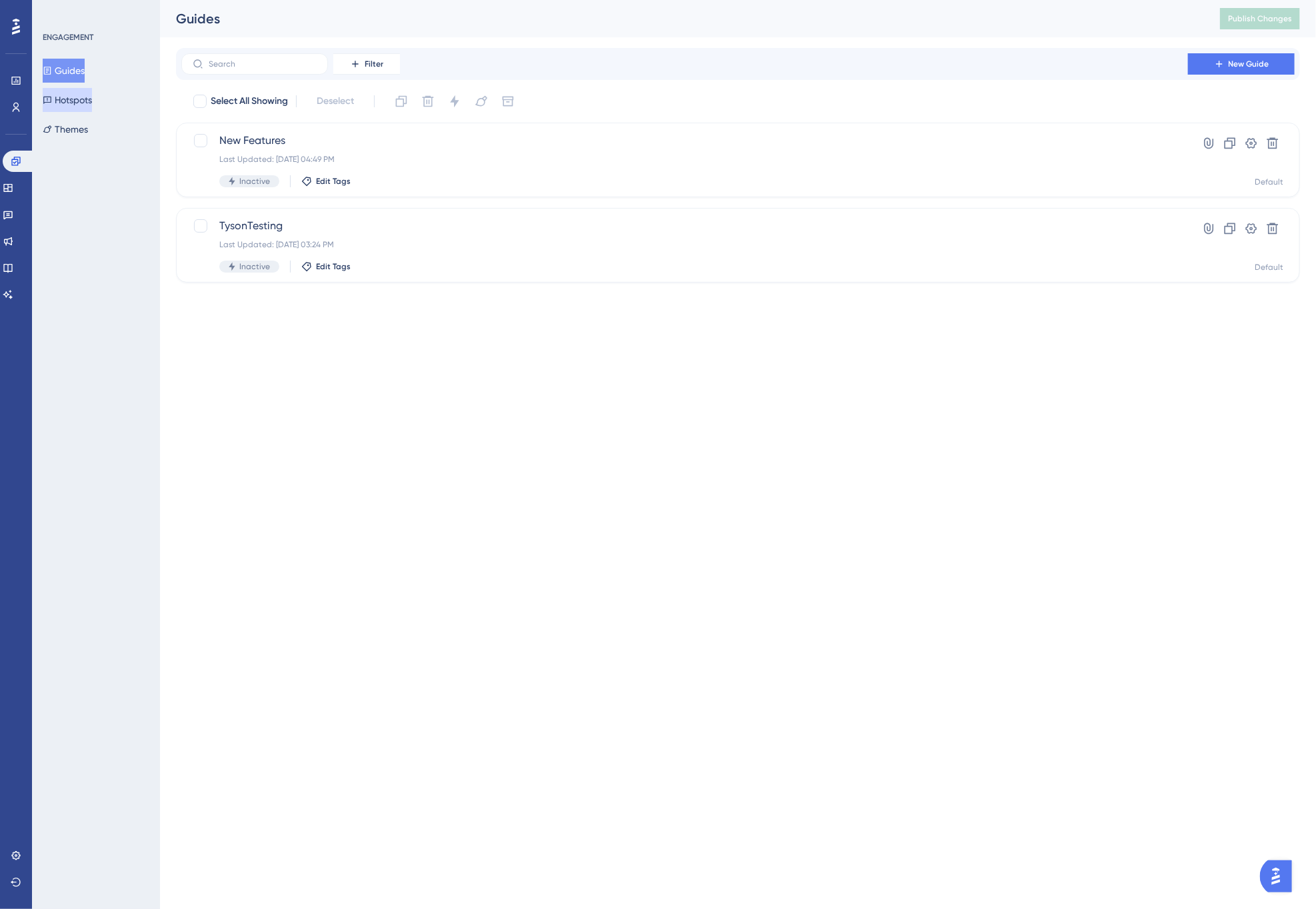
click at [71, 99] on button "Hotspots" at bounding box center [67, 100] width 49 height 24
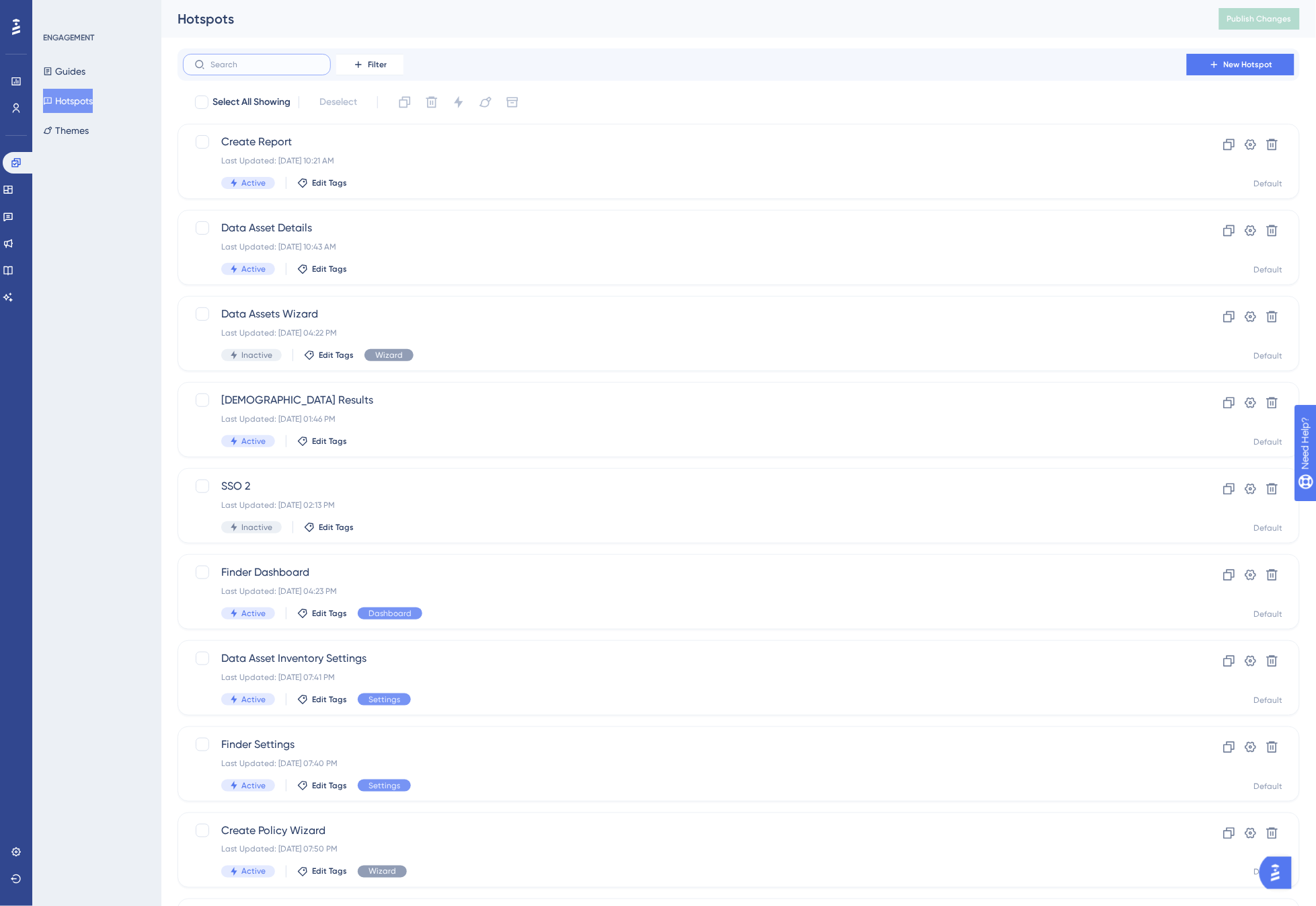
click at [254, 64] on input "text" at bounding box center [265, 64] width 109 height 9
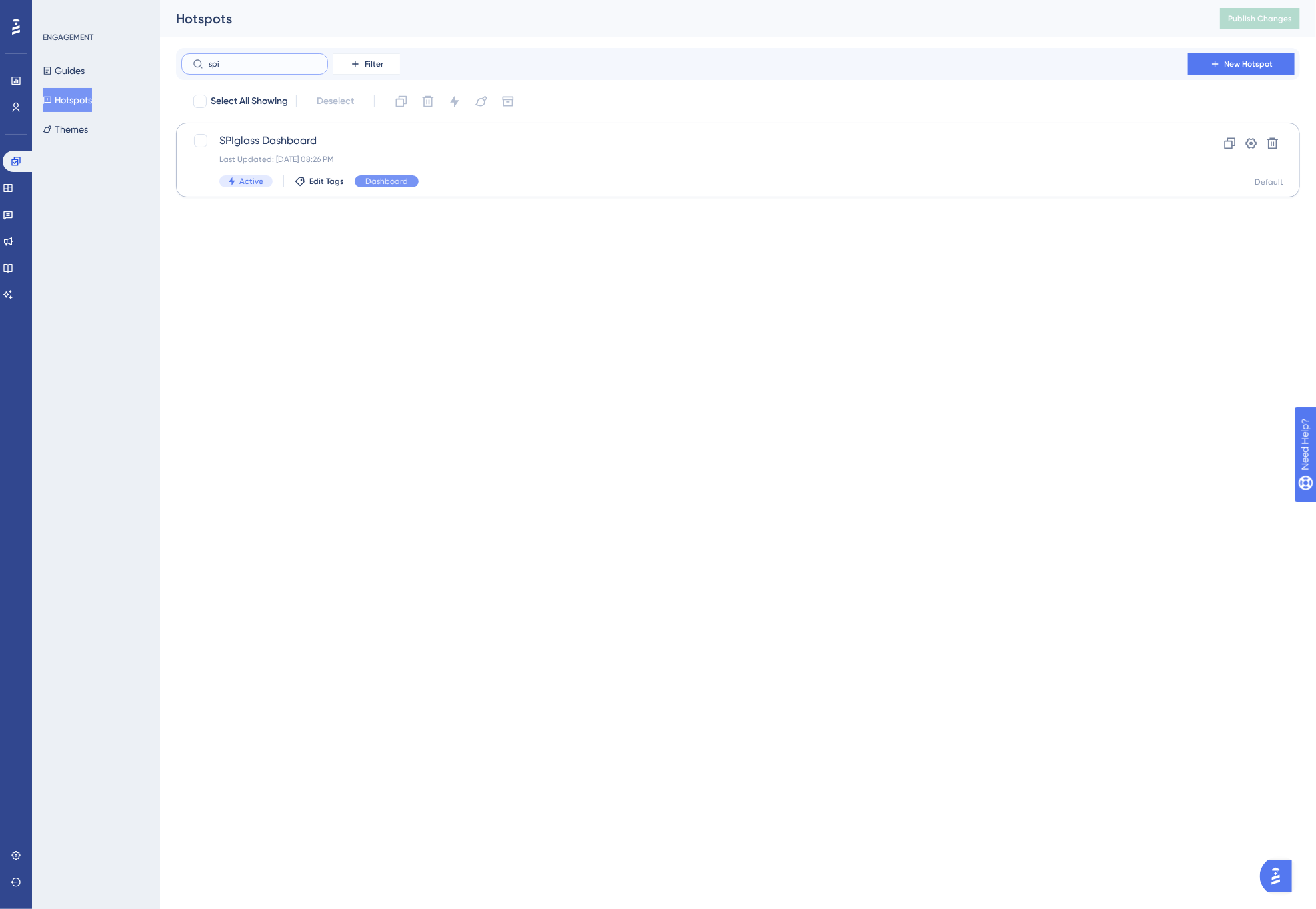
type input "spi"
click at [527, 159] on div "Last Updated: Sep 24 2025, 08:26 PM" at bounding box center [684, 159] width 931 height 11
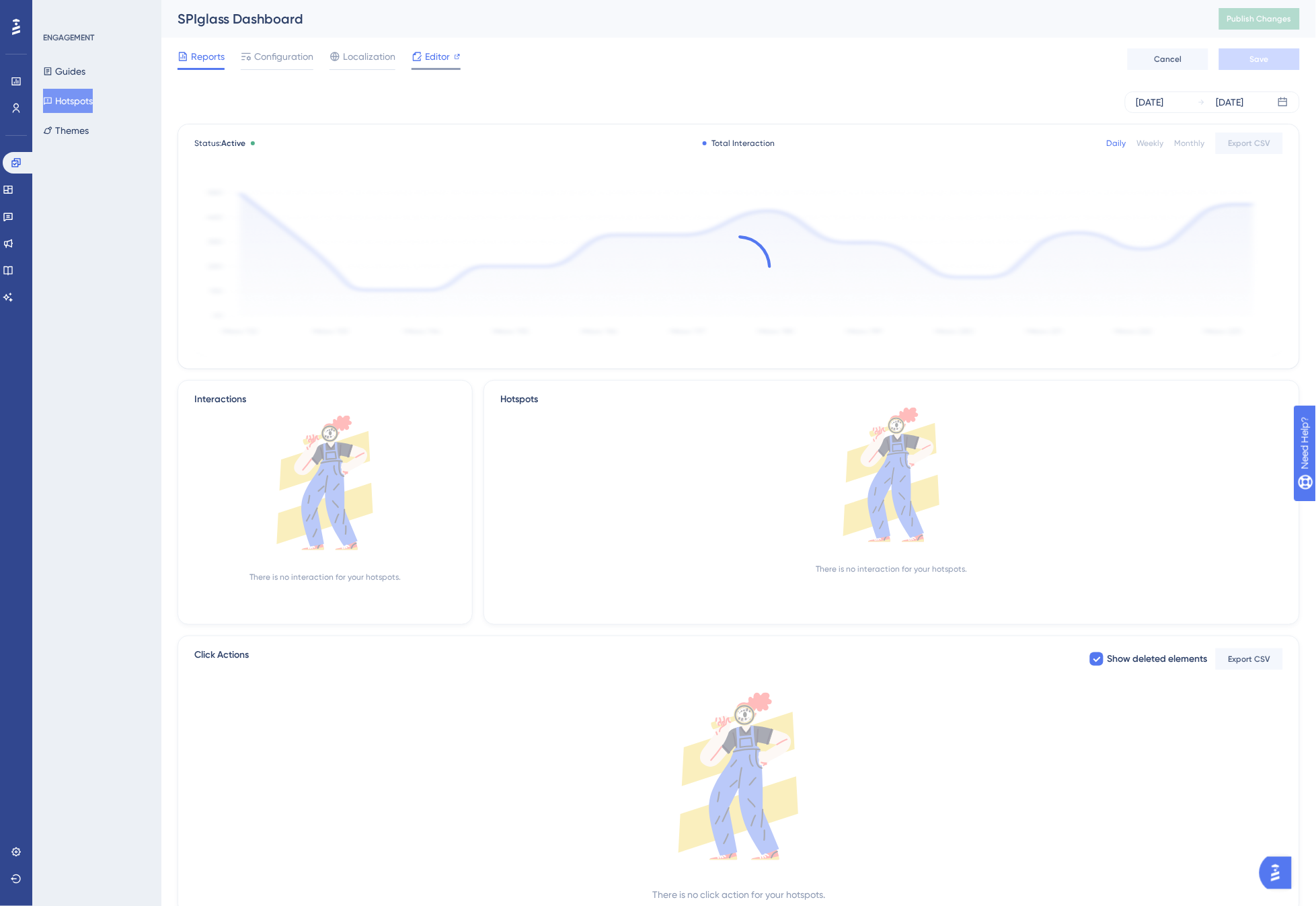
click at [432, 58] on span "Editor" at bounding box center [437, 57] width 25 height 16
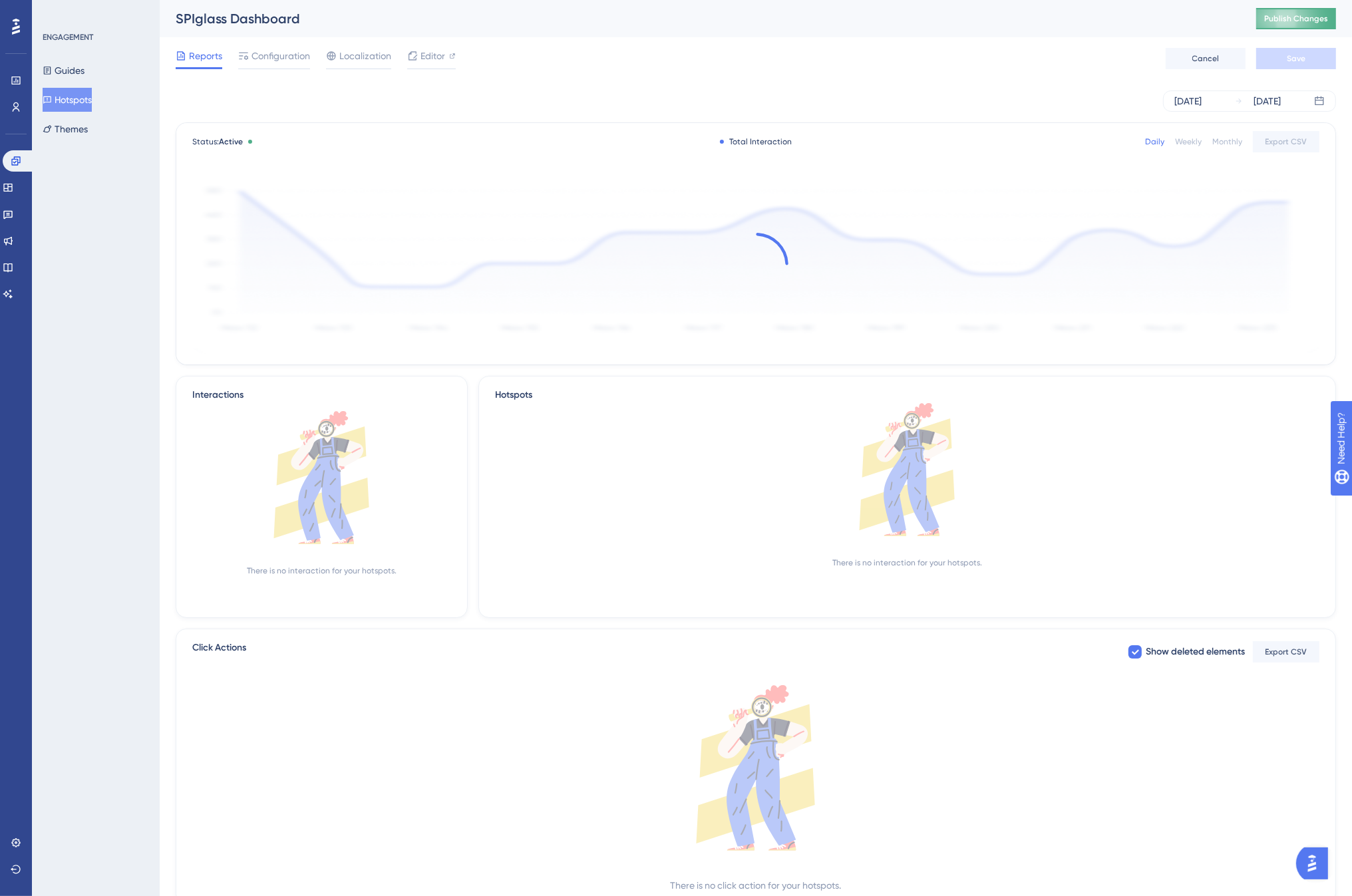
click at [1298, 18] on span "Publish Changes" at bounding box center [1296, 18] width 64 height 10
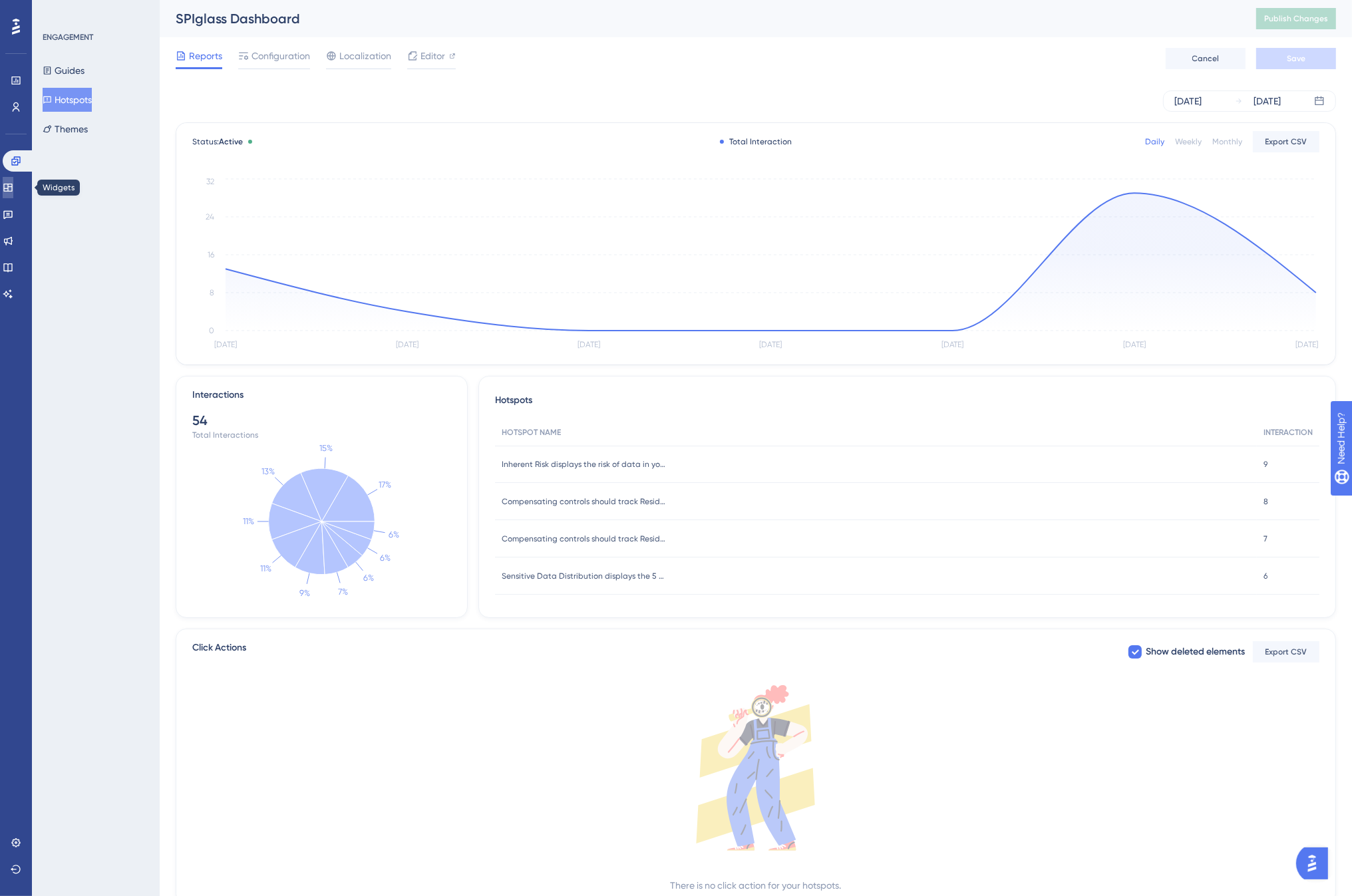
click at [12, 188] on icon at bounding box center [8, 187] width 8 height 8
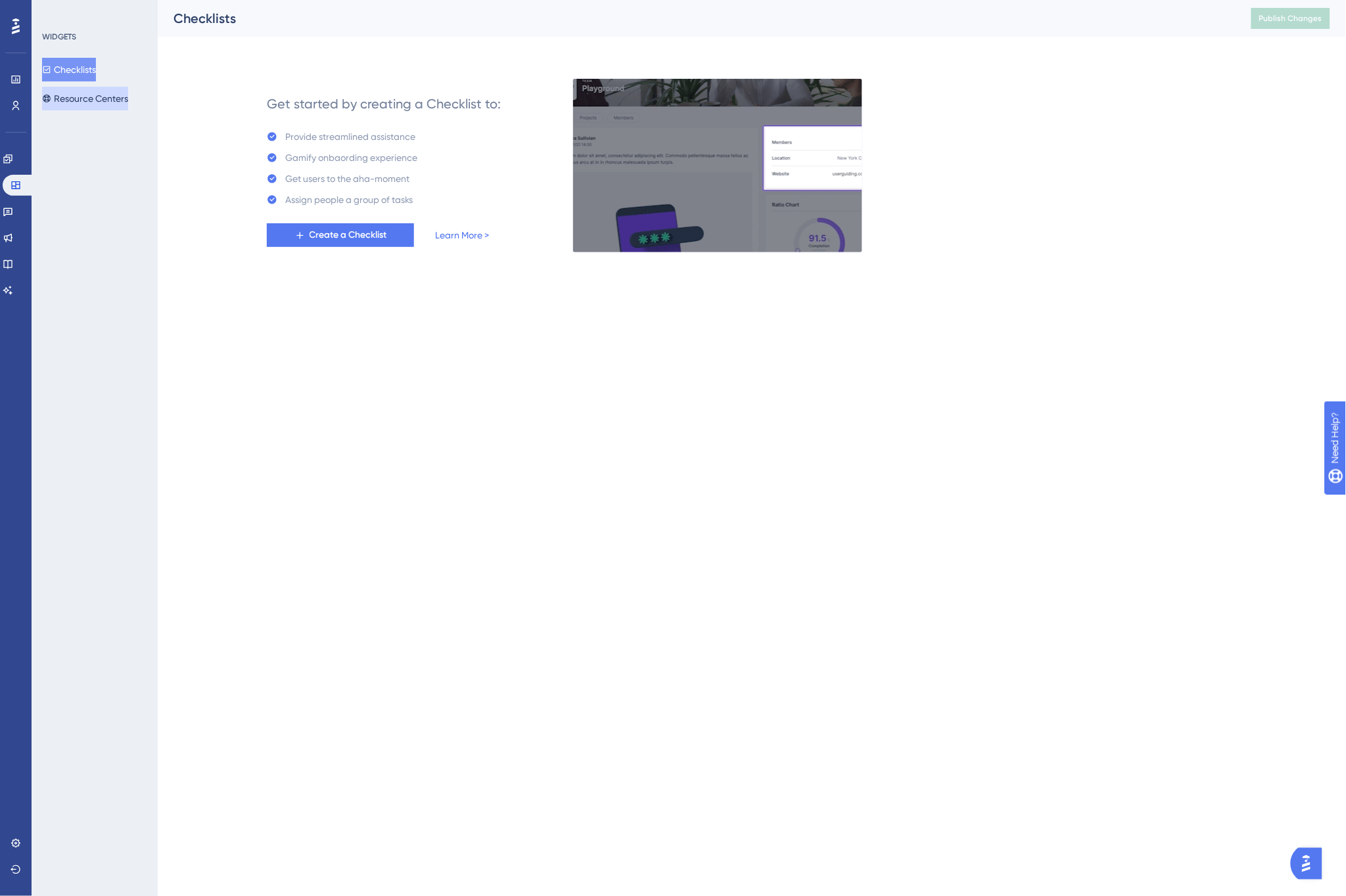
click at [93, 99] on button "Resource Centers" at bounding box center [85, 99] width 86 height 23
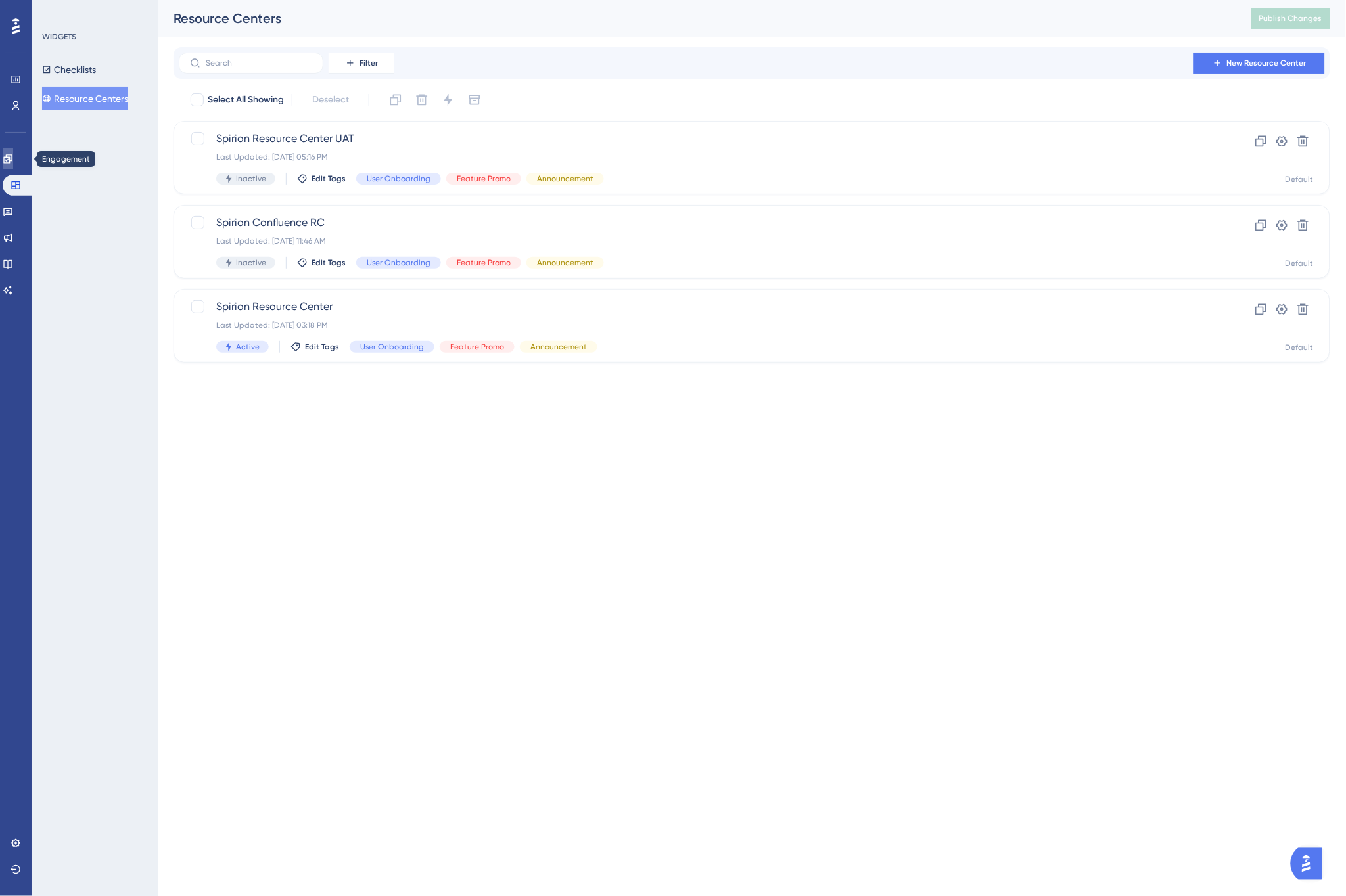
click at [13, 150] on link at bounding box center [8, 159] width 10 height 21
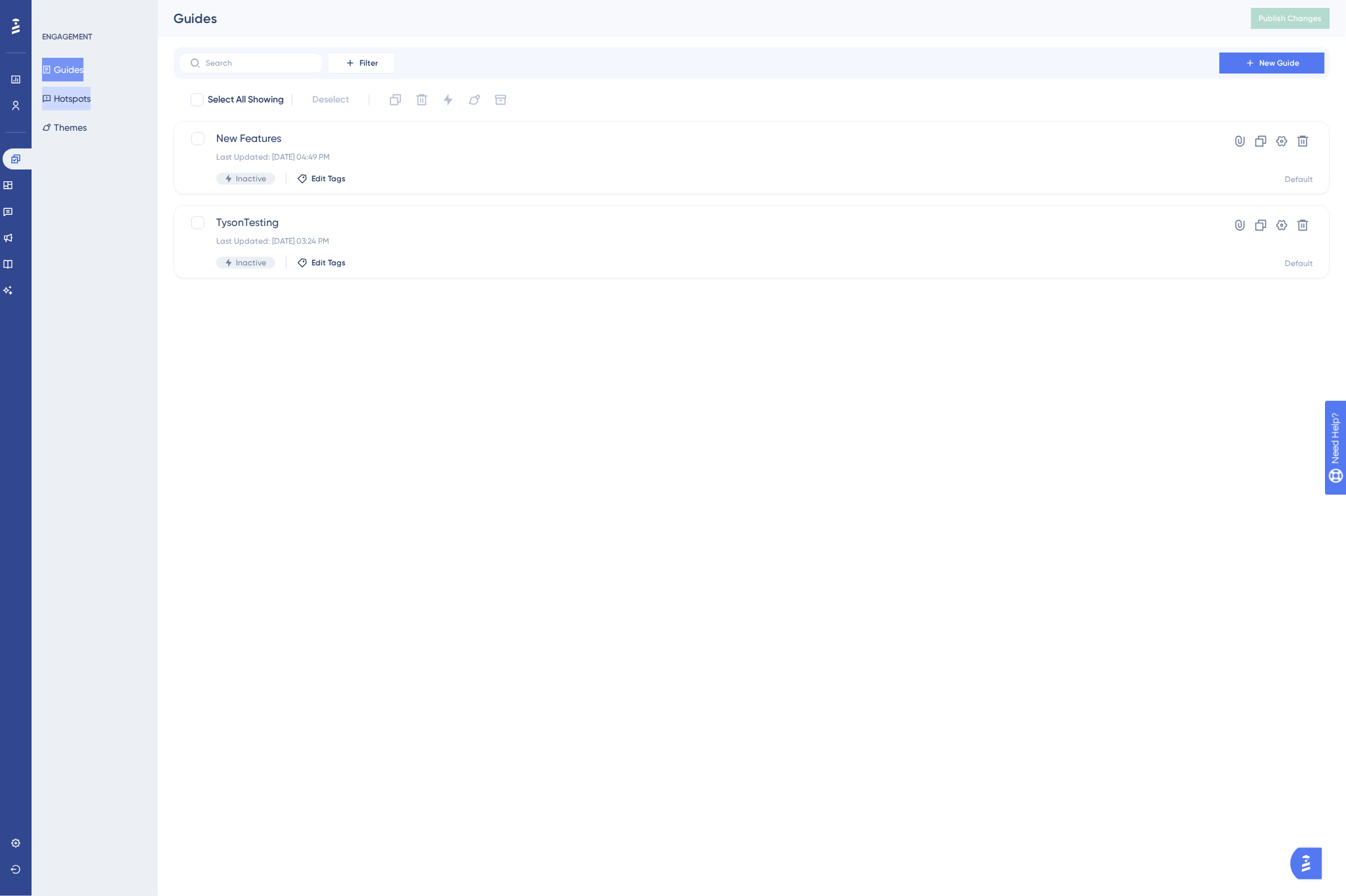
click at [86, 95] on button "Hotspots" at bounding box center [66, 99] width 48 height 23
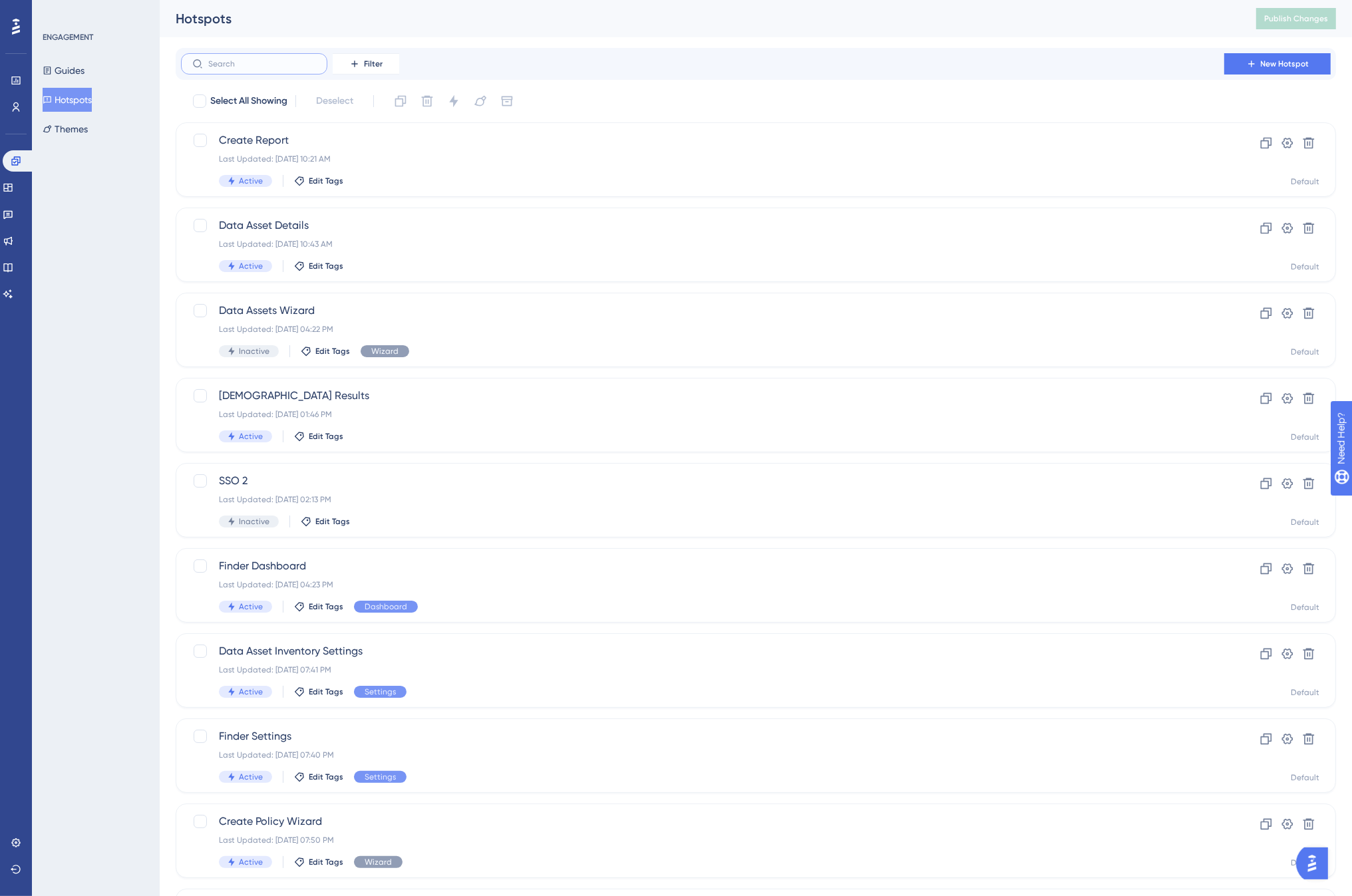
click at [266, 68] on input "text" at bounding box center [262, 64] width 108 height 9
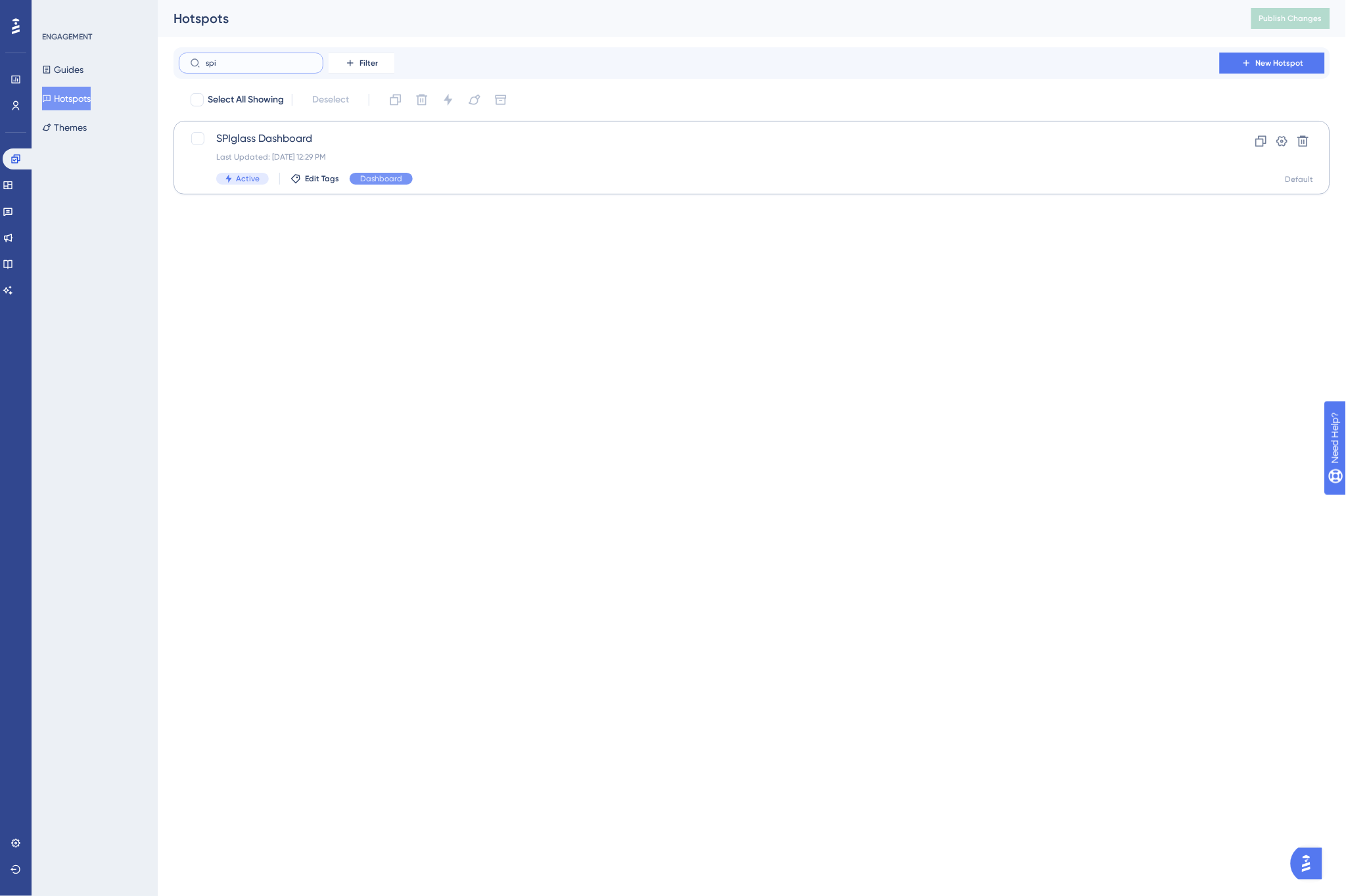
type input "spi"
click at [390, 143] on span "SPIglass Dashboard" at bounding box center [699, 138] width 966 height 16
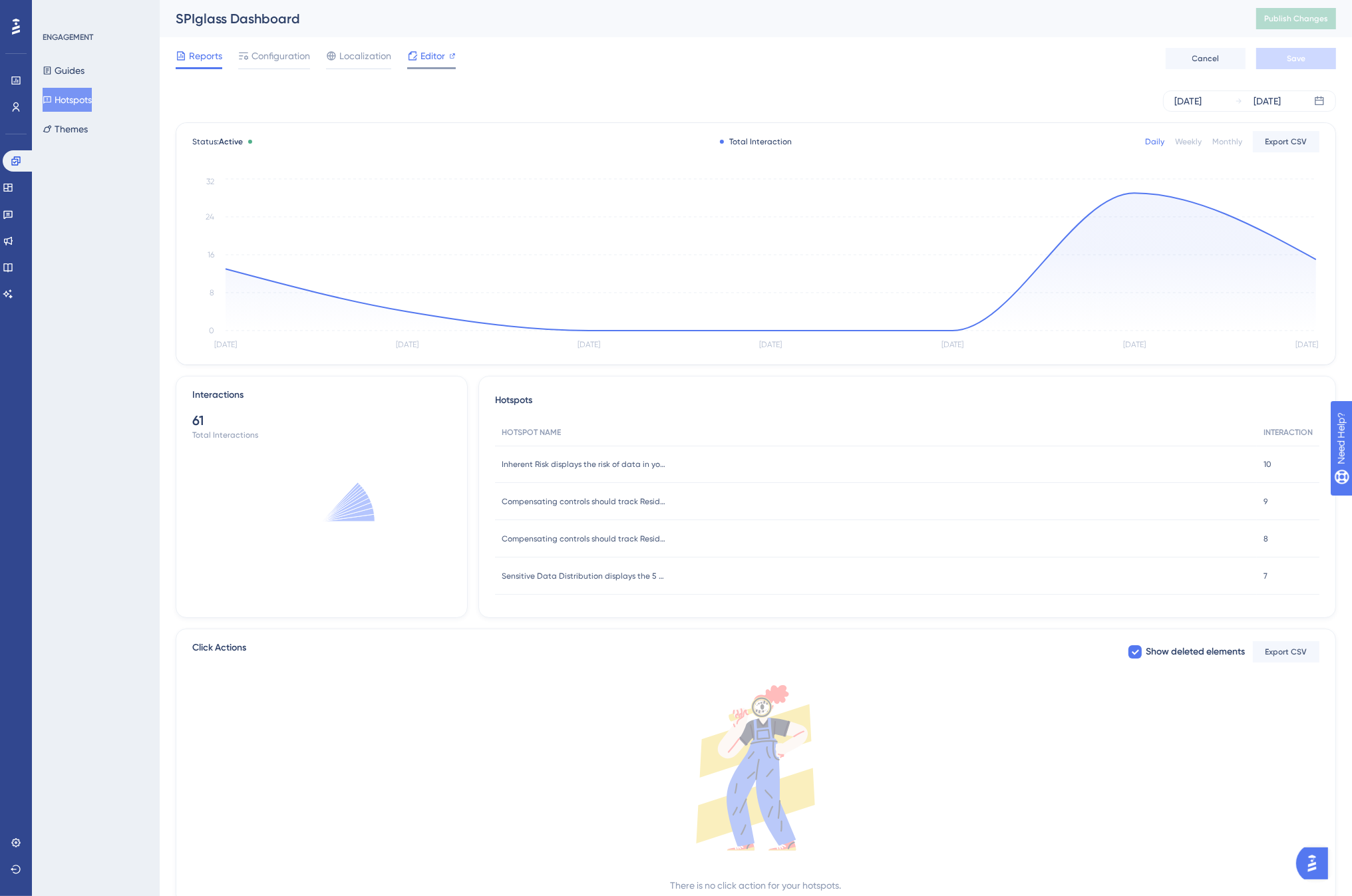
click at [434, 62] on span "Editor" at bounding box center [433, 56] width 24 height 16
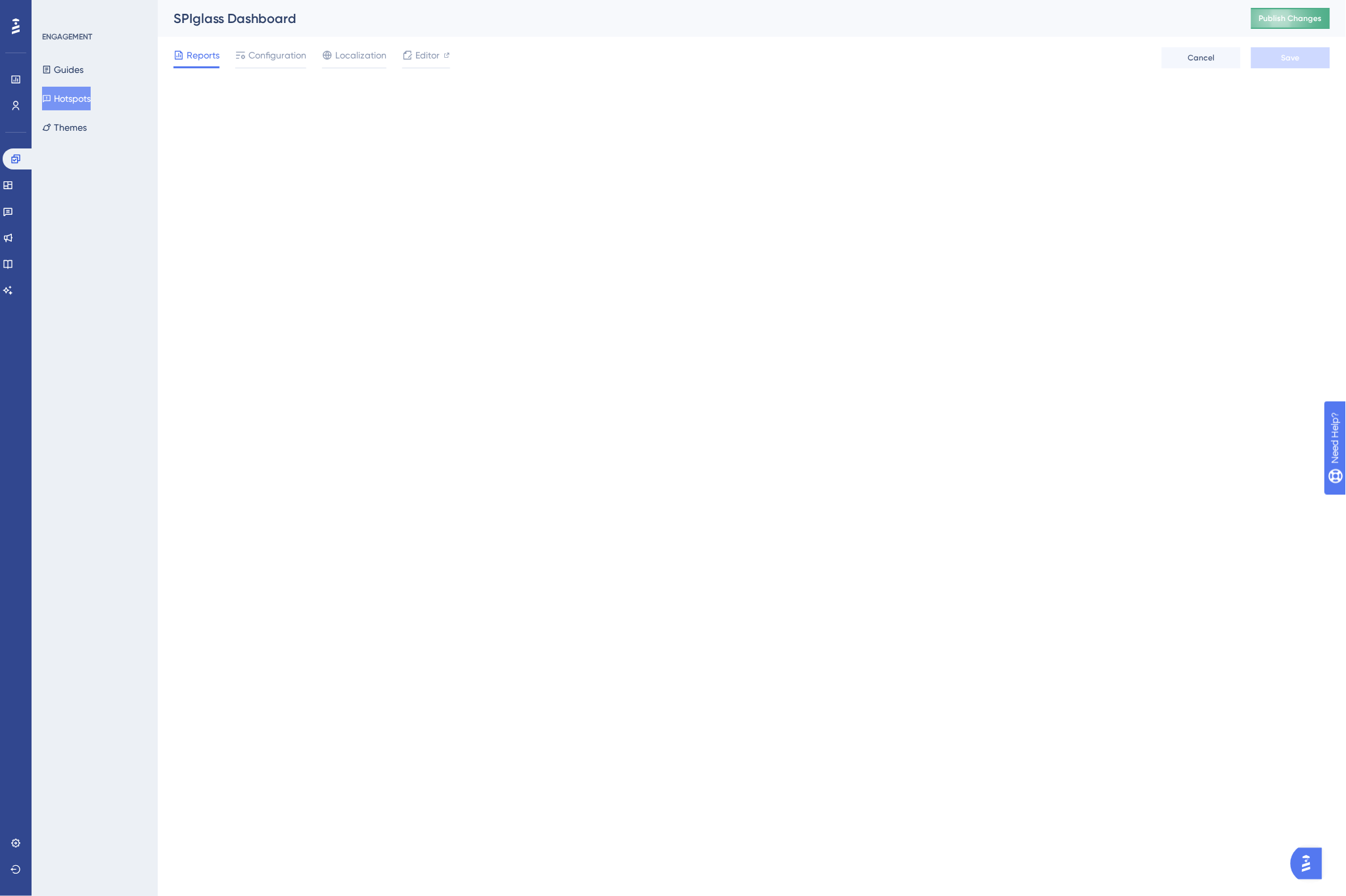
click at [1290, 17] on button "Publish Changes" at bounding box center [1291, 18] width 79 height 21
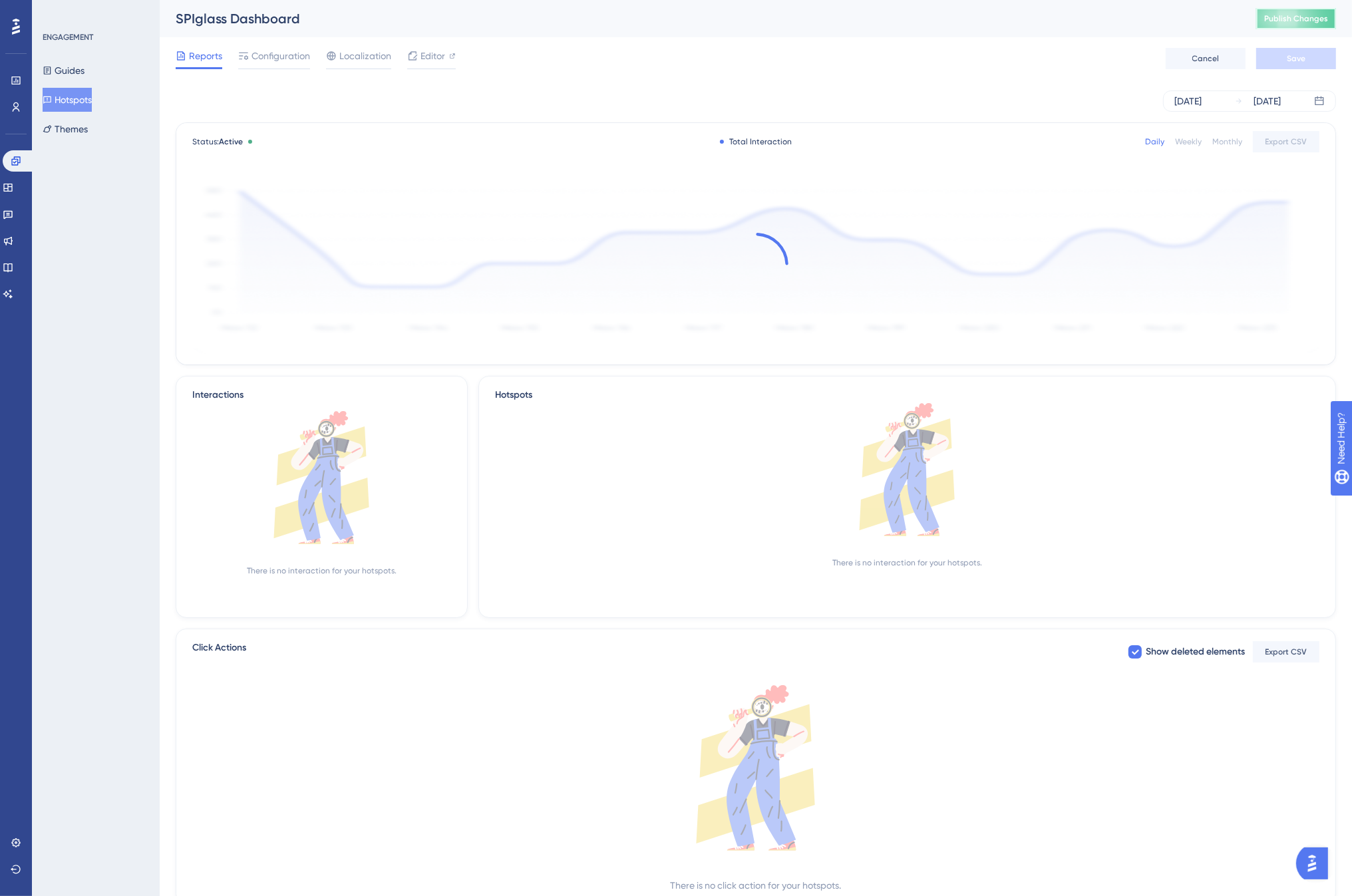
click at [1307, 17] on span "Publish Changes" at bounding box center [1296, 18] width 64 height 10
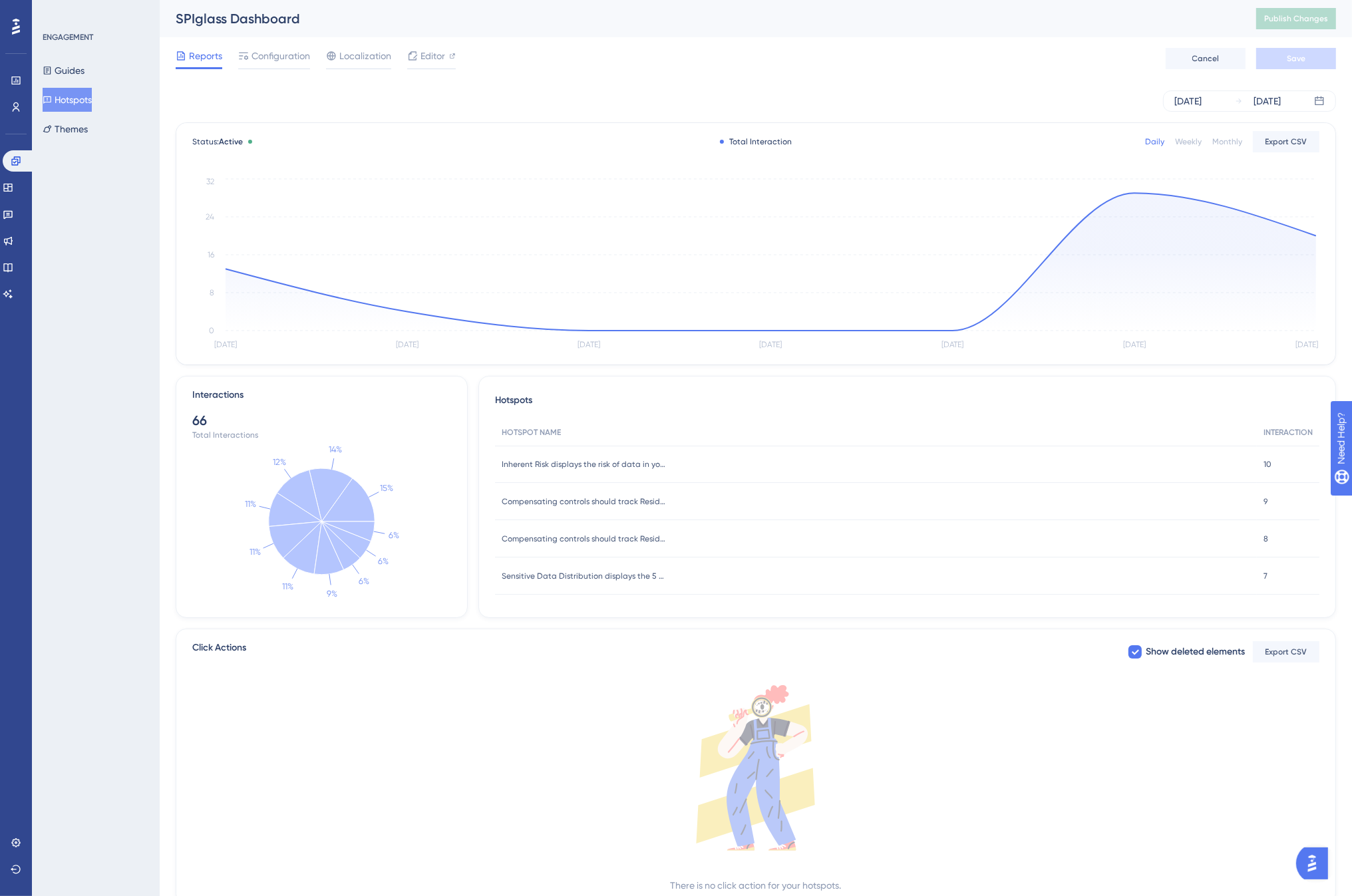
click at [497, 20] on div "SPIglass Dashboard" at bounding box center [699, 18] width 1047 height 19
click at [15, 104] on icon at bounding box center [15, 107] width 10 height 10
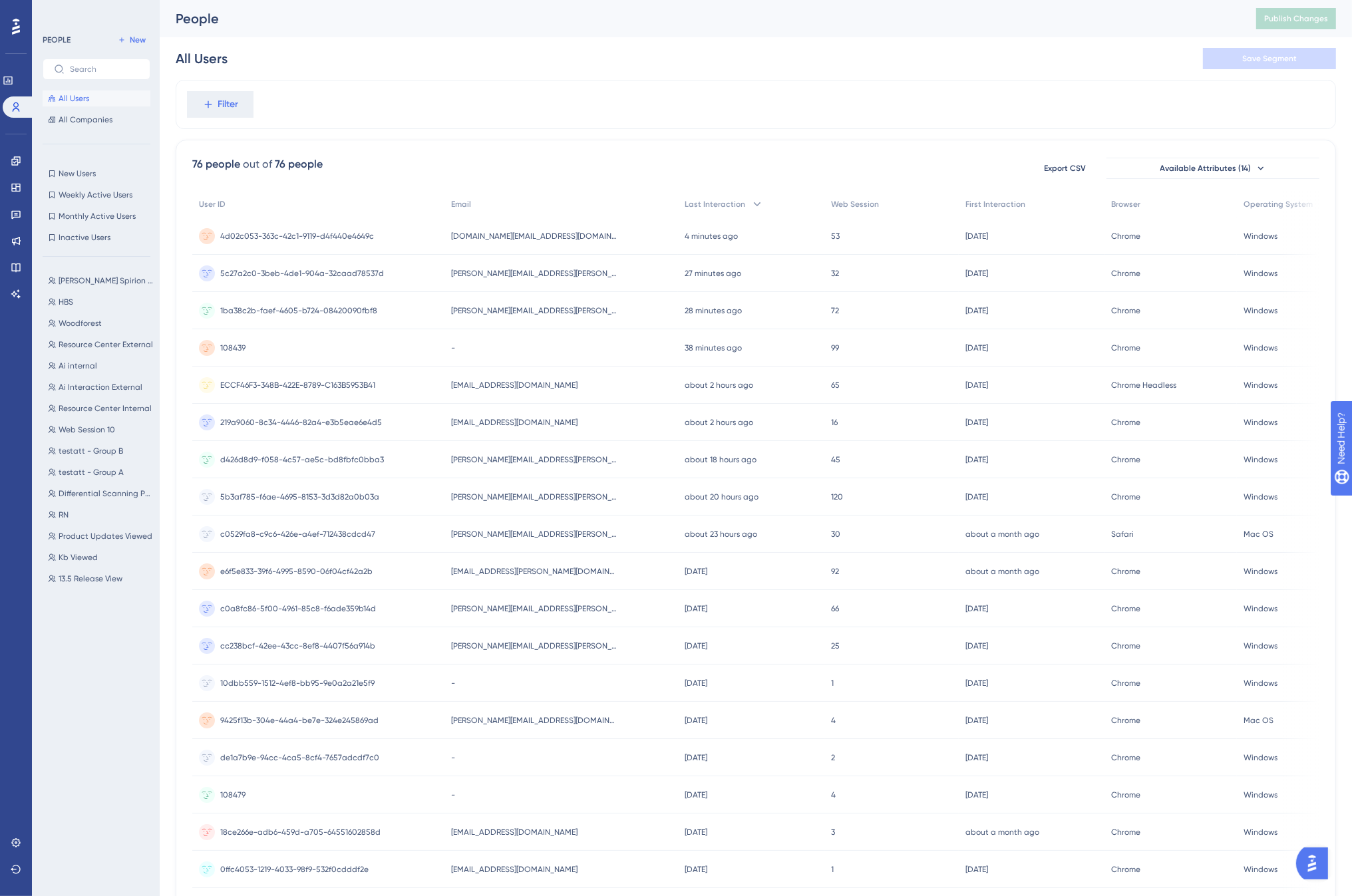
click at [661, 68] on div "All Users Save Segment" at bounding box center [756, 58] width 1160 height 43
click at [533, 461] on span "mark.mcclung@spirion.com" at bounding box center [534, 459] width 166 height 10
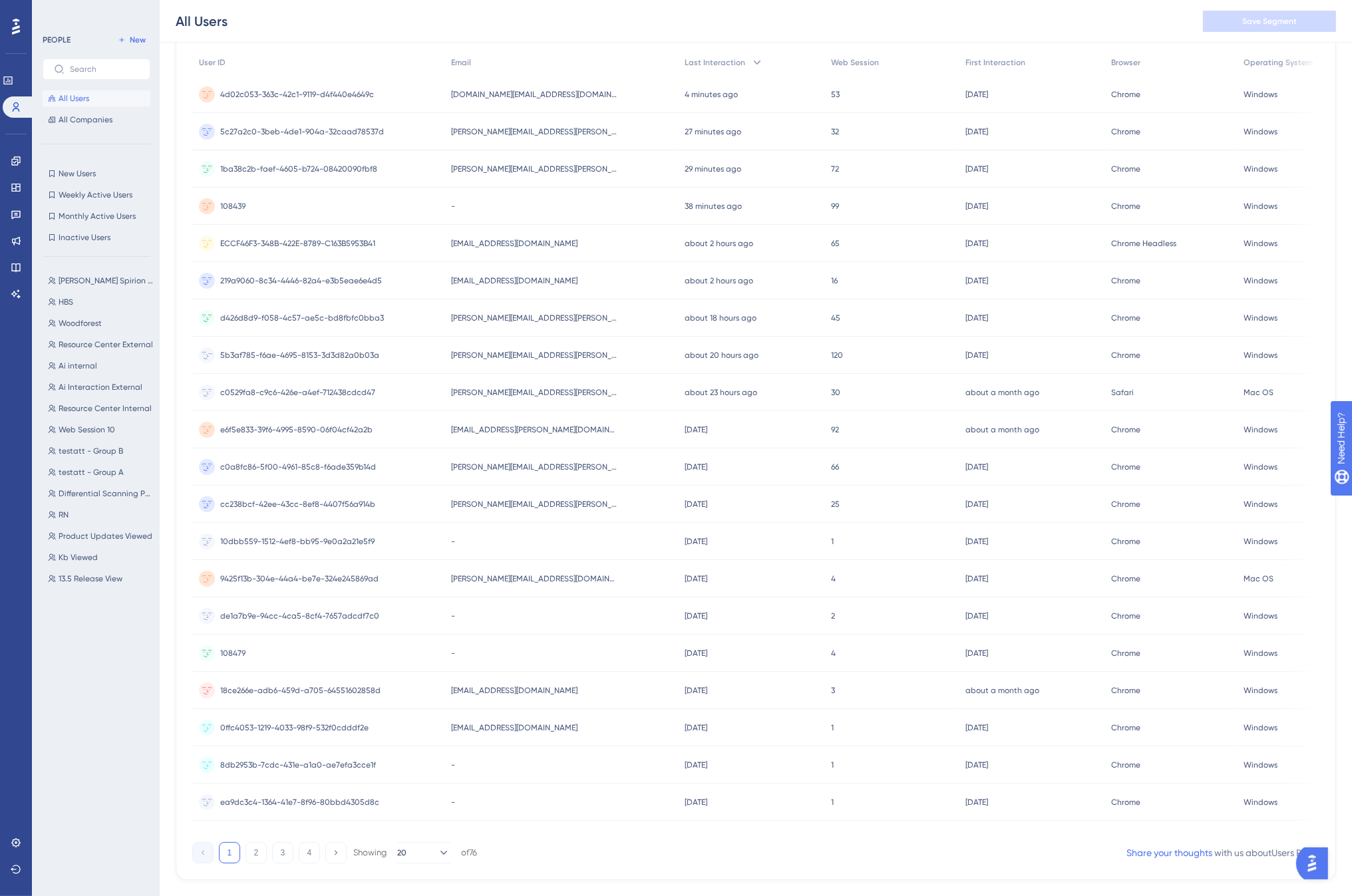
scroll to position [147, 0]
click at [488, 468] on span "jonathan.turner@spirion.com" at bounding box center [534, 466] width 166 height 10
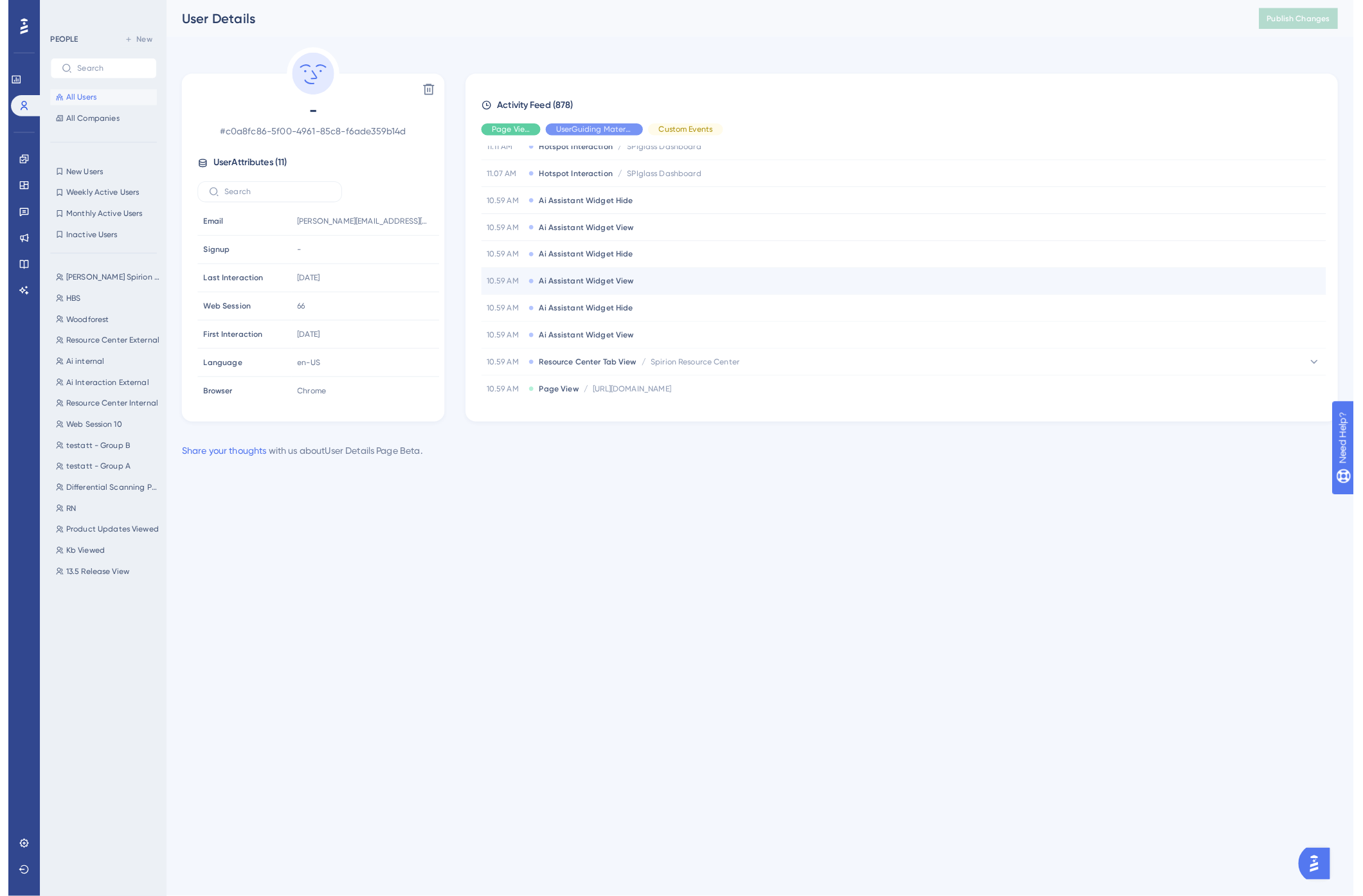
scroll to position [142, 0]
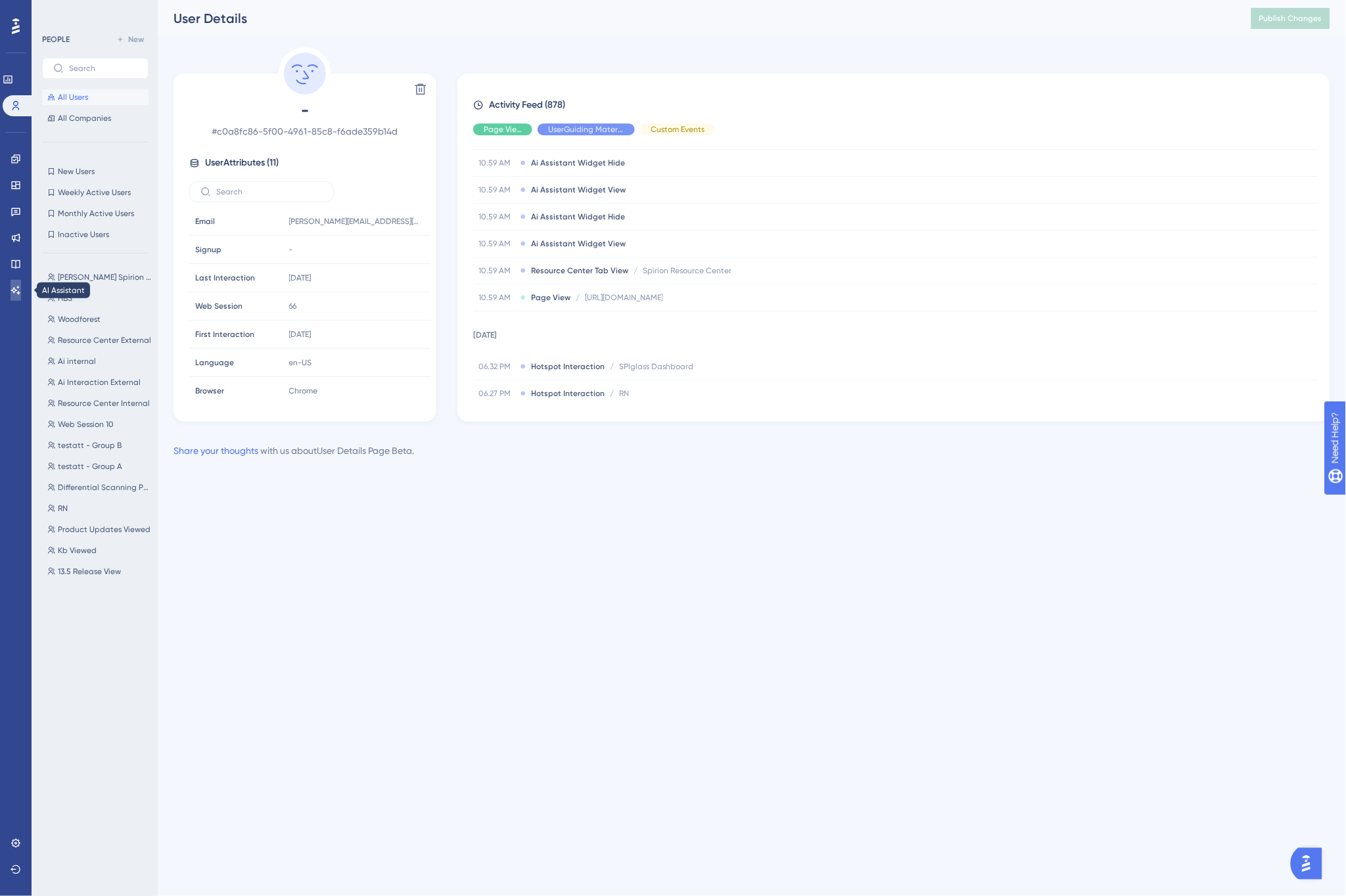
click at [15, 285] on icon at bounding box center [15, 290] width 10 height 10
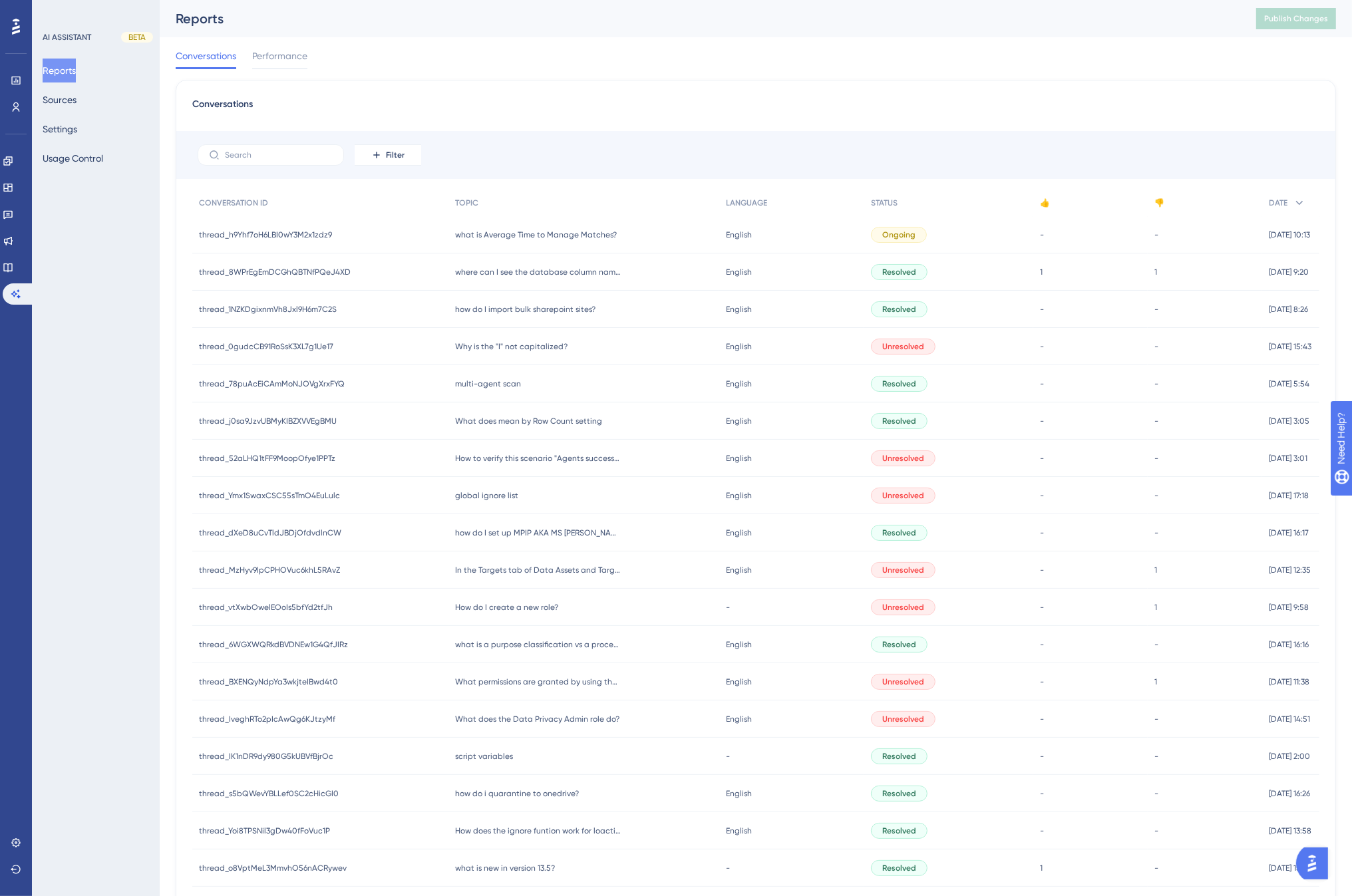
click at [786, 71] on div "Conversations Performance" at bounding box center [756, 58] width 1160 height 43
click at [948, 82] on div "Conversations Filter CONVERSATION ID TOPIC LANGUAGE STATUS 👍 👎 DATE thread_h9Yh…" at bounding box center [756, 550] width 1160 height 941
click at [12, 161] on icon at bounding box center [8, 161] width 8 height 8
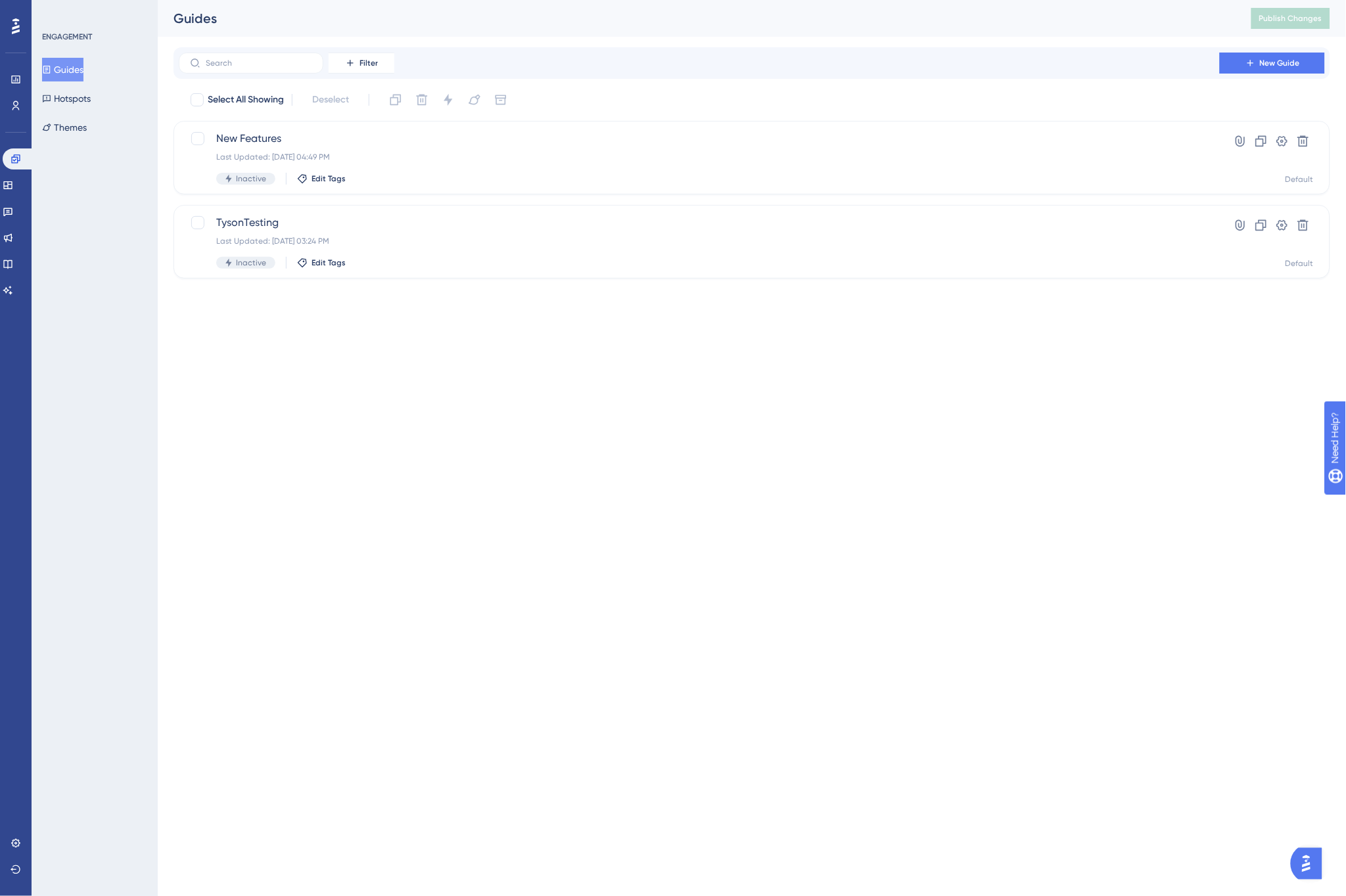
click at [529, 23] on div "Guides" at bounding box center [695, 18] width 1045 height 19
click at [18, 105] on icon at bounding box center [15, 106] width 10 height 10
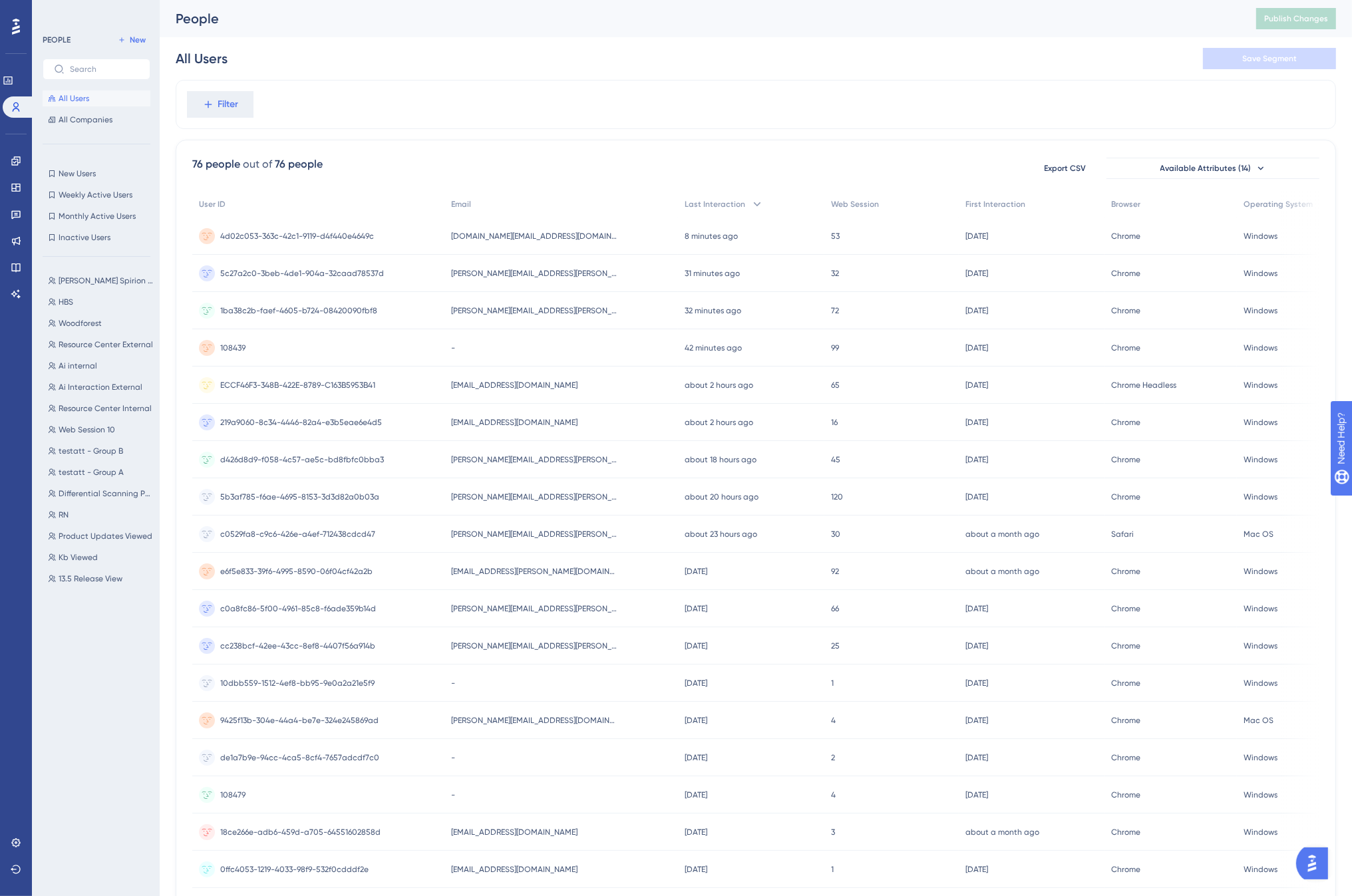
click at [494, 63] on div "All Users Save Segment" at bounding box center [756, 58] width 1160 height 43
click at [13, 82] on icon at bounding box center [8, 80] width 10 height 10
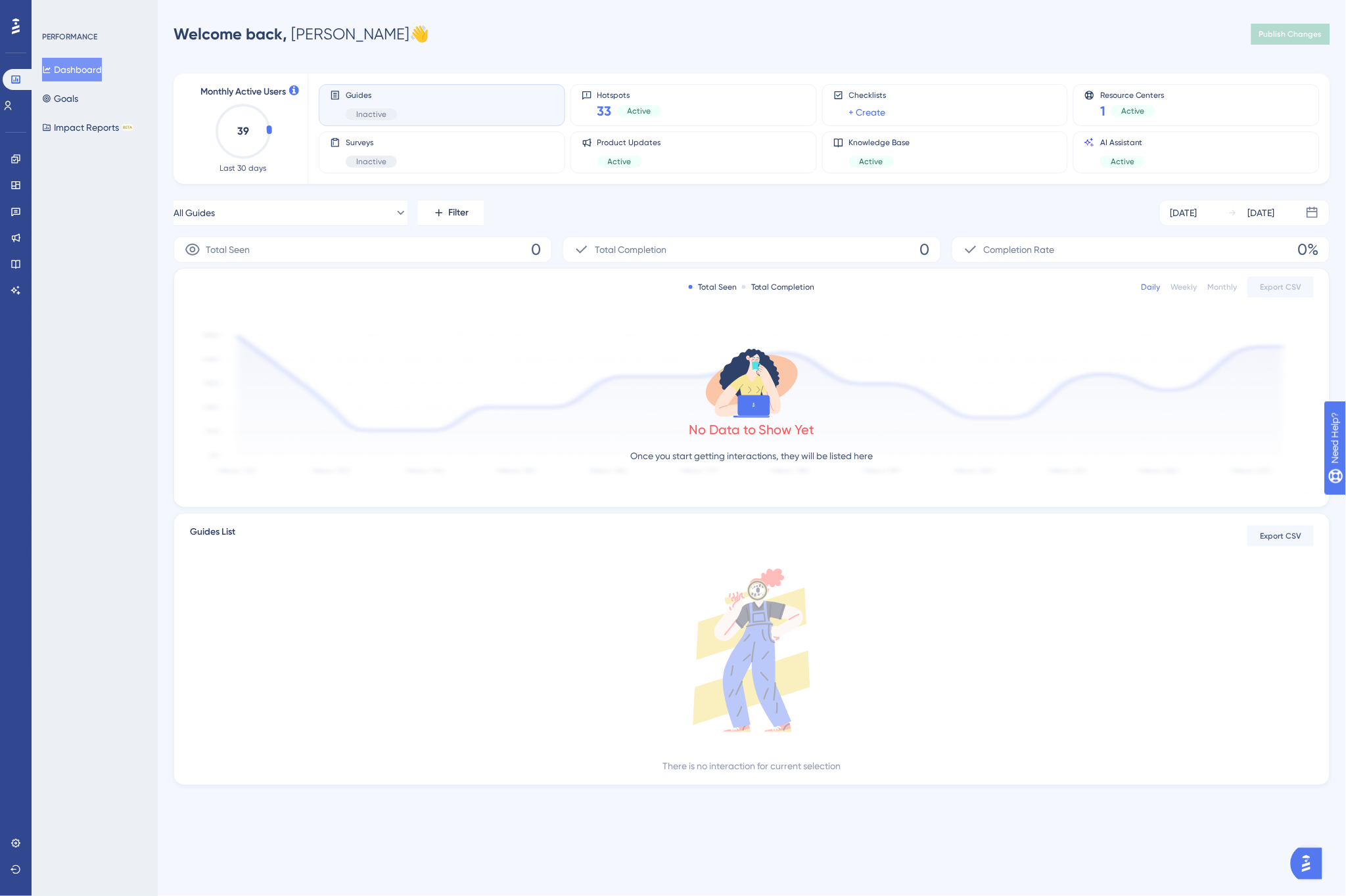
click at [542, 52] on div "Performance Users Engagement Widgets Feedback Product Updates Knowledge Base AI…" at bounding box center [751, 413] width 1189 height 786
click at [456, 32] on div "Welcome back, Jason 👋 Publish Changes" at bounding box center [751, 34] width 1157 height 26
click at [86, 126] on button "Impact Reports BETA" at bounding box center [88, 128] width 91 height 23
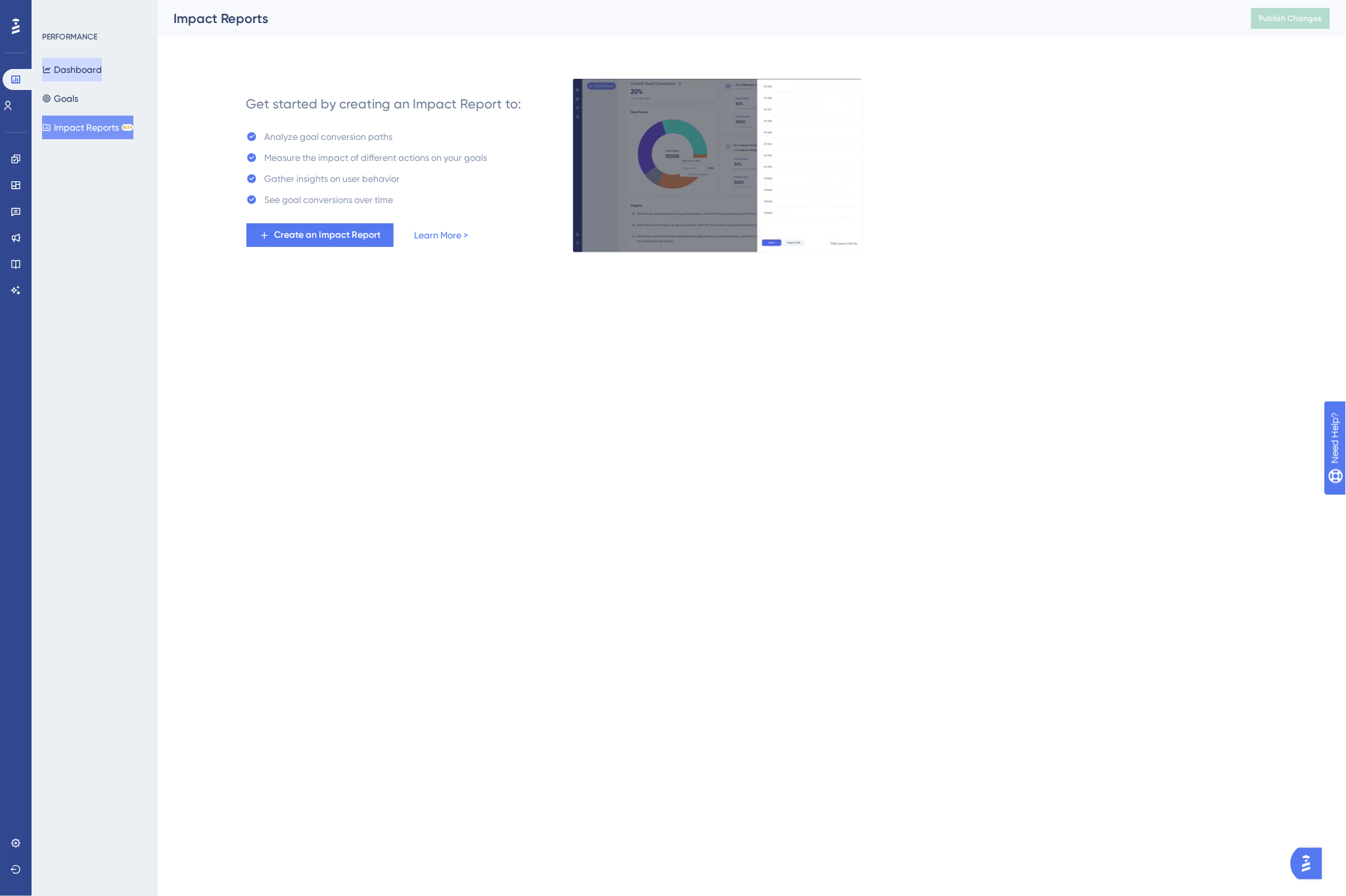
click at [89, 66] on button "Dashboard" at bounding box center [72, 70] width 60 height 23
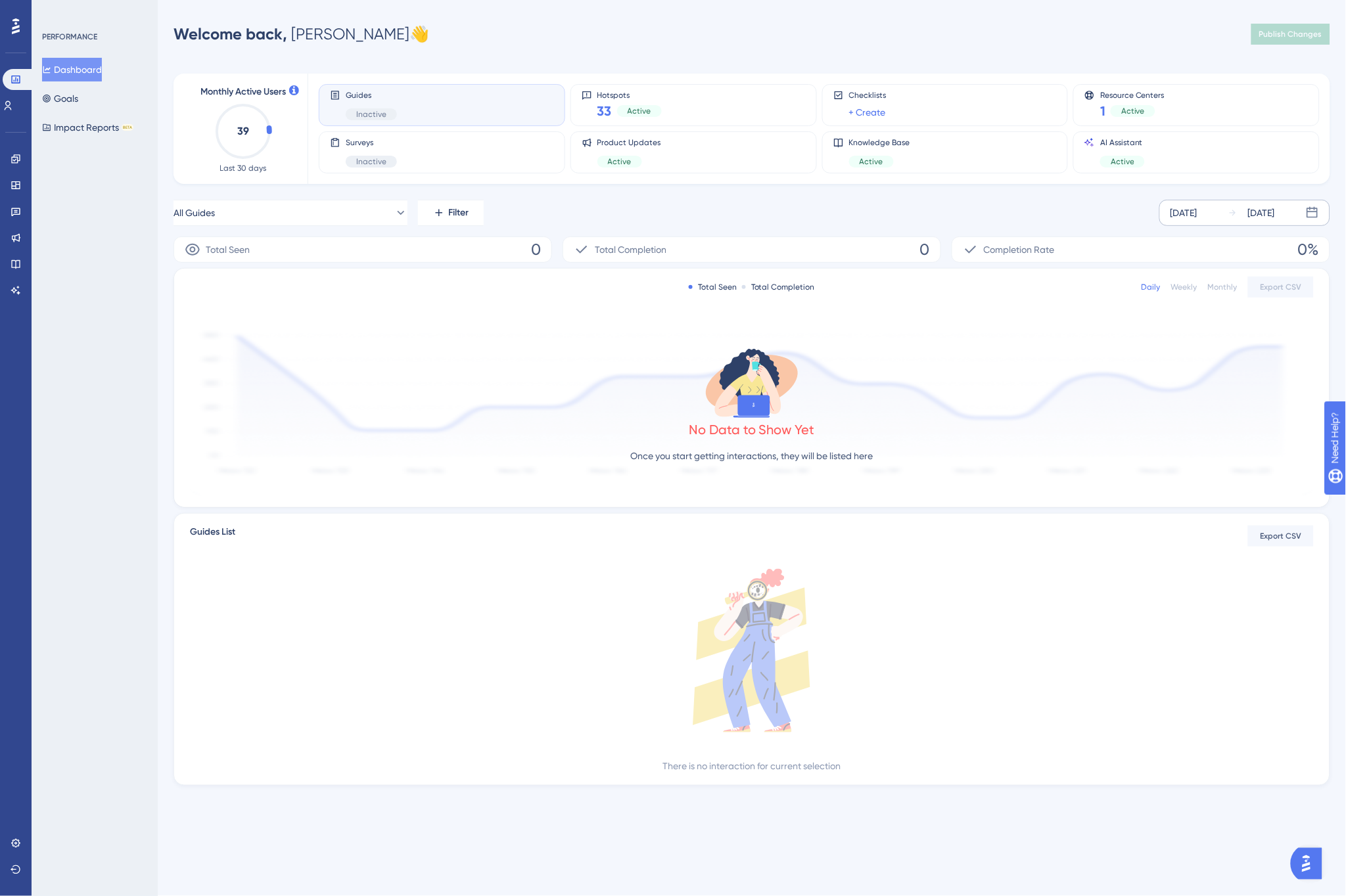
click at [1220, 202] on div "Sep 25 2025 Oct 01 2025" at bounding box center [1244, 213] width 171 height 26
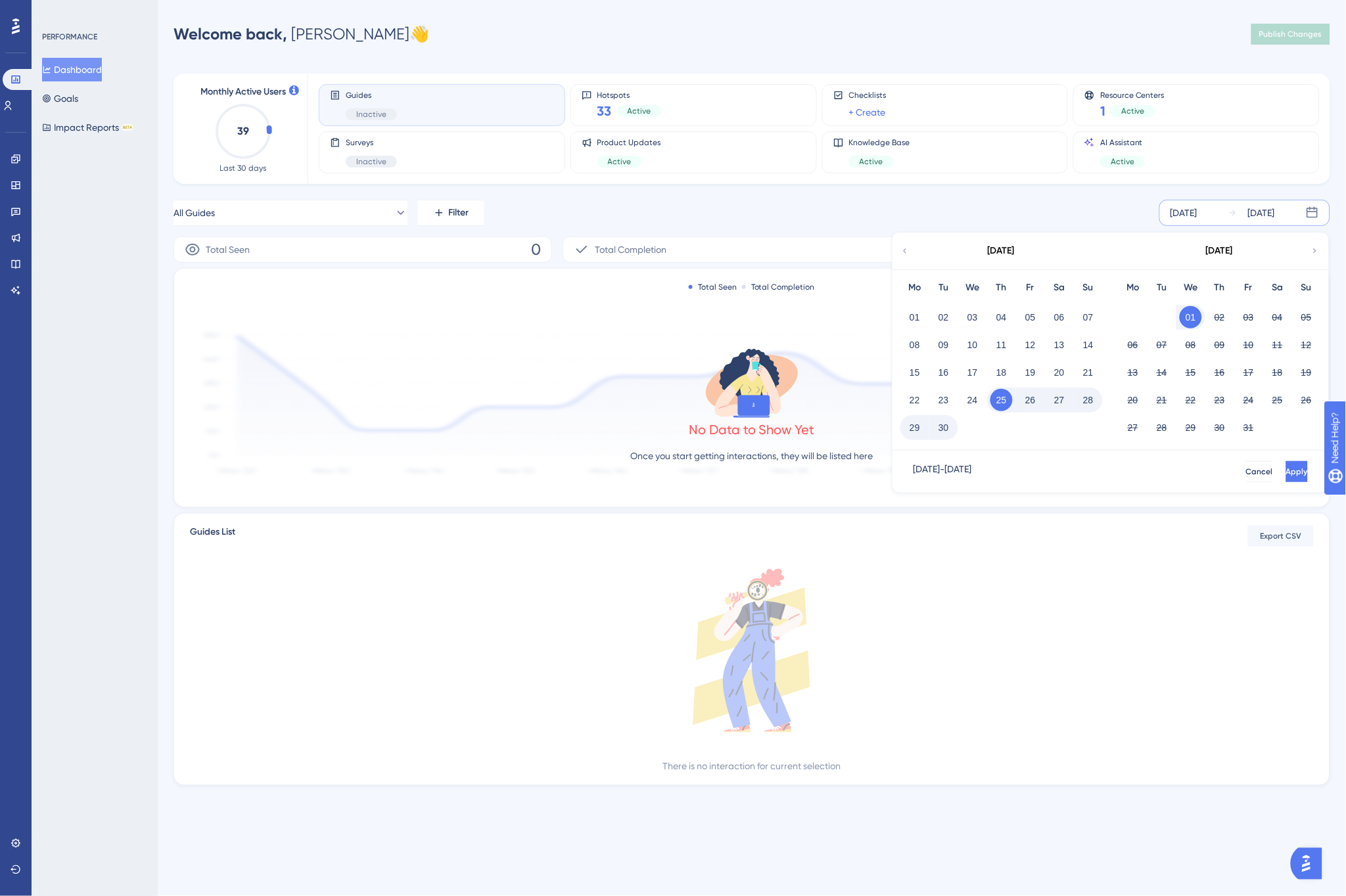
click at [931, 42] on div "Welcome back, Jason 👋 Publish Changes" at bounding box center [751, 34] width 1157 height 26
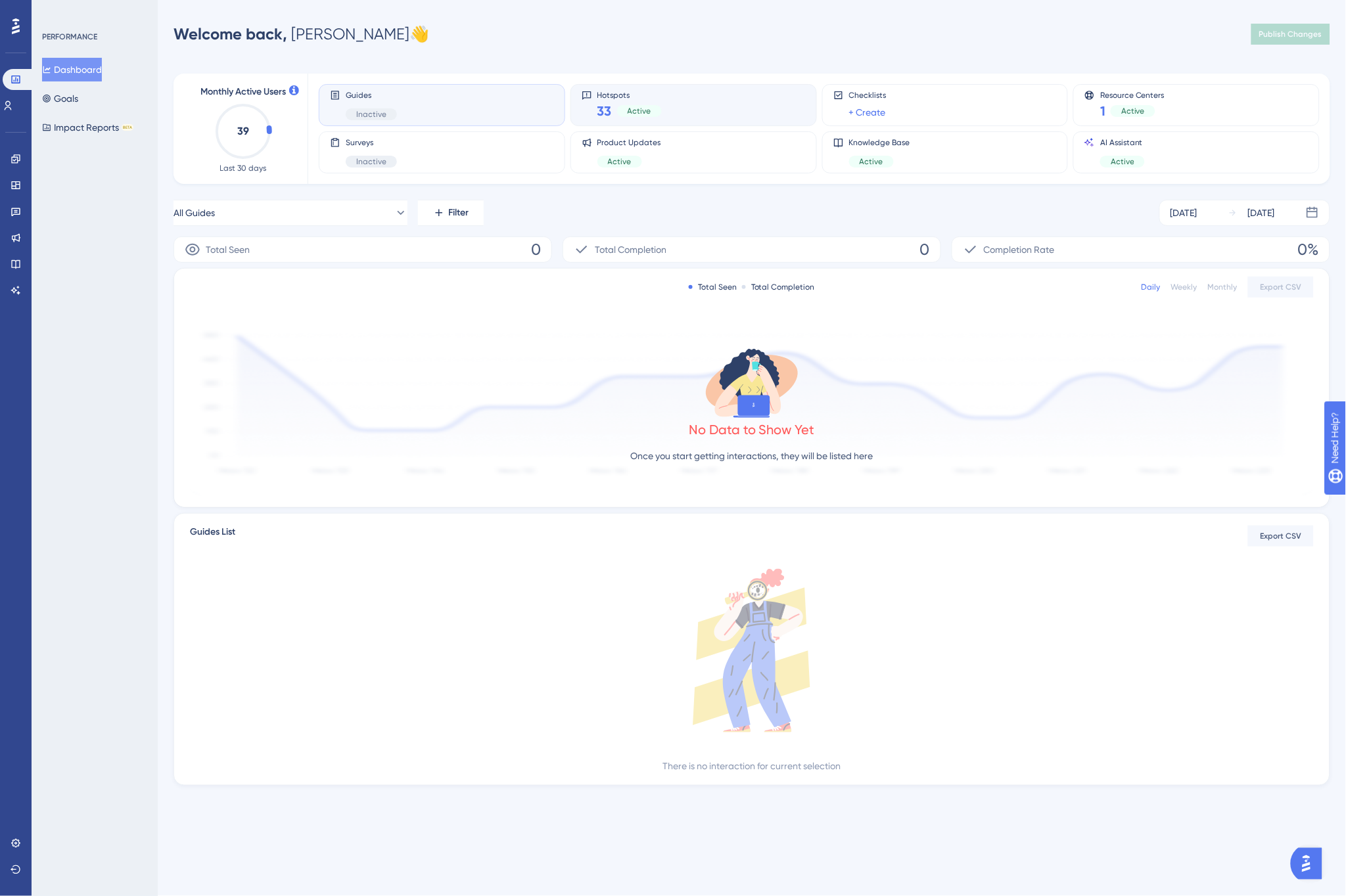
click at [722, 103] on div "Hotspots 33 Active" at bounding box center [693, 105] width 224 height 30
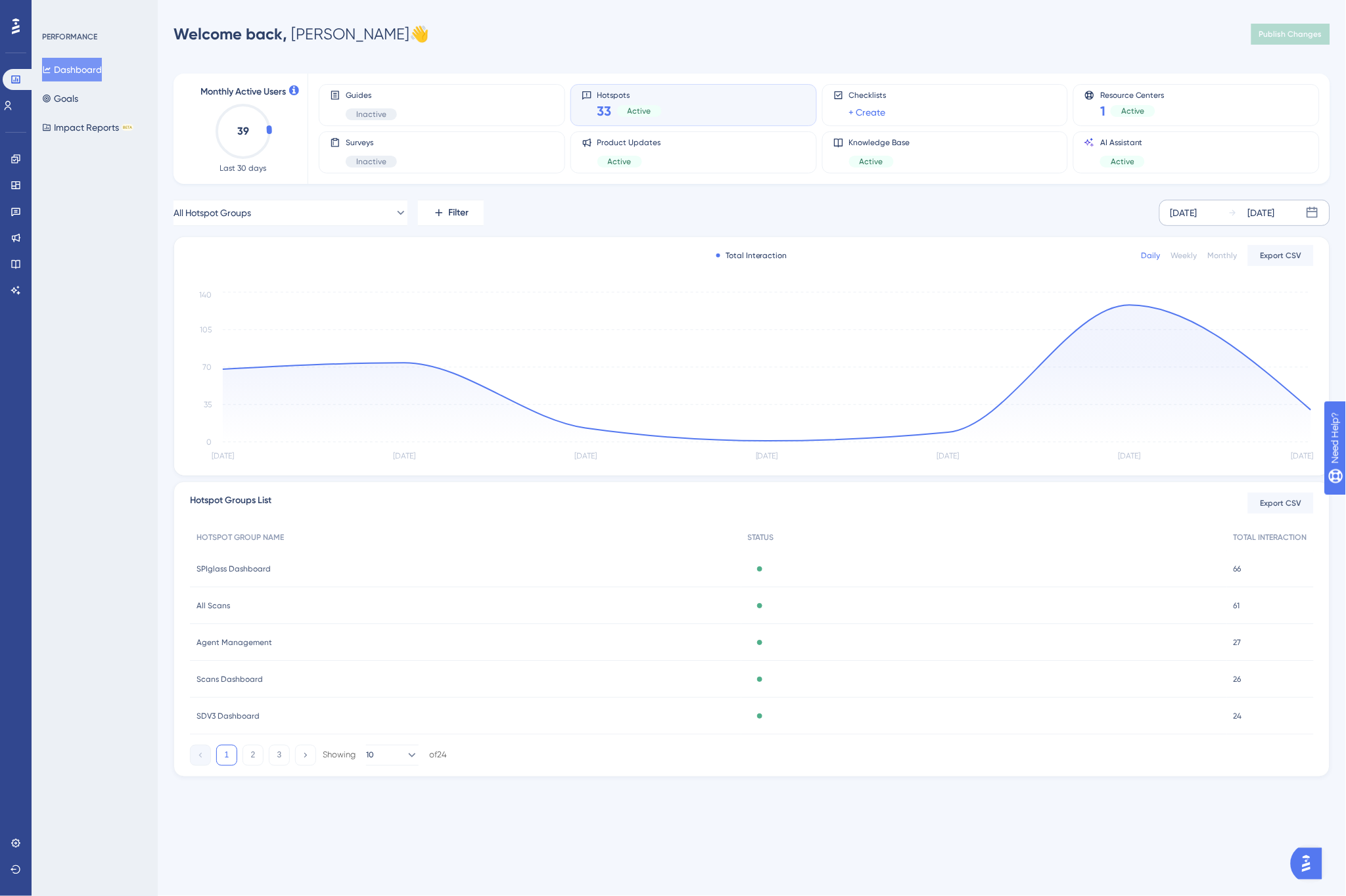
click at [1198, 211] on div "Sep 25 2025" at bounding box center [1184, 213] width 27 height 16
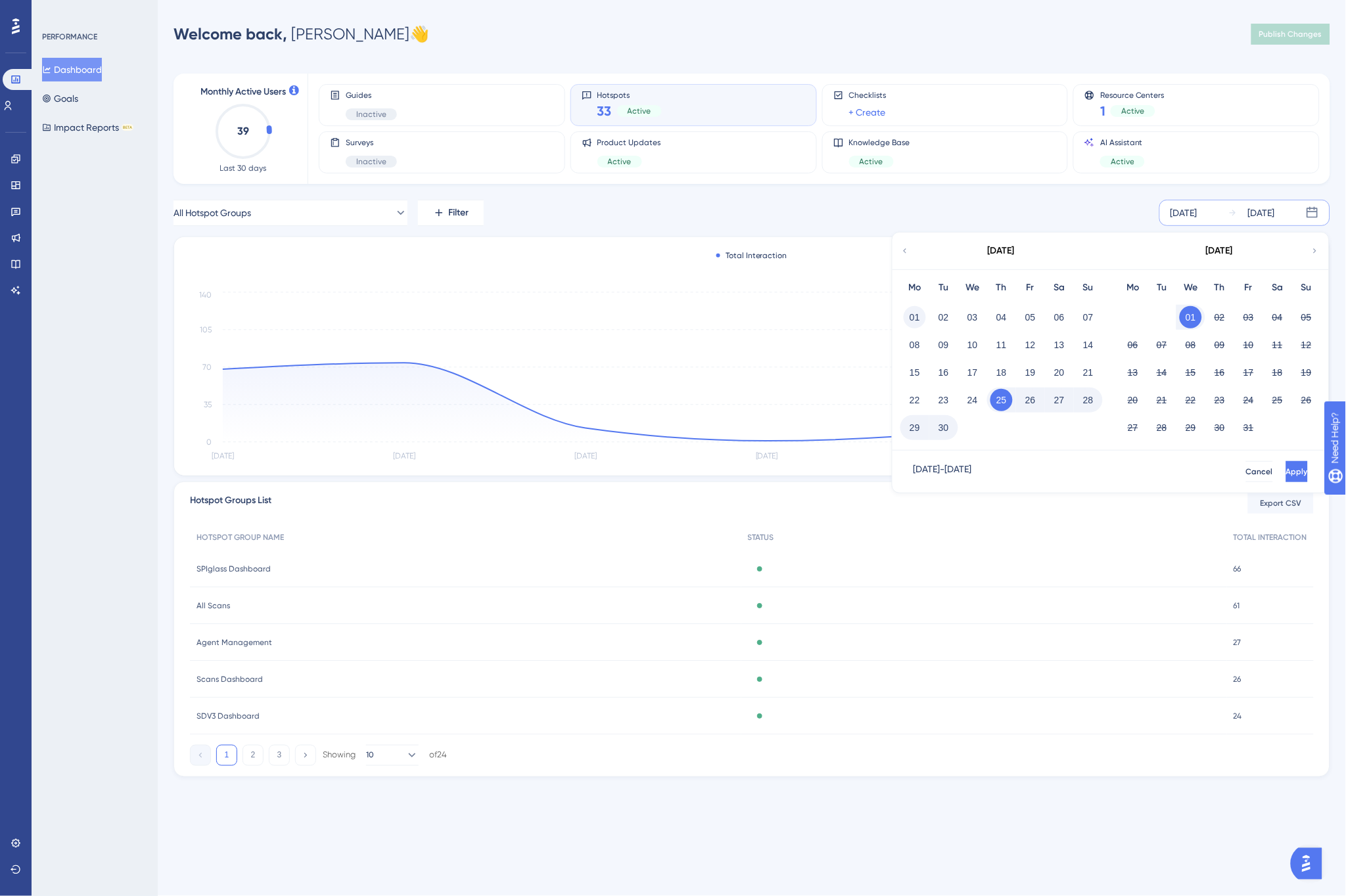
click at [919, 313] on button "01" at bounding box center [915, 318] width 22 height 22
click at [1289, 473] on button "Apply" at bounding box center [1297, 471] width 21 height 21
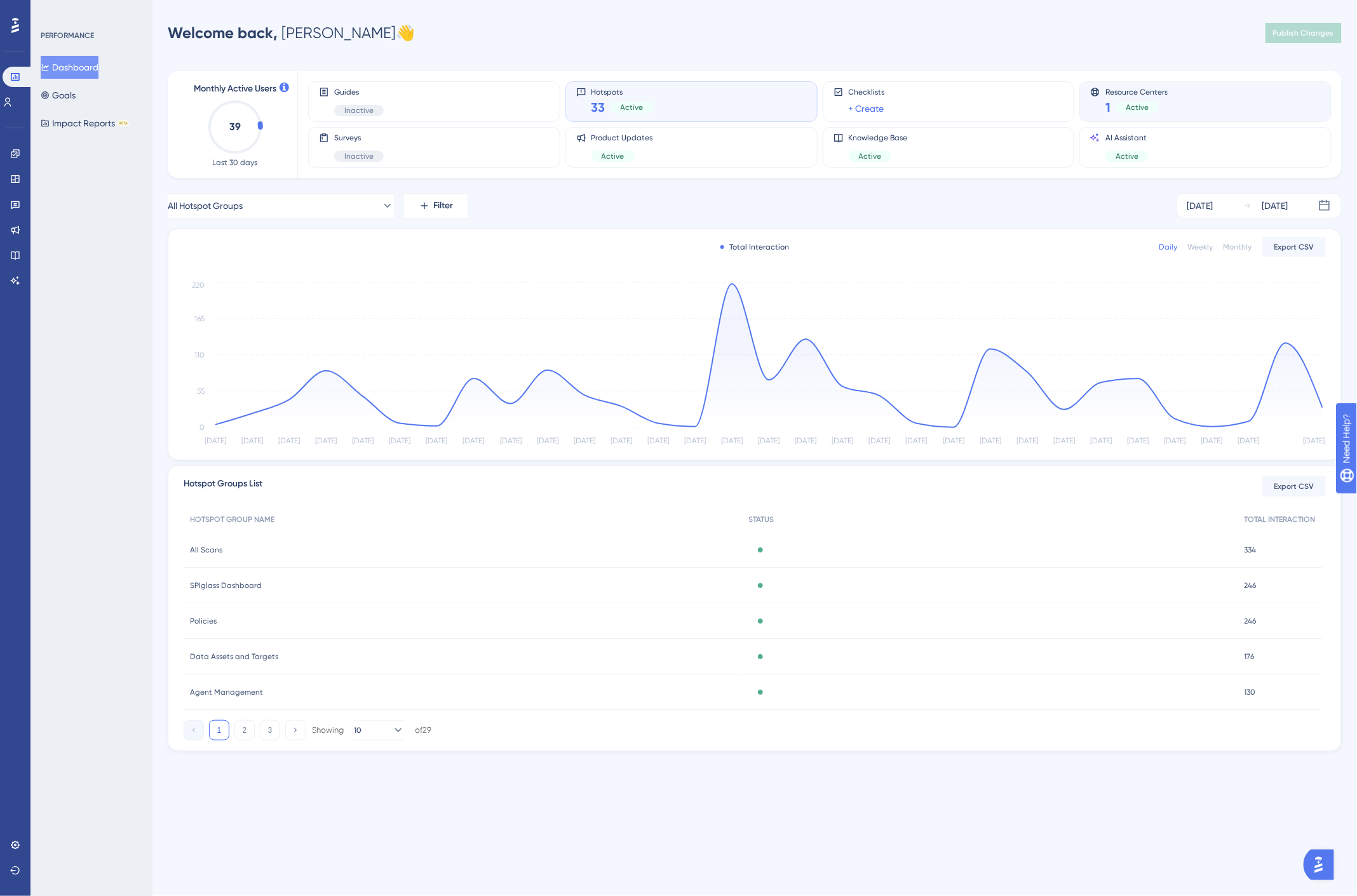
click at [1185, 99] on div "Resource Centers 1 Active" at bounding box center [1205, 101] width 231 height 29
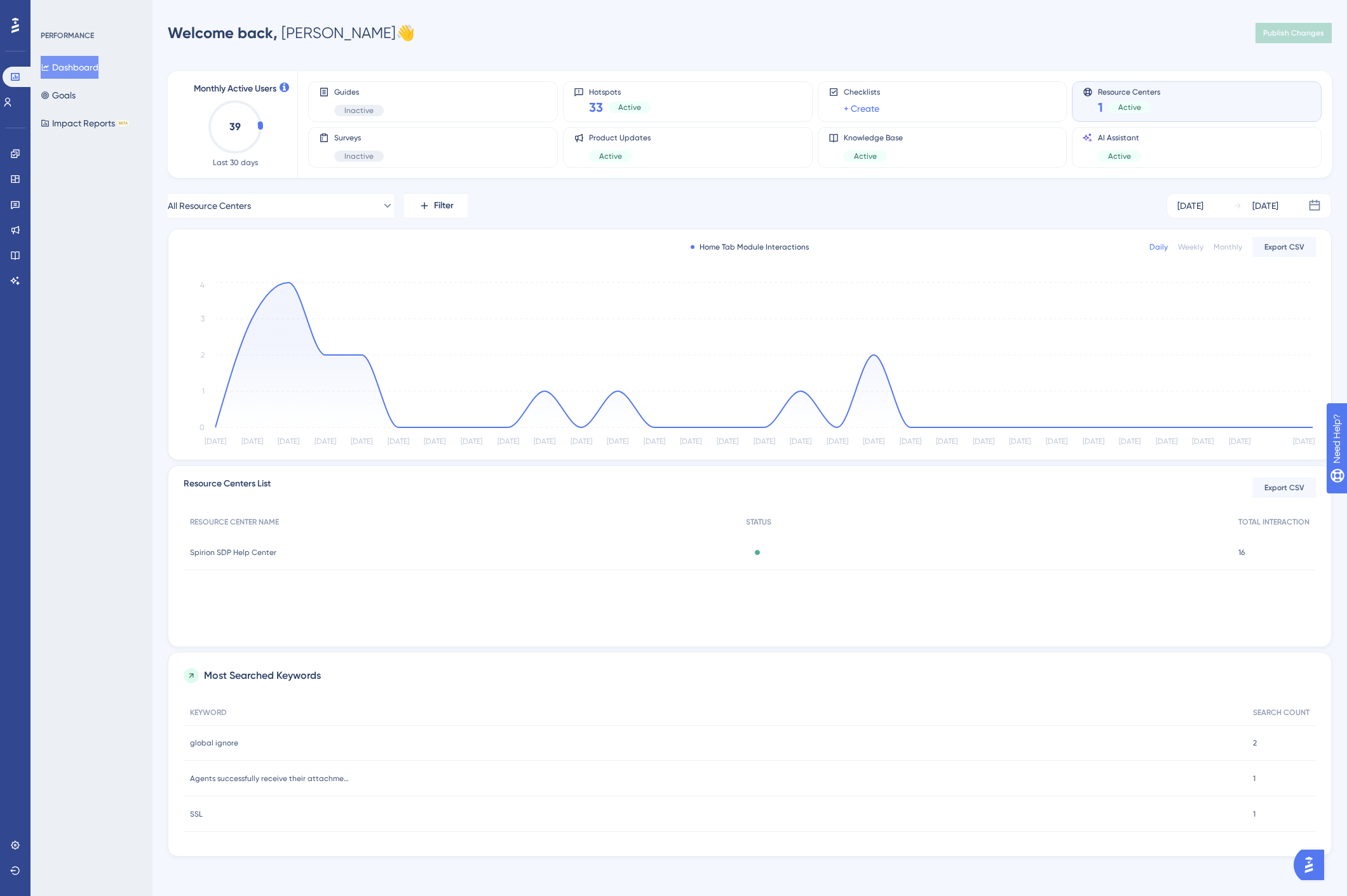
click at [266, 549] on span "Spirion SDP Help Center" at bounding box center [233, 552] width 86 height 10
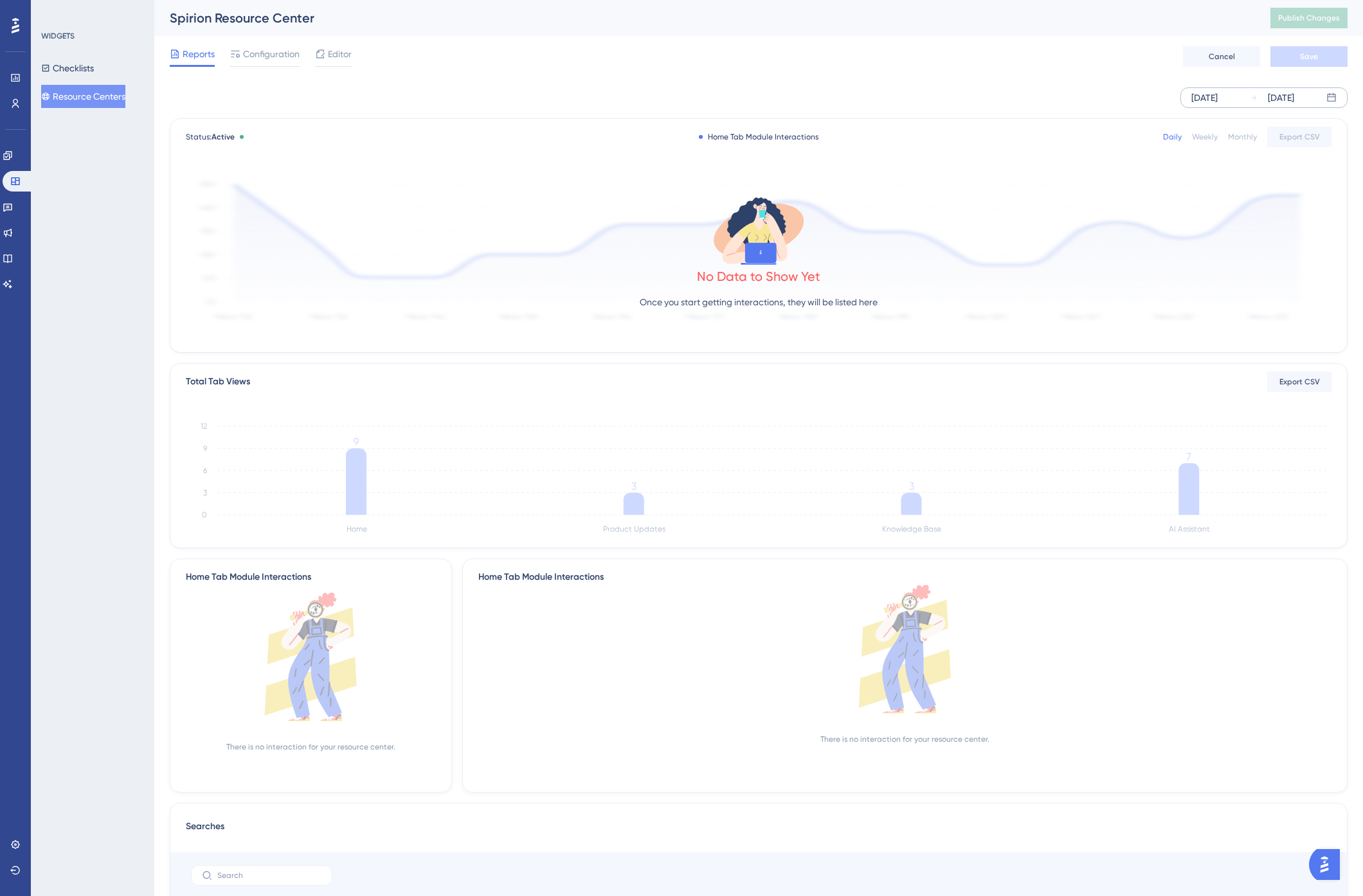
click at [1210, 95] on div "Sep 25 2025" at bounding box center [1204, 97] width 26 height 16
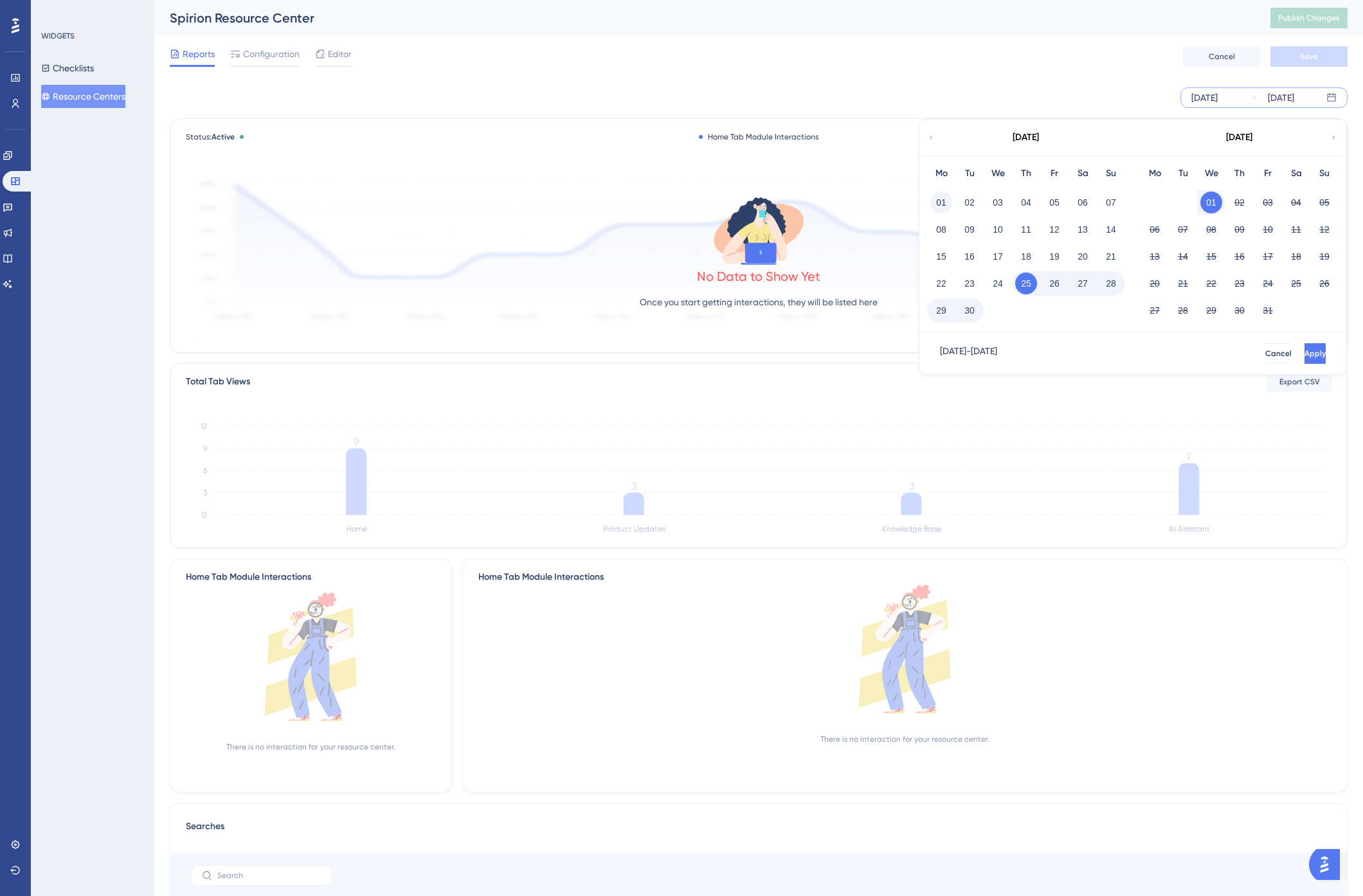
click at [940, 196] on button "01" at bounding box center [941, 203] width 22 height 22
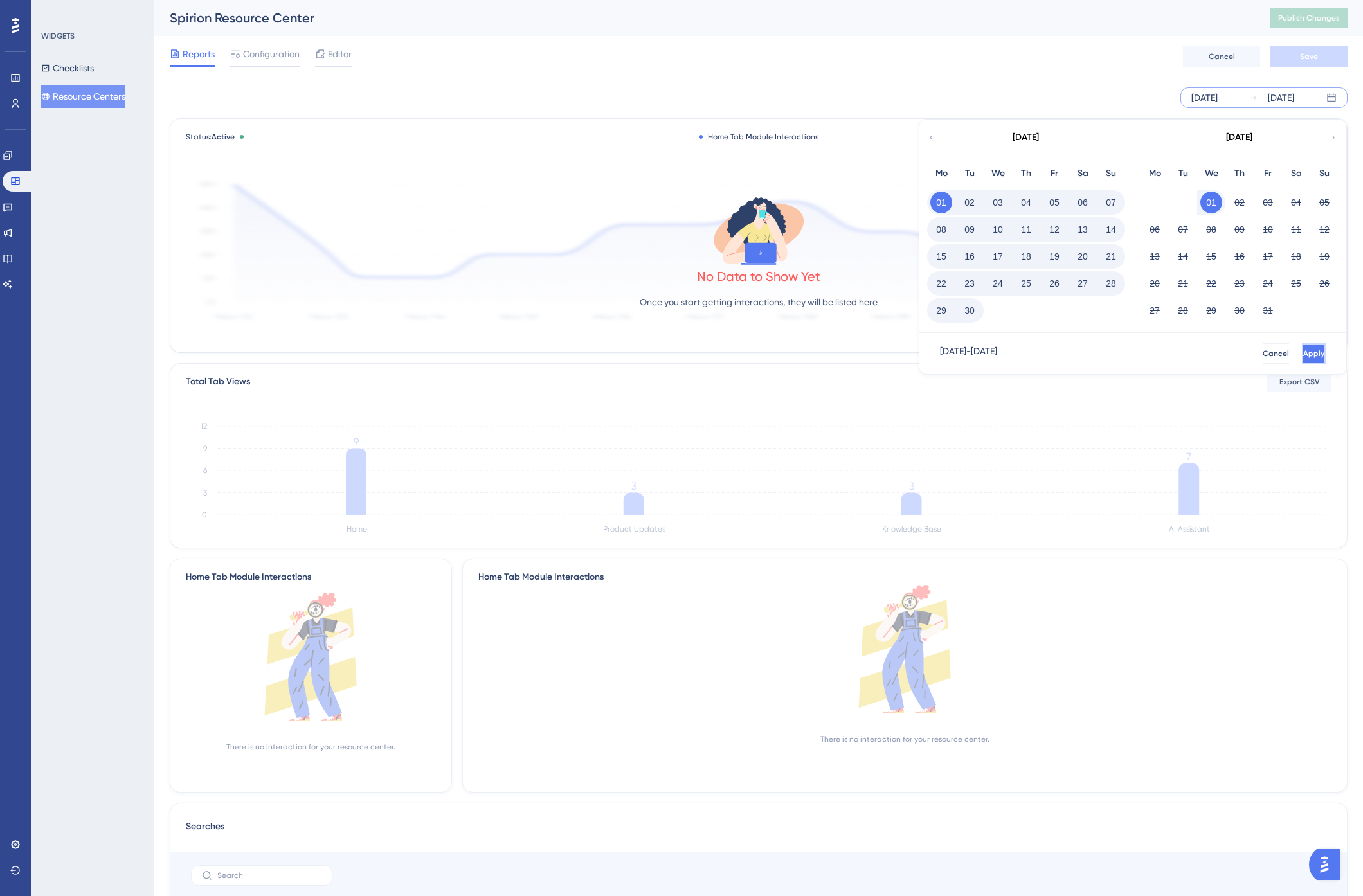
click at [1302, 347] on button "Apply" at bounding box center [1314, 353] width 24 height 20
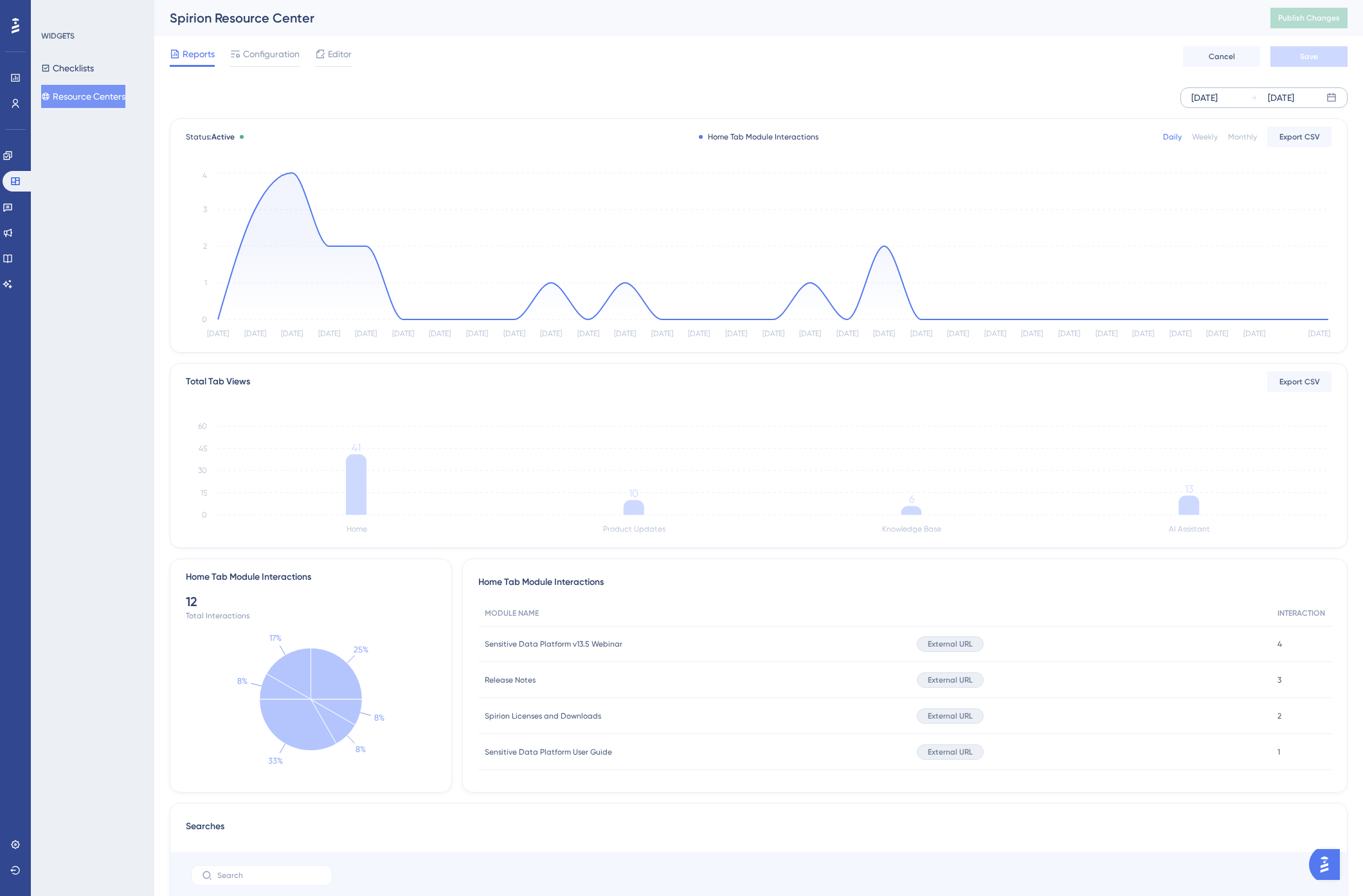
click at [590, 644] on span "Sensitive Data Platform v13.5 Webinar" at bounding box center [554, 643] width 138 height 10
click at [1271, 640] on div "4 4" at bounding box center [1301, 643] width 60 height 36
click at [1010, 645] on div "External URL" at bounding box center [1091, 643] width 361 height 36
click at [939, 641] on span "External URL" at bounding box center [950, 643] width 45 height 10
click at [78, 145] on div "WIDGETS Checklists Resource Centers" at bounding box center [93, 448] width 124 height 896
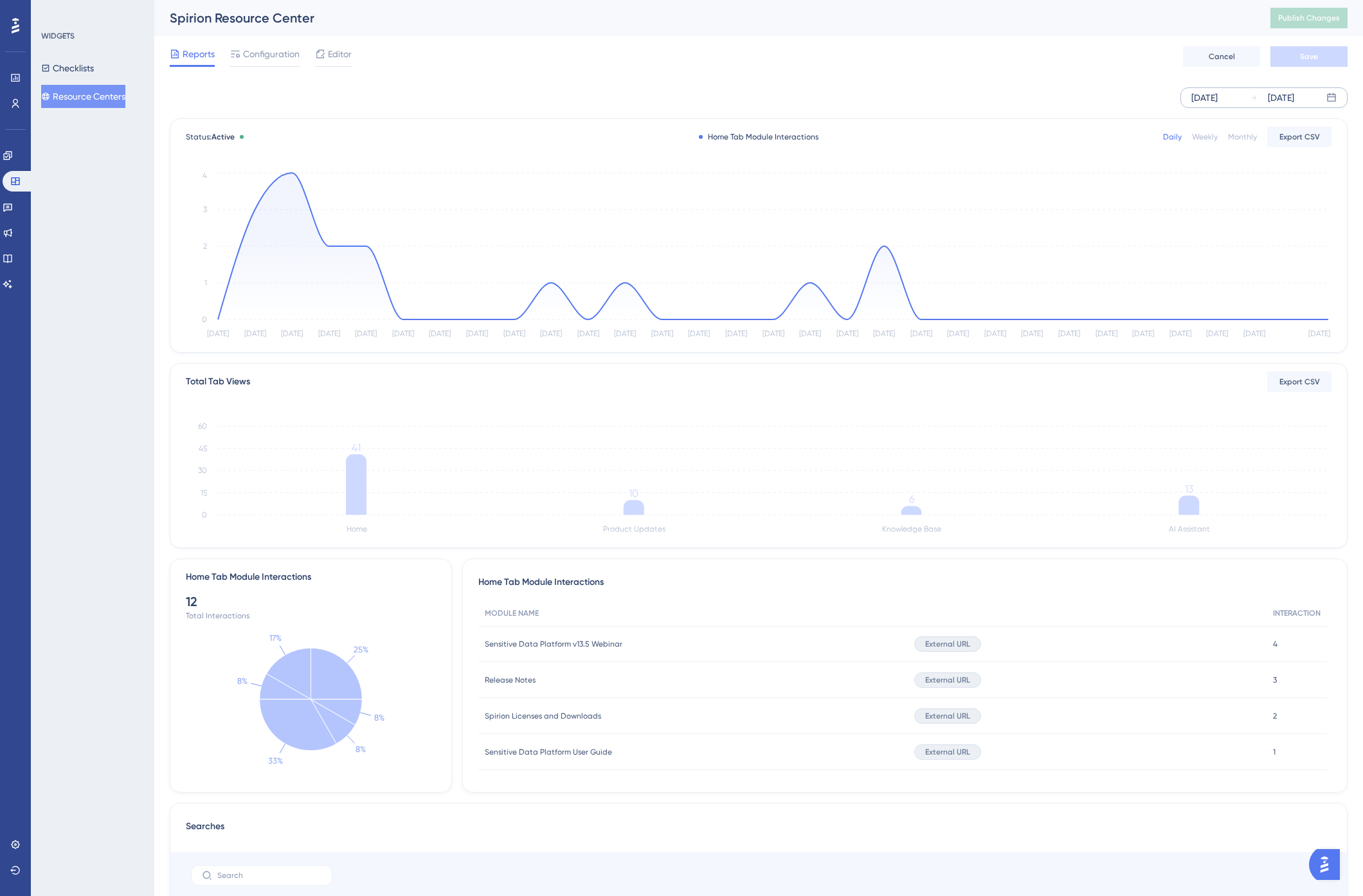
click at [1217, 99] on div "Sep 01 2025" at bounding box center [1204, 97] width 26 height 16
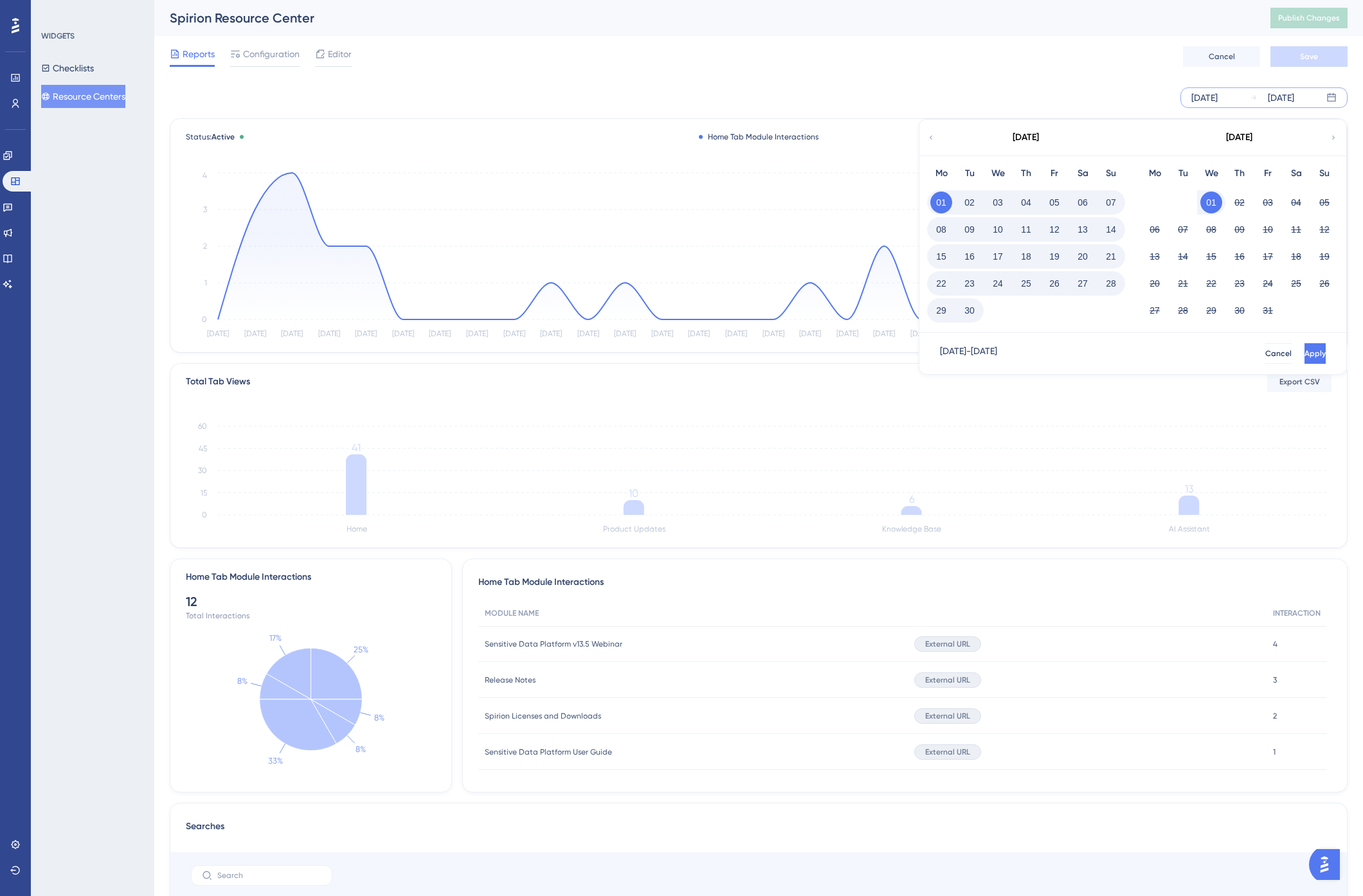
click at [1218, 99] on div "Sep 01 2025" at bounding box center [1204, 97] width 26 height 16
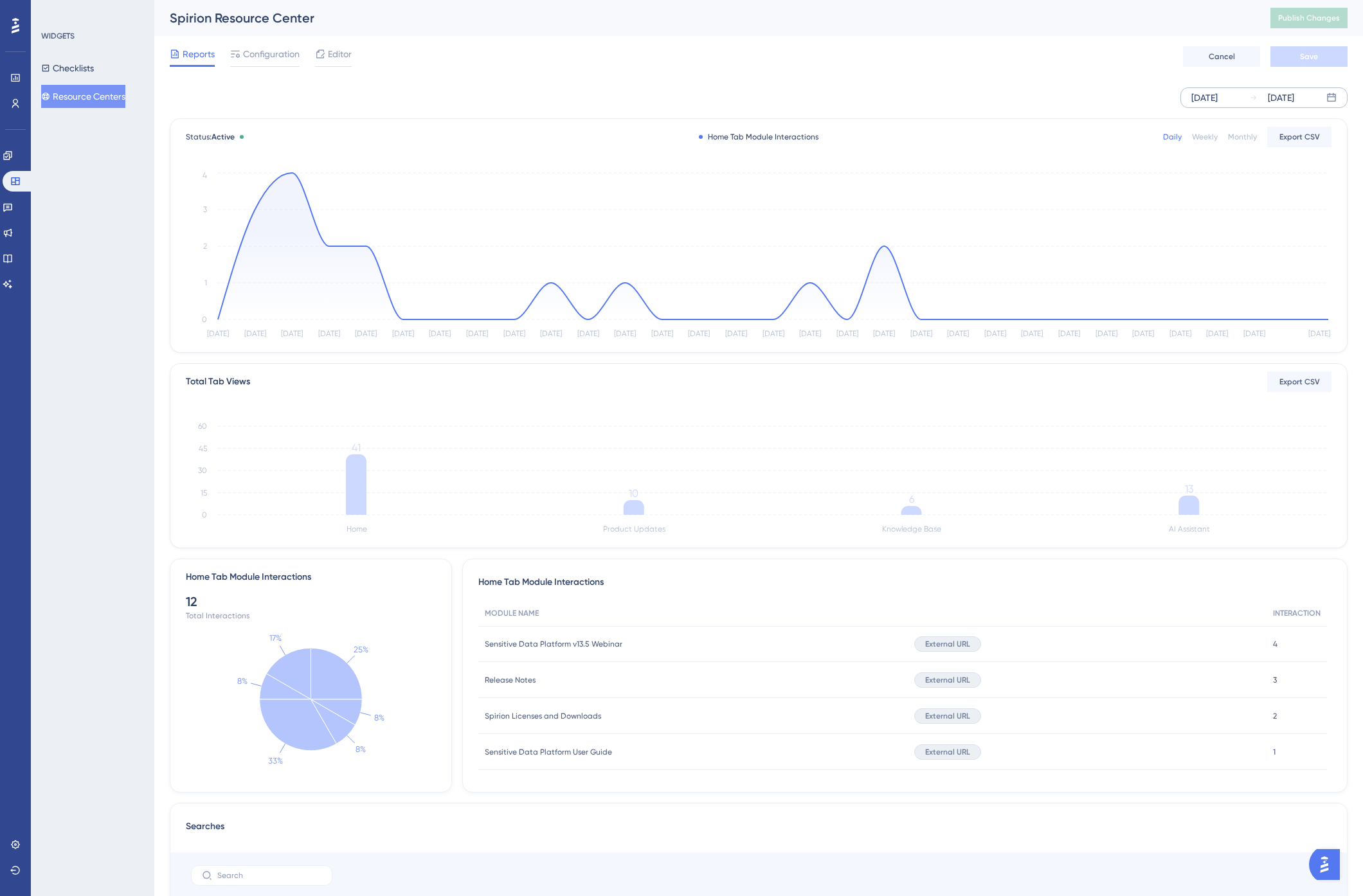
click at [1218, 99] on div "Sep 01 2025" at bounding box center [1204, 97] width 26 height 16
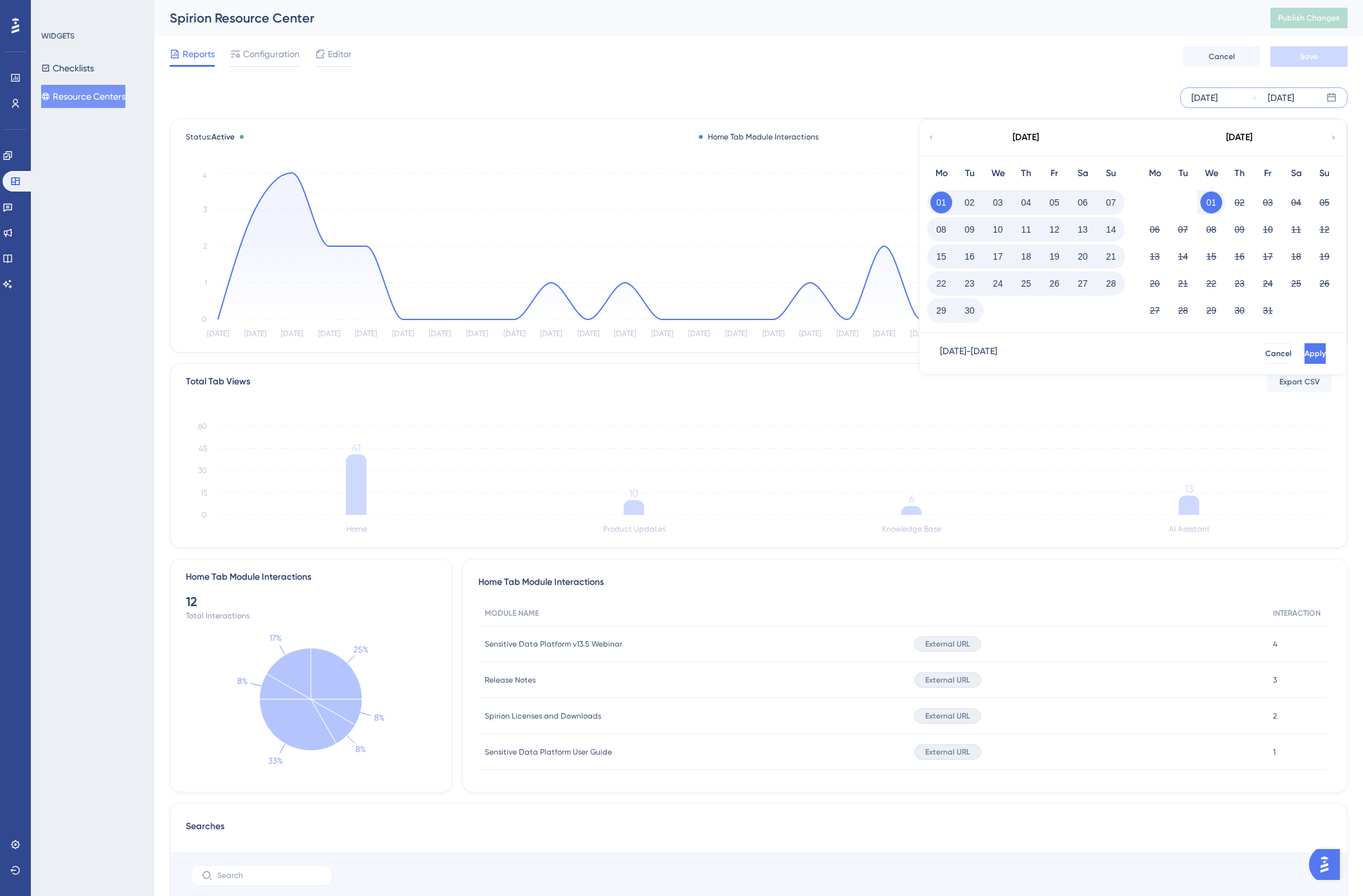
click at [935, 136] on div "September 2025" at bounding box center [1025, 137] width 212 height 36
click at [933, 142] on icon at bounding box center [931, 137] width 7 height 11
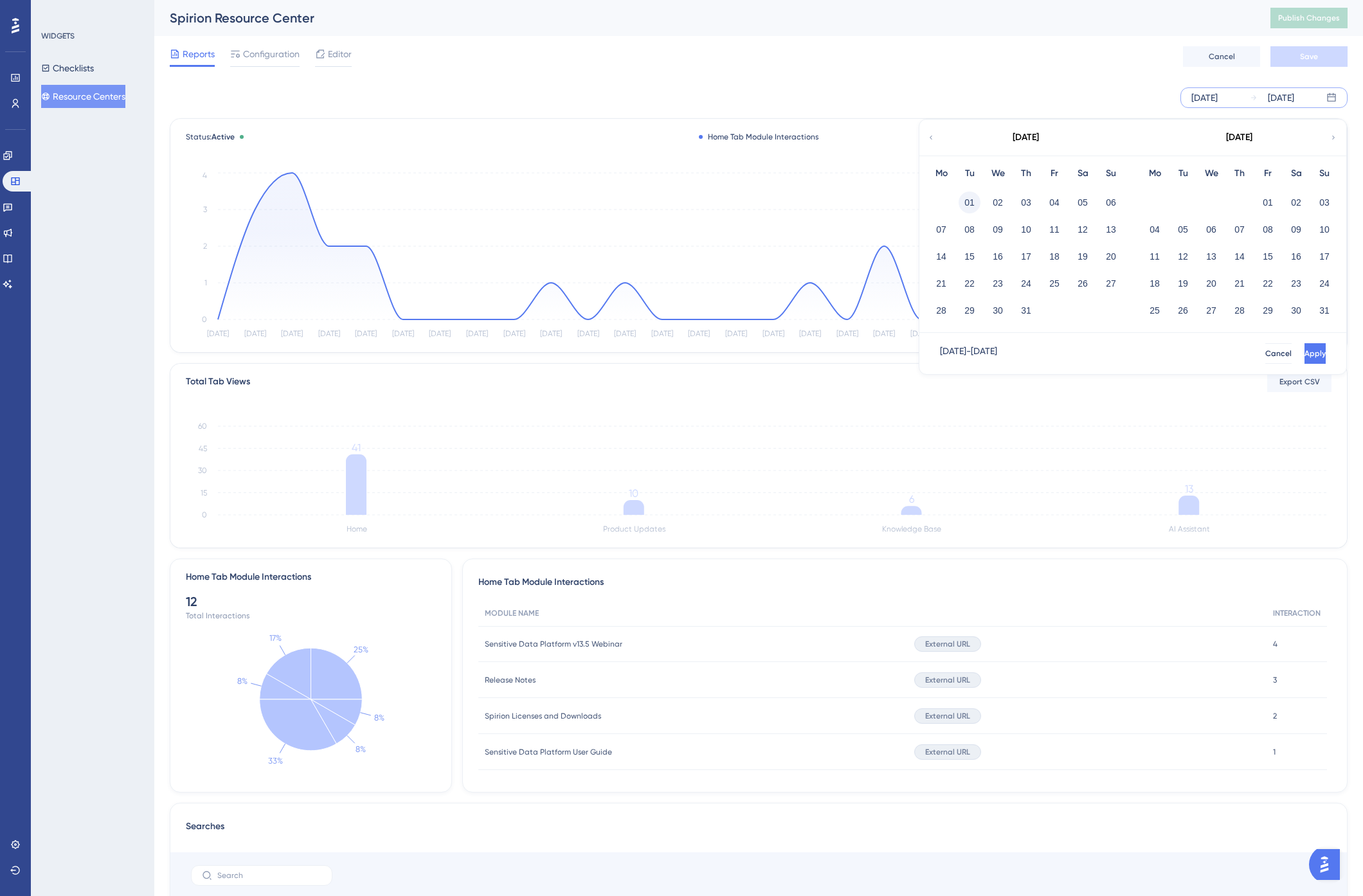
click at [973, 201] on button "01" at bounding box center [969, 203] width 22 height 22
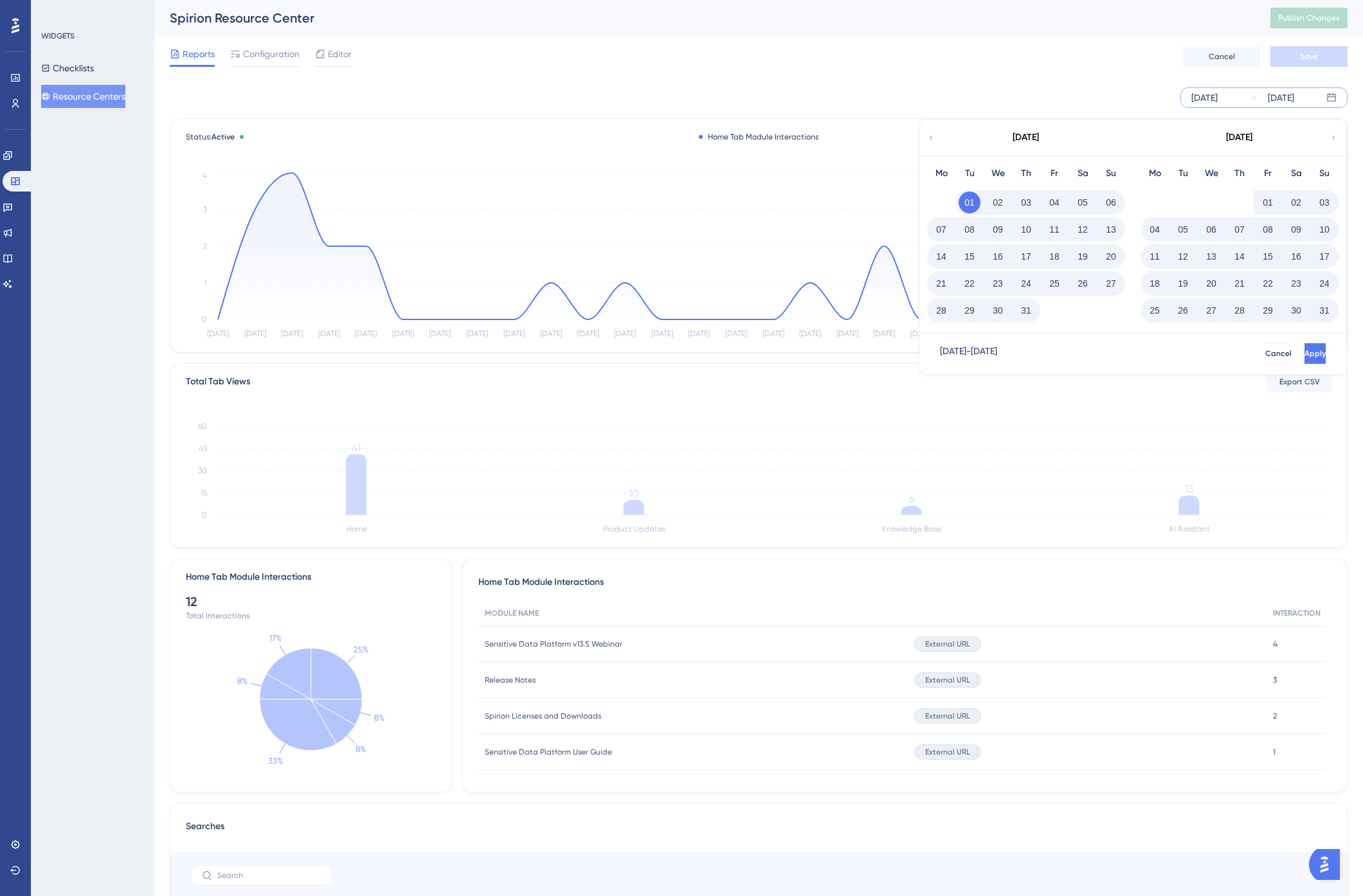
click at [1304, 357] on span "Apply" at bounding box center [1314, 353] width 21 height 10
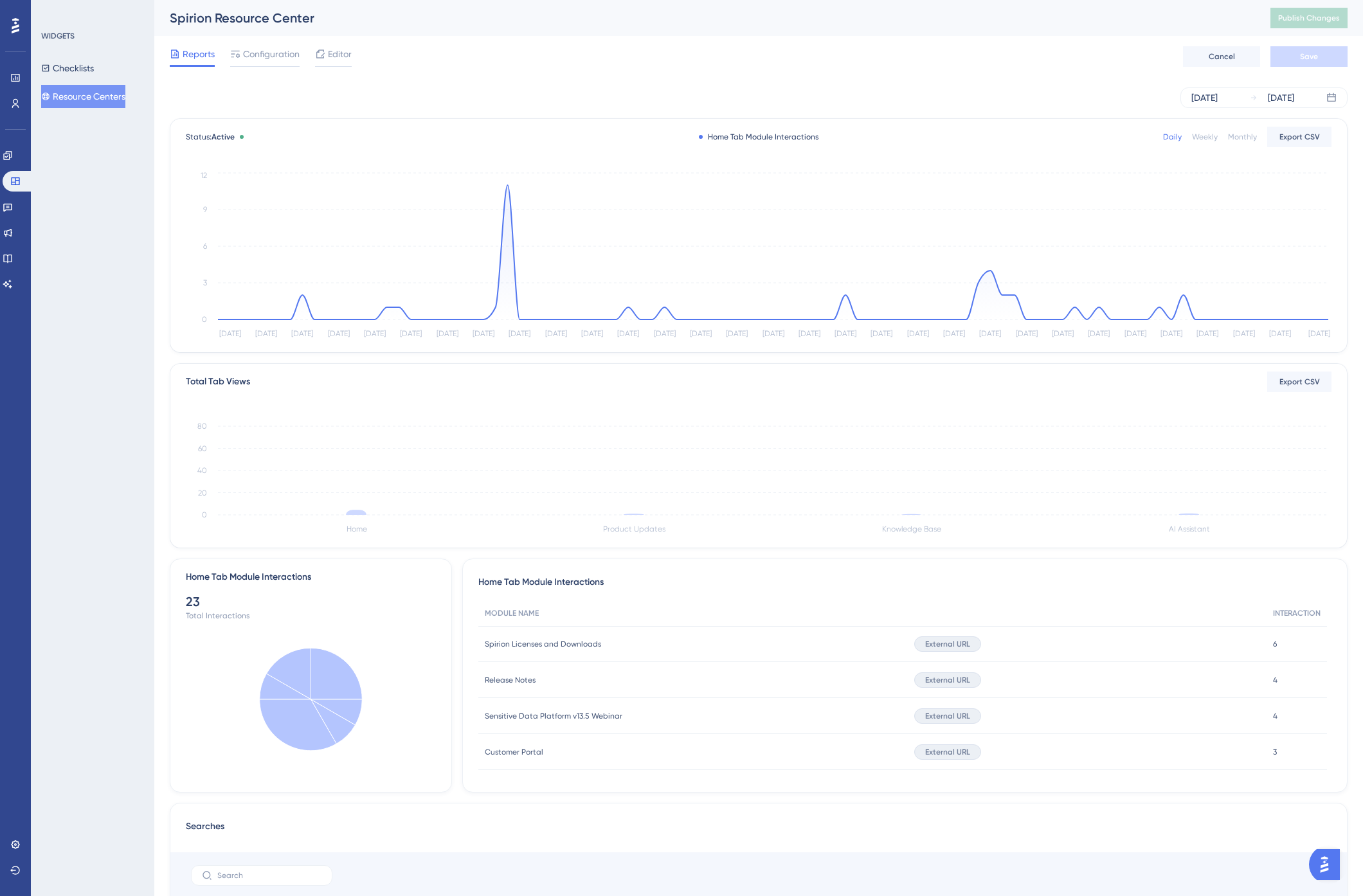
click at [781, 32] on div "Spirion Resource Center Publish Changes" at bounding box center [758, 18] width 1208 height 36
click at [11, 281] on icon at bounding box center [7, 284] width 10 height 10
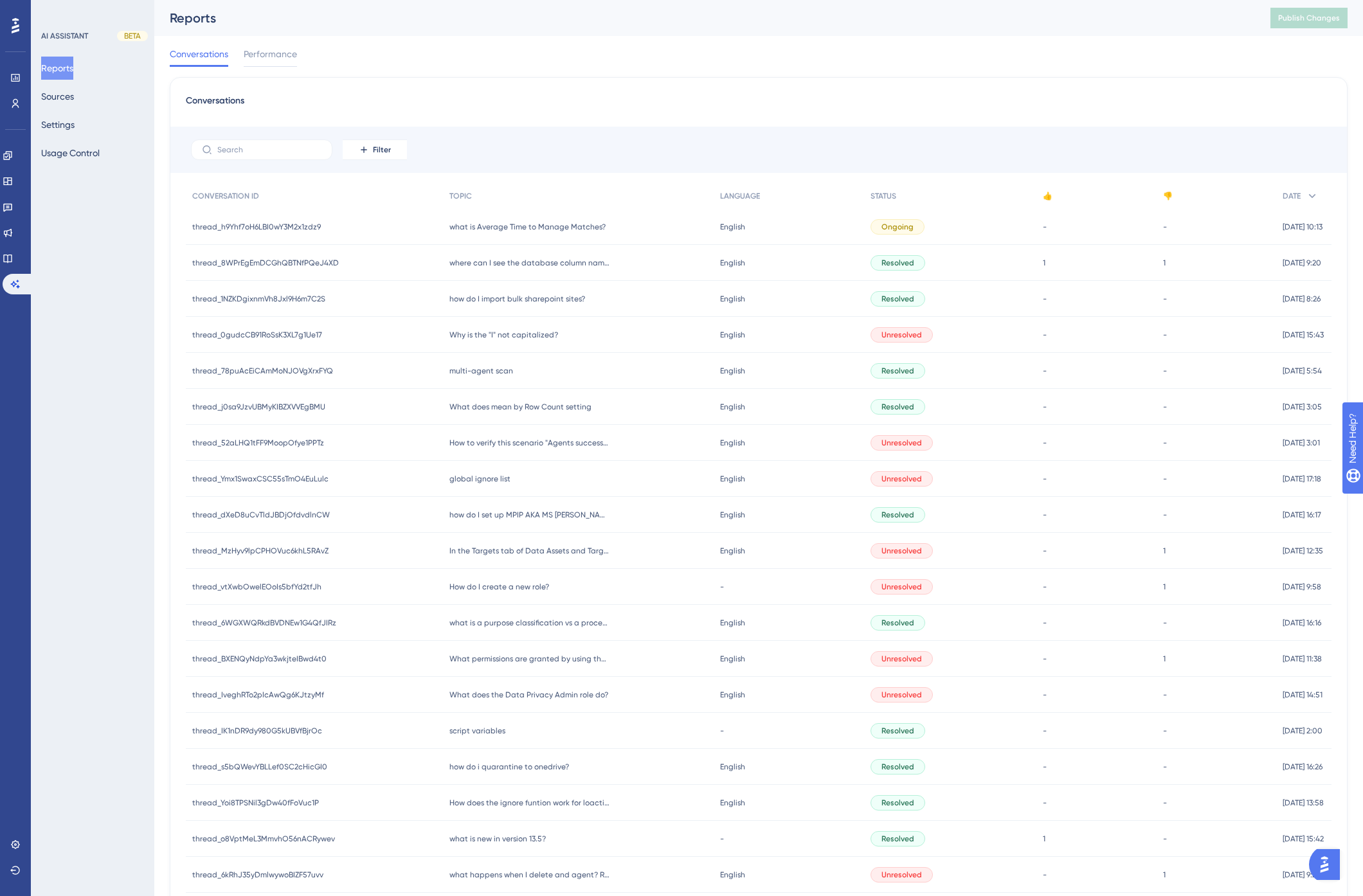
click at [586, 43] on div "Conversations Performance" at bounding box center [758, 56] width 1178 height 41
click at [274, 56] on span "Performance" at bounding box center [270, 54] width 53 height 16
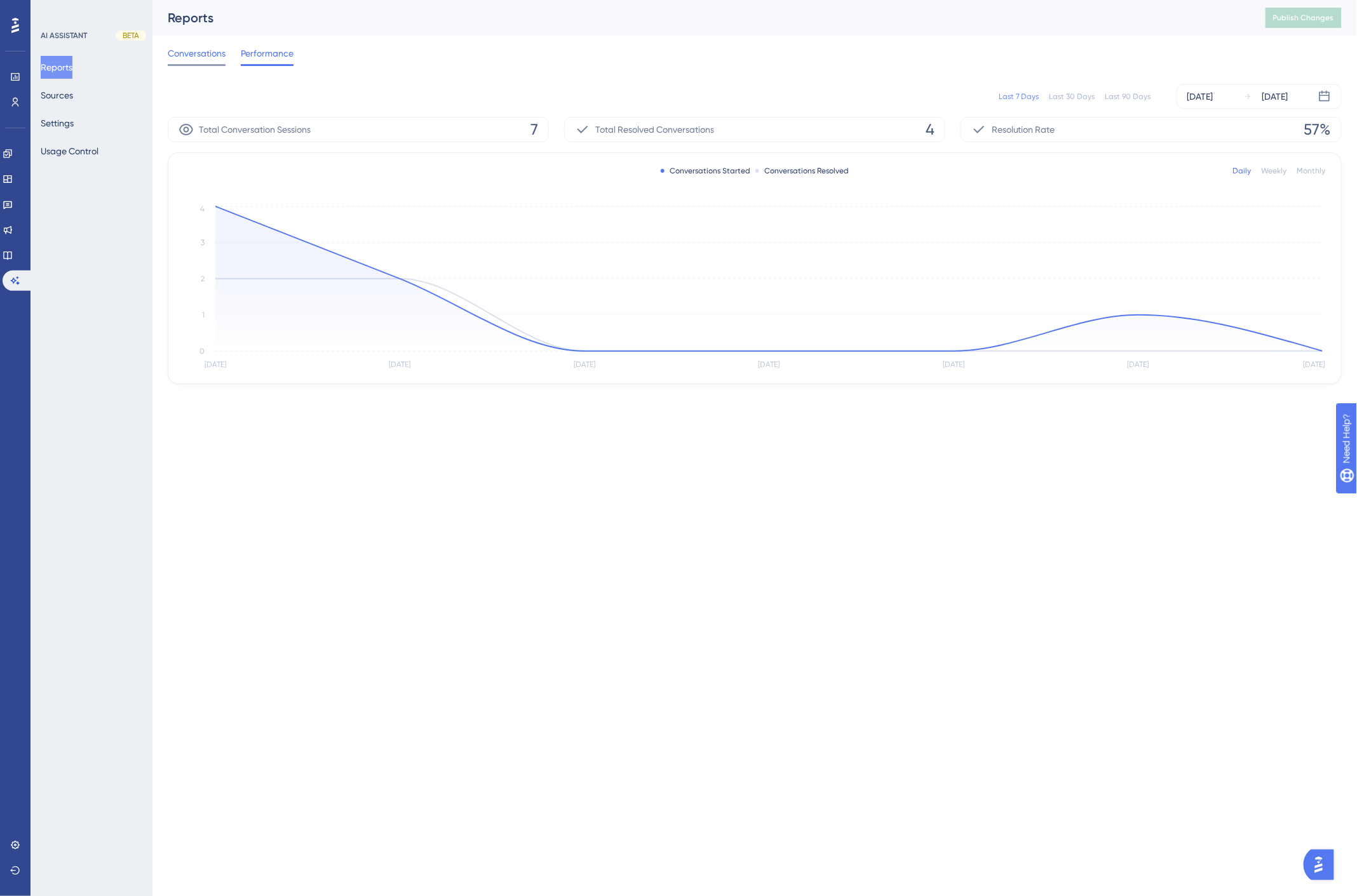
click at [200, 59] on span "Conversations" at bounding box center [196, 53] width 58 height 15
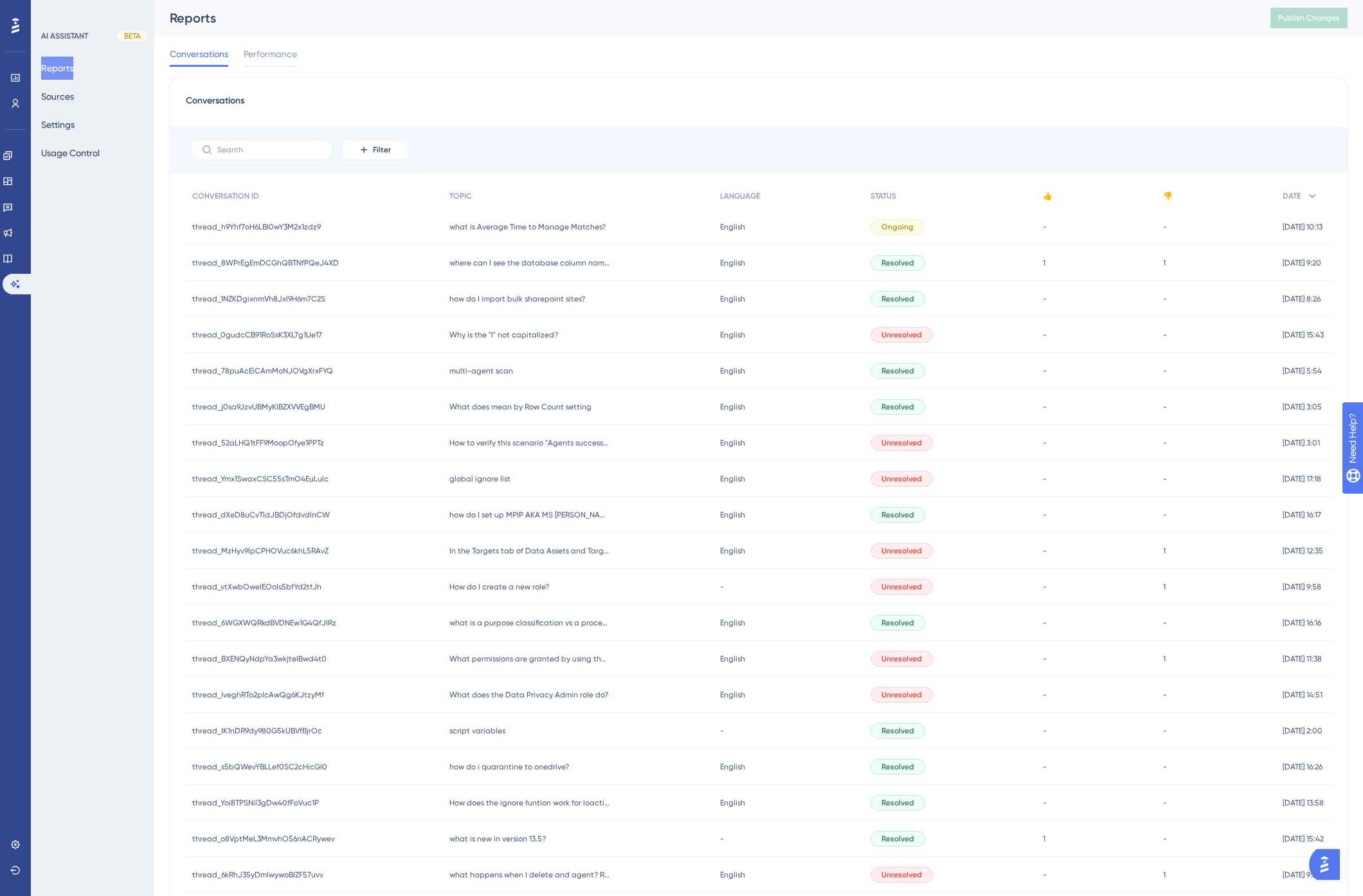
click at [459, 56] on div "Conversations Performance" at bounding box center [758, 56] width 1178 height 41
click at [486, 52] on div "Conversations Performance" at bounding box center [758, 56] width 1178 height 41
click at [481, 58] on div "Conversations Performance" at bounding box center [758, 56] width 1178 height 41
click at [13, 180] on icon at bounding box center [7, 181] width 10 height 10
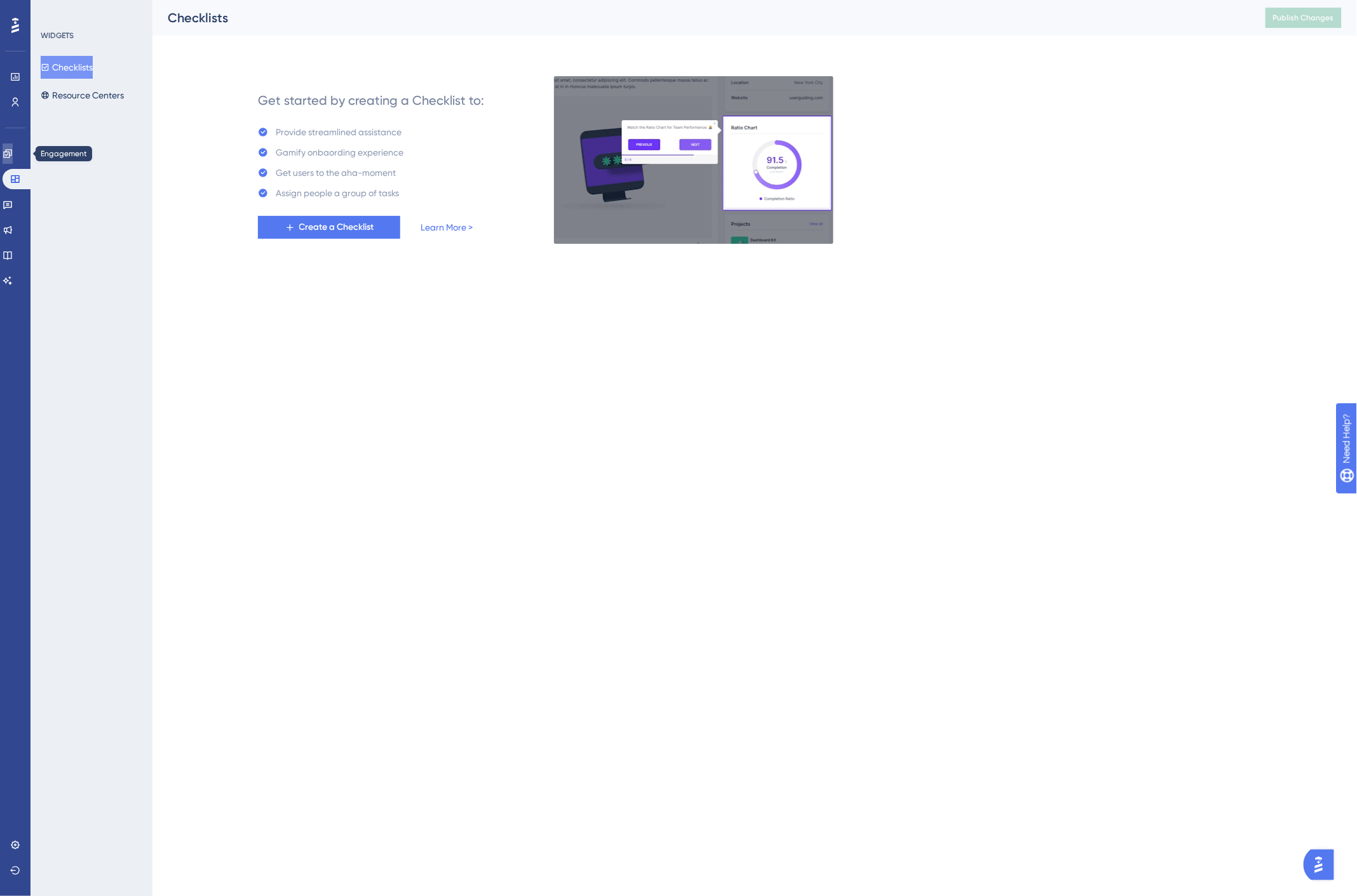
click at [13, 149] on icon at bounding box center [7, 153] width 10 height 10
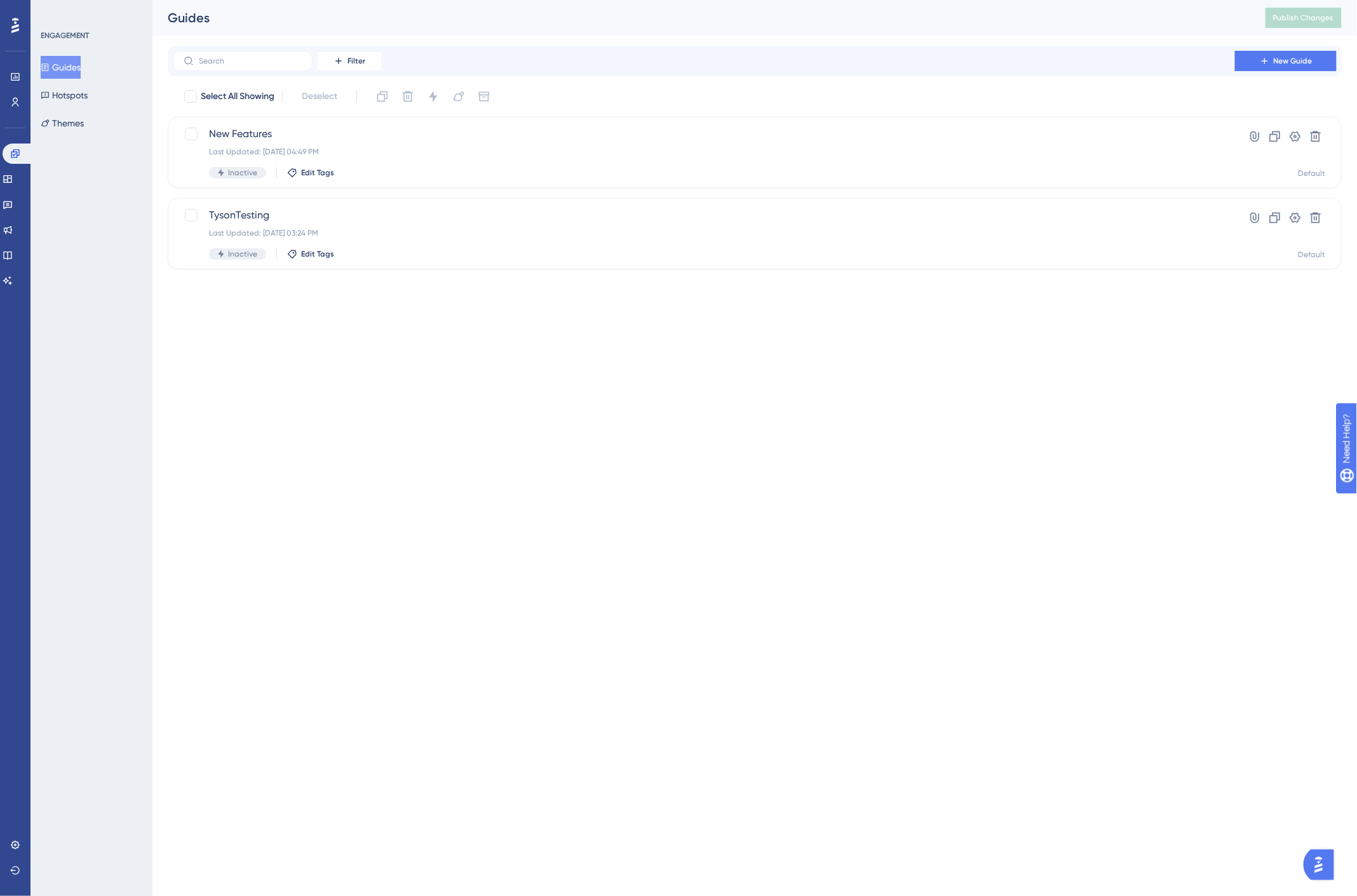
click at [477, 27] on div "Guides Publish Changes" at bounding box center [754, 17] width 1205 height 35
click at [79, 96] on button "Hotspots" at bounding box center [64, 95] width 47 height 23
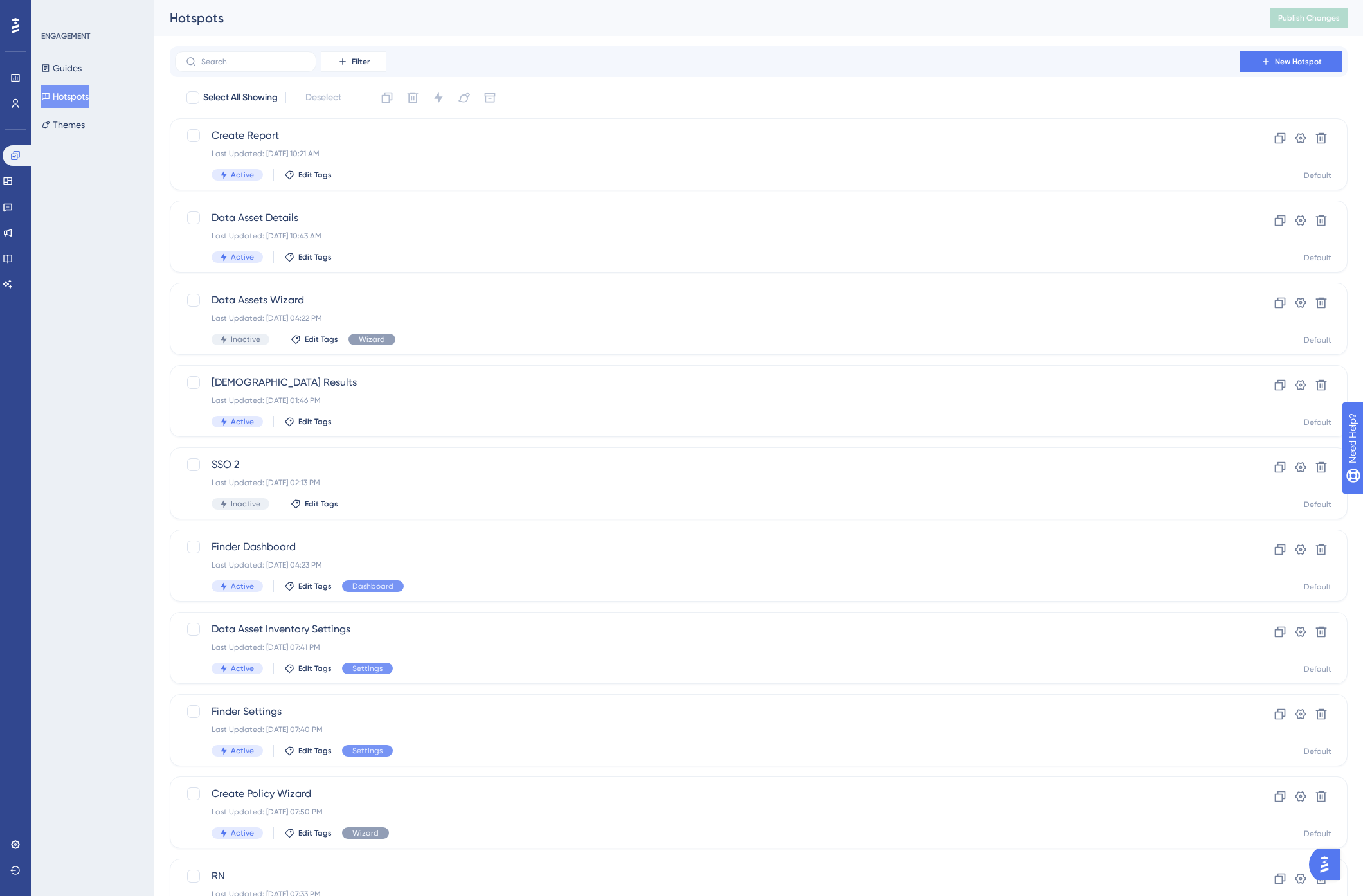
click at [450, 32] on div "Hotspots Publish Changes" at bounding box center [758, 18] width 1208 height 36
click at [20, 101] on link at bounding box center [15, 103] width 10 height 20
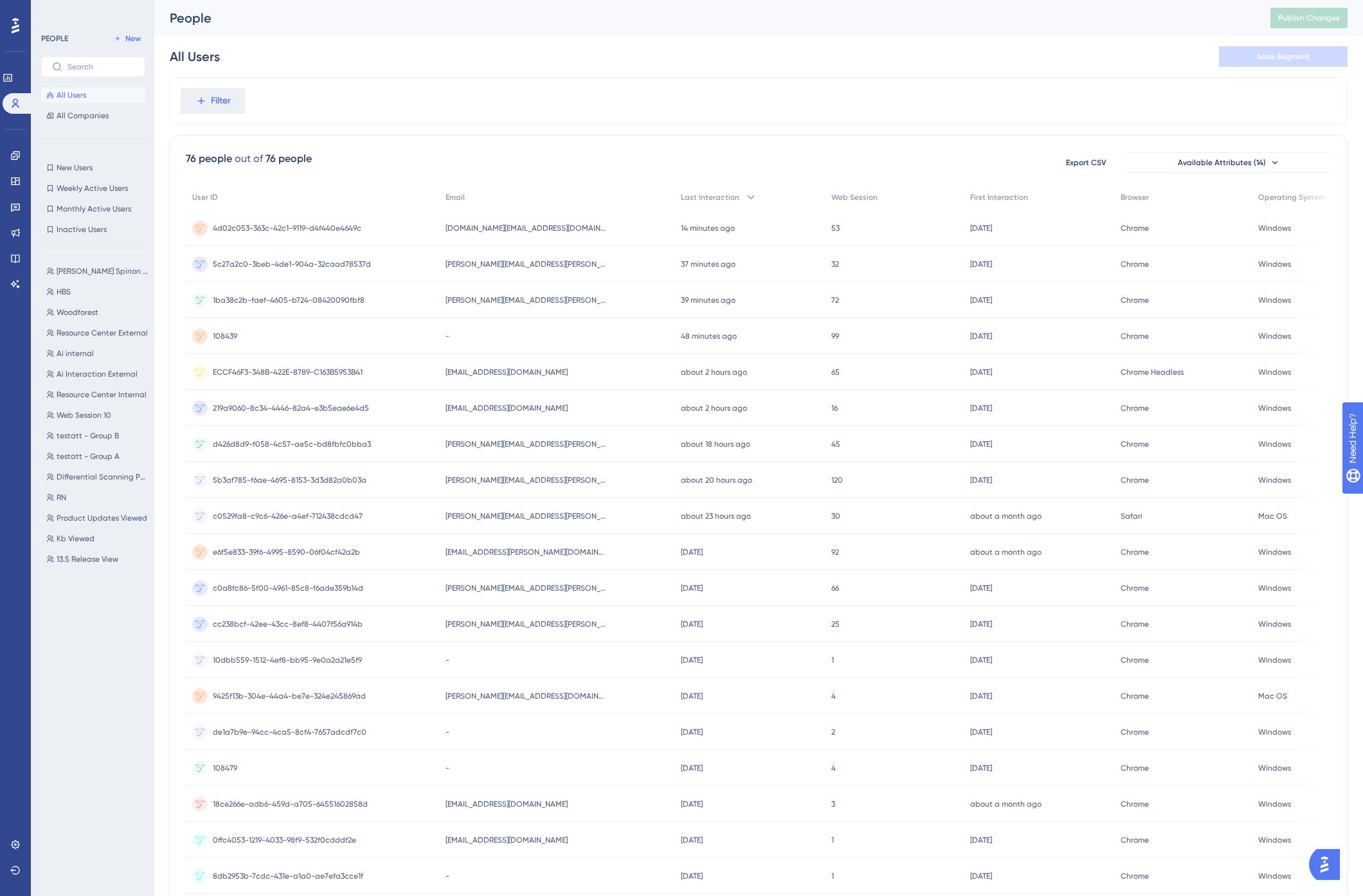
click at [406, 43] on div "All Users Save Segment" at bounding box center [758, 56] width 1178 height 41
click at [13, 78] on icon at bounding box center [7, 78] width 10 height 10
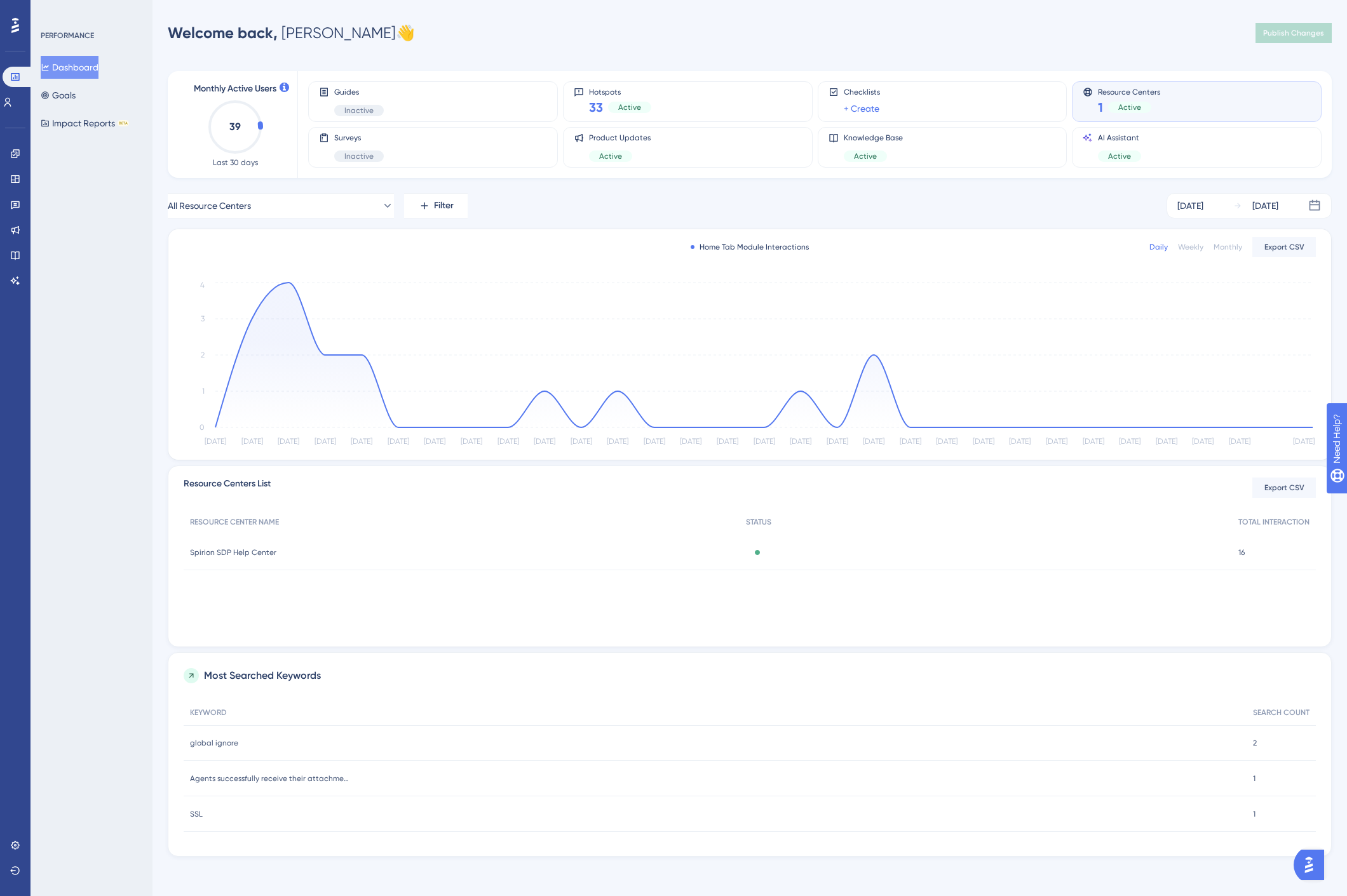
click at [483, 41] on div "Welcome back, Jason 👋 Publish Changes" at bounding box center [750, 33] width 1164 height 25
click at [470, 18] on div "Performance Users Engagement Widgets Feedback Product Updates Knowledge Base AI…" at bounding box center [674, 448] width 1347 height 897
click at [1153, 151] on div "AI Assistant Active" at bounding box center [1197, 147] width 228 height 29
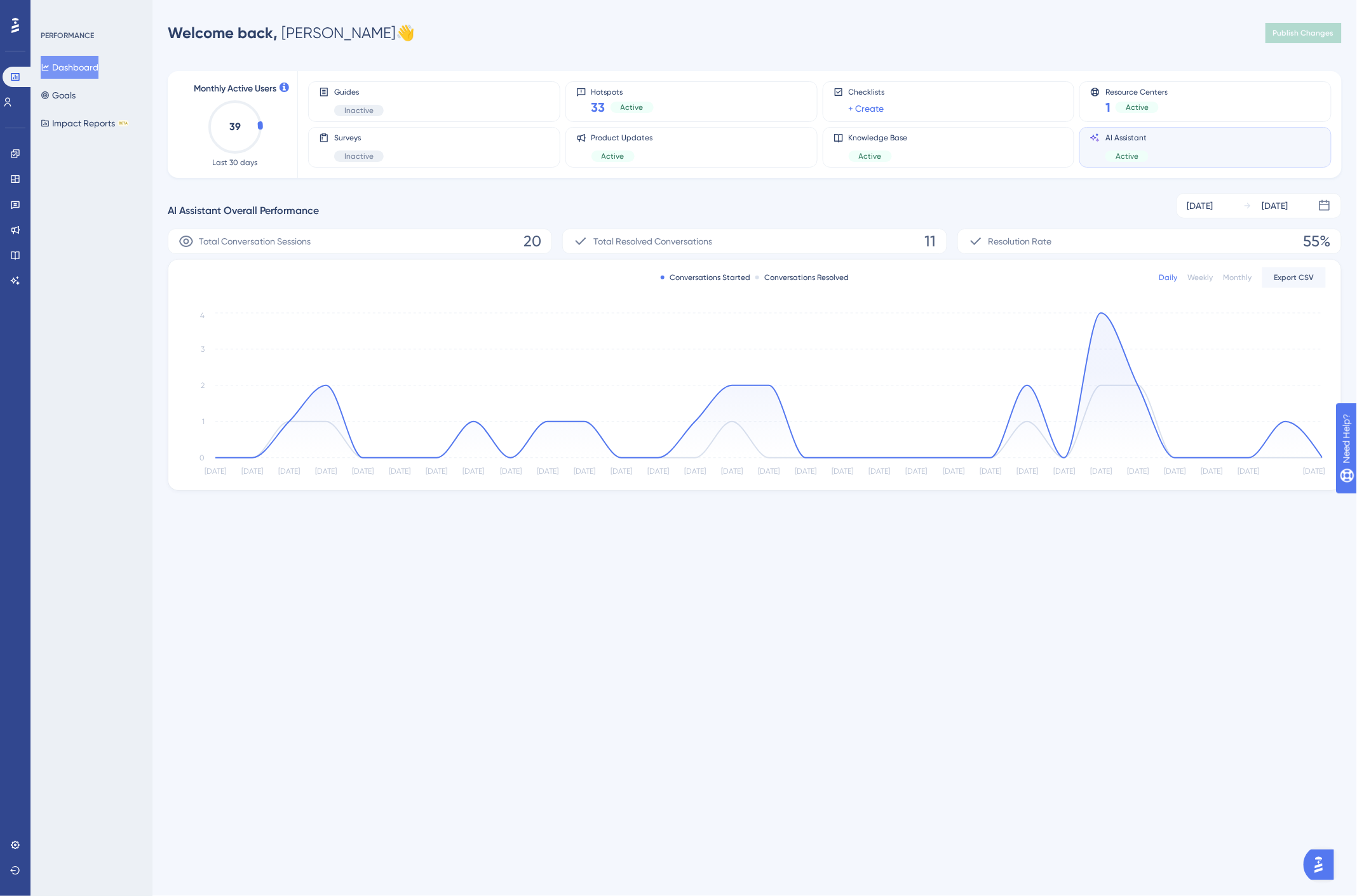
click at [850, 43] on div "Welcome back, Jason 👋 Publish Changes" at bounding box center [754, 33] width 1174 height 25
